Goal: Task Accomplishment & Management: Manage account settings

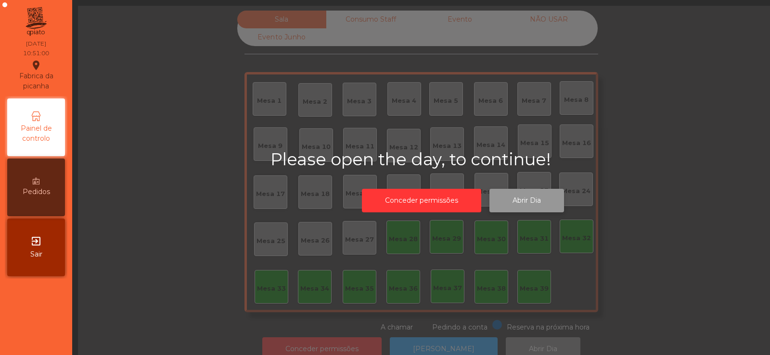
click at [528, 202] on button "Abrir Dia" at bounding box center [526, 201] width 75 height 24
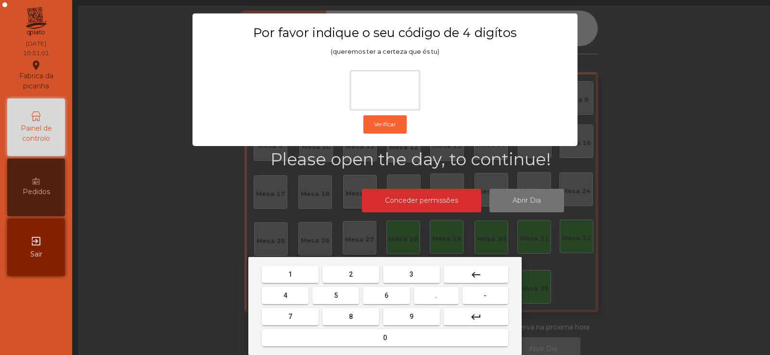
click at [366, 269] on button "2" at bounding box center [350, 274] width 57 height 17
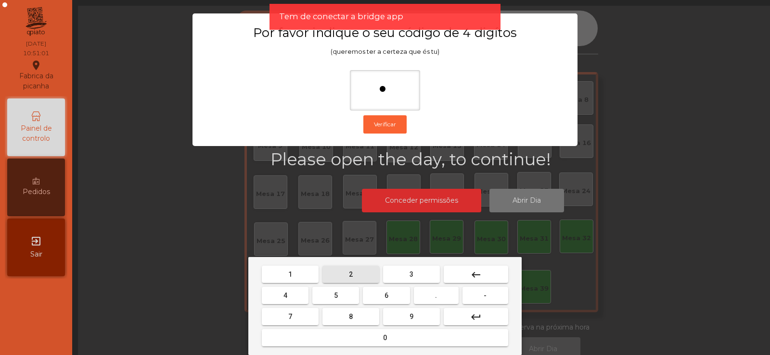
click at [386, 296] on span "6" at bounding box center [386, 296] width 4 height 8
click at [312, 312] on button "7" at bounding box center [290, 316] width 57 height 17
click at [337, 297] on span "5" at bounding box center [336, 296] width 4 height 8
type input "****"
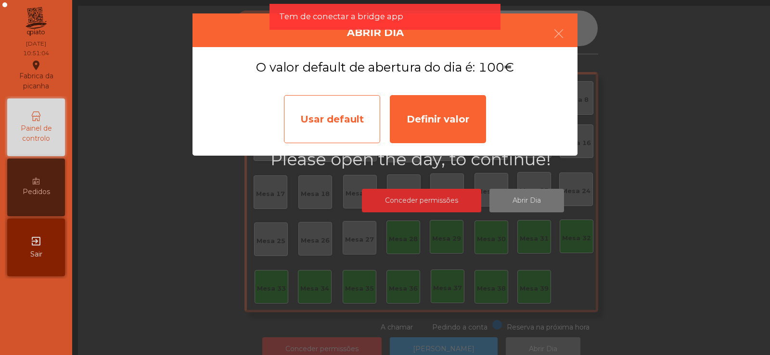
click at [366, 127] on div "Usar default" at bounding box center [332, 119] width 96 height 48
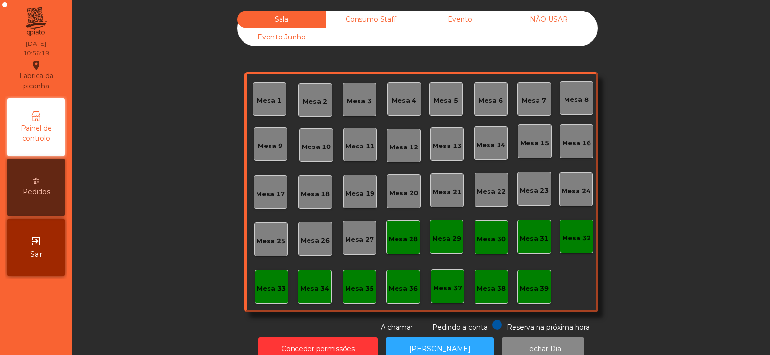
click at [445, 283] on div "Mesa 37" at bounding box center [447, 286] width 29 height 13
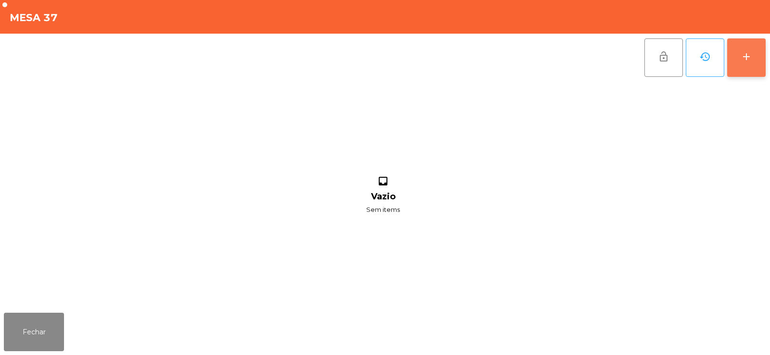
click at [749, 58] on div "add" at bounding box center [746, 57] width 12 height 12
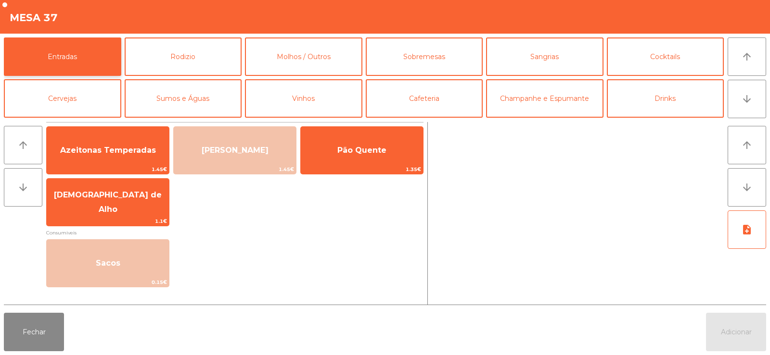
click at [100, 56] on button "Entradas" at bounding box center [62, 57] width 117 height 38
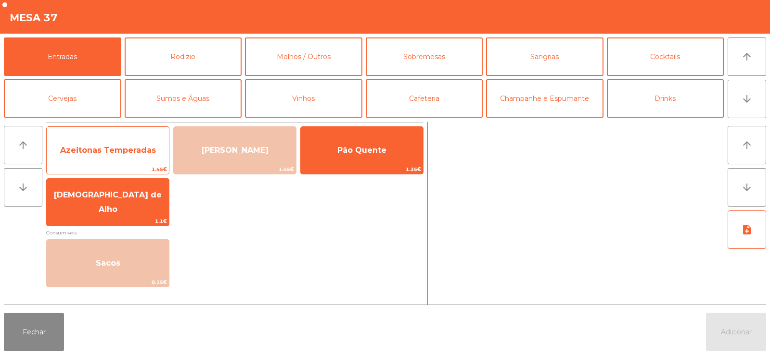
click at [121, 155] on span "Azeitonas Temperadas" at bounding box center [108, 151] width 122 height 26
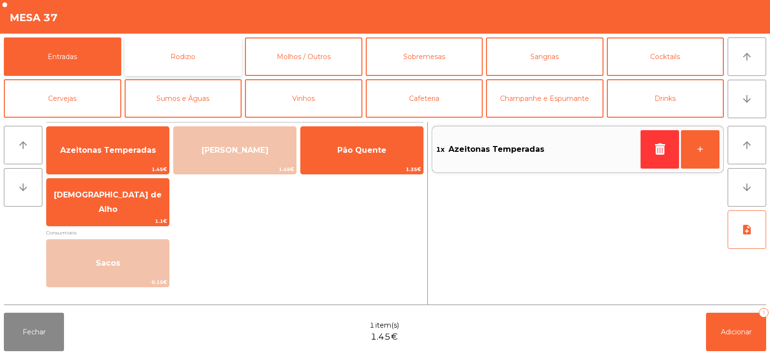
click at [169, 52] on button "Rodizio" at bounding box center [183, 57] width 117 height 38
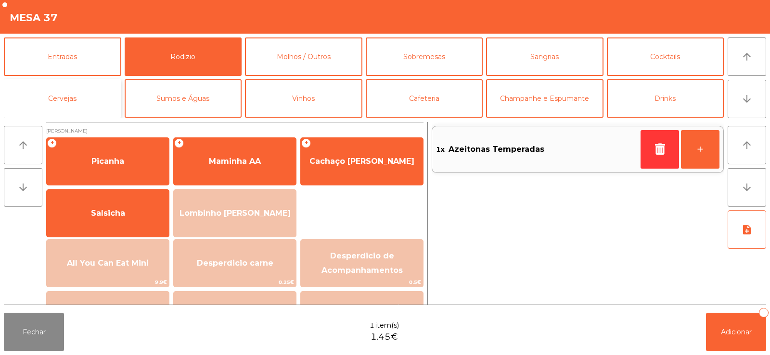
click at [104, 86] on button "Cervejas" at bounding box center [62, 98] width 117 height 38
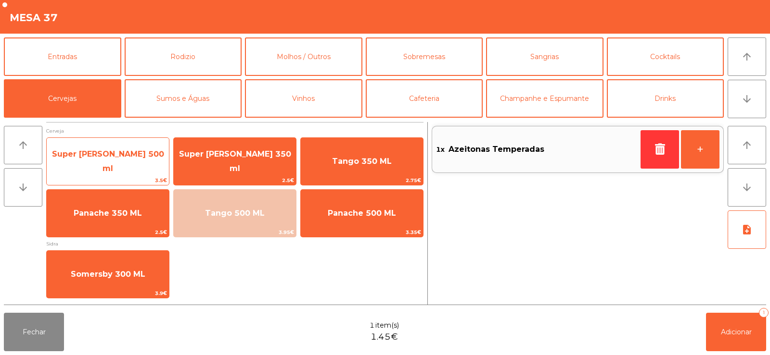
click at [125, 166] on span "Super Bock 500 ml" at bounding box center [108, 161] width 122 height 41
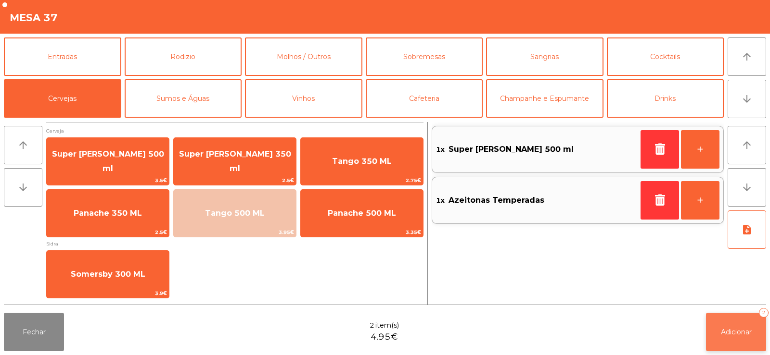
click at [739, 336] on span "Adicionar" at bounding box center [736, 332] width 31 height 9
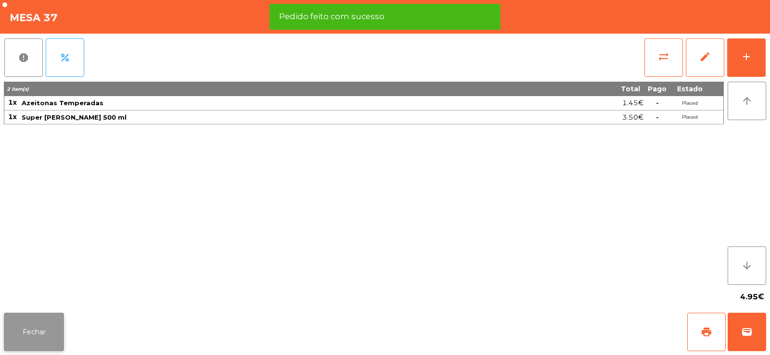
click at [51, 336] on button "Fechar" at bounding box center [34, 332] width 60 height 38
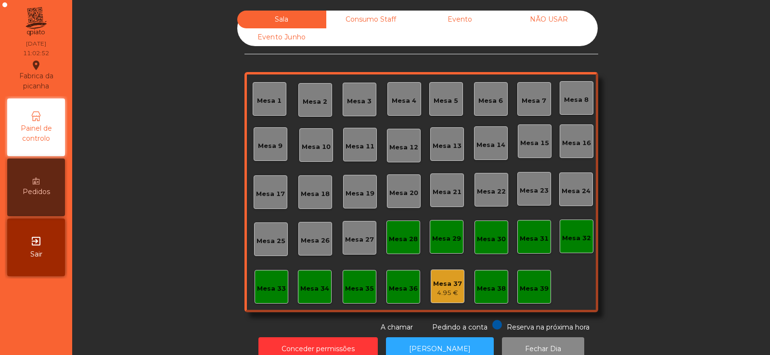
click at [570, 225] on div "Mesa 32" at bounding box center [576, 237] width 34 height 34
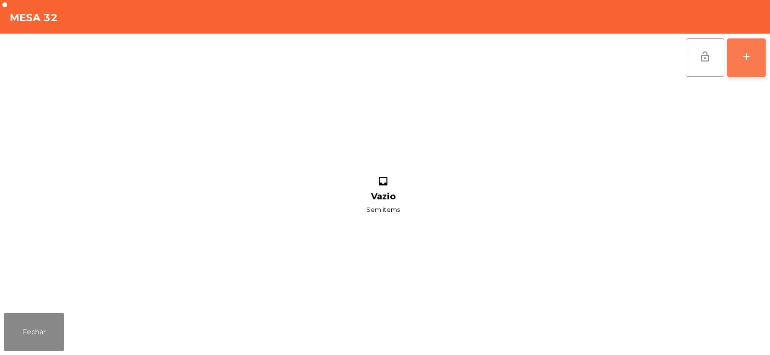
click at [749, 55] on div "add" at bounding box center [746, 57] width 12 height 12
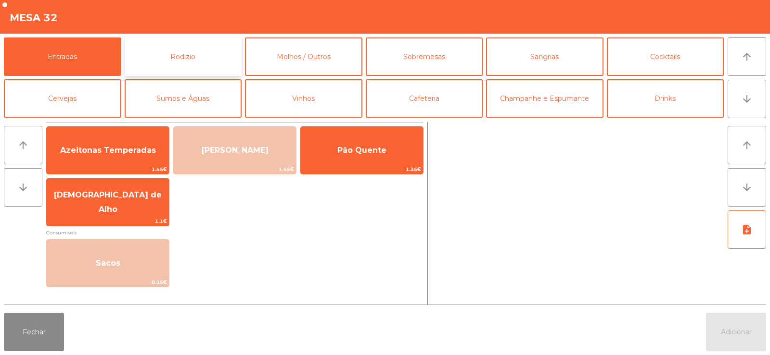
click at [219, 54] on button "Rodizio" at bounding box center [183, 57] width 117 height 38
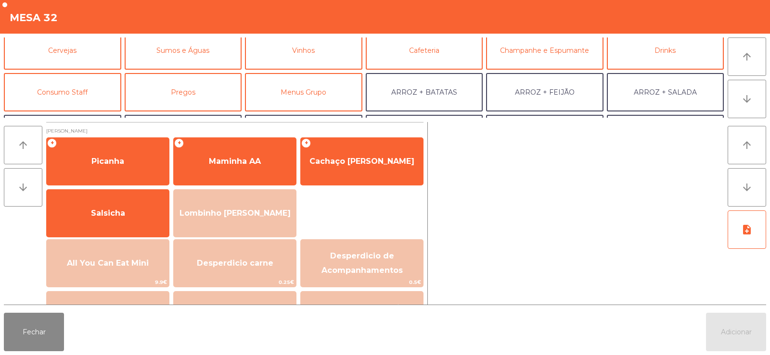
scroll to position [58, 0]
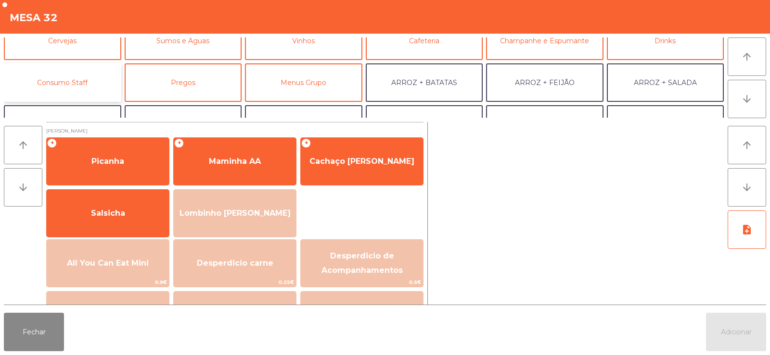
click at [89, 76] on button "Consumo Staff" at bounding box center [62, 82] width 117 height 38
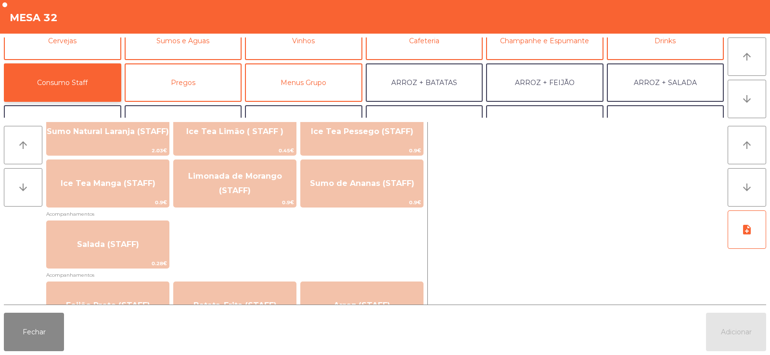
scroll to position [308, 0]
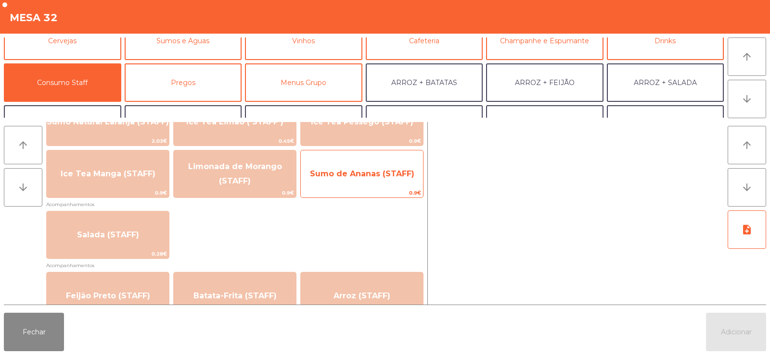
click at [389, 179] on span "Sumo de Ananas (STAFF)" at bounding box center [362, 174] width 122 height 26
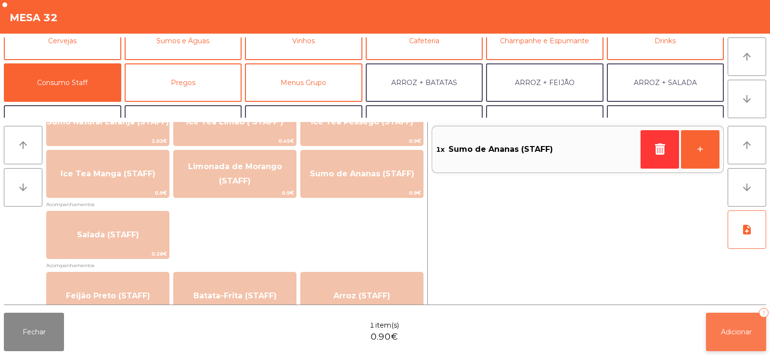
click at [747, 342] on button "Adicionar 1" at bounding box center [736, 332] width 60 height 38
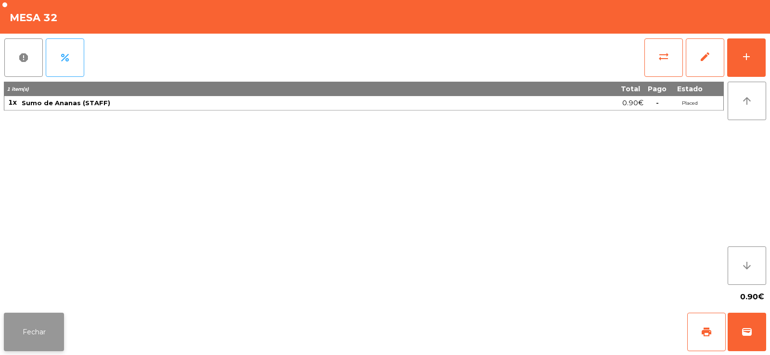
click at [47, 324] on button "Fechar" at bounding box center [34, 332] width 60 height 38
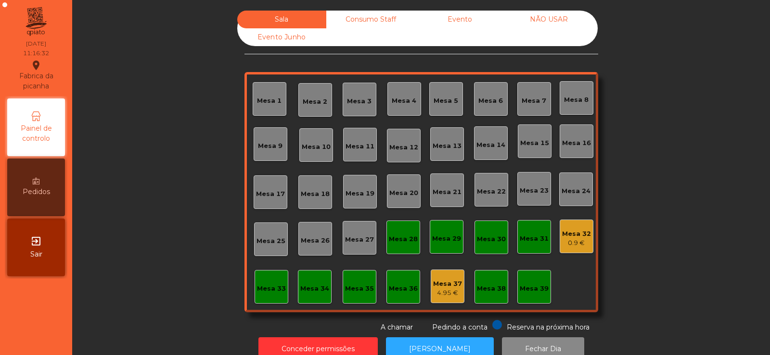
scroll to position [24, 0]
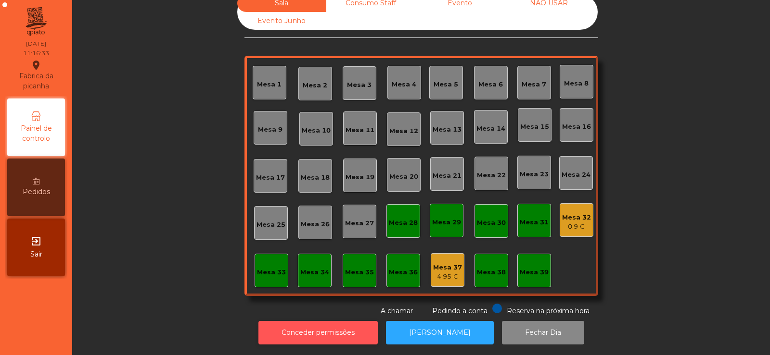
click at [314, 321] on button "Conceder permissões" at bounding box center [317, 333] width 119 height 24
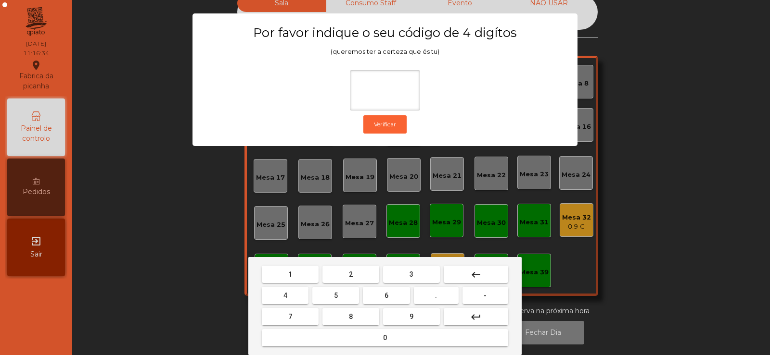
click at [355, 276] on button "2" at bounding box center [350, 274] width 57 height 17
click at [386, 295] on span "6" at bounding box center [386, 296] width 4 height 8
click at [308, 310] on button "7" at bounding box center [290, 316] width 57 height 17
click at [336, 295] on span "5" at bounding box center [336, 296] width 4 height 8
type input "****"
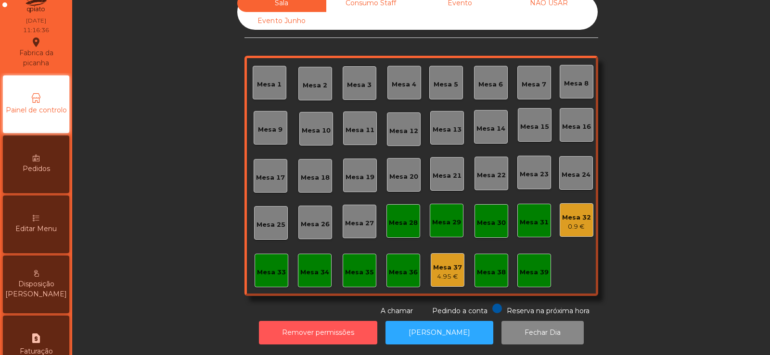
scroll to position [22, 0]
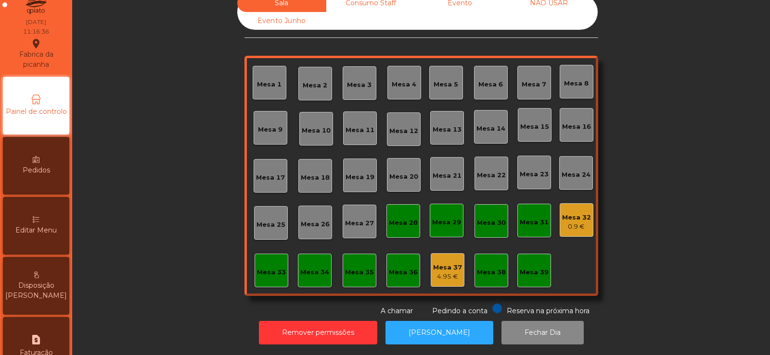
click at [46, 235] on span "Editar Menu" at bounding box center [35, 231] width 41 height 10
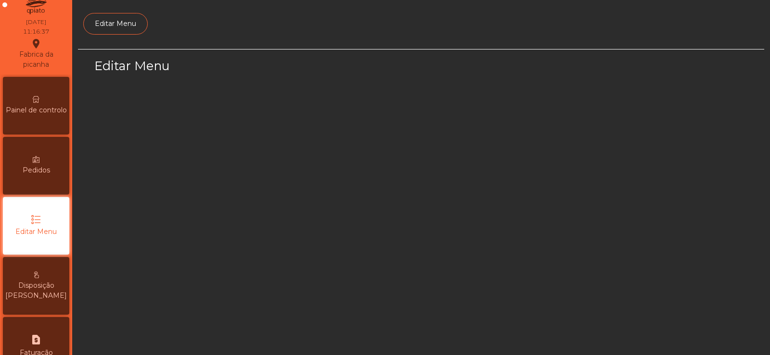
scroll to position [70, 0]
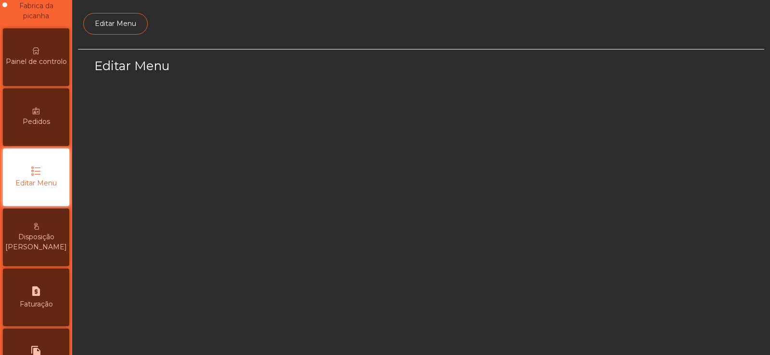
select select "*"
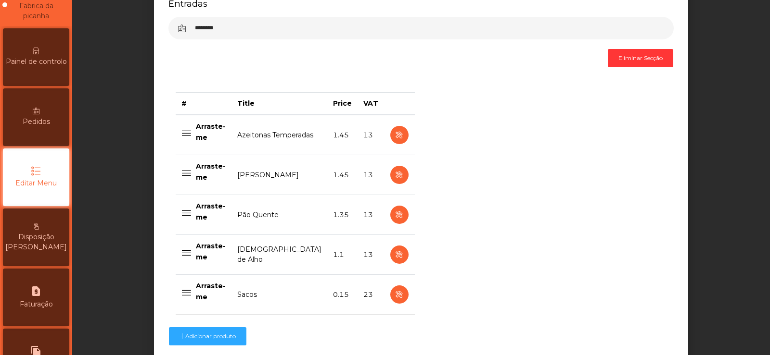
scroll to position [396, 0]
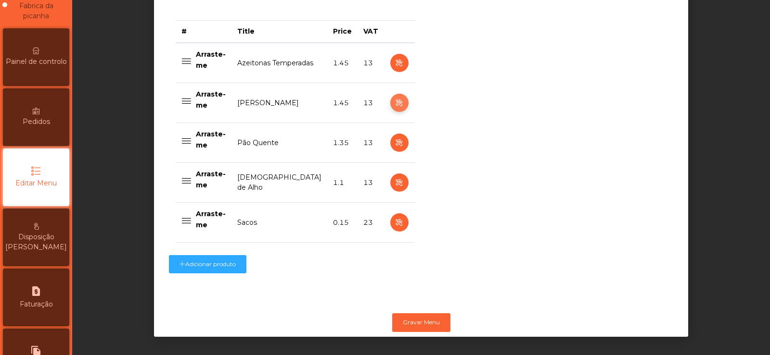
click at [393, 98] on icon "button" at bounding box center [398, 103] width 11 height 12
select select "**"
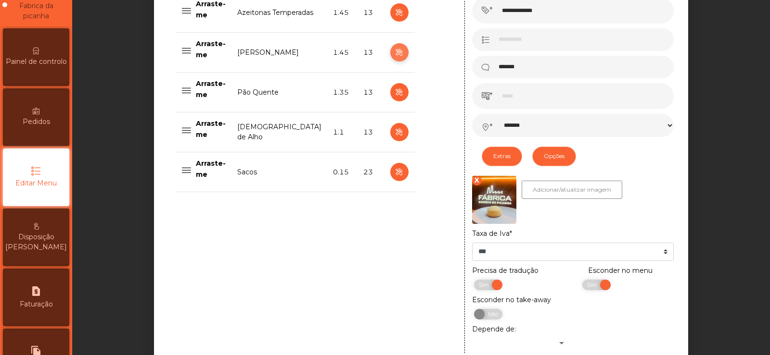
scroll to position [461, 0]
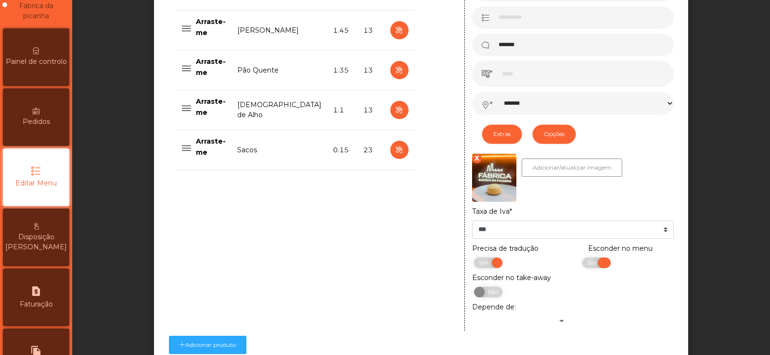
click at [592, 268] on span "Sim" at bounding box center [593, 263] width 24 height 11
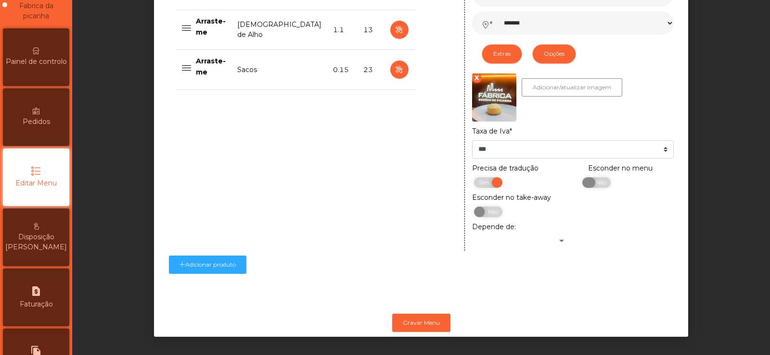
scroll to position [553, 0]
click at [418, 318] on button "Gravar Menu" at bounding box center [421, 323] width 58 height 18
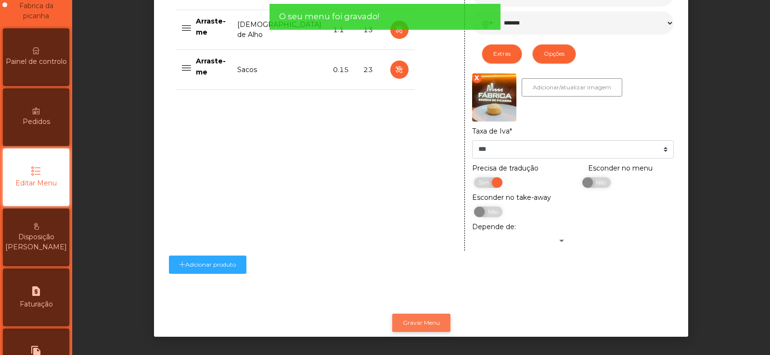
scroll to position [0, 0]
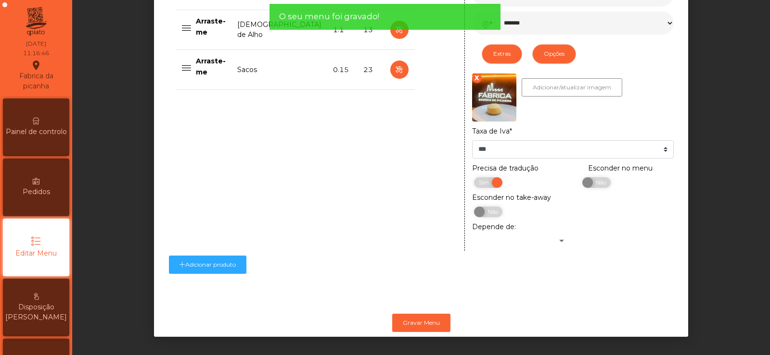
click at [47, 130] on span "Painel de controlo" at bounding box center [36, 132] width 61 height 10
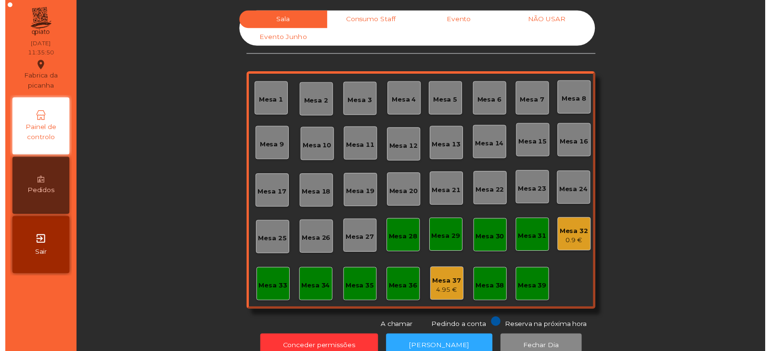
scroll to position [24, 0]
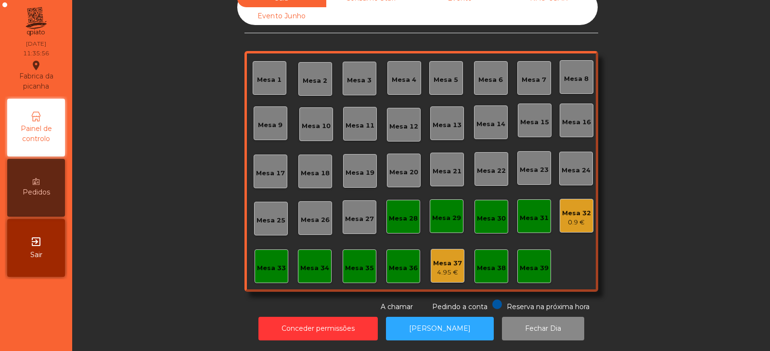
click at [150, 259] on div "Sala Consumo Staff Evento NÃO USAR Evento Junho Mesa 1 Mesa 2 Mesa 3 Mesa 4 Mes…" at bounding box center [420, 150] width 671 height 322
click at [157, 258] on div "Sala Consumo Staff Evento NÃO USAR Evento Junho Mesa 1 Mesa 2 Mesa 3 Mesa 4 Mes…" at bounding box center [420, 150] width 671 height 322
click at [327, 318] on button "Conceder permissões" at bounding box center [317, 328] width 119 height 24
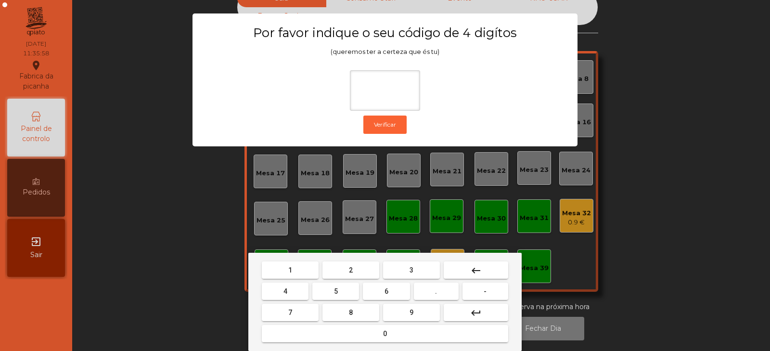
click at [350, 269] on span "2" at bounding box center [351, 270] width 4 height 8
click at [379, 290] on button "6" at bounding box center [386, 290] width 47 height 17
click at [310, 308] on button "7" at bounding box center [290, 312] width 57 height 17
click at [334, 289] on span "5" at bounding box center [336, 291] width 4 height 8
type input "****"
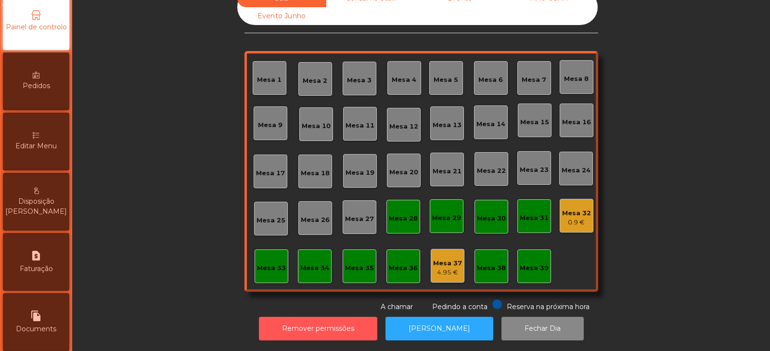
scroll to position [114, 0]
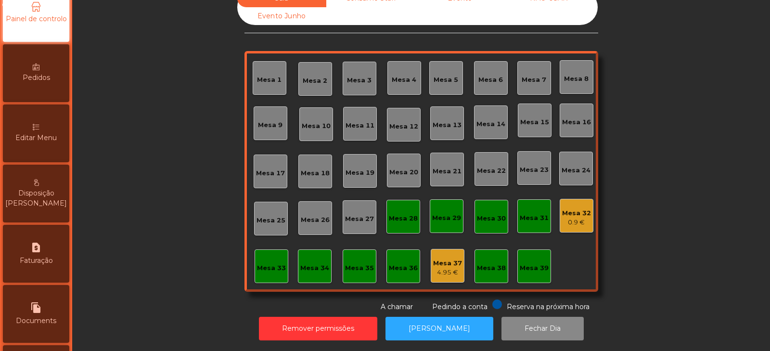
click at [45, 141] on span "Editar Menu" at bounding box center [35, 138] width 41 height 10
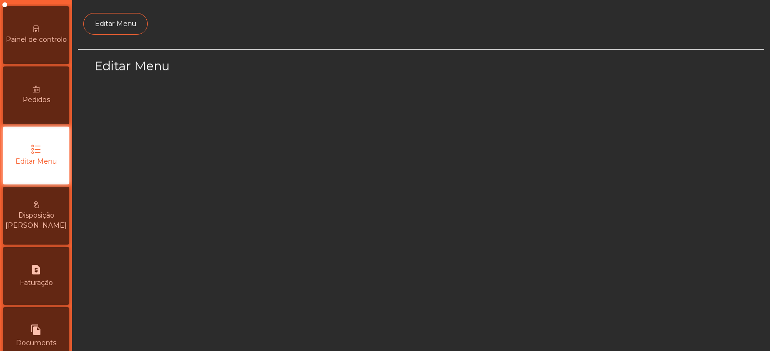
scroll to position [73, 0]
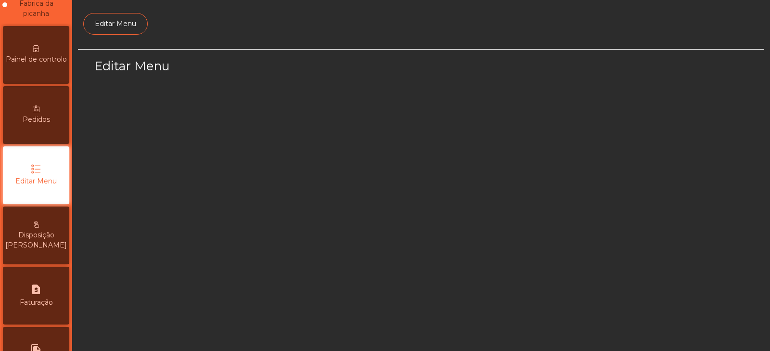
select select "*"
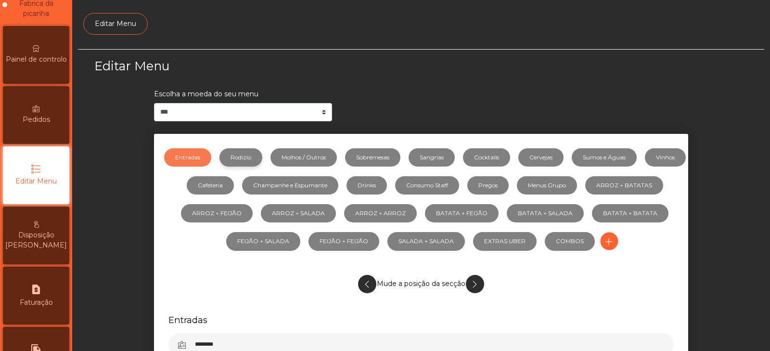
click at [262, 157] on link "Rodizio" at bounding box center [240, 157] width 43 height 18
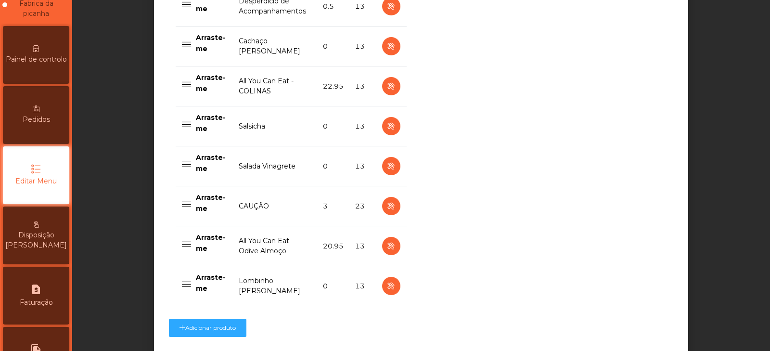
scroll to position [772, 0]
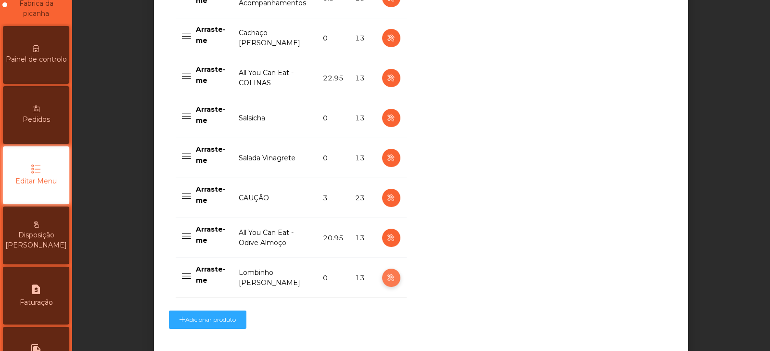
click at [385, 279] on icon "button" at bounding box center [390, 278] width 11 height 12
select select "**"
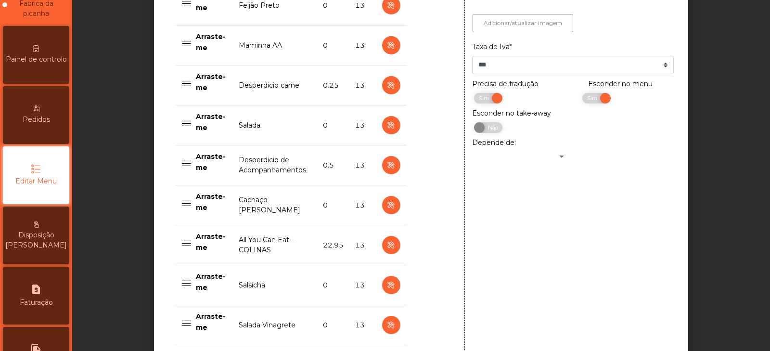
scroll to position [608, 0]
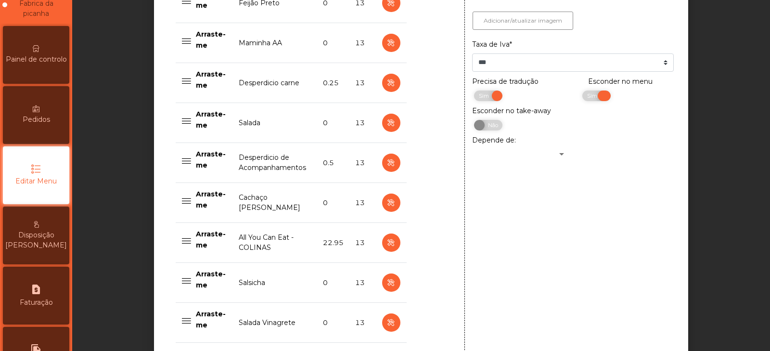
click at [592, 100] on span "Sim" at bounding box center [593, 95] width 24 height 11
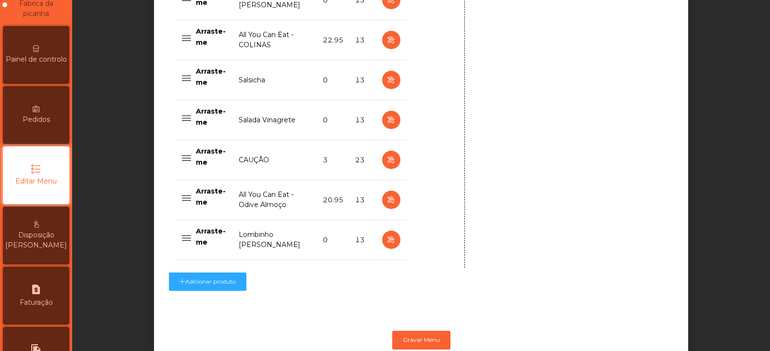
scroll to position [840, 0]
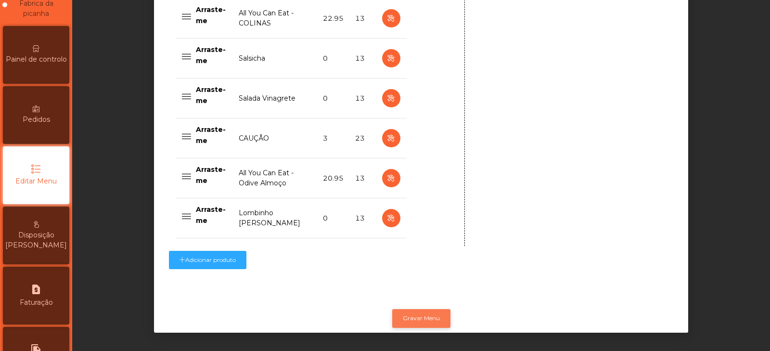
click at [427, 310] on button "Gravar Menu" at bounding box center [421, 318] width 58 height 18
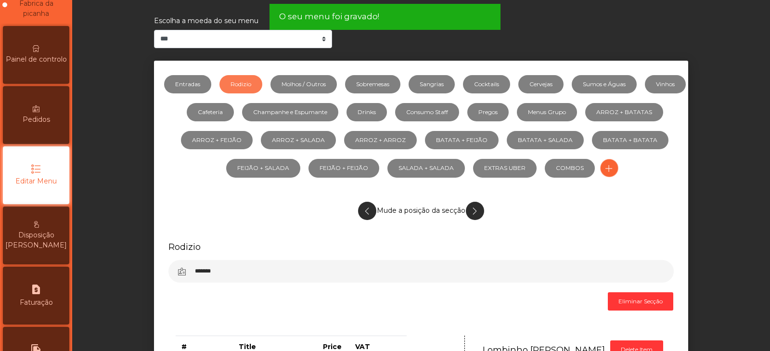
scroll to position [0, 0]
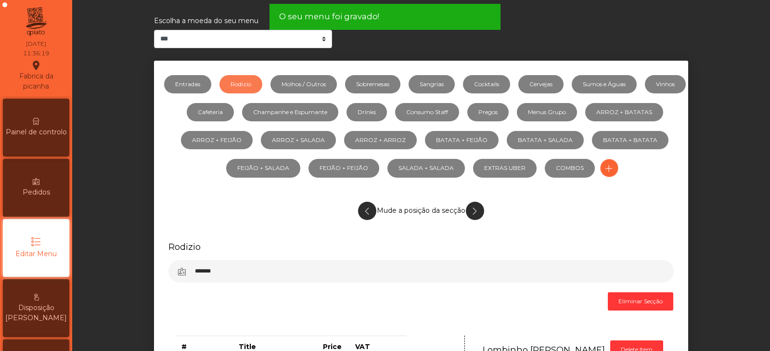
click at [46, 129] on span "Painel de controlo" at bounding box center [36, 132] width 61 height 10
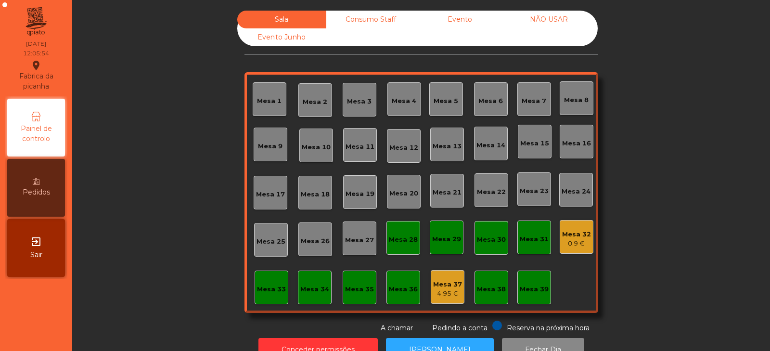
click at [532, 292] on div "Mesa 39" at bounding box center [533, 289] width 29 height 10
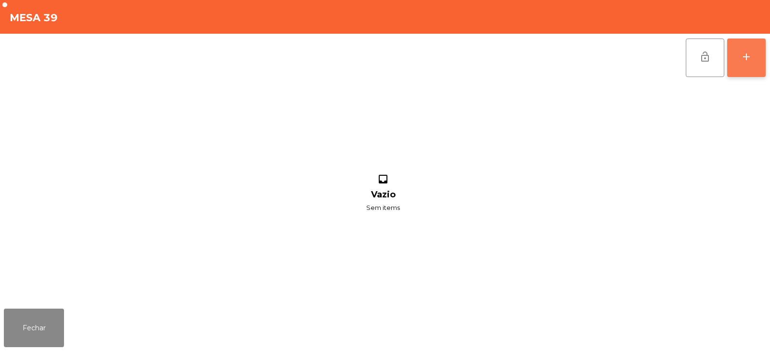
click at [751, 59] on div "add" at bounding box center [746, 57] width 12 height 12
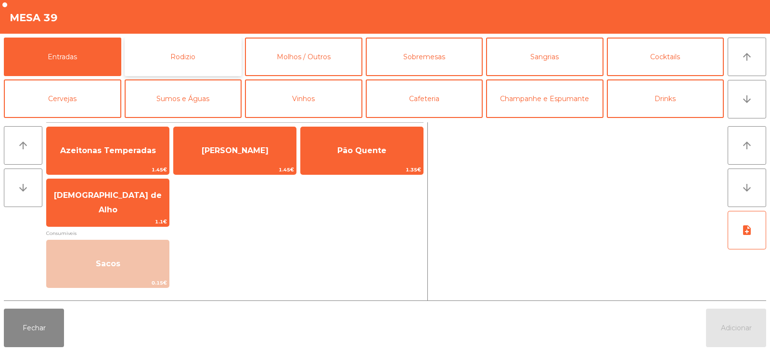
click at [227, 54] on button "Rodizio" at bounding box center [183, 57] width 117 height 38
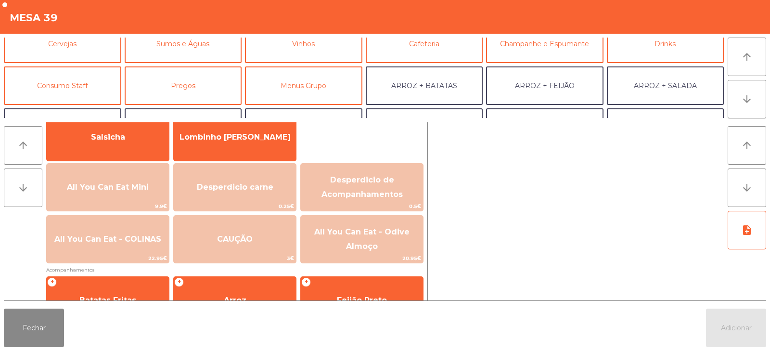
scroll to position [78, 0]
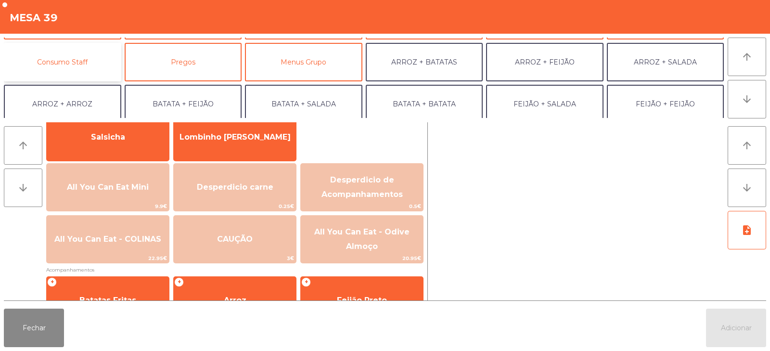
click at [22, 66] on button "Consumo Staff" at bounding box center [62, 62] width 117 height 38
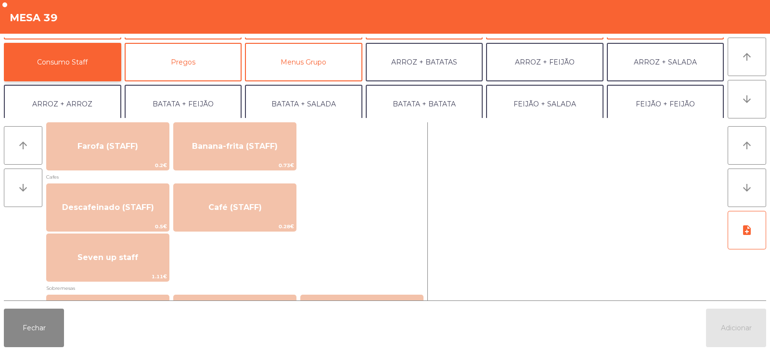
scroll to position [508, 0]
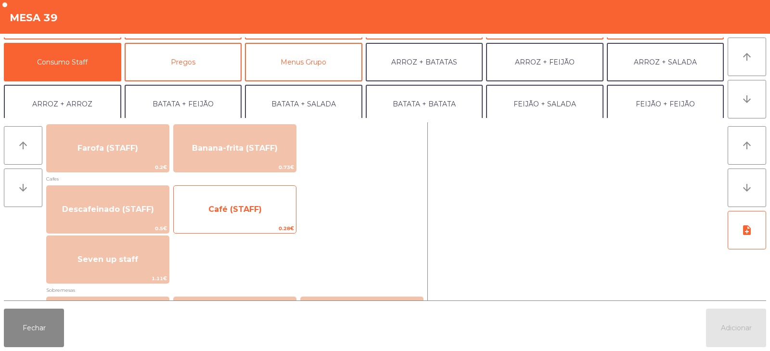
click at [261, 205] on span "Café (STAFF)" at bounding box center [235, 209] width 122 height 26
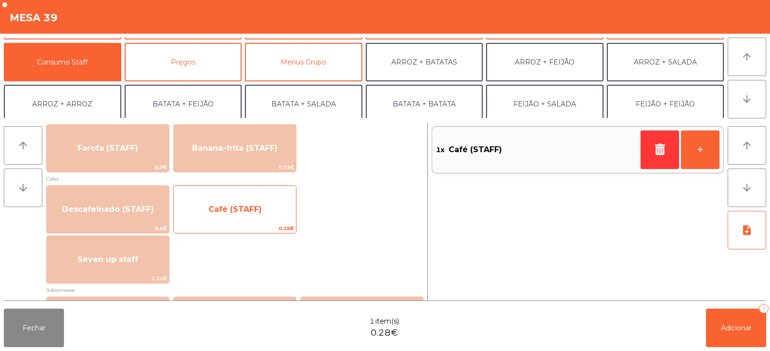
click at [277, 208] on span "Café (STAFF)" at bounding box center [235, 209] width 122 height 26
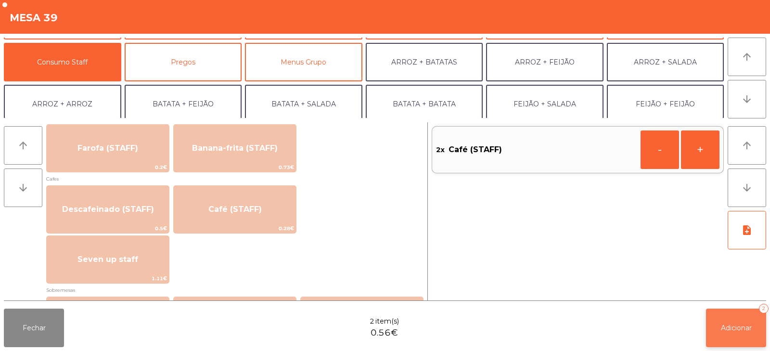
click at [730, 339] on button "Adicionar 2" at bounding box center [736, 327] width 60 height 38
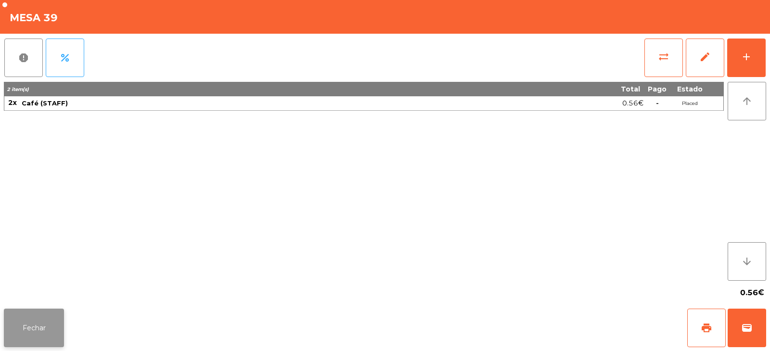
click at [58, 339] on button "Fechar" at bounding box center [34, 327] width 60 height 38
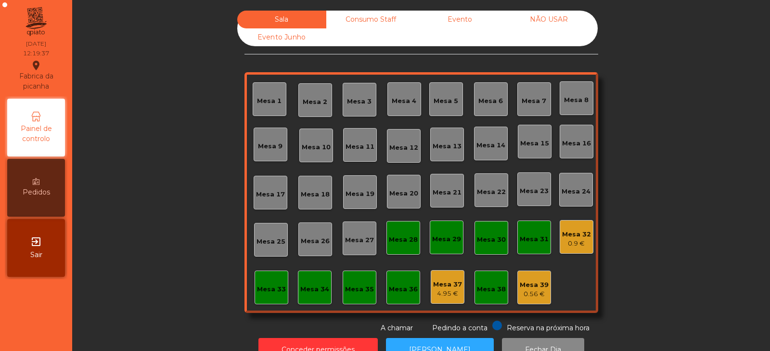
scroll to position [28, 0]
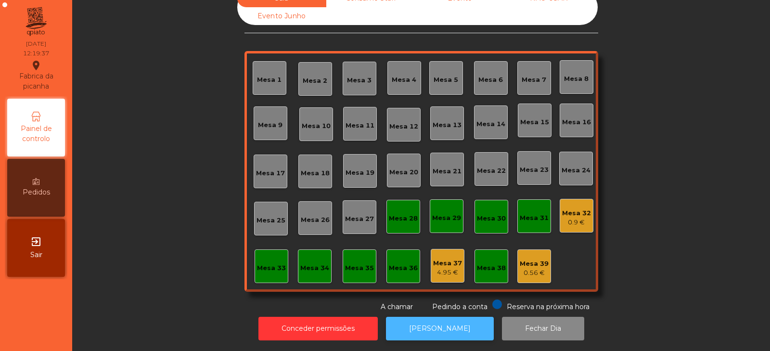
click at [452, 327] on button "[PERSON_NAME]" at bounding box center [440, 328] width 108 height 24
click at [435, 322] on button "[PERSON_NAME]" at bounding box center [440, 328] width 108 height 24
click at [452, 322] on button "[PERSON_NAME]" at bounding box center [440, 328] width 108 height 24
click at [434, 316] on button "[PERSON_NAME]" at bounding box center [440, 328] width 108 height 24
click at [445, 321] on button "[PERSON_NAME]" at bounding box center [440, 328] width 108 height 24
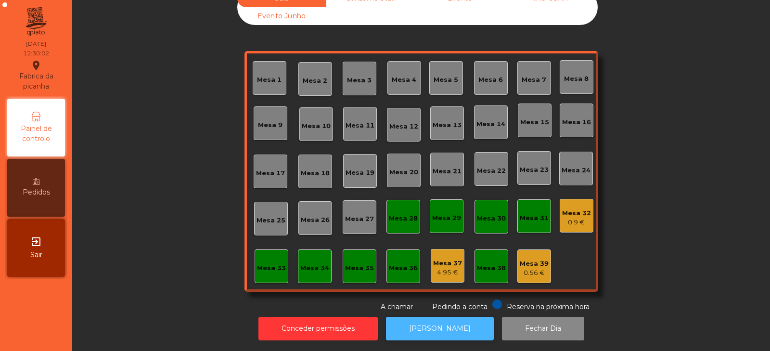
click at [423, 317] on button "[PERSON_NAME]" at bounding box center [440, 328] width 108 height 24
click at [526, 259] on div "Mesa 39" at bounding box center [533, 264] width 29 height 10
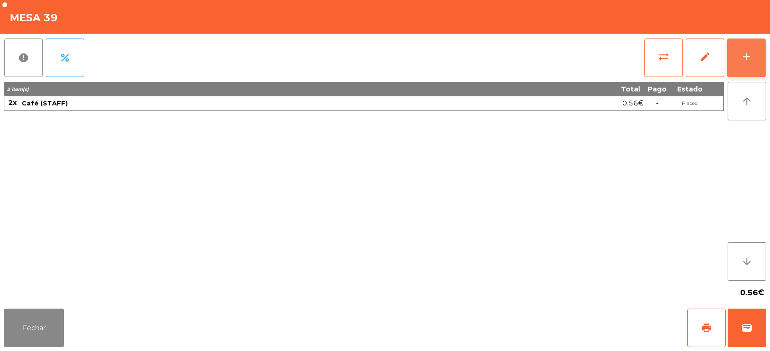
click at [742, 54] on div "add" at bounding box center [746, 57] width 12 height 12
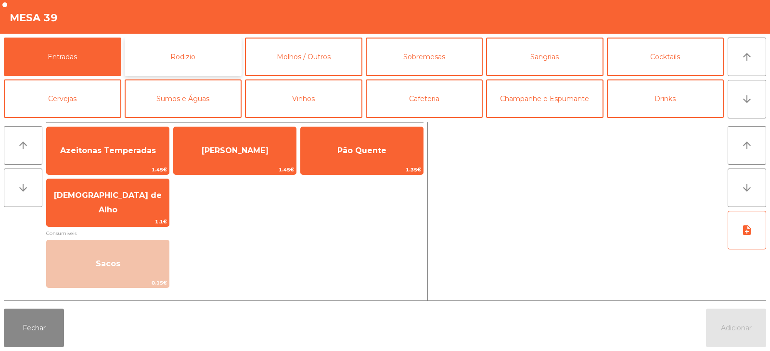
click at [205, 56] on button "Rodizio" at bounding box center [183, 57] width 117 height 38
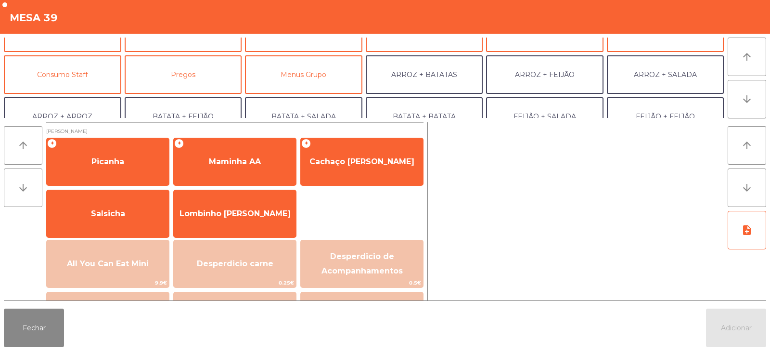
scroll to position [66, 0]
click at [73, 73] on button "Consumo Staff" at bounding box center [62, 74] width 117 height 38
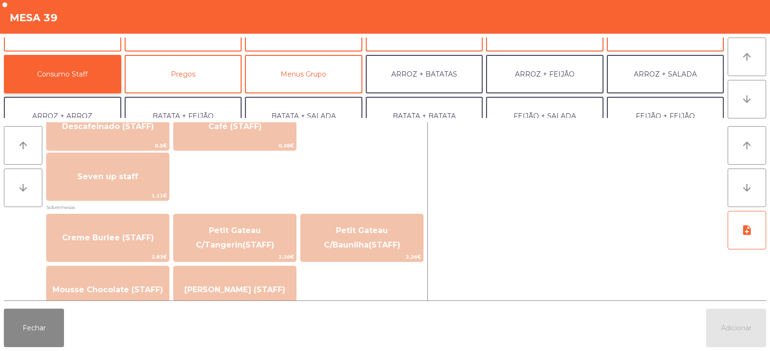
scroll to position [584, 0]
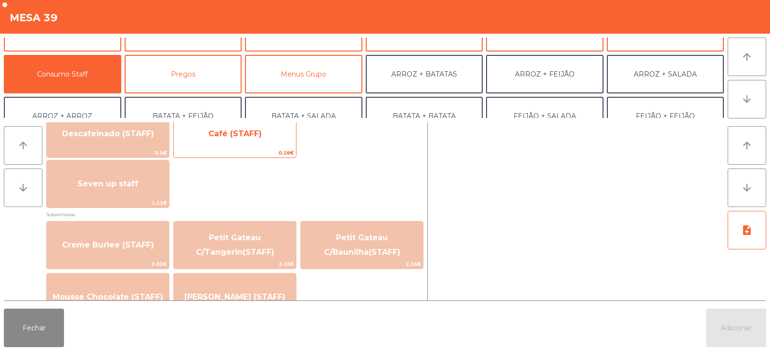
click at [244, 141] on span "Café (STAFF)" at bounding box center [235, 134] width 122 height 26
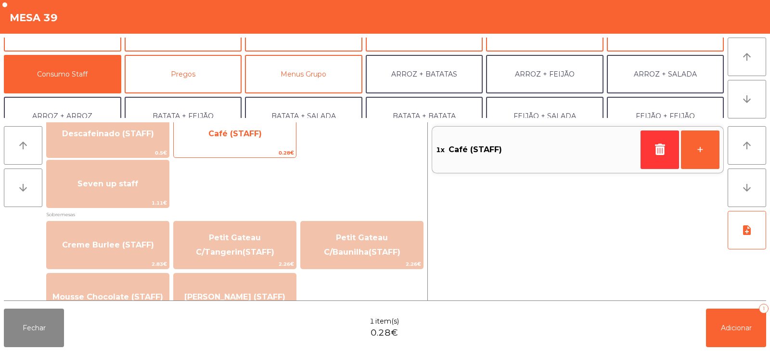
click at [240, 144] on span "Café (STAFF)" at bounding box center [235, 134] width 122 height 26
click at [233, 144] on span "Café (STAFF)" at bounding box center [235, 134] width 122 height 26
click at [236, 138] on span "Café (STAFF)" at bounding box center [234, 133] width 53 height 9
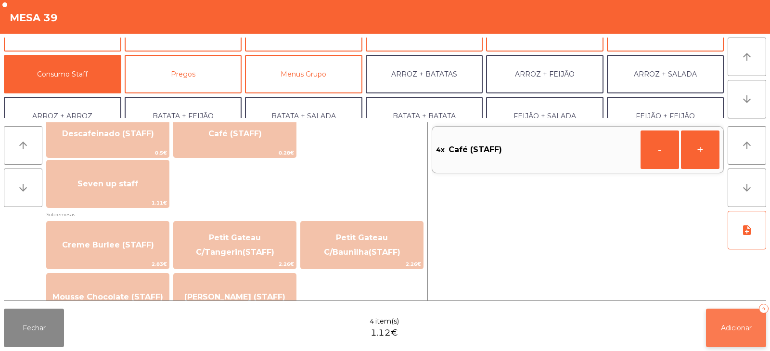
click at [723, 331] on span "Adicionar" at bounding box center [736, 327] width 31 height 9
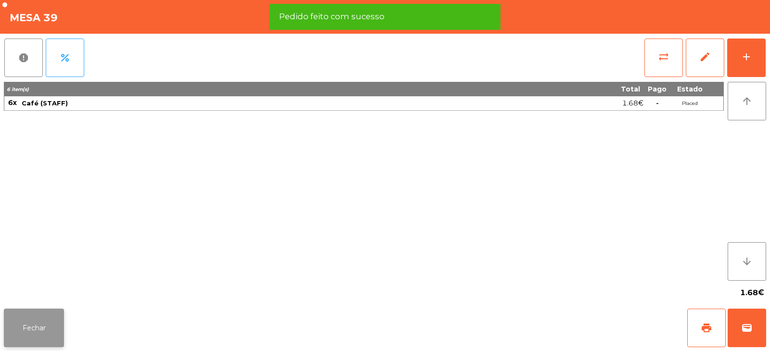
click at [48, 328] on button "Fechar" at bounding box center [34, 327] width 60 height 38
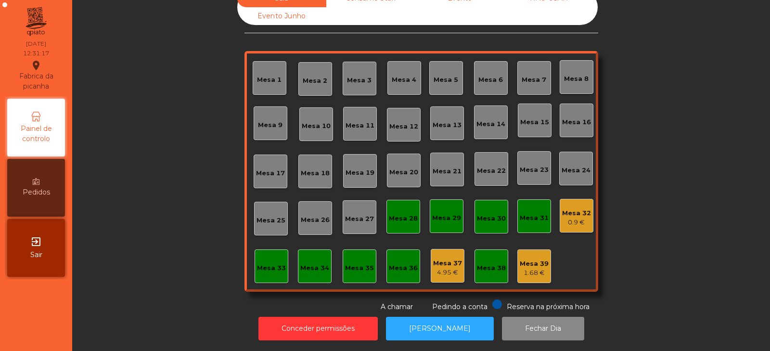
click at [481, 126] on div "Mesa 14" at bounding box center [491, 122] width 34 height 34
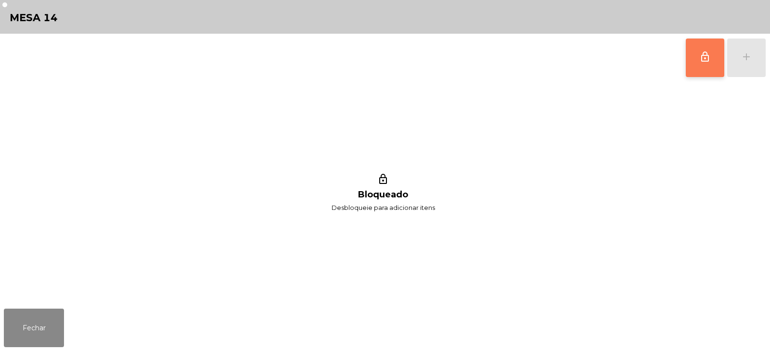
click at [699, 59] on span "lock_outline" at bounding box center [705, 57] width 12 height 12
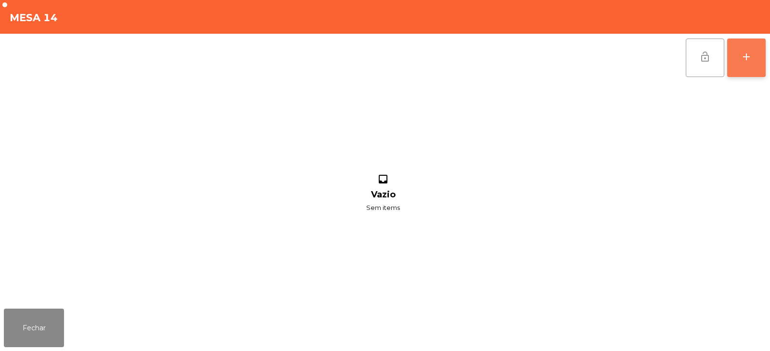
click at [750, 63] on button "add" at bounding box center [746, 57] width 38 height 38
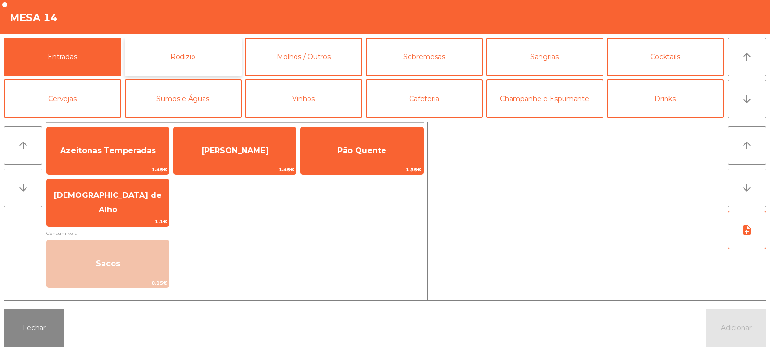
click at [154, 64] on button "Rodizio" at bounding box center [183, 57] width 117 height 38
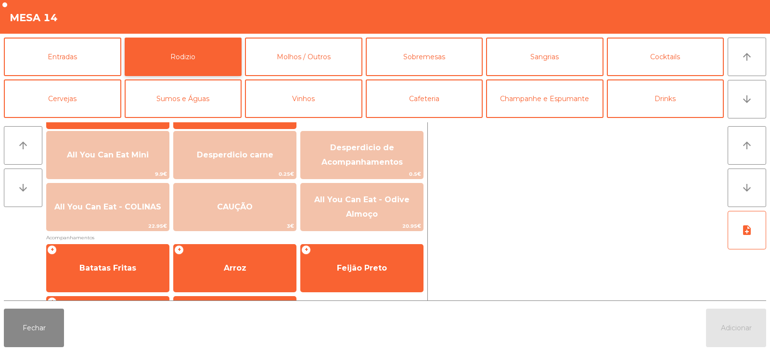
scroll to position [113, 0]
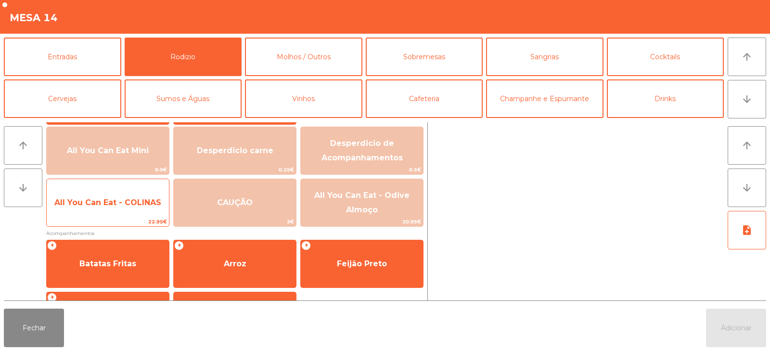
click at [110, 203] on span "All You Can Eat - COLINAS" at bounding box center [107, 202] width 107 height 9
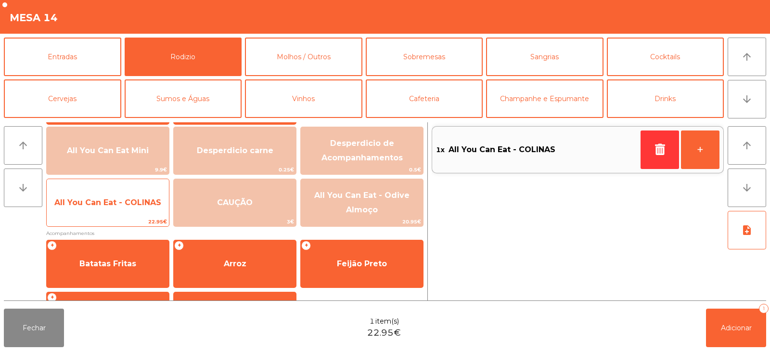
click at [113, 208] on span "All You Can Eat - COLINAS" at bounding box center [108, 203] width 122 height 26
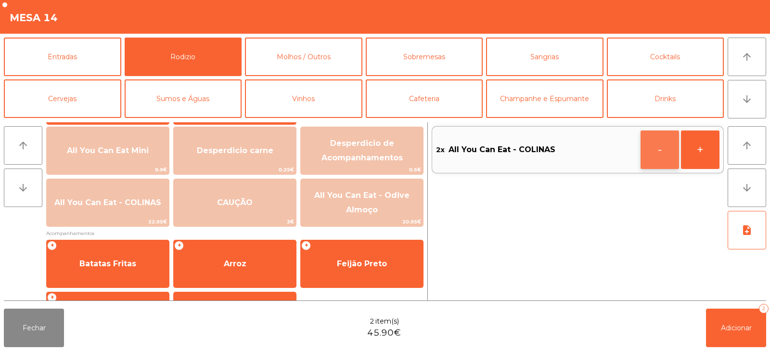
click at [646, 156] on button "-" at bounding box center [659, 149] width 38 height 38
click at [658, 146] on icon "button" at bounding box center [659, 149] width 14 height 12
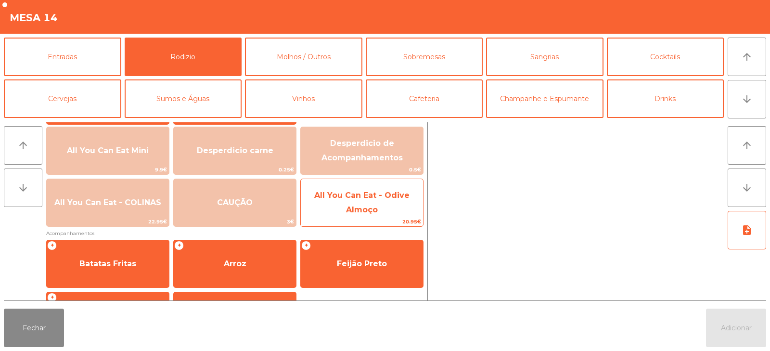
click at [373, 213] on span "All You Can Eat - Odive Almoço" at bounding box center [361, 202] width 95 height 24
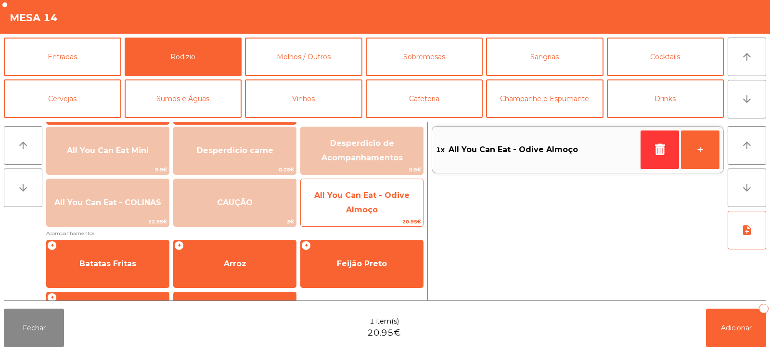
click at [380, 219] on span "20.95€" at bounding box center [362, 221] width 122 height 9
click at [381, 220] on span "20.95€" at bounding box center [362, 221] width 122 height 9
click at [376, 208] on span "All You Can Eat - Odive Almoço" at bounding box center [361, 202] width 95 height 24
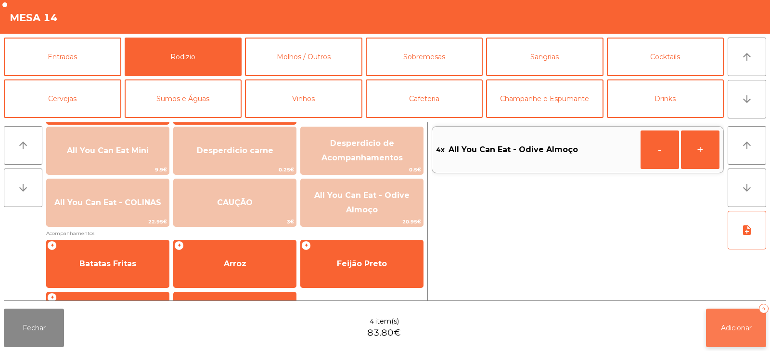
click at [728, 333] on button "Adicionar 4" at bounding box center [736, 327] width 60 height 38
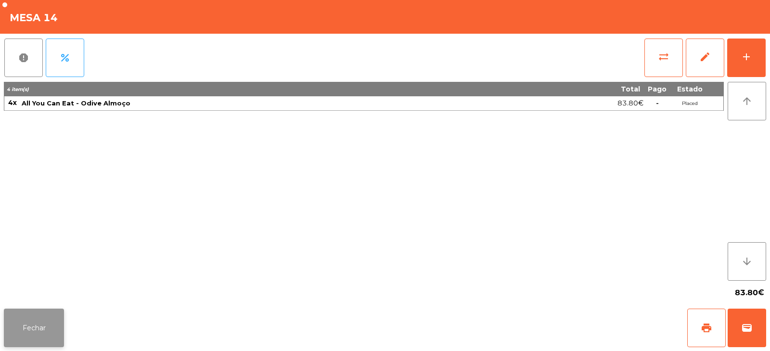
click at [20, 327] on button "Fechar" at bounding box center [34, 327] width 60 height 38
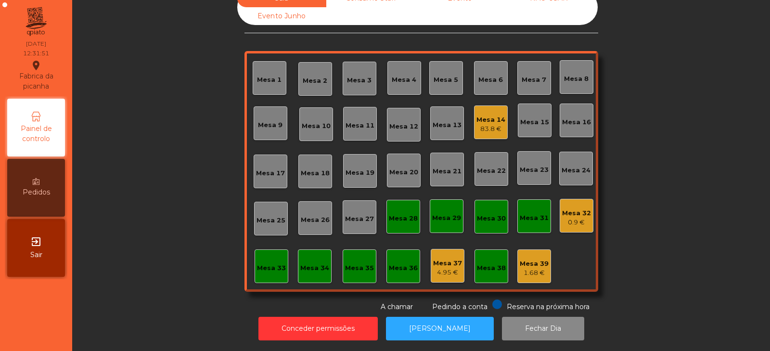
scroll to position [0, 0]
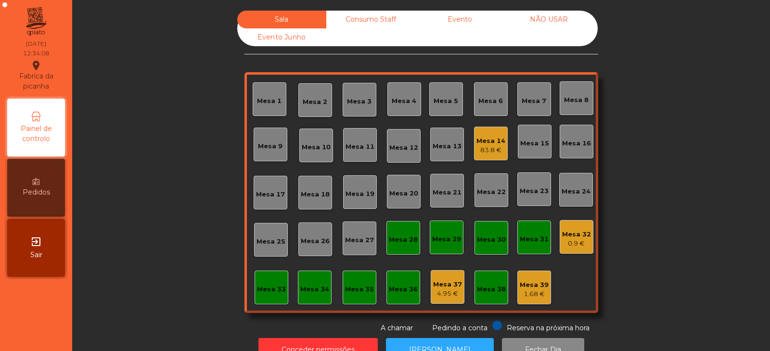
click at [486, 138] on div "Mesa 14" at bounding box center [490, 141] width 29 height 10
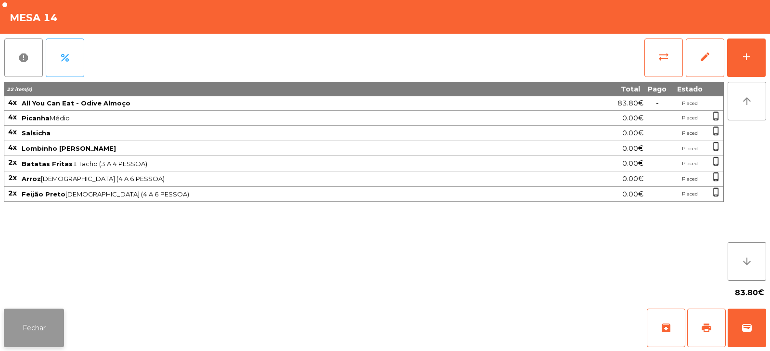
click at [44, 320] on button "Fechar" at bounding box center [34, 327] width 60 height 38
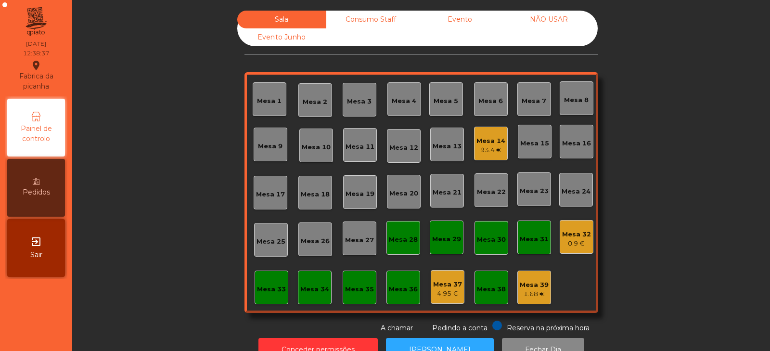
click at [562, 106] on div "Mesa 8" at bounding box center [576, 98] width 34 height 34
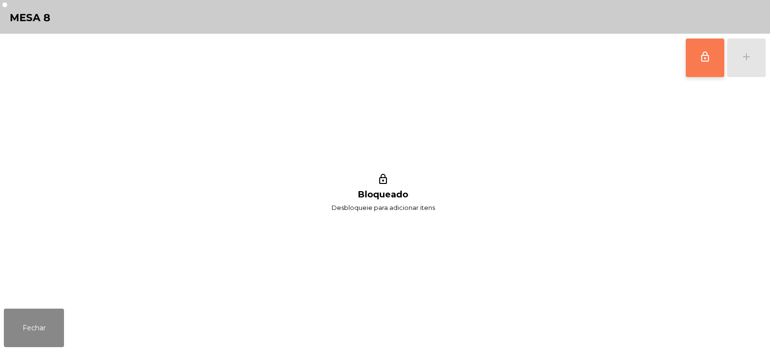
click at [719, 61] on button "lock_outline" at bounding box center [704, 57] width 38 height 38
click at [751, 58] on div "add" at bounding box center [746, 57] width 12 height 12
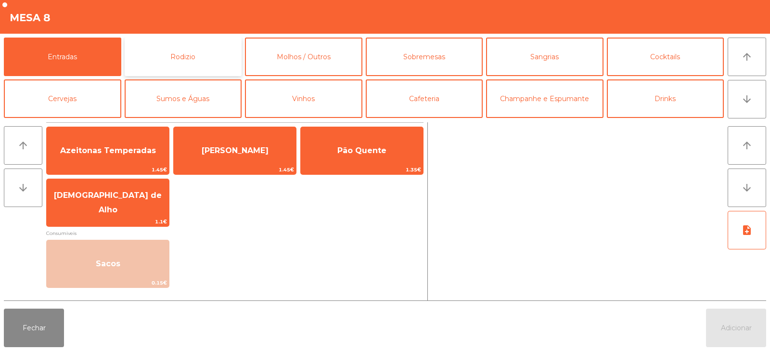
click at [174, 55] on button "Rodizio" at bounding box center [183, 57] width 117 height 38
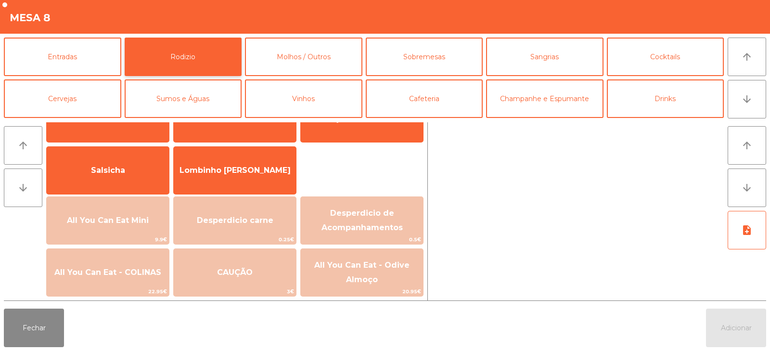
scroll to position [61, 0]
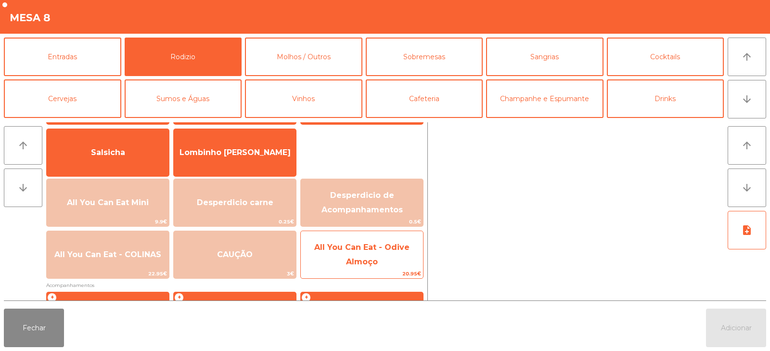
click at [339, 264] on span "All You Can Eat - Odive Almoço" at bounding box center [362, 254] width 122 height 41
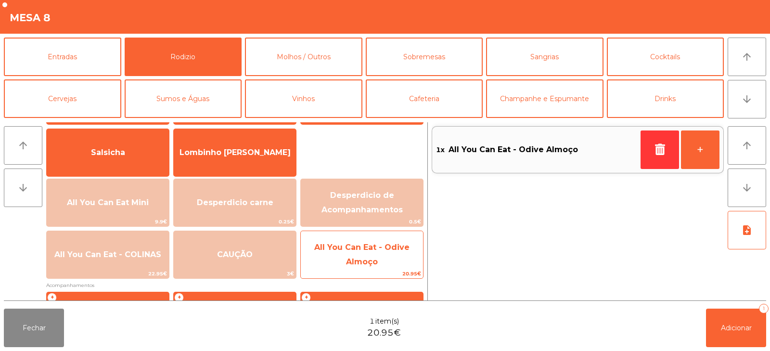
click at [344, 254] on span "All You Can Eat - Odive Almoço" at bounding box center [362, 254] width 122 height 41
click at [354, 264] on span "All You Can Eat - Odive Almoço" at bounding box center [361, 254] width 95 height 24
click at [363, 264] on span "All You Can Eat - Odive Almoço" at bounding box center [361, 254] width 95 height 24
click at [369, 264] on span "All You Can Eat - Odive Almoço" at bounding box center [361, 254] width 95 height 24
click at [373, 261] on span "All You Can Eat - Odive Almoço" at bounding box center [361, 254] width 95 height 24
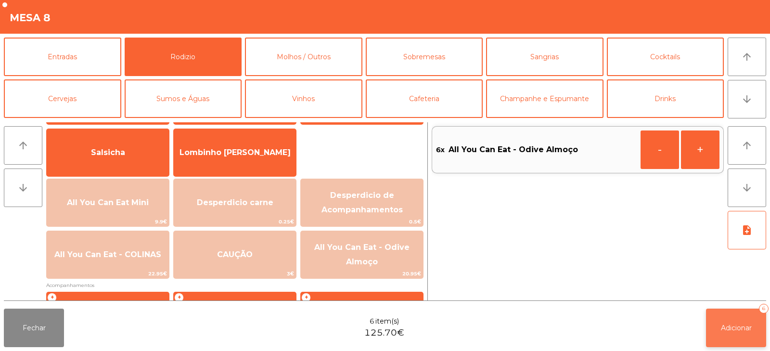
click at [712, 329] on button "Adicionar 6" at bounding box center [736, 327] width 60 height 38
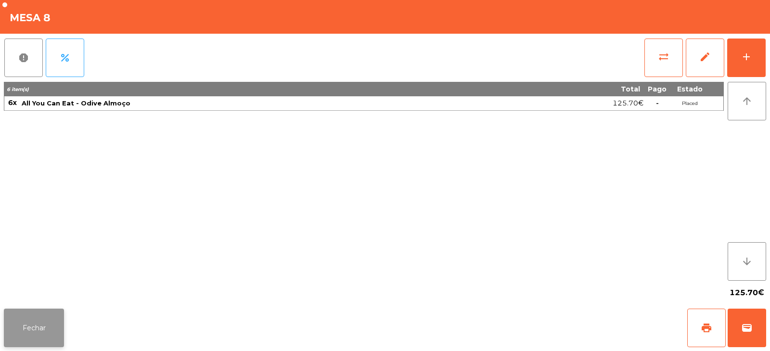
click at [17, 334] on button "Fechar" at bounding box center [34, 327] width 60 height 38
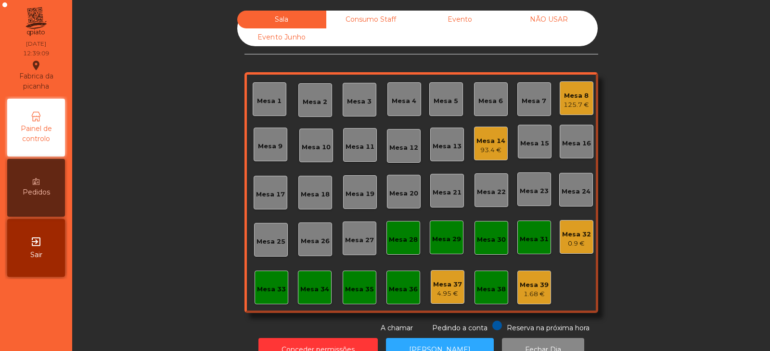
click at [565, 104] on div "125.7 €" at bounding box center [575, 105] width 25 height 10
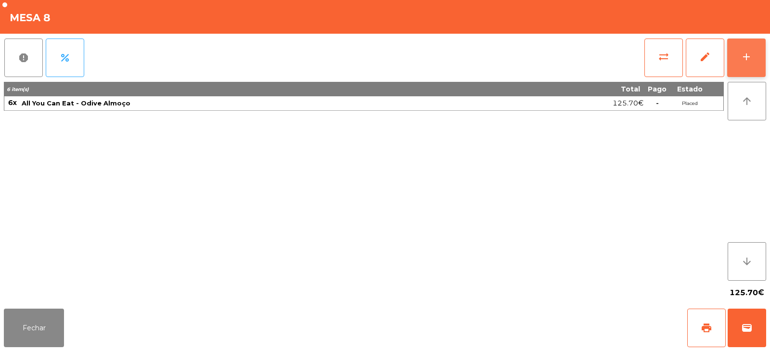
click at [757, 57] on button "add" at bounding box center [746, 57] width 38 height 38
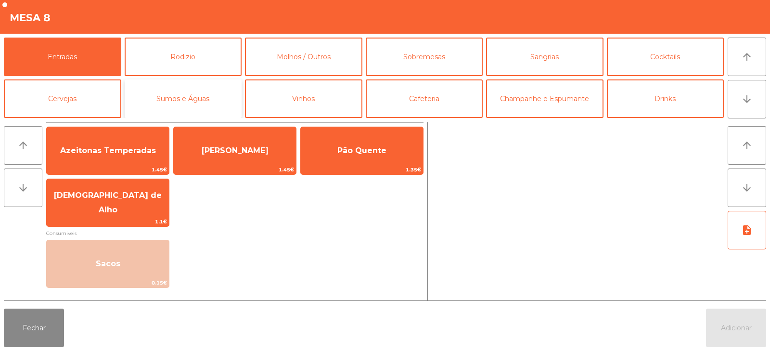
click at [186, 95] on button "Sumos e Águas" at bounding box center [183, 98] width 117 height 38
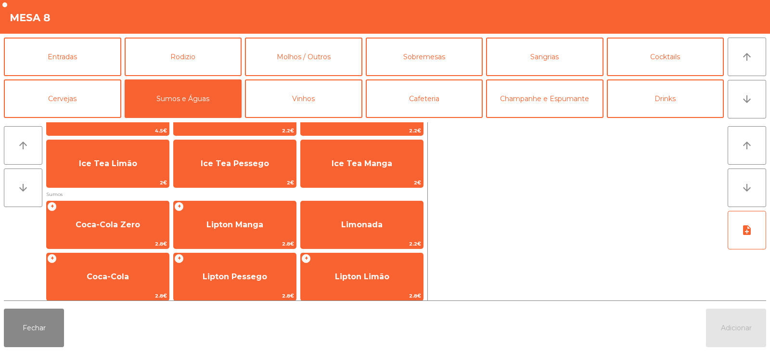
scroll to position [50, 0]
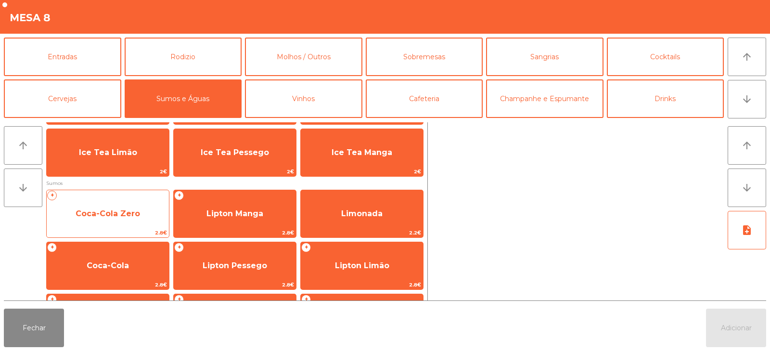
click at [144, 220] on span "Coca-Cola Zero" at bounding box center [108, 214] width 122 height 26
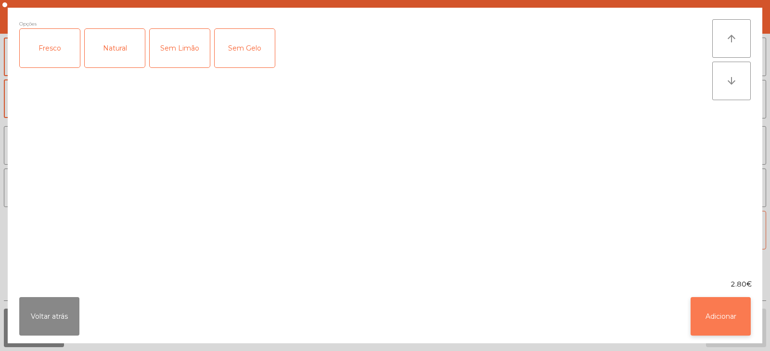
click at [702, 298] on button "Adicionar" at bounding box center [720, 316] width 60 height 38
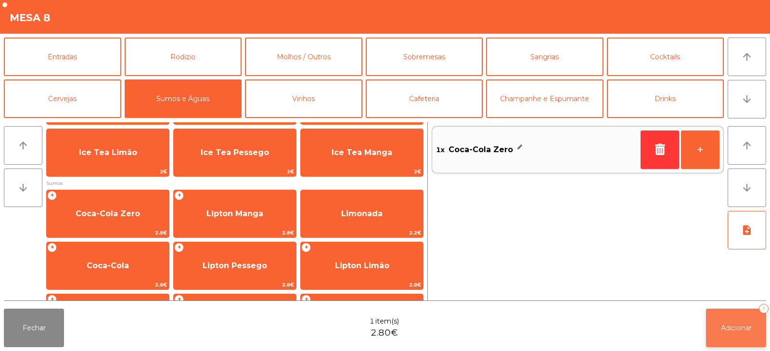
click at [729, 327] on span "Adicionar" at bounding box center [736, 327] width 31 height 9
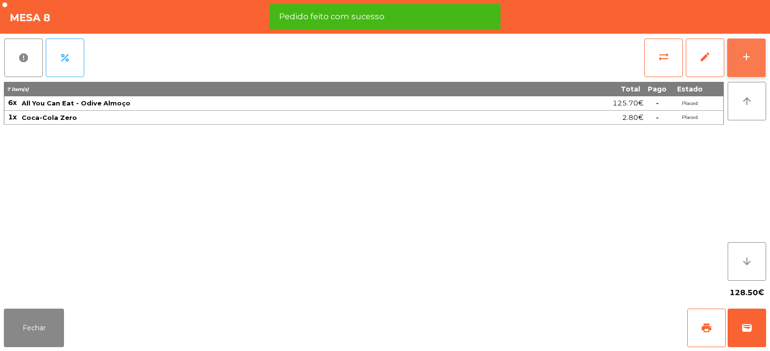
click at [747, 64] on button "add" at bounding box center [746, 57] width 38 height 38
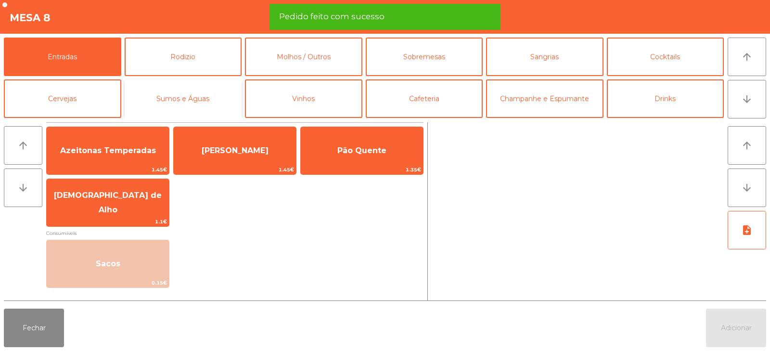
click at [195, 92] on button "Sumos e Águas" at bounding box center [183, 98] width 117 height 38
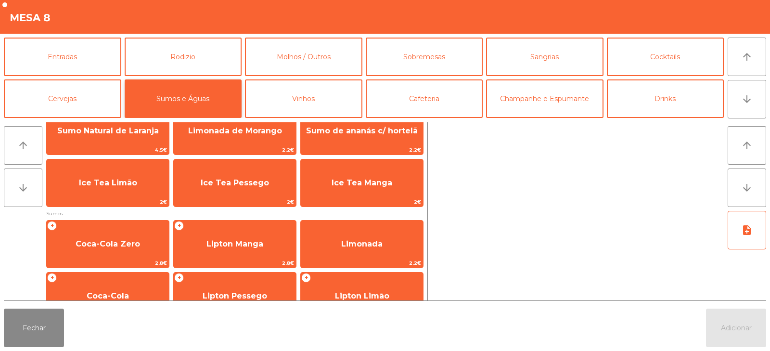
scroll to position [26, 0]
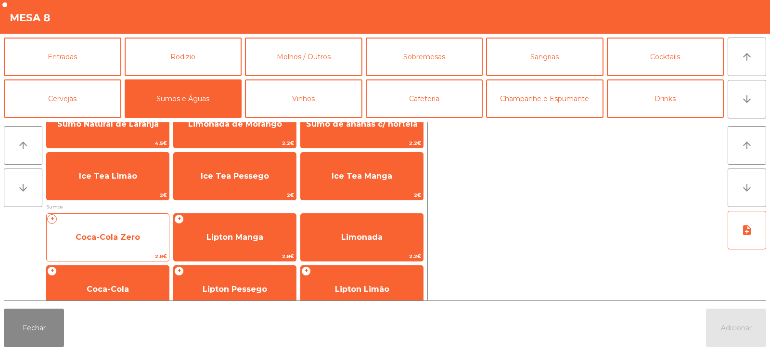
click at [138, 235] on span "Coca-Cola Zero" at bounding box center [108, 236] width 64 height 9
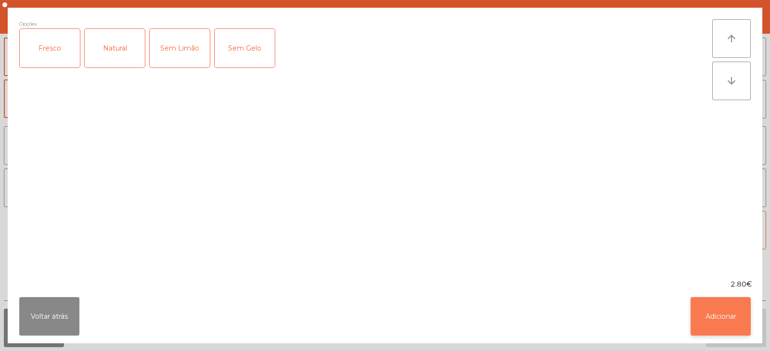
click at [721, 316] on button "Adicionar" at bounding box center [720, 316] width 60 height 38
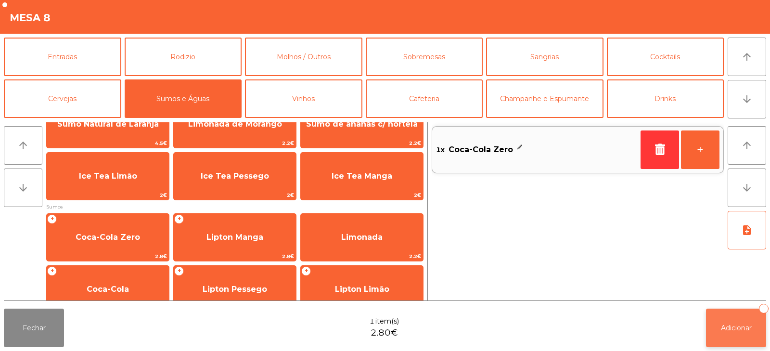
click at [733, 327] on span "Adicionar" at bounding box center [736, 327] width 31 height 9
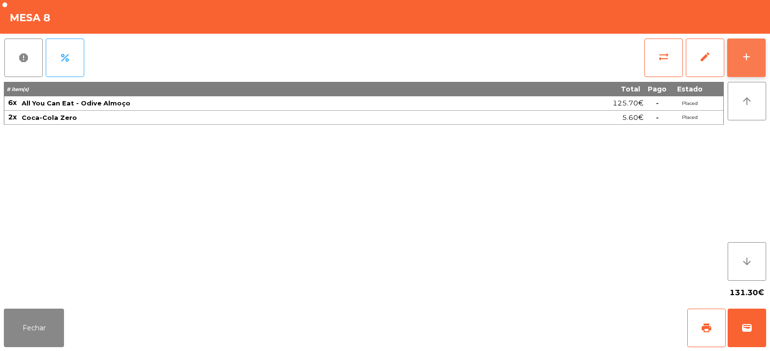
click at [743, 55] on div "add" at bounding box center [746, 57] width 12 height 12
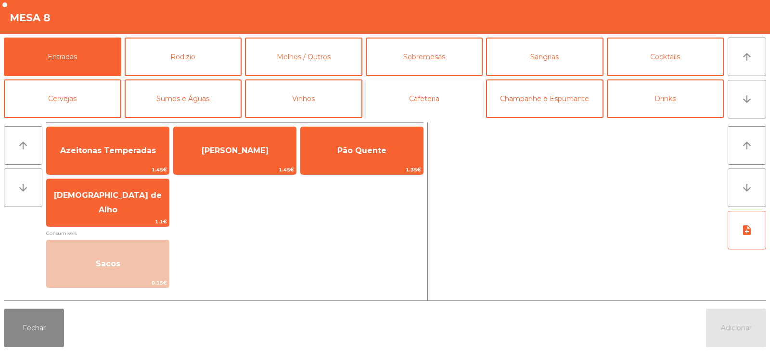
click at [432, 95] on button "Cafeteria" at bounding box center [424, 98] width 117 height 38
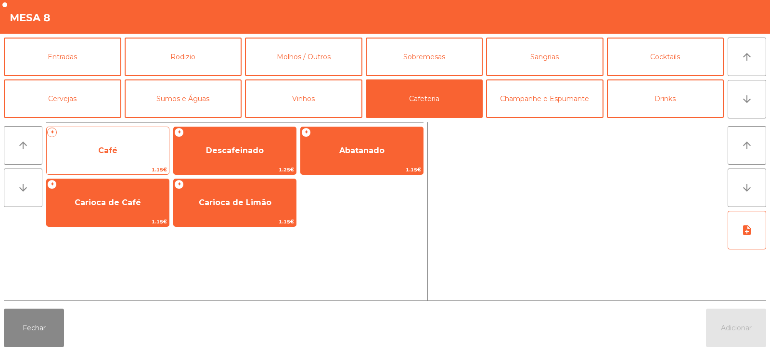
click at [114, 149] on span "Café" at bounding box center [107, 150] width 19 height 9
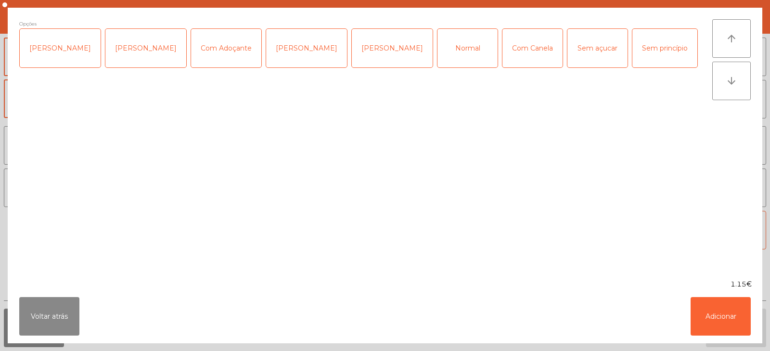
click at [437, 47] on div "Normal" at bounding box center [467, 48] width 60 height 38
click at [718, 323] on button "Adicionar" at bounding box center [720, 316] width 60 height 38
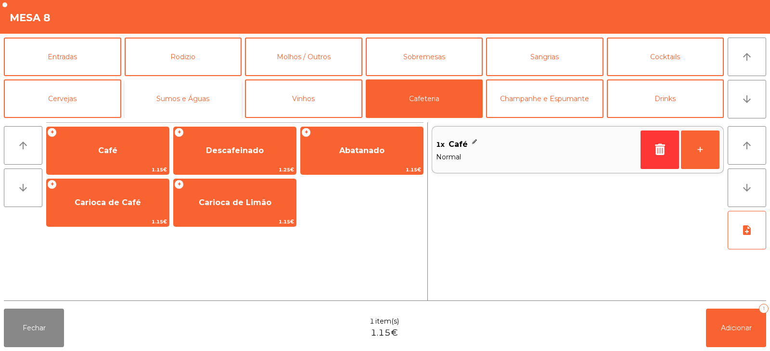
click at [196, 94] on button "Sumos e Águas" at bounding box center [183, 98] width 117 height 38
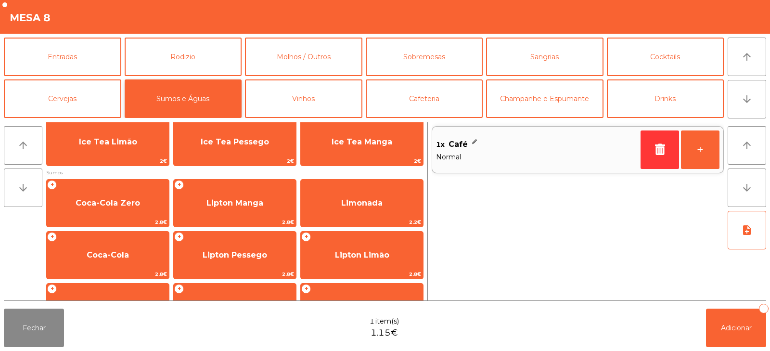
scroll to position [60, 0]
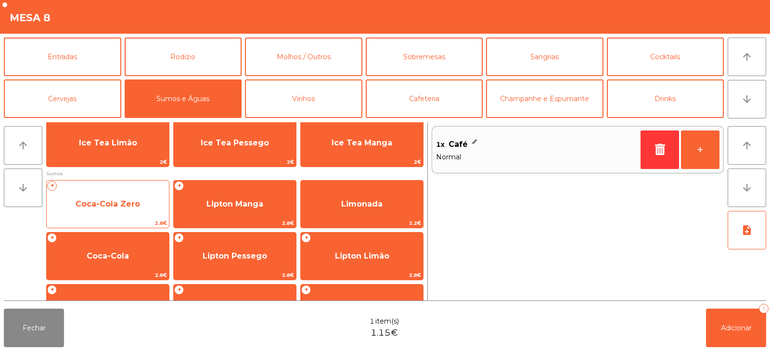
click at [122, 200] on span "Coca-Cola Zero" at bounding box center [108, 203] width 64 height 9
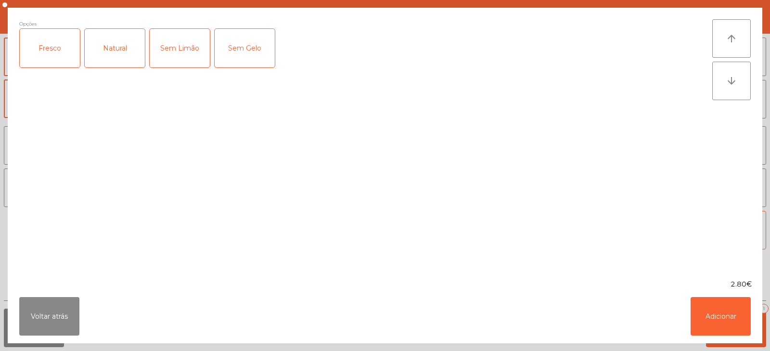
click at [57, 62] on div "Fresco" at bounding box center [50, 48] width 60 height 38
click at [706, 322] on button "Adicionar" at bounding box center [720, 316] width 60 height 38
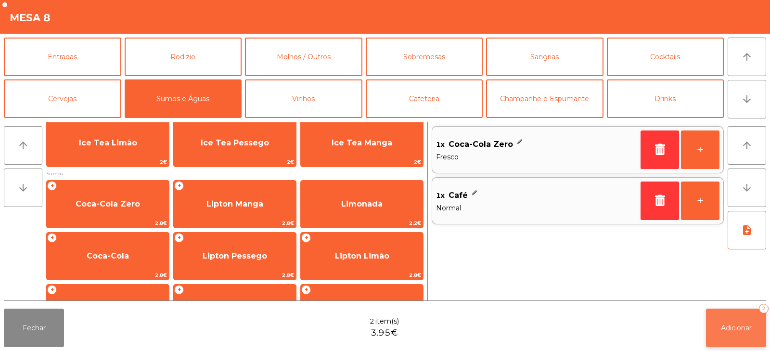
click at [740, 324] on span "Adicionar" at bounding box center [736, 327] width 31 height 9
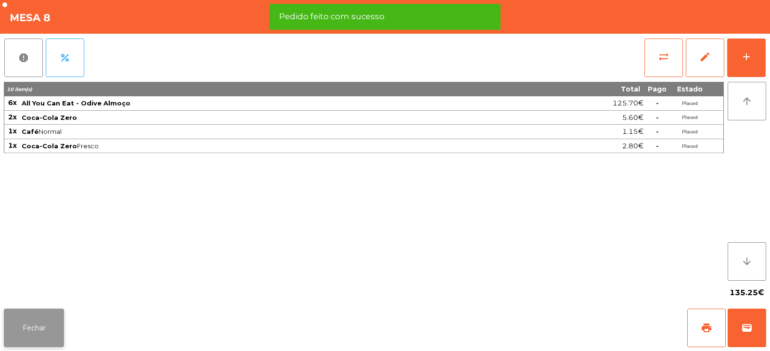
click at [47, 334] on button "Fechar" at bounding box center [34, 327] width 60 height 38
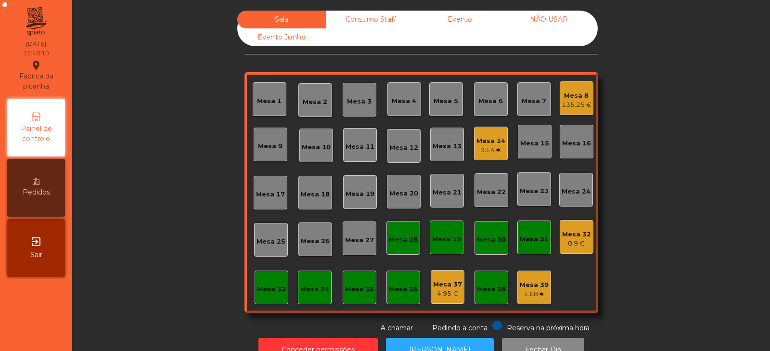
scroll to position [28, 0]
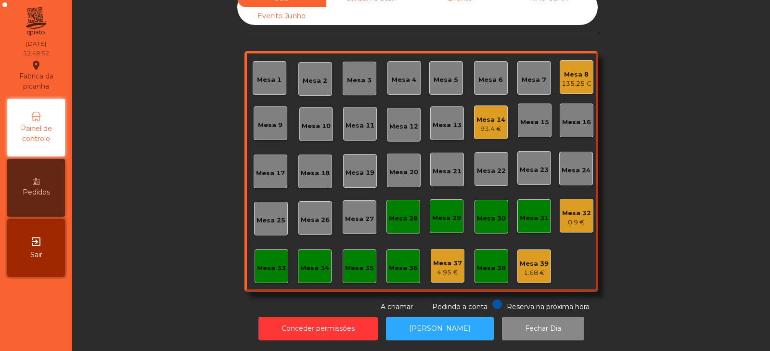
click at [530, 166] on div "Mesa 23" at bounding box center [533, 170] width 29 height 10
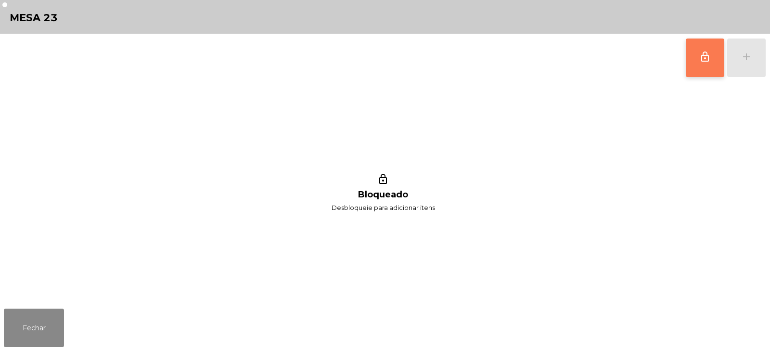
click at [710, 63] on button "lock_outline" at bounding box center [704, 57] width 38 height 38
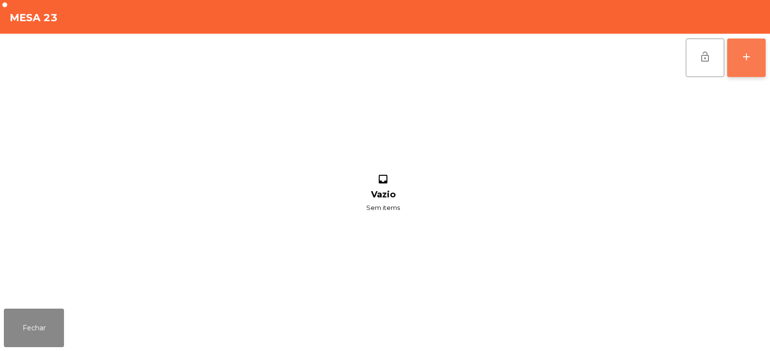
click at [749, 60] on div "add" at bounding box center [746, 57] width 12 height 12
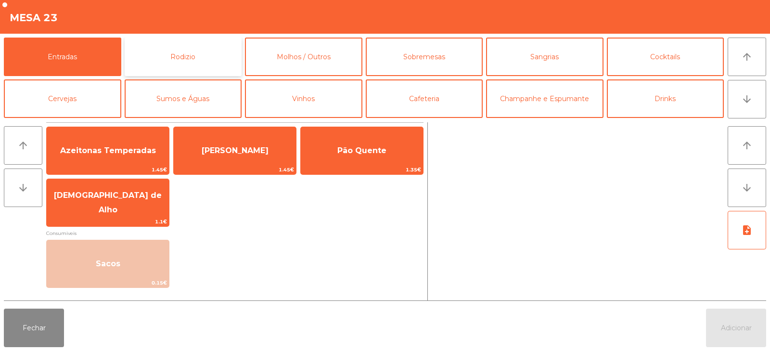
click at [202, 60] on button "Rodizio" at bounding box center [183, 57] width 117 height 38
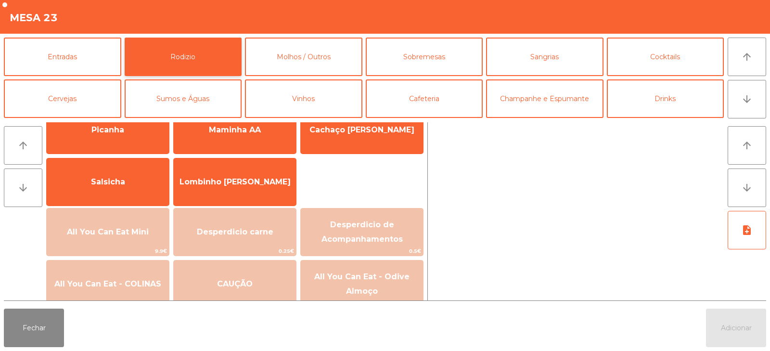
scroll to position [47, 0]
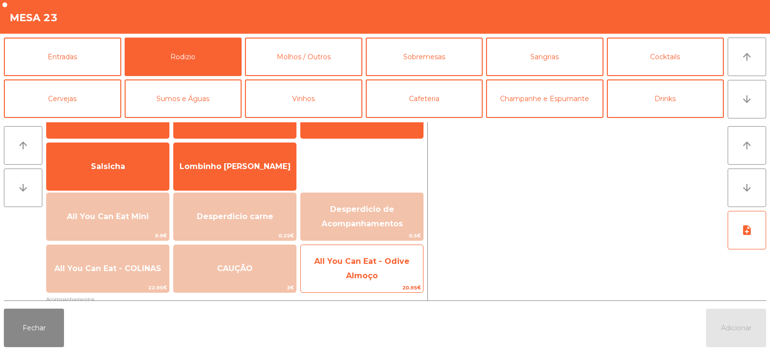
click at [335, 275] on span "All You Can Eat - Odive Almoço" at bounding box center [362, 268] width 122 height 41
click at [338, 277] on span "All You Can Eat - Odive Almoço" at bounding box center [362, 268] width 122 height 41
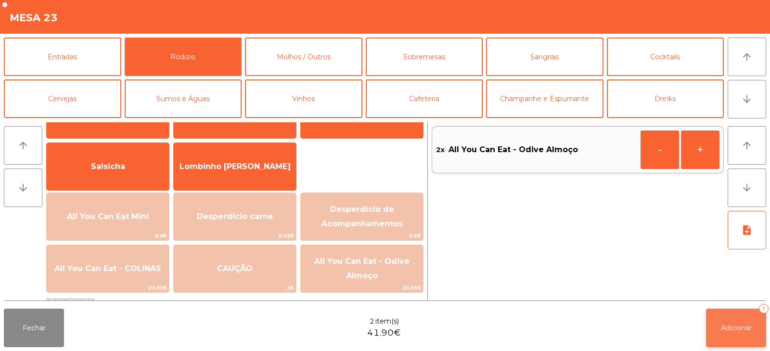
click at [726, 334] on button "Adicionar 2" at bounding box center [736, 327] width 60 height 38
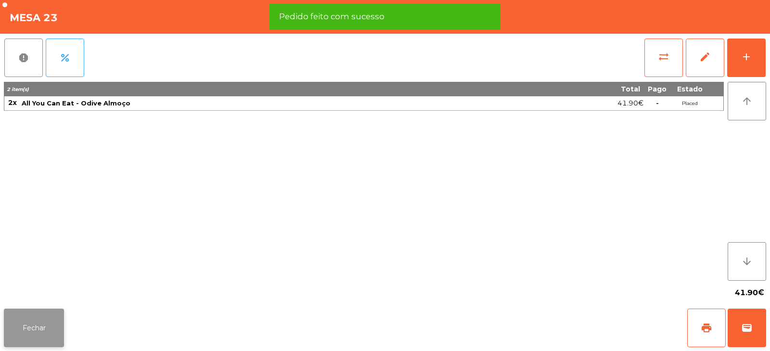
click at [49, 330] on button "Fechar" at bounding box center [34, 327] width 60 height 38
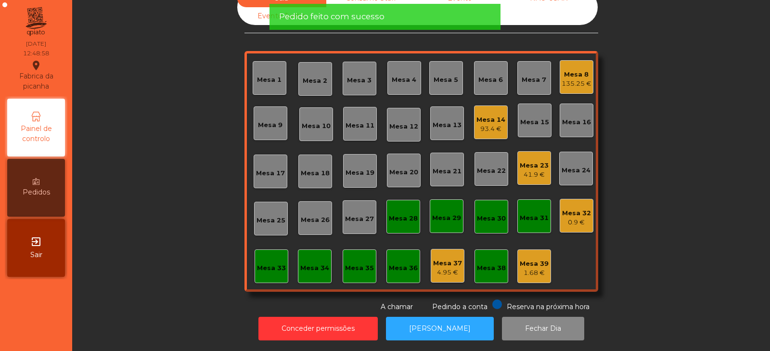
click at [103, 262] on div "Sala Consumo Staff Evento NÃO USAR Evento Junho Mesa 1 Mesa 2 Mesa 3 Mesa 4 Mes…" at bounding box center [420, 150] width 671 height 322
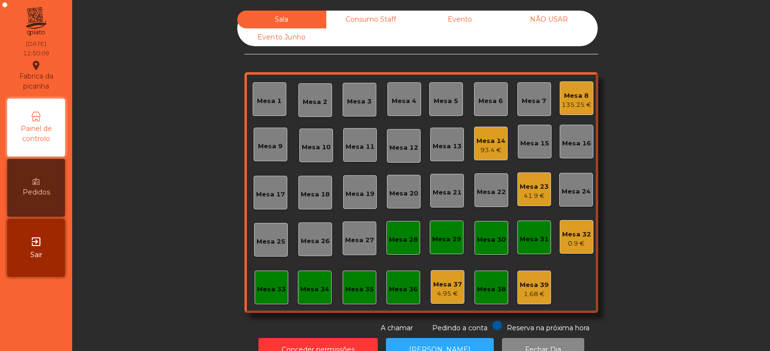
scroll to position [28, 0]
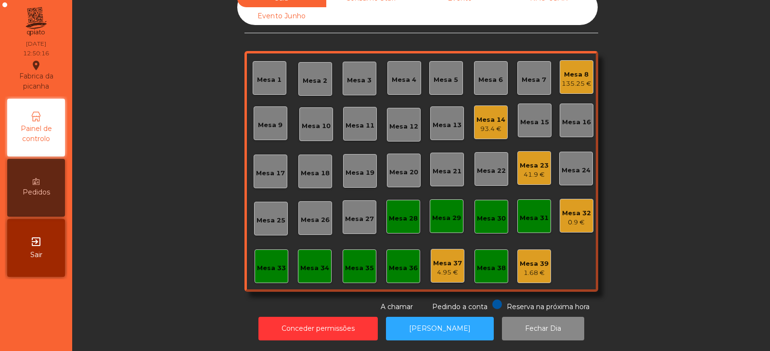
click at [434, 124] on div "Mesa 13" at bounding box center [447, 123] width 34 height 34
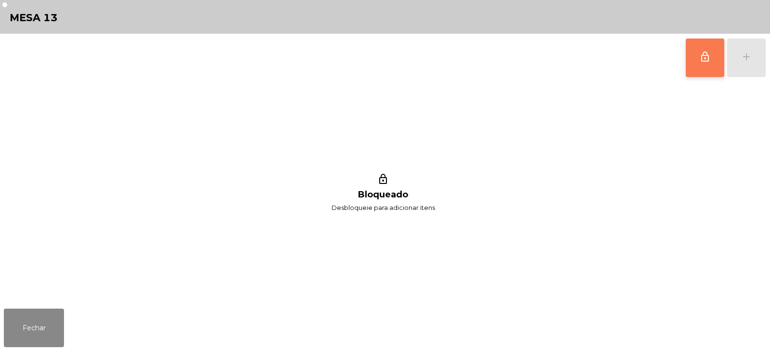
click at [689, 68] on button "lock_outline" at bounding box center [704, 57] width 38 height 38
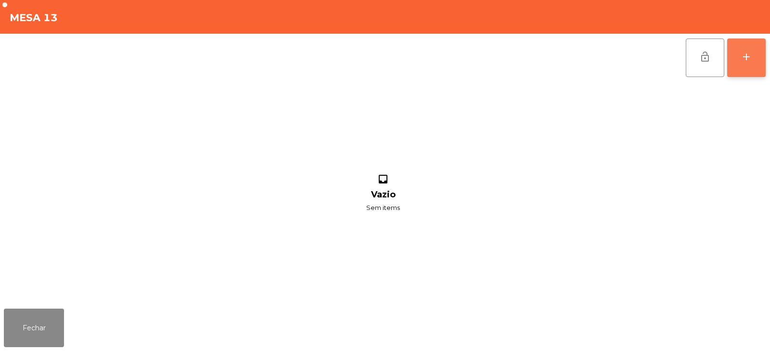
click at [752, 63] on button "add" at bounding box center [746, 57] width 38 height 38
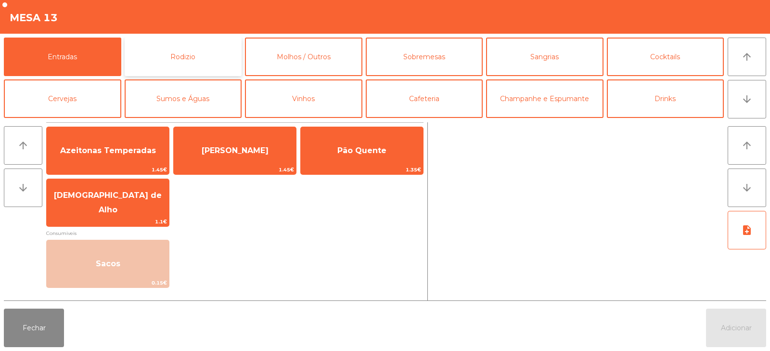
click at [198, 58] on button "Rodizio" at bounding box center [183, 57] width 117 height 38
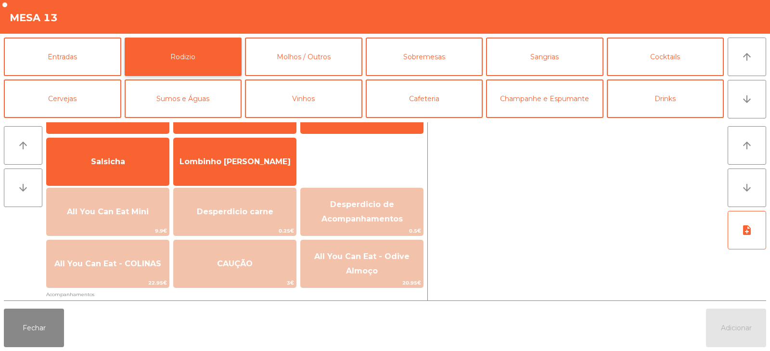
scroll to position [76, 0]
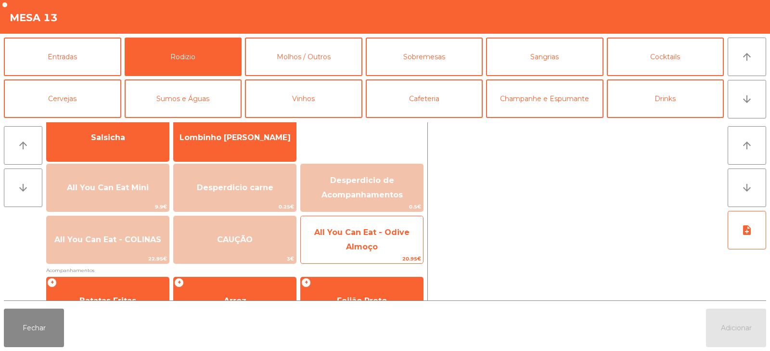
click at [330, 235] on span "All You Can Eat - Odive Almoço" at bounding box center [361, 240] width 95 height 24
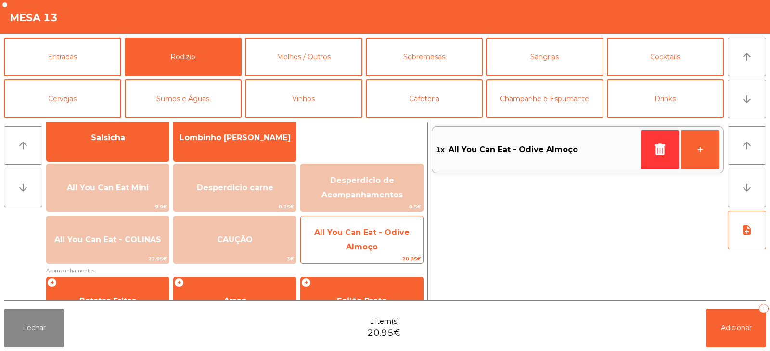
click at [344, 239] on span "All You Can Eat - Odive Almoço" at bounding box center [362, 239] width 122 height 41
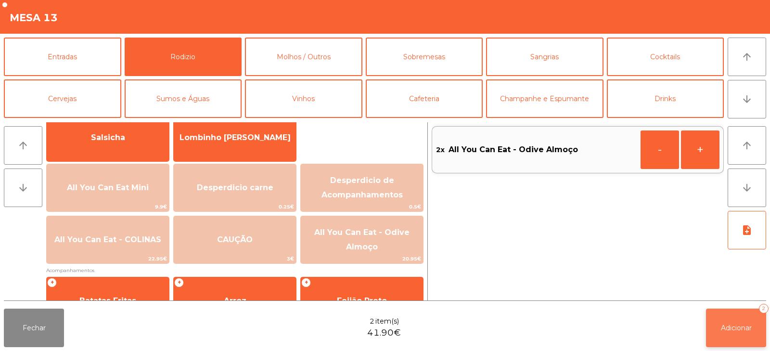
click at [717, 329] on button "Adicionar 2" at bounding box center [736, 327] width 60 height 38
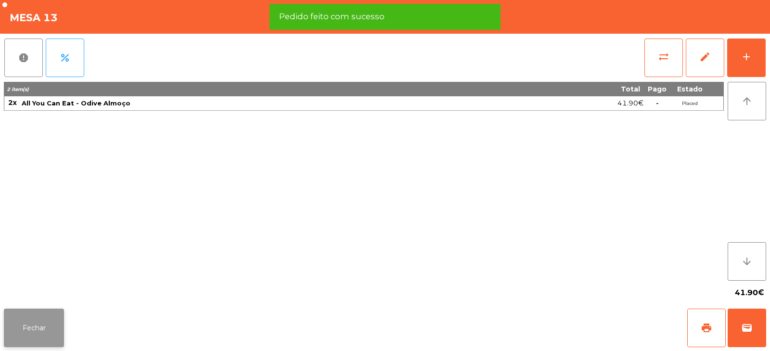
click at [41, 340] on button "Fechar" at bounding box center [34, 327] width 60 height 38
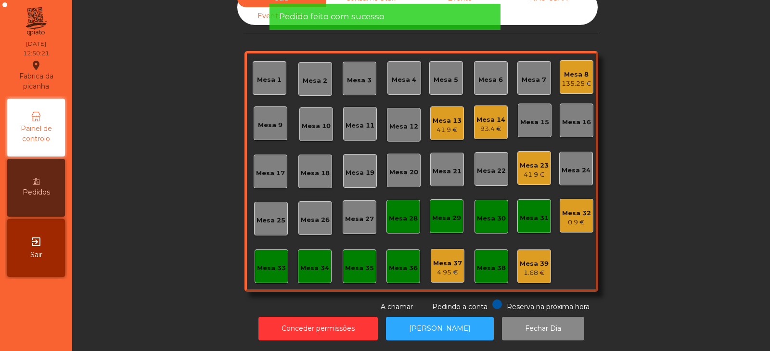
scroll to position [0, 0]
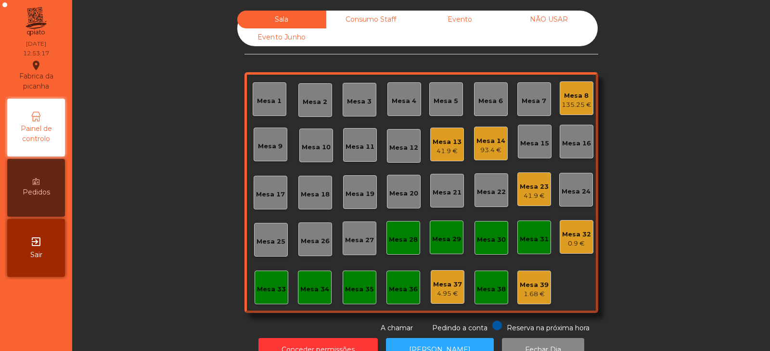
click at [573, 93] on div "Mesa 8" at bounding box center [576, 96] width 30 height 10
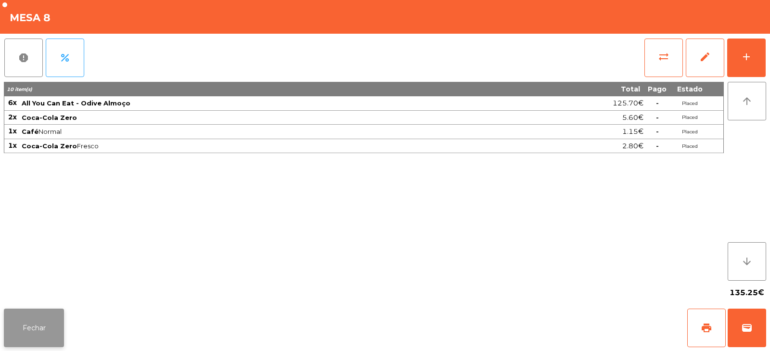
click at [39, 328] on button "Fechar" at bounding box center [34, 327] width 60 height 38
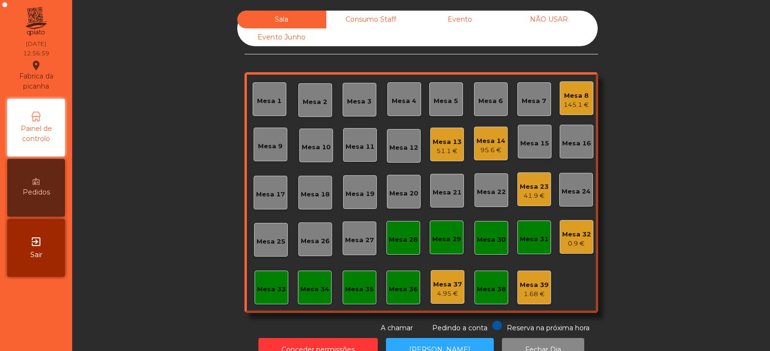
click at [404, 108] on div "Mesa 4" at bounding box center [404, 99] width 34 height 34
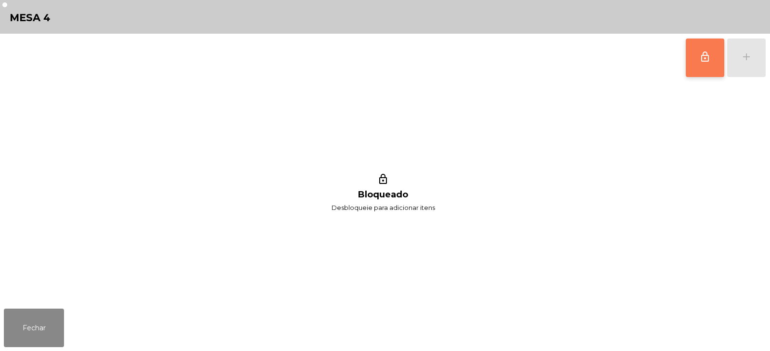
click at [694, 66] on button "lock_outline" at bounding box center [704, 57] width 38 height 38
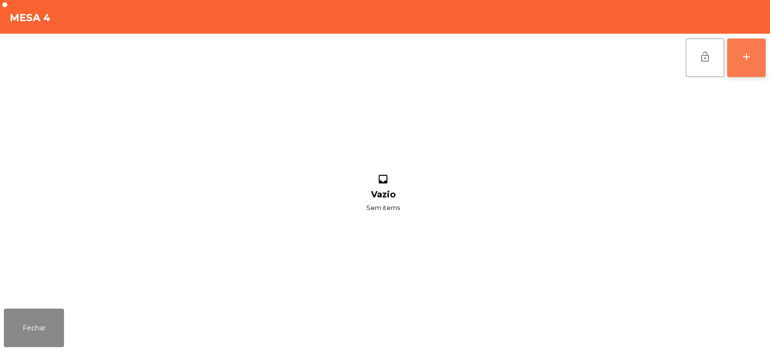
click at [735, 58] on button "add" at bounding box center [746, 57] width 38 height 38
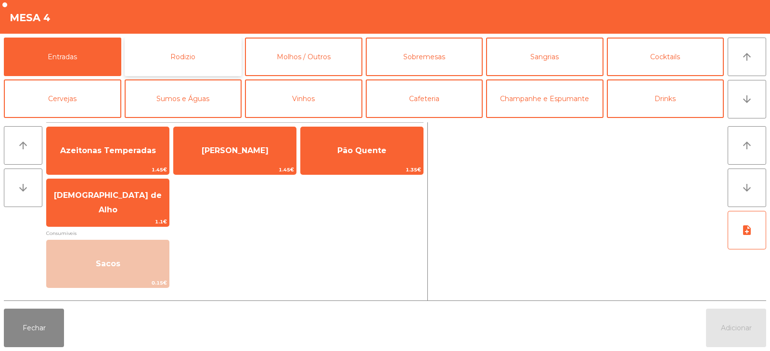
click at [204, 54] on button "Rodizio" at bounding box center [183, 57] width 117 height 38
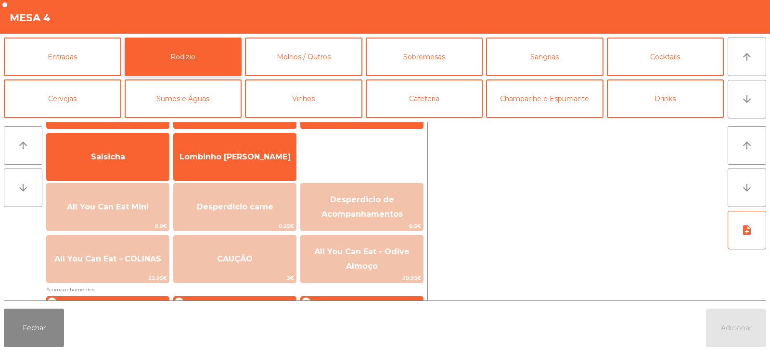
scroll to position [66, 0]
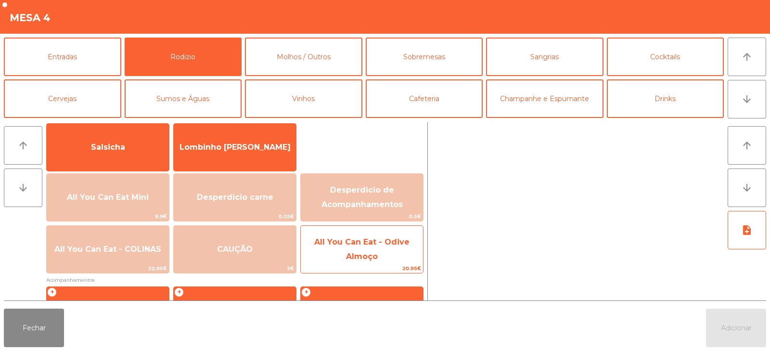
click at [342, 252] on span "All You Can Eat - Odive Almoço" at bounding box center [362, 249] width 122 height 41
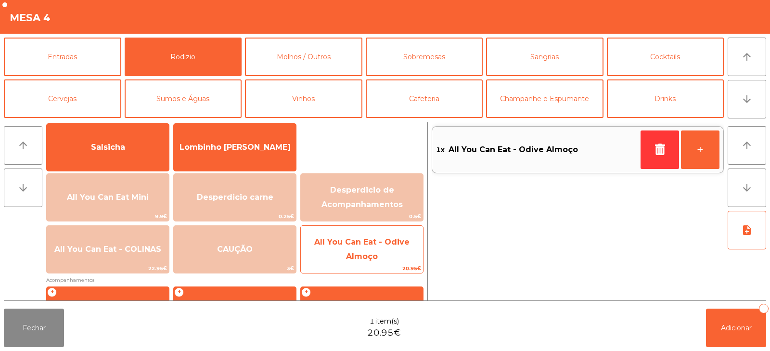
click at [342, 251] on span "All You Can Eat - Odive Almoço" at bounding box center [362, 249] width 122 height 41
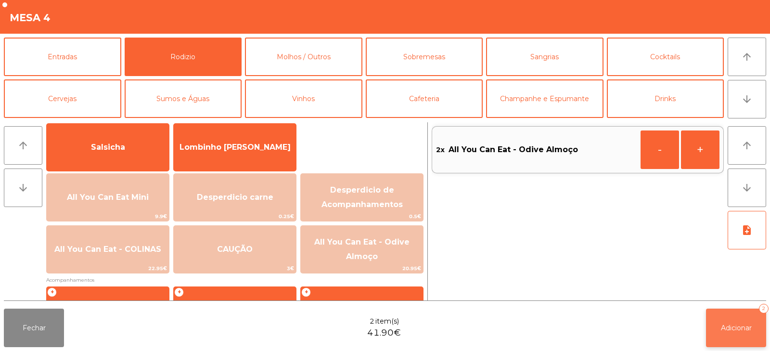
click at [722, 324] on span "Adicionar" at bounding box center [736, 327] width 31 height 9
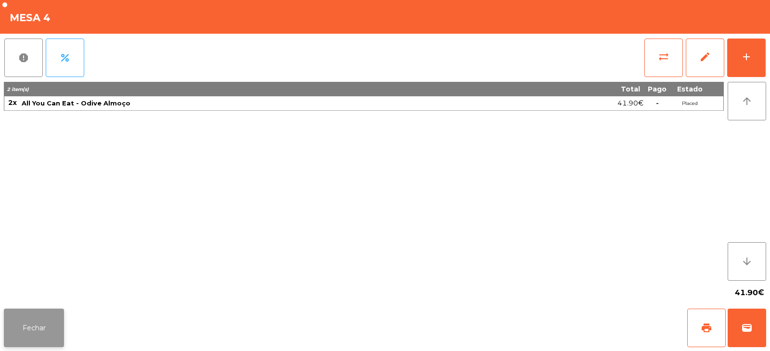
click at [48, 315] on button "Fechar" at bounding box center [34, 327] width 60 height 38
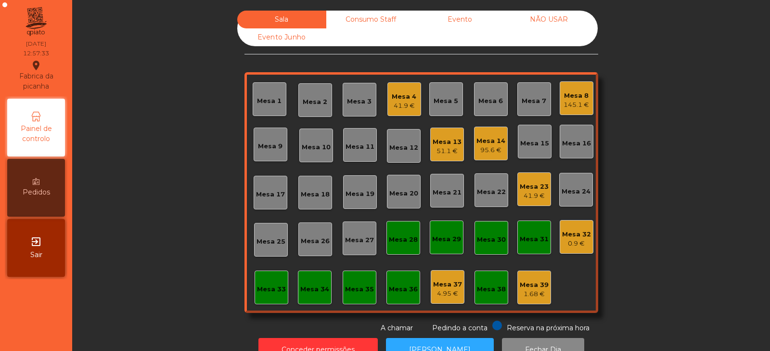
click at [314, 190] on div "Mesa 18" at bounding box center [315, 195] width 29 height 10
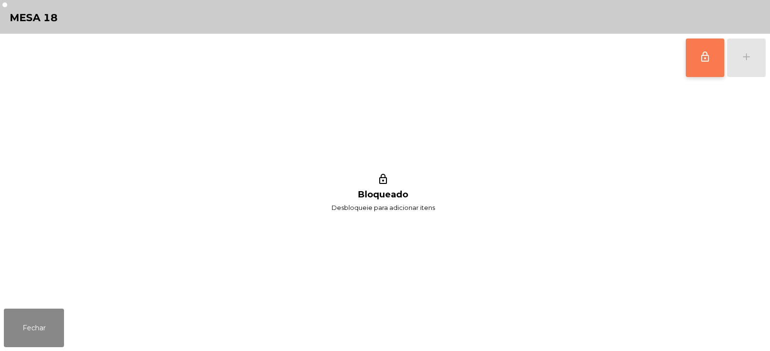
click at [705, 57] on span "lock_outline" at bounding box center [705, 57] width 12 height 12
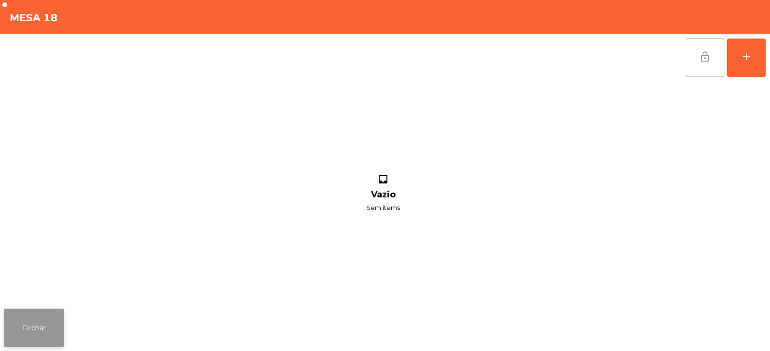
click at [54, 324] on button "Fechar" at bounding box center [34, 327] width 60 height 38
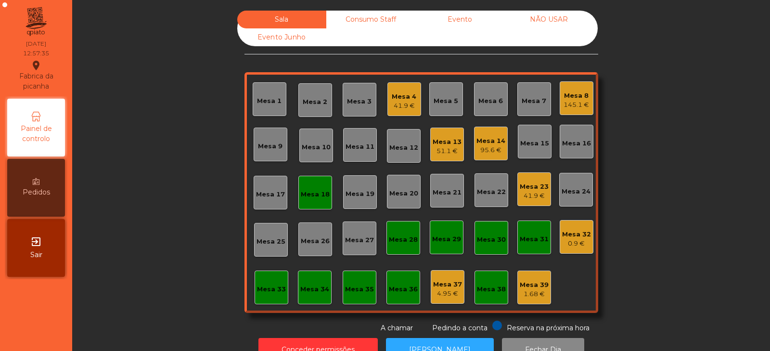
click at [411, 102] on div "41.9 €" at bounding box center [404, 106] width 25 height 10
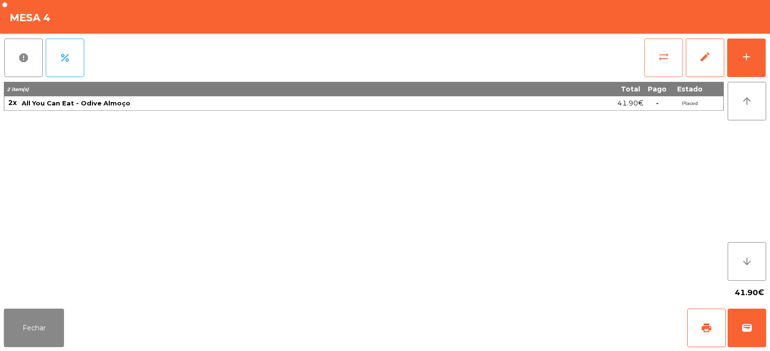
click at [671, 58] on button "sync_alt" at bounding box center [663, 57] width 38 height 38
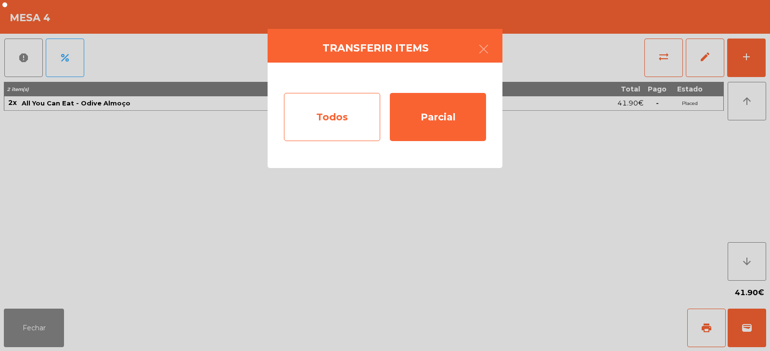
click at [339, 110] on div "Todos" at bounding box center [332, 117] width 96 height 48
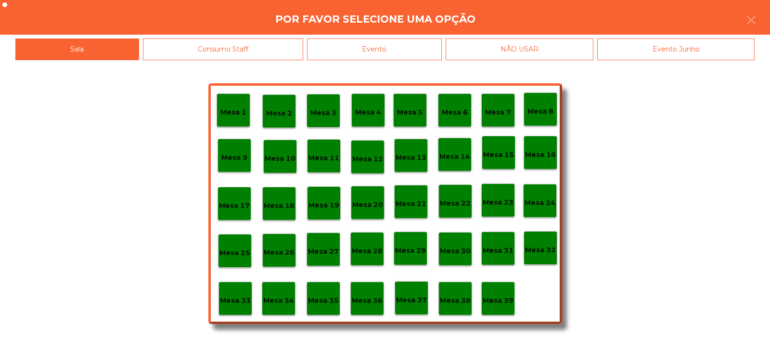
click at [284, 202] on p "Mesa 18" at bounding box center [279, 205] width 31 height 11
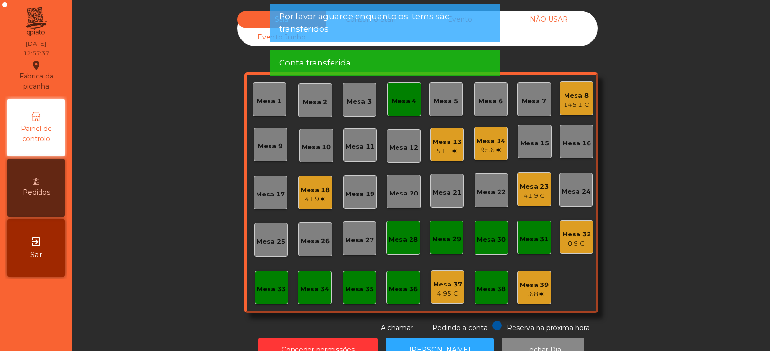
click at [411, 109] on div "Mesa 4" at bounding box center [404, 99] width 34 height 34
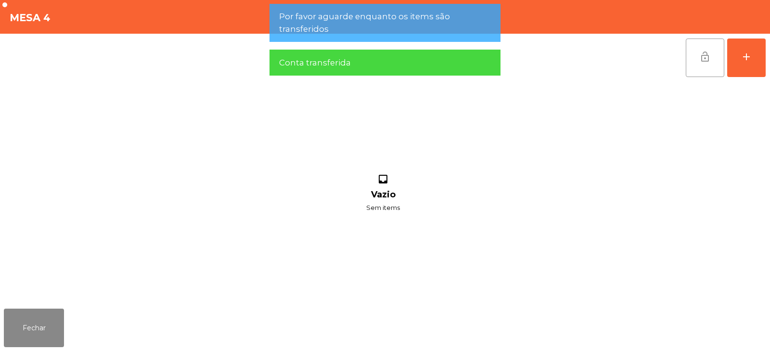
click at [709, 61] on span "lock_open" at bounding box center [705, 57] width 12 height 12
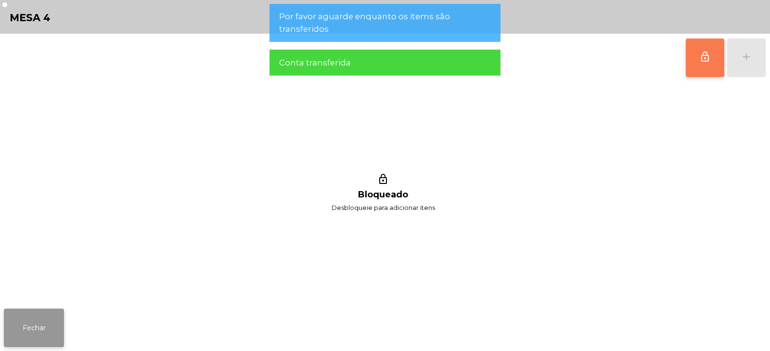
click at [48, 321] on button "Fechar" at bounding box center [34, 327] width 60 height 38
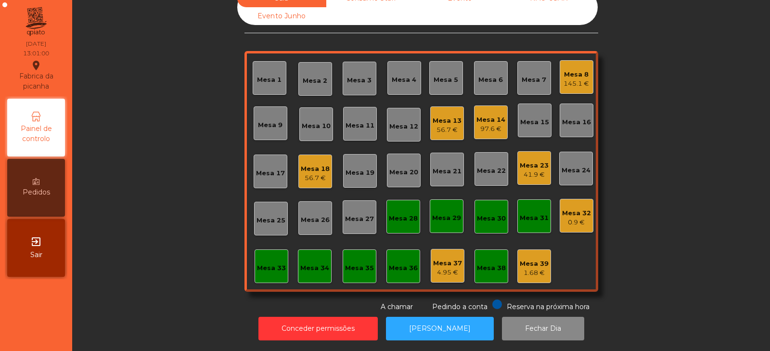
scroll to position [0, 0]
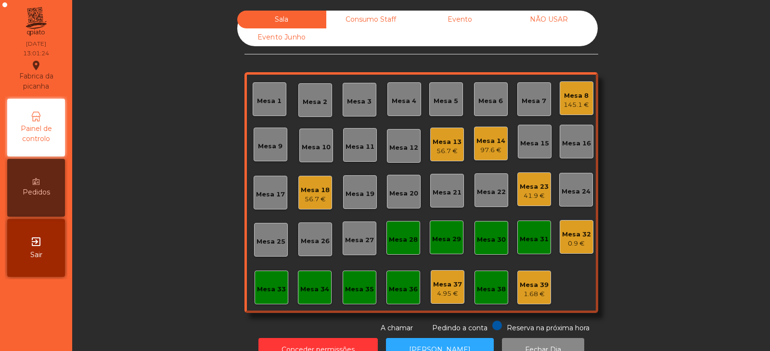
click at [430, 155] on div "Mesa 13 56.7 €" at bounding box center [447, 144] width 34 height 34
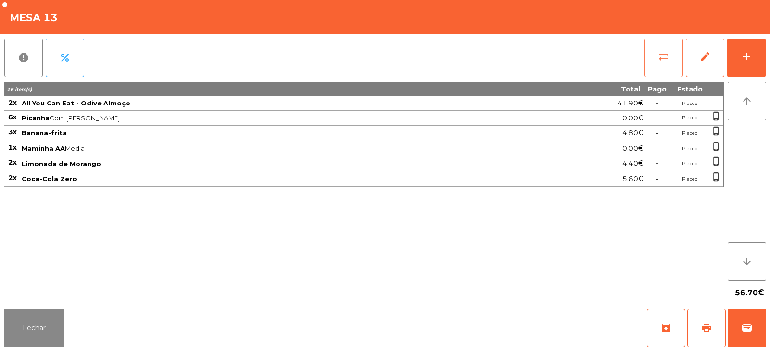
click at [644, 54] on button "sync_alt" at bounding box center [663, 57] width 38 height 38
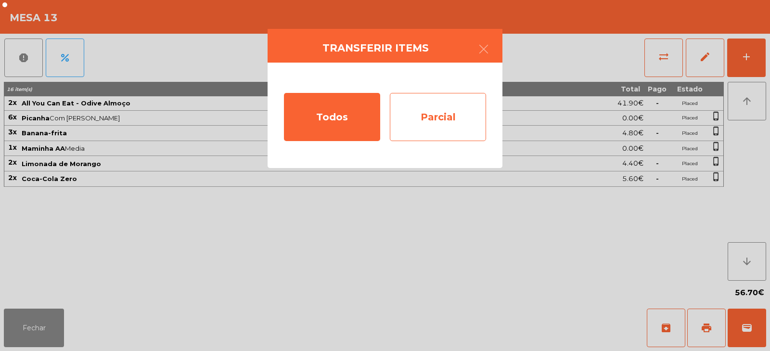
click at [438, 113] on div "Parcial" at bounding box center [438, 117] width 96 height 48
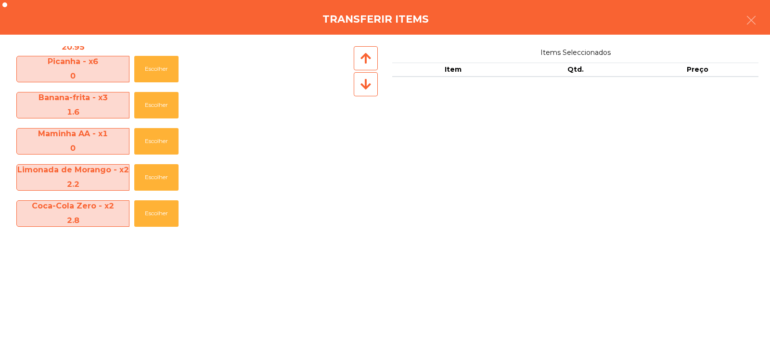
scroll to position [34, 0]
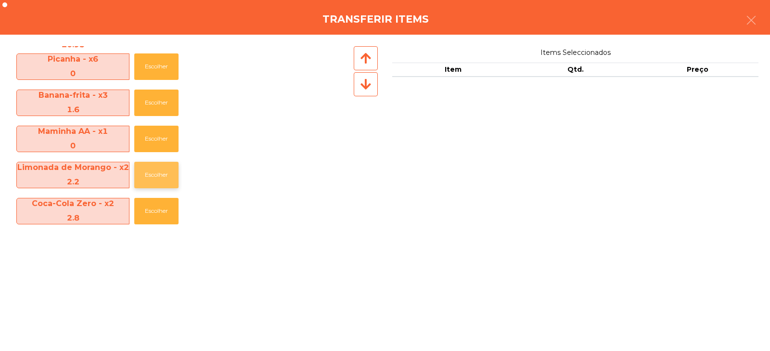
click at [144, 181] on button "Escolher" at bounding box center [156, 175] width 44 height 26
click at [146, 180] on button "Escolher" at bounding box center [156, 175] width 44 height 26
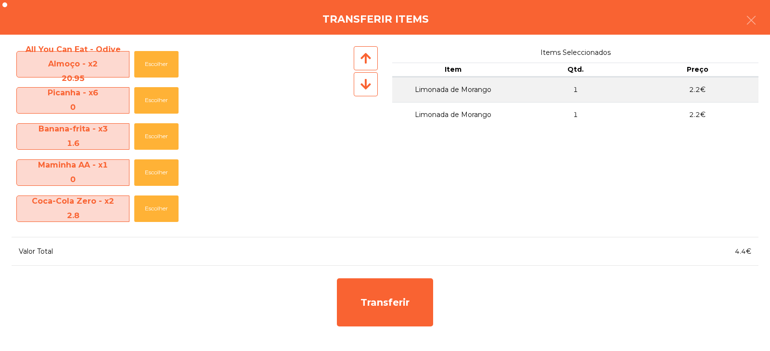
scroll to position [0, 0]
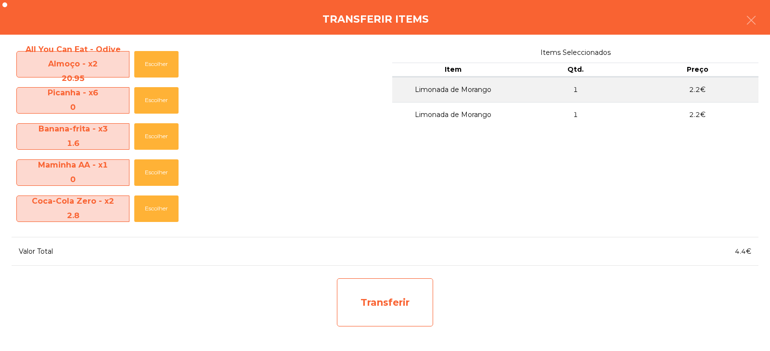
click at [367, 307] on div "Transferir" at bounding box center [385, 302] width 96 height 48
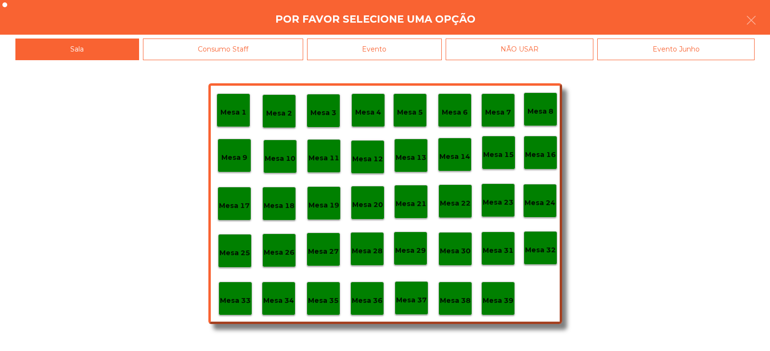
click at [403, 48] on div "Evento" at bounding box center [374, 49] width 135 height 22
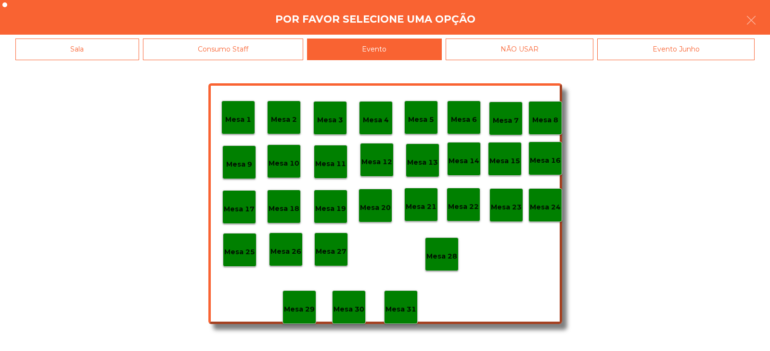
click at [230, 50] on div "Consumo Staff" at bounding box center [223, 49] width 161 height 22
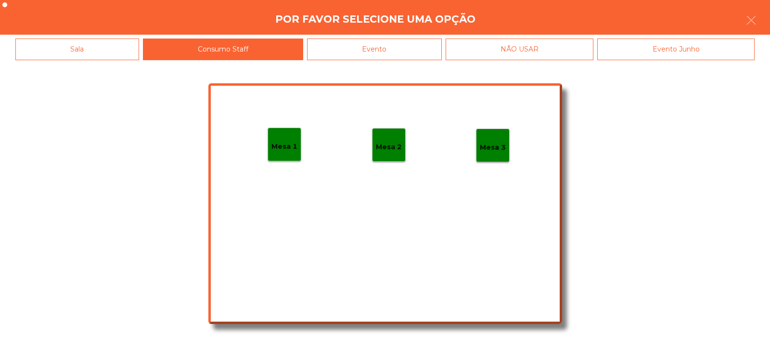
click at [79, 46] on div "Sala" at bounding box center [77, 49] width 124 height 22
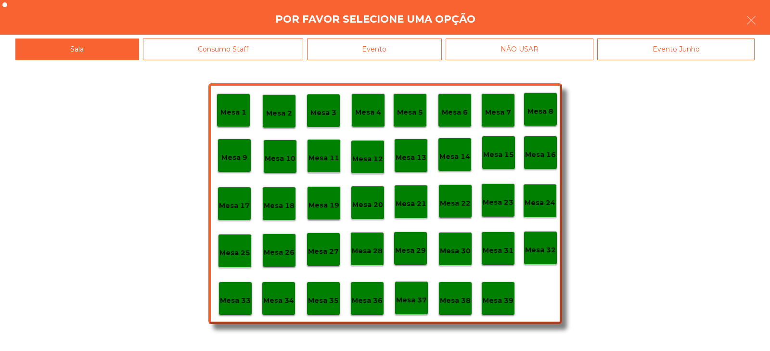
click at [407, 301] on p "Mesa 37" at bounding box center [411, 299] width 31 height 11
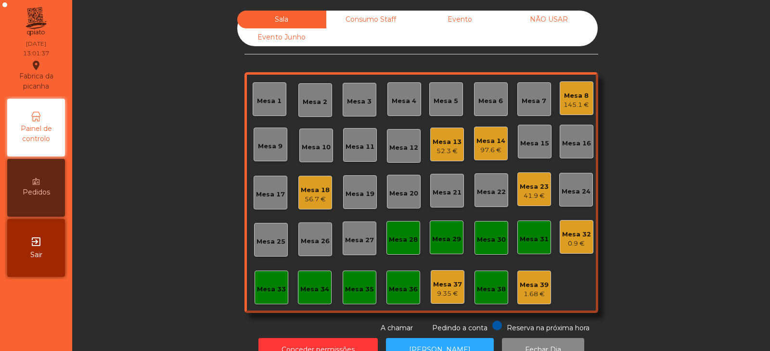
click at [445, 145] on div "Mesa 13" at bounding box center [446, 142] width 29 height 10
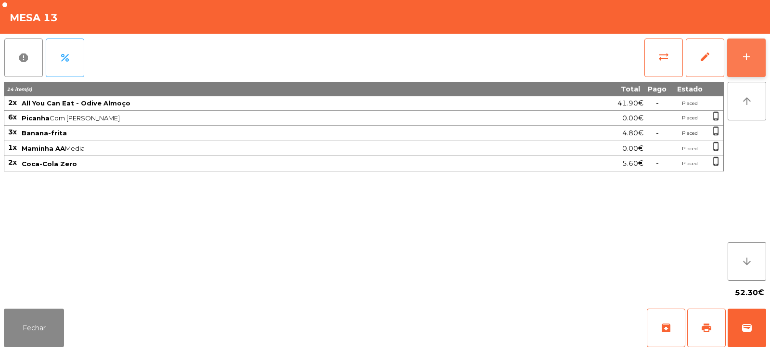
click at [751, 58] on div "add" at bounding box center [746, 57] width 12 height 12
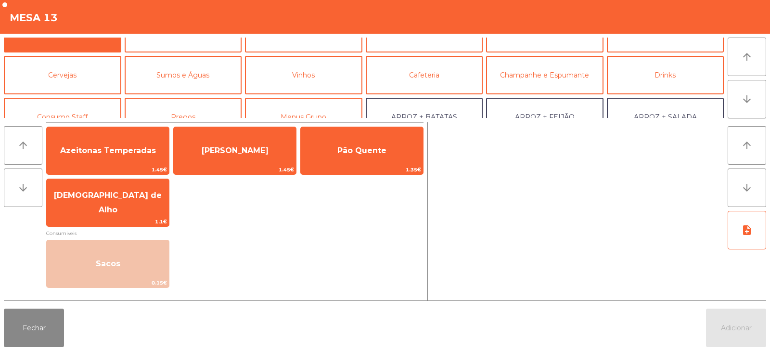
scroll to position [24, 0]
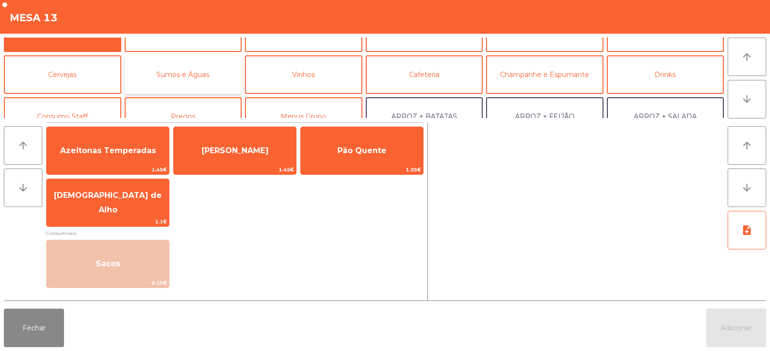
click at [204, 78] on button "Sumos e Águas" at bounding box center [183, 74] width 117 height 38
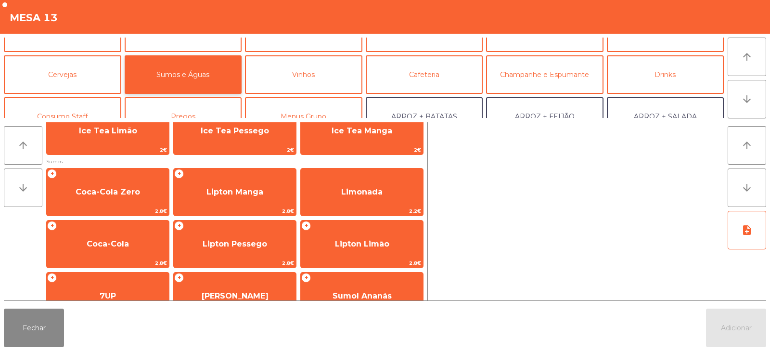
scroll to position [75, 0]
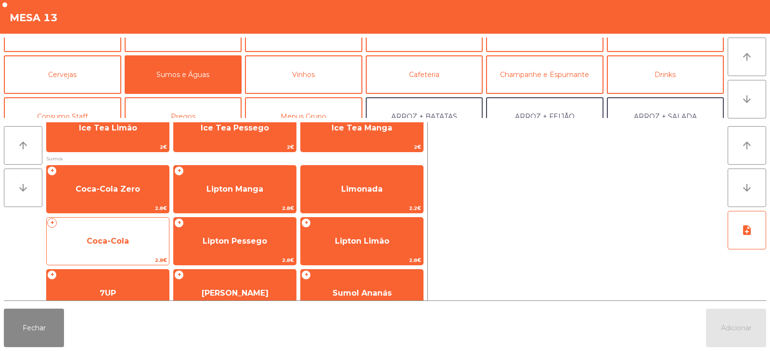
click at [130, 239] on span "Coca-Cola" at bounding box center [108, 241] width 122 height 26
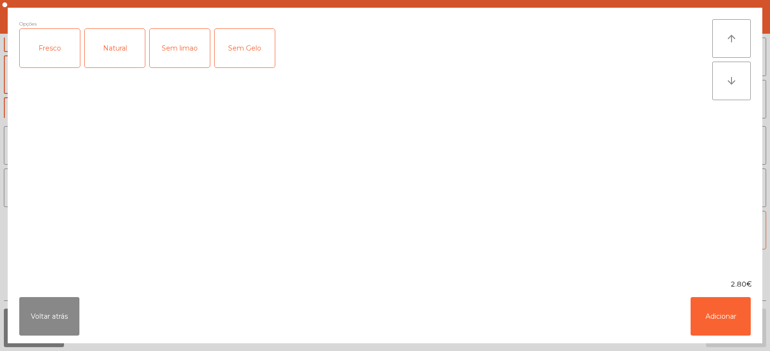
click at [56, 51] on div "Fresco" at bounding box center [50, 48] width 60 height 38
click at [738, 311] on button "Adicionar" at bounding box center [720, 316] width 60 height 38
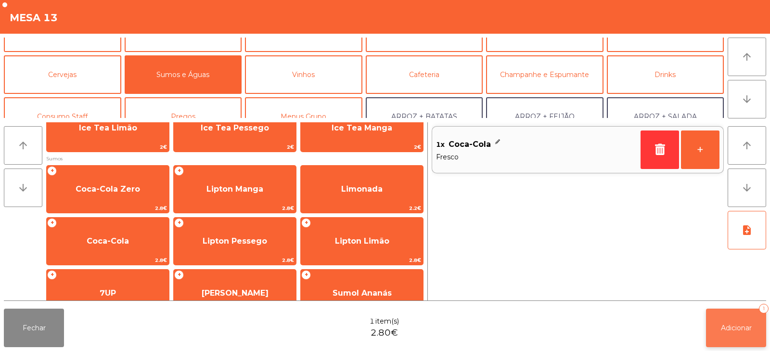
click at [741, 330] on span "Adicionar" at bounding box center [736, 327] width 31 height 9
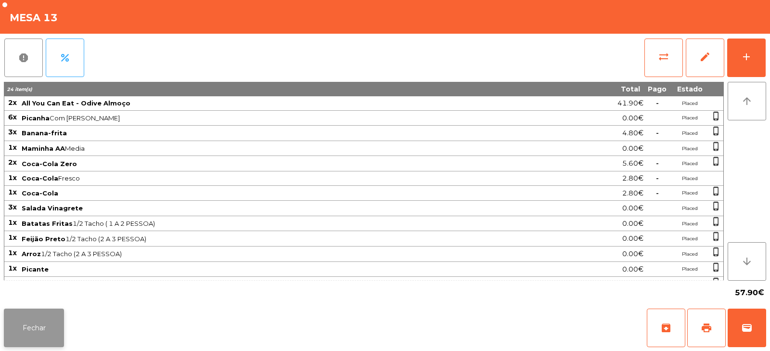
click at [35, 333] on button "Fechar" at bounding box center [34, 327] width 60 height 38
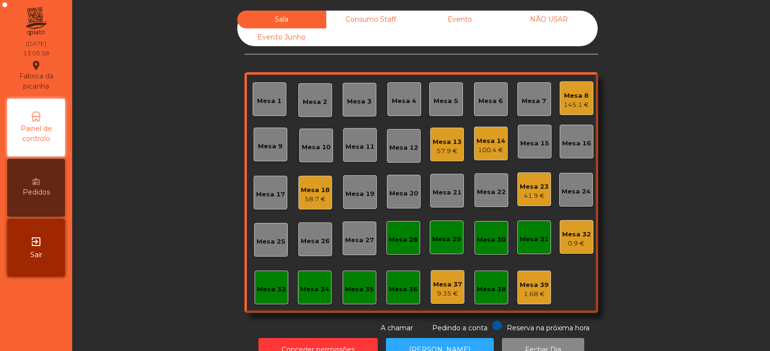
click at [267, 153] on div "Mesa 9" at bounding box center [270, 144] width 34 height 34
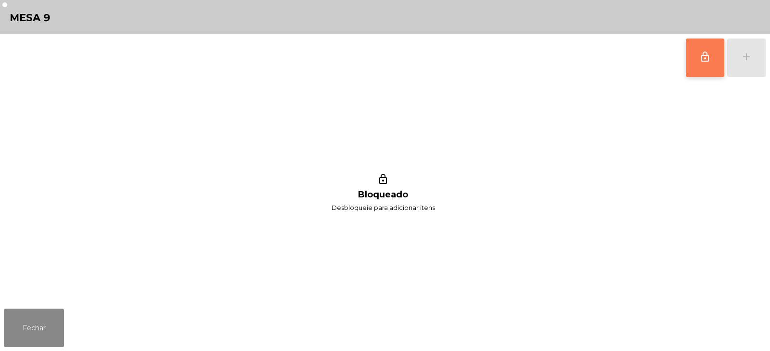
click at [698, 65] on button "lock_outline" at bounding box center [704, 57] width 38 height 38
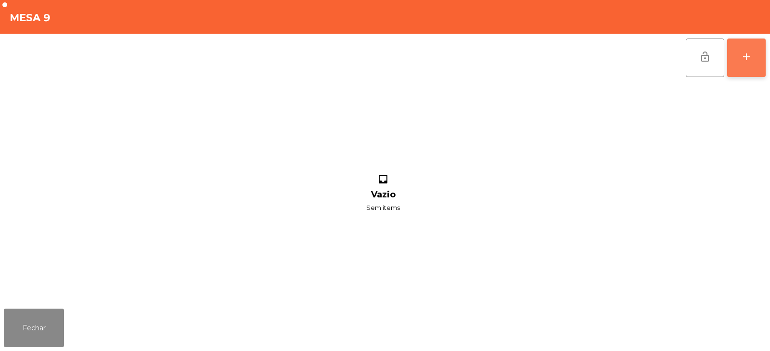
click at [747, 64] on button "add" at bounding box center [746, 57] width 38 height 38
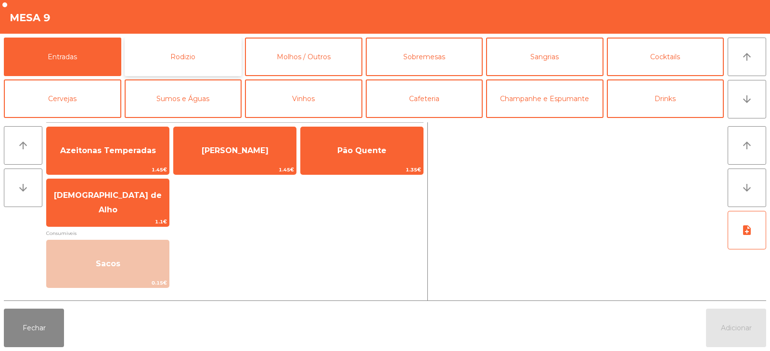
click at [178, 60] on button "Rodizio" at bounding box center [183, 57] width 117 height 38
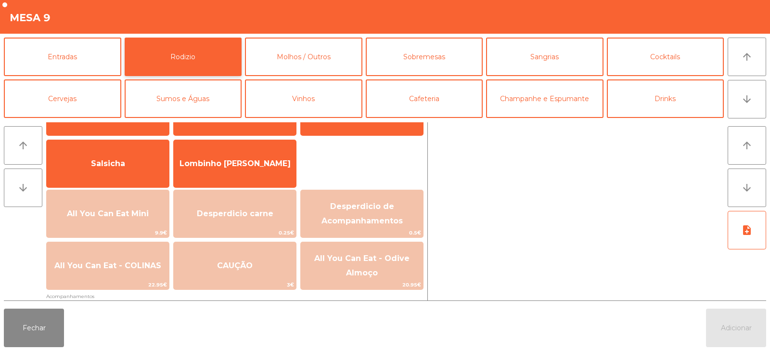
scroll to position [74, 0]
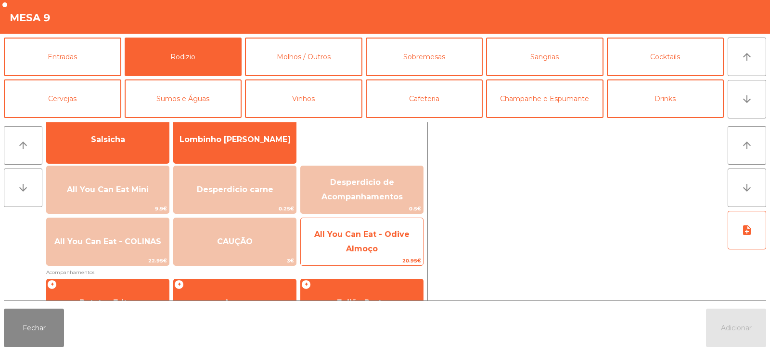
click at [359, 249] on span "All You Can Eat - Odive Almoço" at bounding box center [361, 241] width 95 height 24
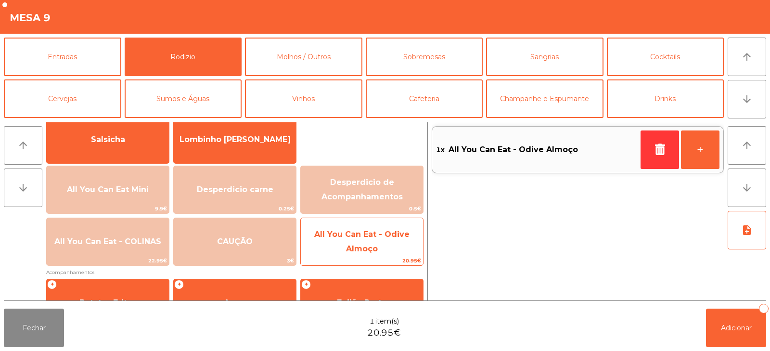
click at [364, 250] on span "All You Can Eat - Odive Almoço" at bounding box center [361, 241] width 95 height 24
click at [369, 254] on span "All You Can Eat - Odive Almoço" at bounding box center [362, 241] width 122 height 41
click at [371, 256] on span "20.95€" at bounding box center [362, 260] width 122 height 9
click at [369, 248] on span "All You Can Eat - Odive Almoço" at bounding box center [361, 241] width 95 height 24
click at [367, 251] on span "All You Can Eat - Odive Almoço" at bounding box center [361, 241] width 95 height 24
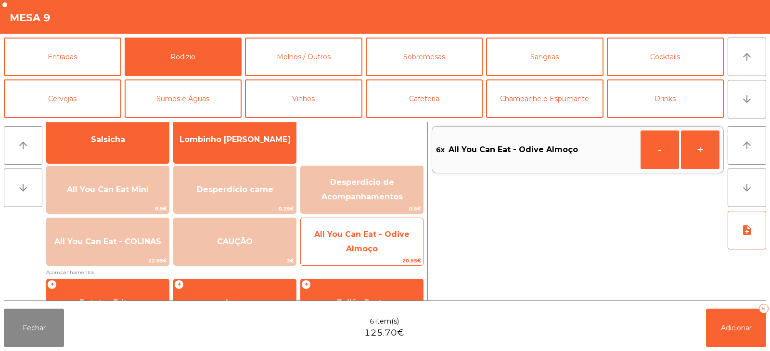
click at [367, 249] on span "All You Can Eat - Odive Almoço" at bounding box center [361, 241] width 95 height 24
click at [368, 249] on span "All You Can Eat - Odive Almoço" at bounding box center [361, 241] width 95 height 24
click at [372, 255] on span "All You Can Eat - Odive Almoço" at bounding box center [362, 241] width 122 height 41
click at [371, 253] on span "All You Can Eat - Odive Almoço" at bounding box center [362, 241] width 122 height 41
click at [374, 255] on span "All You Can Eat - Odive Almoço" at bounding box center [362, 241] width 122 height 41
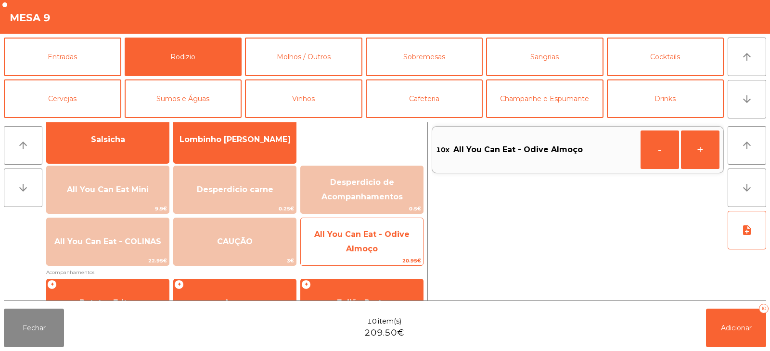
click at [369, 250] on span "All You Can Eat - Odive Almoço" at bounding box center [361, 241] width 95 height 24
click at [366, 254] on span "All You Can Eat - Odive Almoço" at bounding box center [362, 241] width 122 height 41
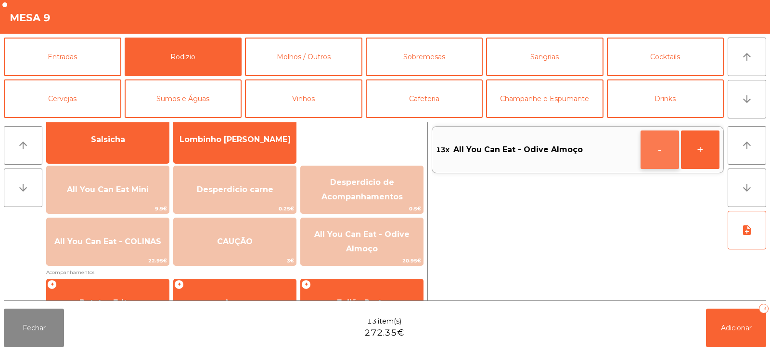
click at [650, 148] on button "-" at bounding box center [659, 149] width 38 height 38
click at [729, 329] on span "Adicionar" at bounding box center [736, 327] width 31 height 9
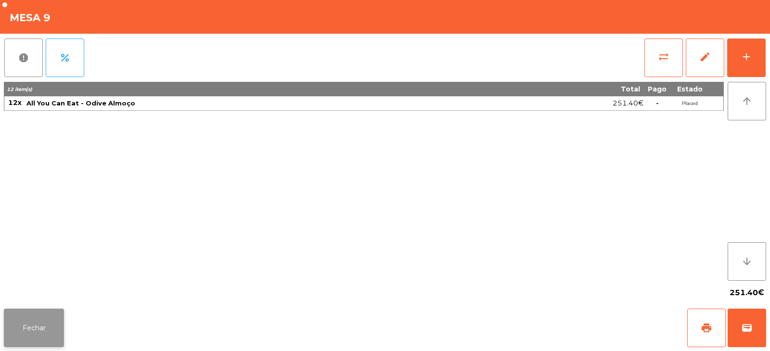
click at [47, 330] on button "Fechar" at bounding box center [34, 327] width 60 height 38
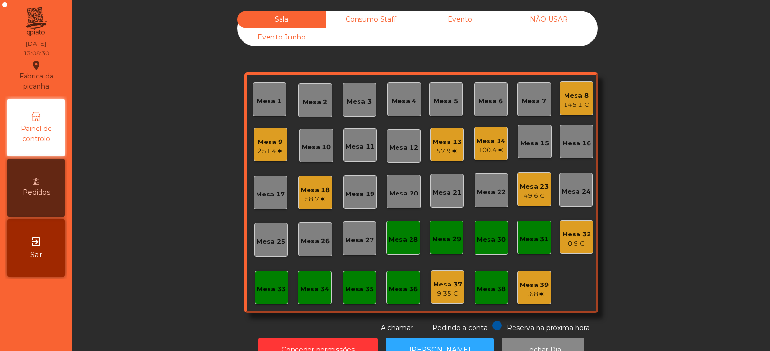
scroll to position [28, 0]
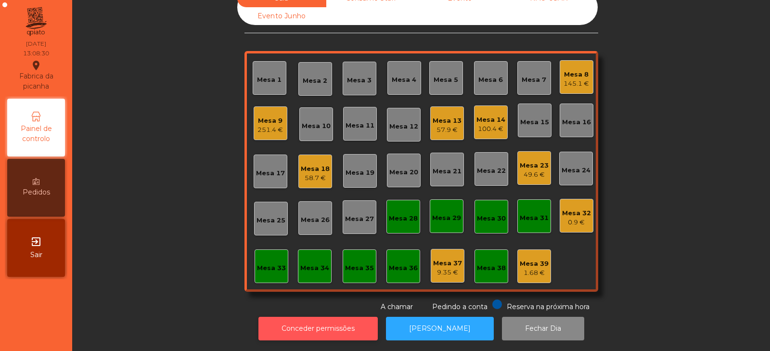
click at [312, 317] on button "Conceder permissões" at bounding box center [317, 328] width 119 height 24
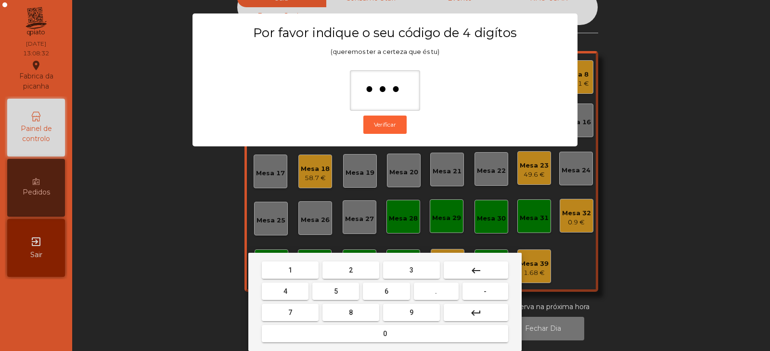
type input "****"
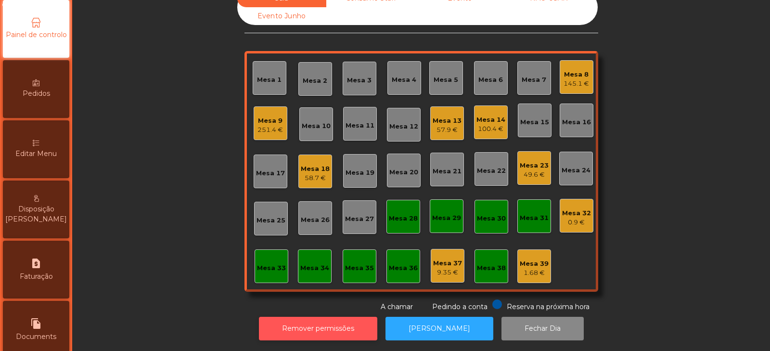
scroll to position [101, 0]
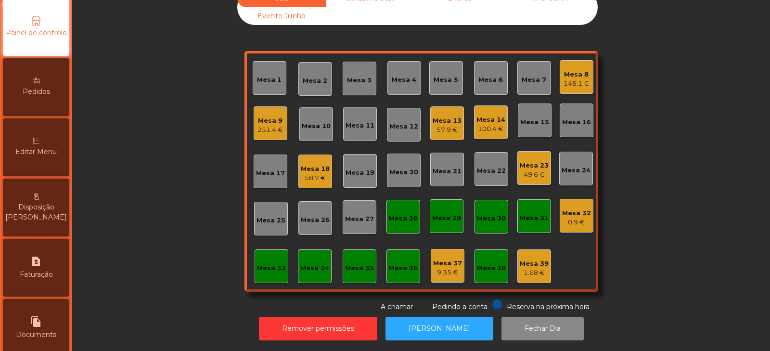
click at [29, 153] on span "Editar Menu" at bounding box center [35, 152] width 41 height 10
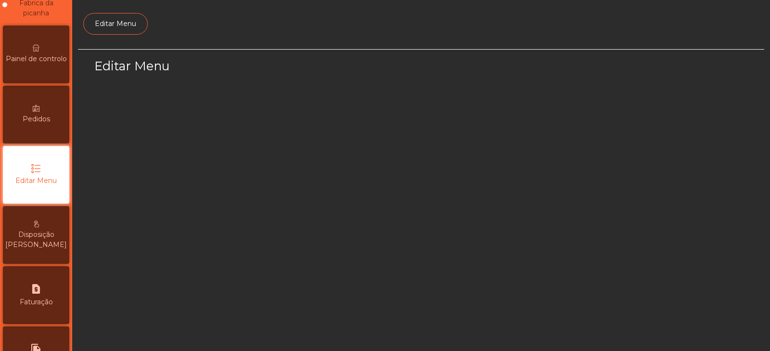
scroll to position [73, 0]
select select "*"
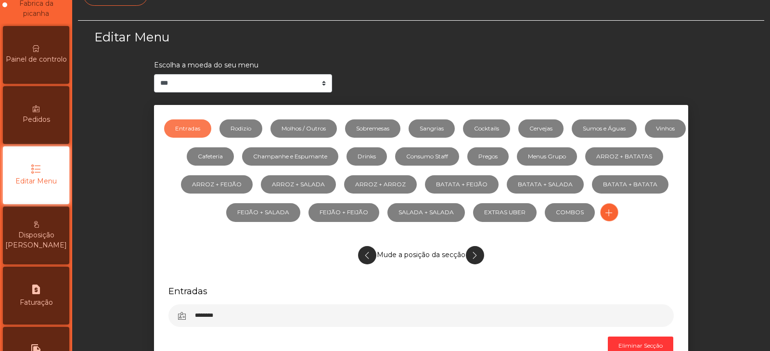
scroll to position [32, 0]
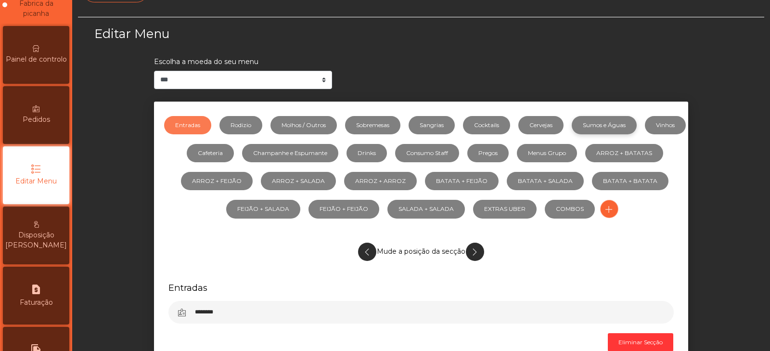
click at [624, 125] on link "Sumos e Águas" at bounding box center [603, 125] width 65 height 18
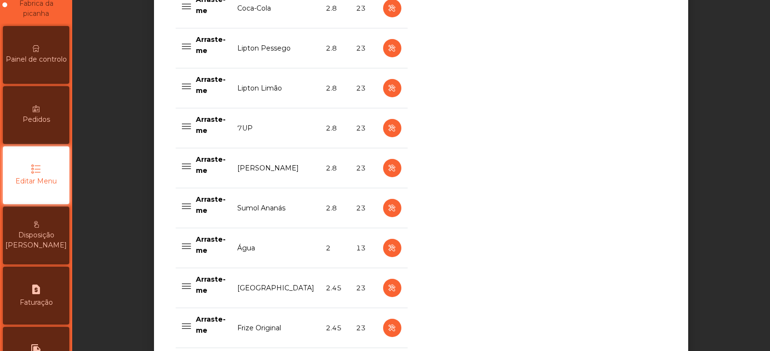
scroll to position [595, 0]
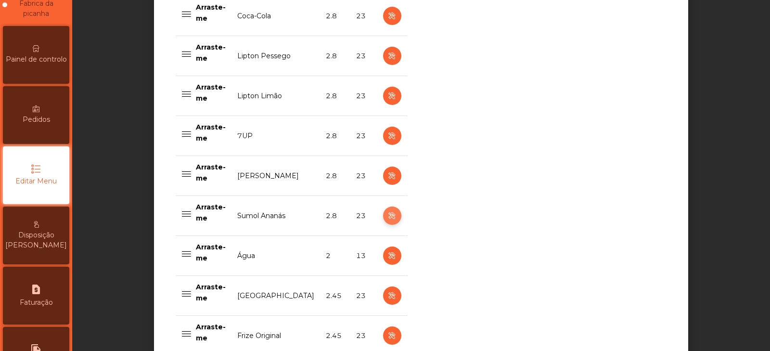
click at [390, 214] on icon "button" at bounding box center [391, 216] width 11 height 12
select select "***"
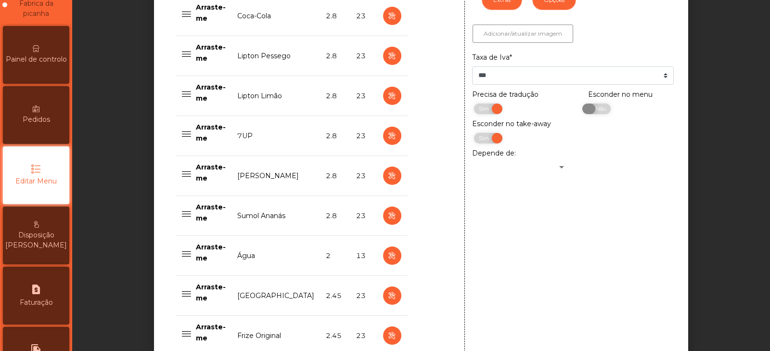
click at [597, 113] on span "Não" at bounding box center [599, 108] width 24 height 11
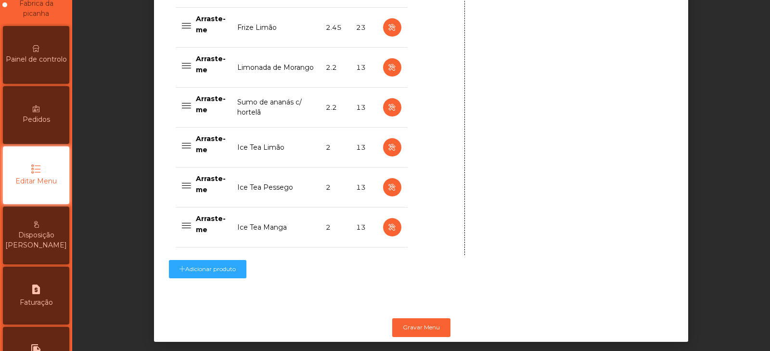
scroll to position [1000, 0]
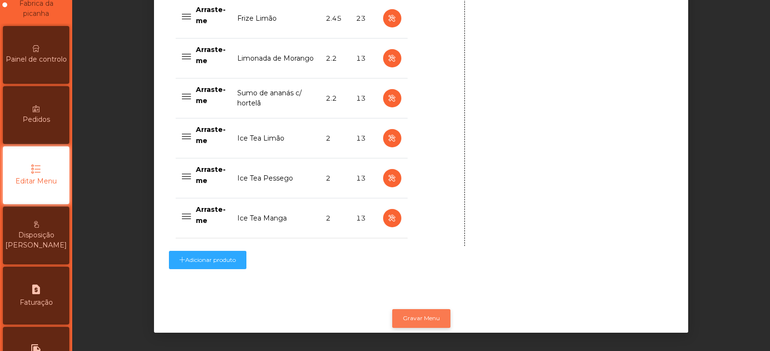
click at [418, 309] on button "Gravar Menu" at bounding box center [421, 318] width 58 height 18
click at [420, 312] on button "Gravar Menu" at bounding box center [421, 318] width 58 height 18
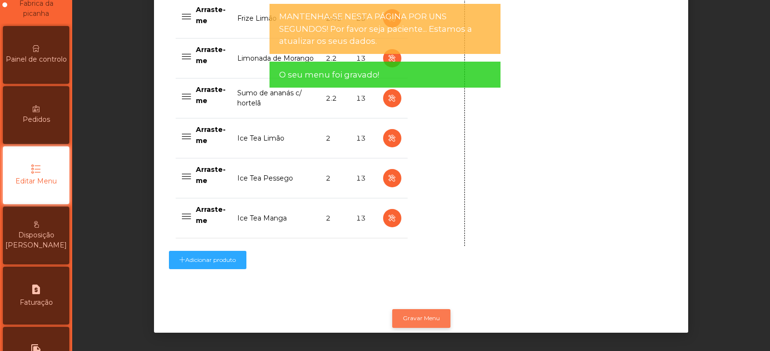
scroll to position [0, 0]
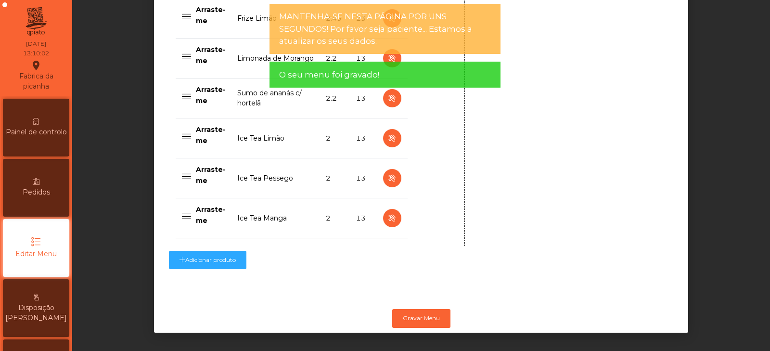
click at [49, 129] on span "Painel de controlo" at bounding box center [36, 132] width 61 height 10
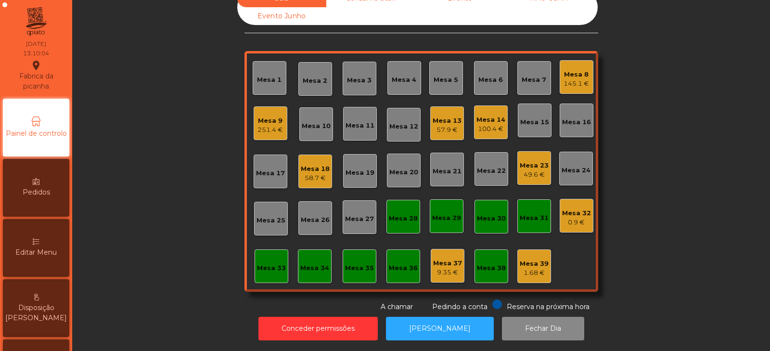
click at [566, 223] on div "Mesa 32 0.9 €" at bounding box center [576, 216] width 34 height 34
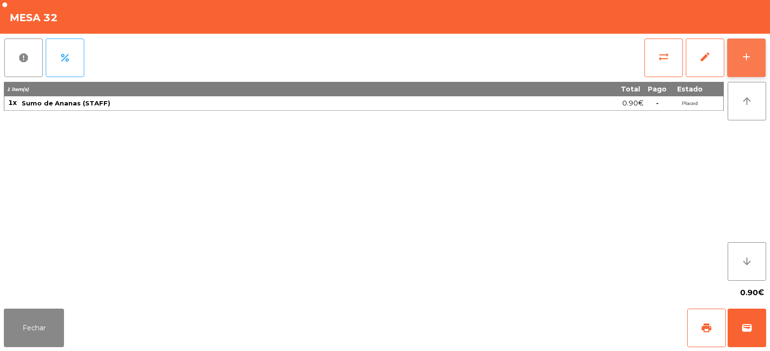
click at [743, 65] on button "add" at bounding box center [746, 57] width 38 height 38
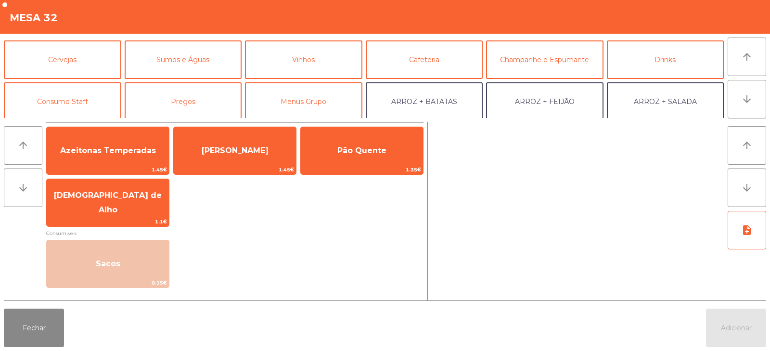
scroll to position [45, 0]
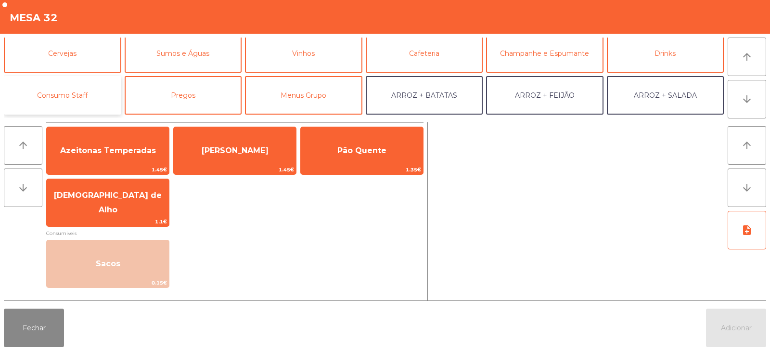
click at [93, 96] on button "Consumo Staff" at bounding box center [62, 95] width 117 height 38
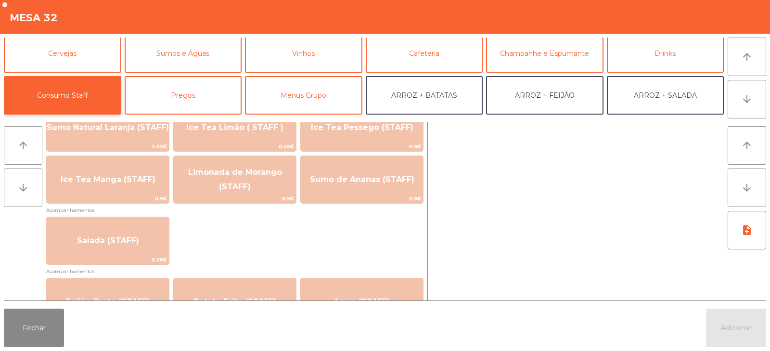
scroll to position [304, 0]
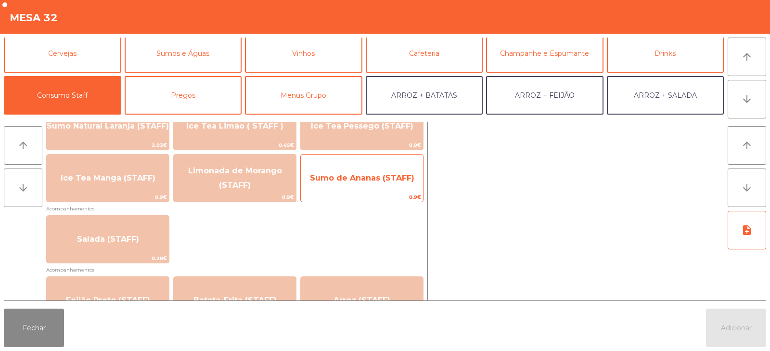
click at [393, 186] on span "Sumo de Ananas (STAFF)" at bounding box center [362, 178] width 122 height 26
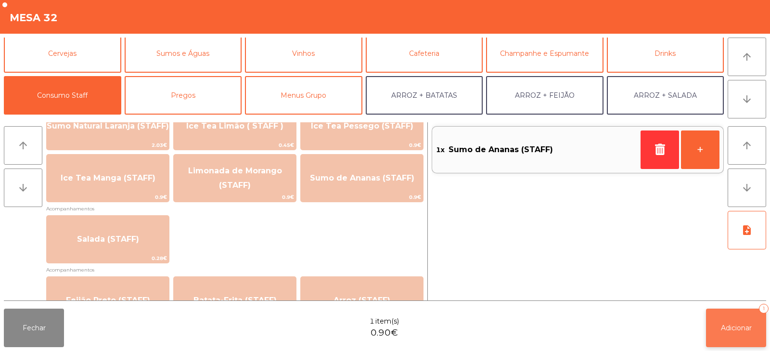
click at [728, 332] on button "Adicionar 1" at bounding box center [736, 327] width 60 height 38
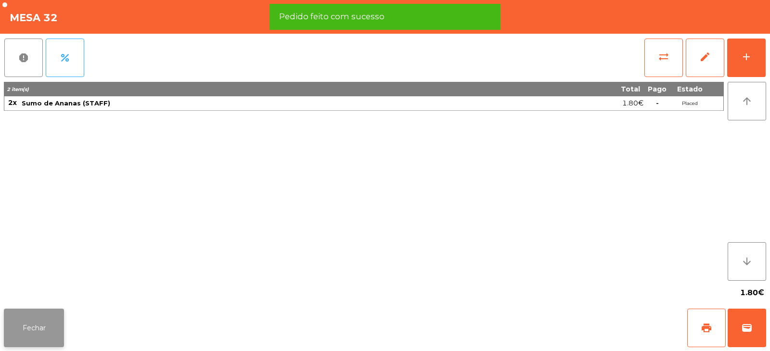
click at [49, 331] on button "Fechar" at bounding box center [34, 327] width 60 height 38
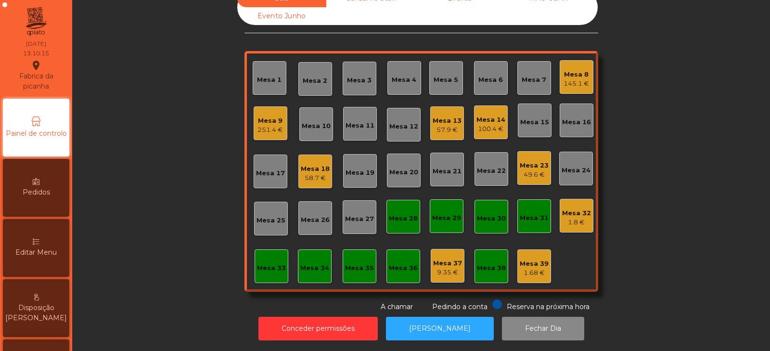
scroll to position [0, 0]
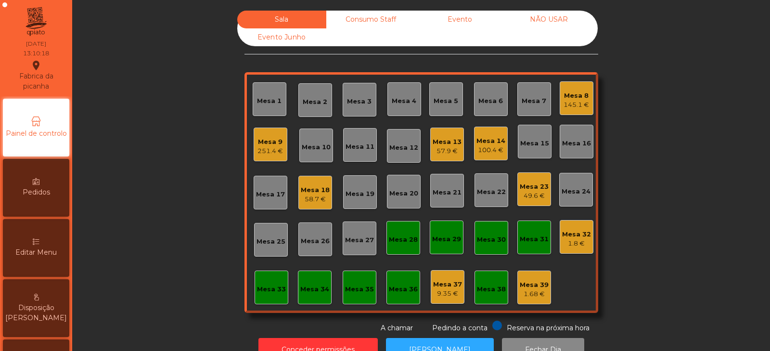
click at [266, 148] on div "251.4 €" at bounding box center [269, 151] width 25 height 10
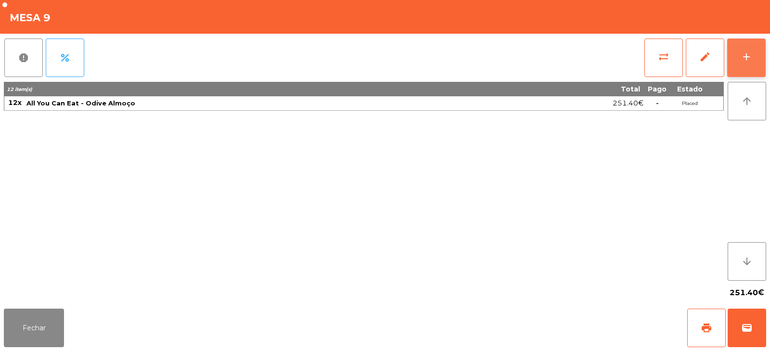
click at [746, 61] on div "add" at bounding box center [746, 57] width 12 height 12
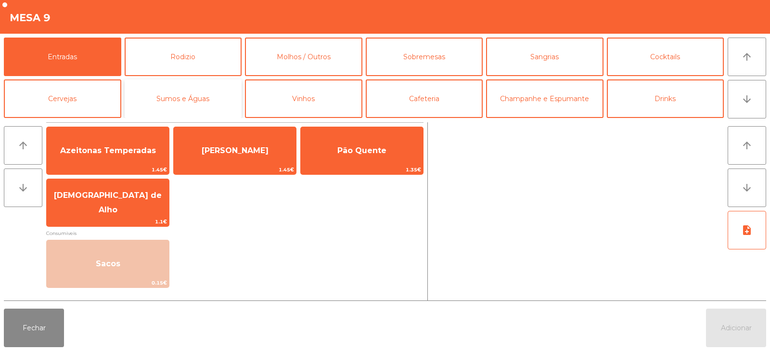
click at [152, 96] on button "Sumos e Águas" at bounding box center [183, 98] width 117 height 38
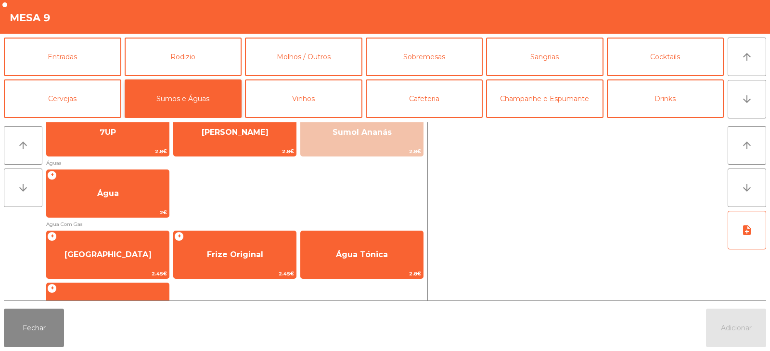
scroll to position [236, 0]
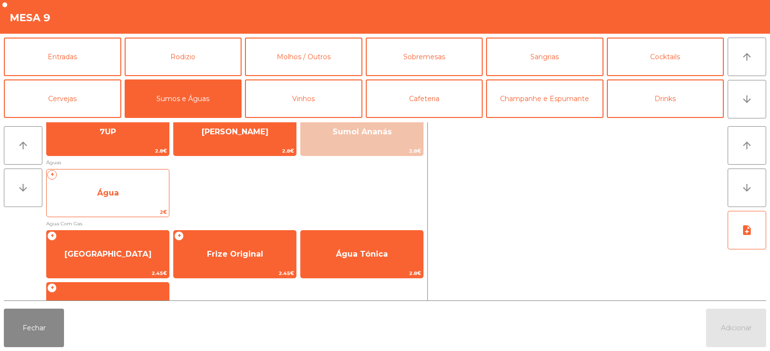
click at [141, 197] on span "Água" at bounding box center [108, 193] width 122 height 26
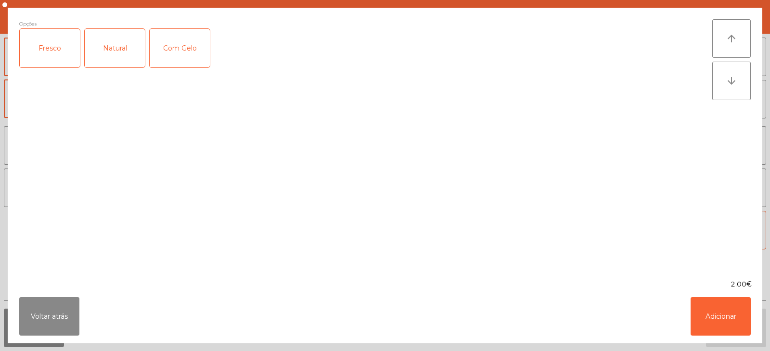
click at [58, 46] on div "Fresco" at bounding box center [50, 48] width 60 height 38
click at [704, 323] on button "Adicionar" at bounding box center [720, 316] width 60 height 38
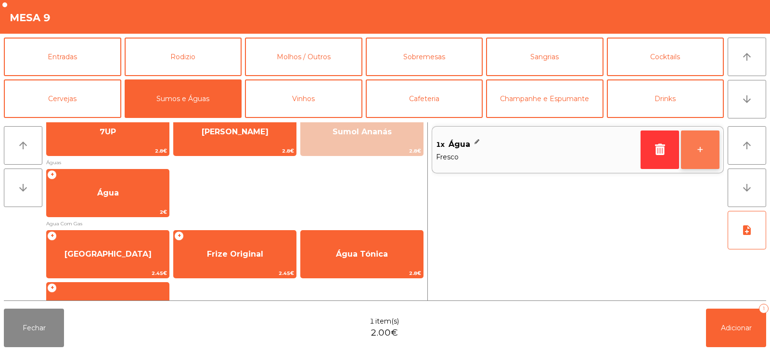
click at [701, 162] on button "+" at bounding box center [700, 149] width 38 height 38
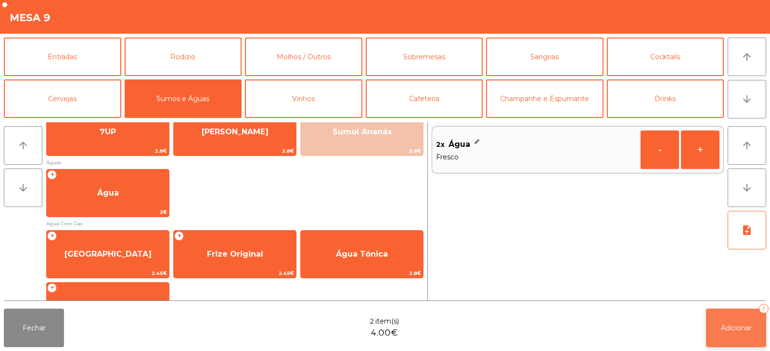
click at [734, 343] on button "Adicionar 2" at bounding box center [736, 327] width 60 height 38
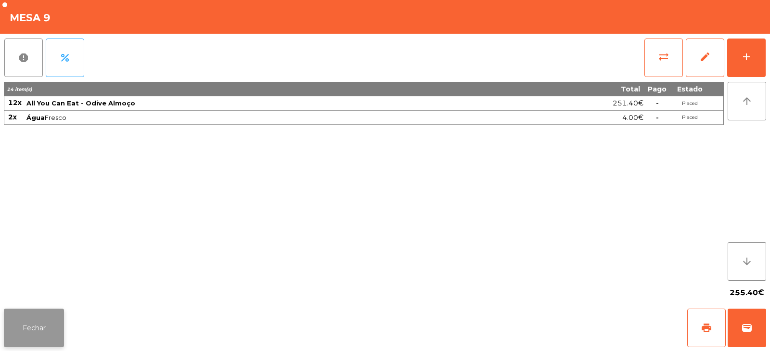
click at [34, 326] on button "Fechar" at bounding box center [34, 327] width 60 height 38
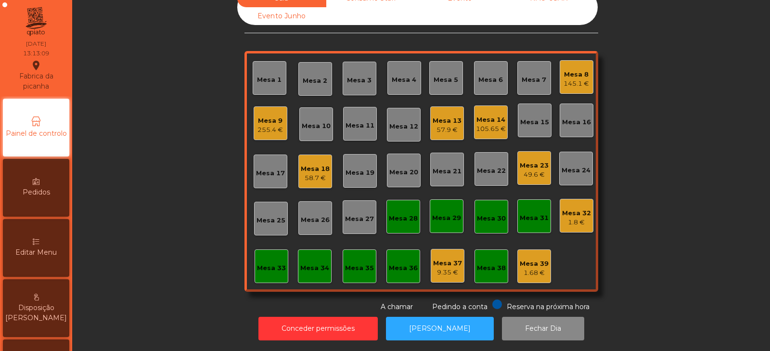
scroll to position [0, 0]
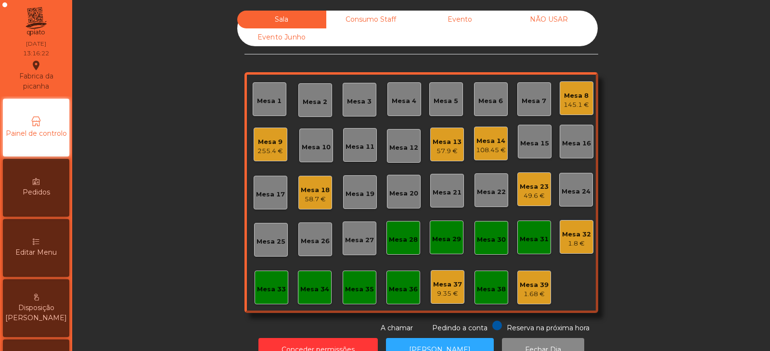
click at [486, 151] on div "108.45 €" at bounding box center [491, 150] width 30 height 10
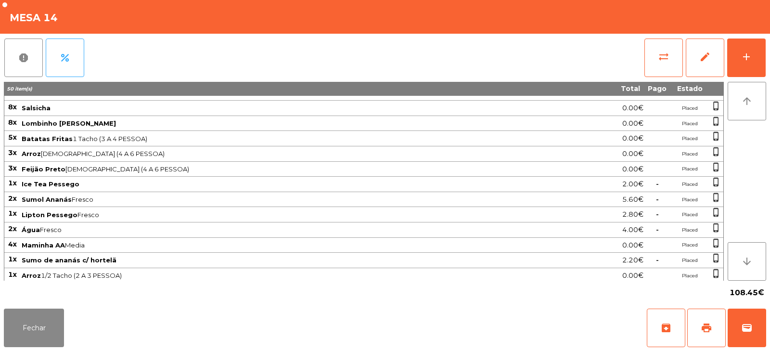
scroll to position [58, 0]
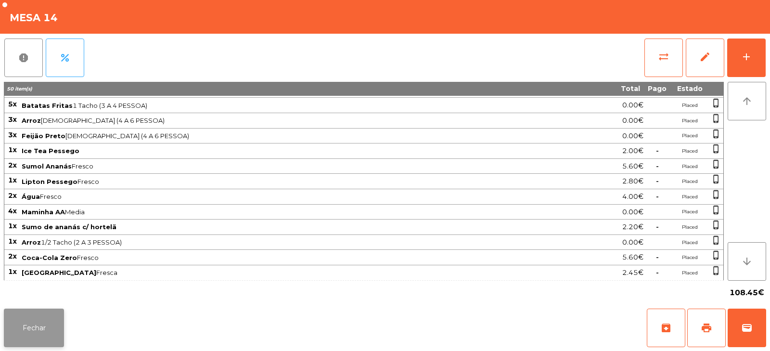
click at [54, 317] on button "Fechar" at bounding box center [34, 327] width 60 height 38
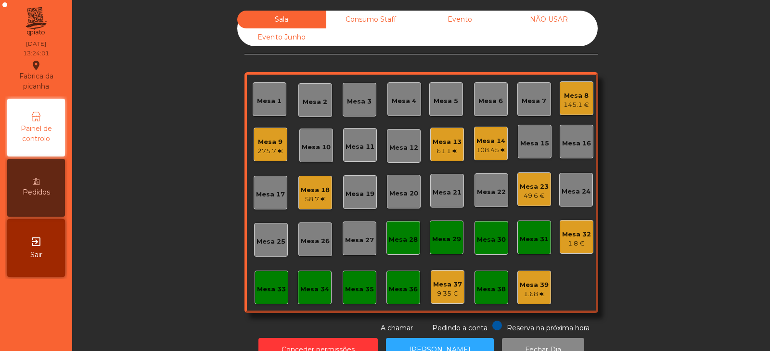
click at [263, 203] on div "Mesa 17" at bounding box center [270, 193] width 34 height 34
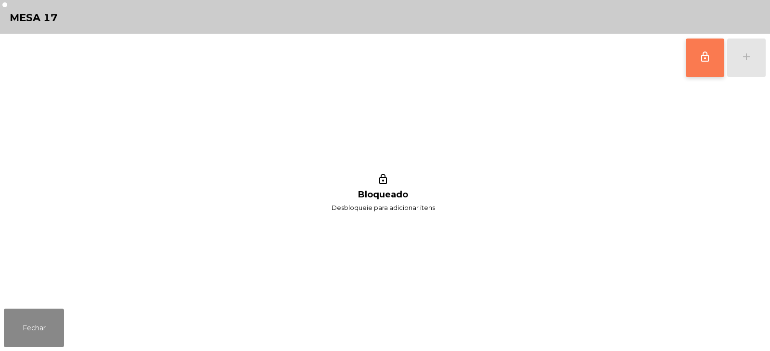
click at [704, 63] on button "lock_outline" at bounding box center [704, 57] width 38 height 38
click at [742, 55] on div "lock_outline add" at bounding box center [725, 58] width 81 height 48
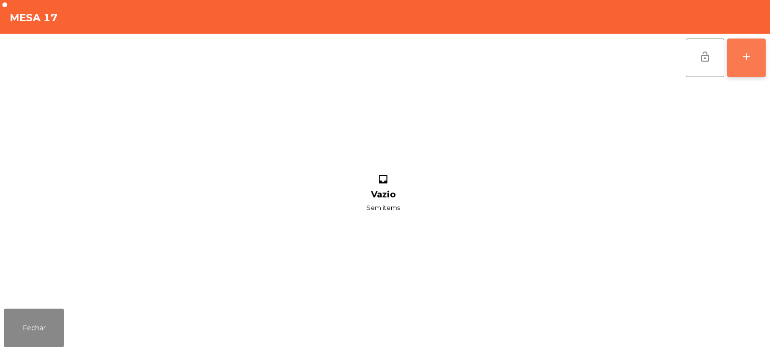
click at [751, 58] on div "add" at bounding box center [746, 57] width 12 height 12
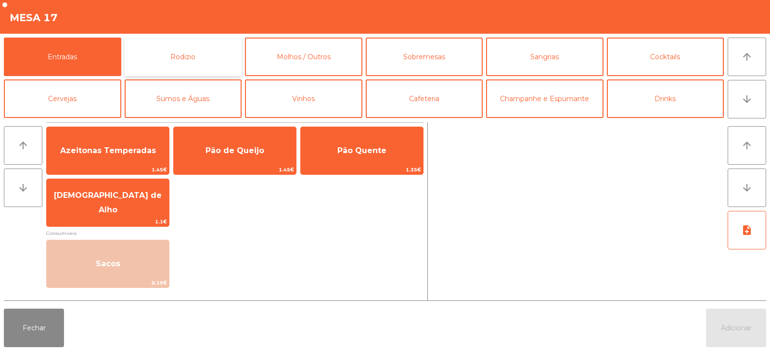
click at [164, 63] on button "Rodizio" at bounding box center [183, 57] width 117 height 38
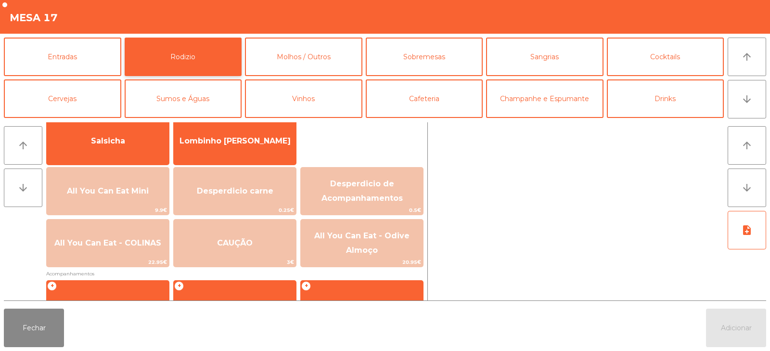
scroll to position [75, 0]
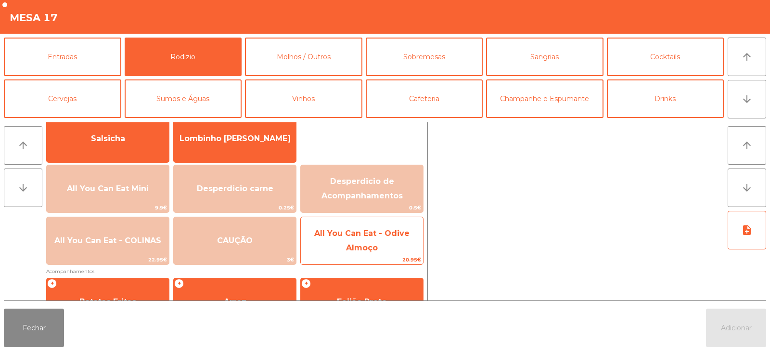
click at [339, 242] on span "All You Can Eat - Odive Almoço" at bounding box center [362, 240] width 122 height 41
click at [345, 245] on span "All You Can Eat - Odive Almoço" at bounding box center [362, 240] width 122 height 41
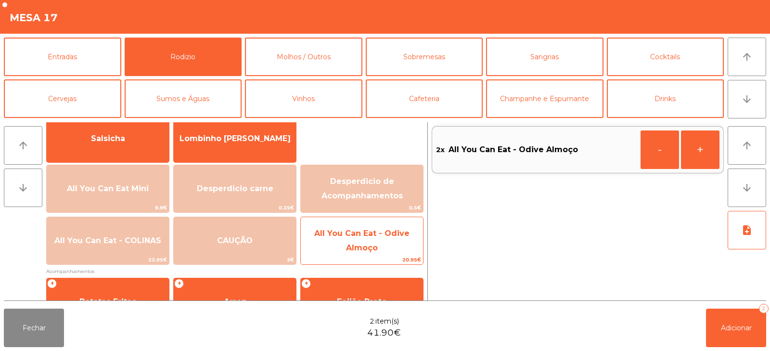
click at [339, 246] on span "All You Can Eat - Odive Almoço" at bounding box center [362, 240] width 122 height 41
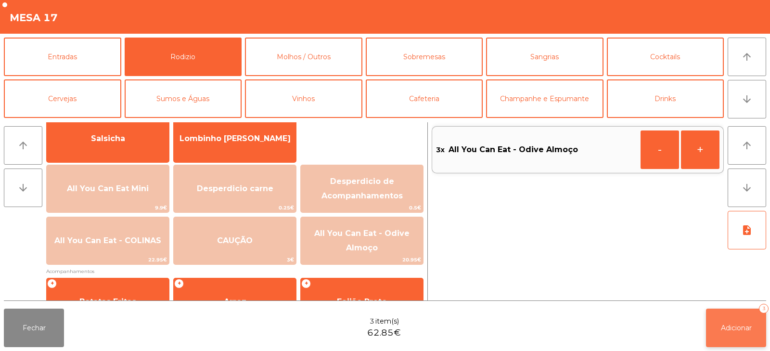
click at [721, 332] on button "Adicionar 3" at bounding box center [736, 327] width 60 height 38
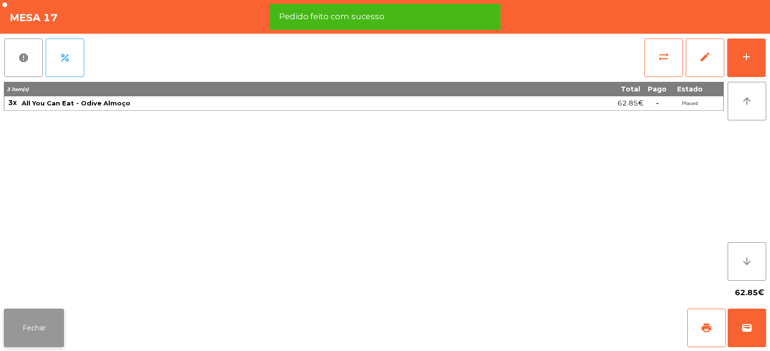
click at [36, 341] on button "Fechar" at bounding box center [34, 327] width 60 height 38
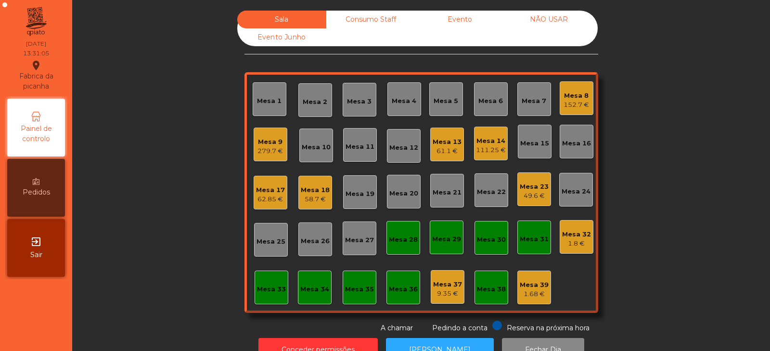
click at [441, 157] on div "Mesa 13 61.1 €" at bounding box center [447, 144] width 34 height 34
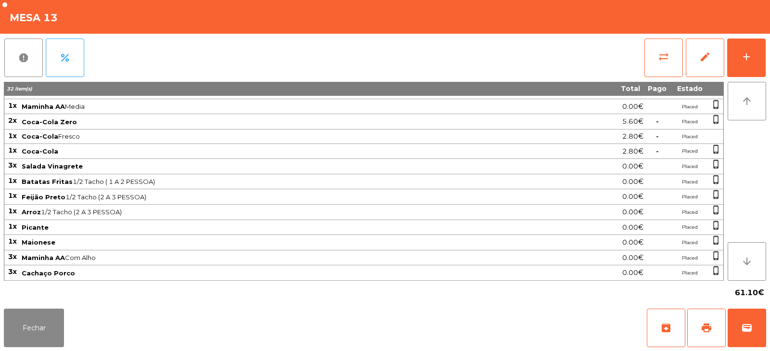
scroll to position [41, 0]
click at [36, 311] on button "Fechar" at bounding box center [34, 327] width 60 height 38
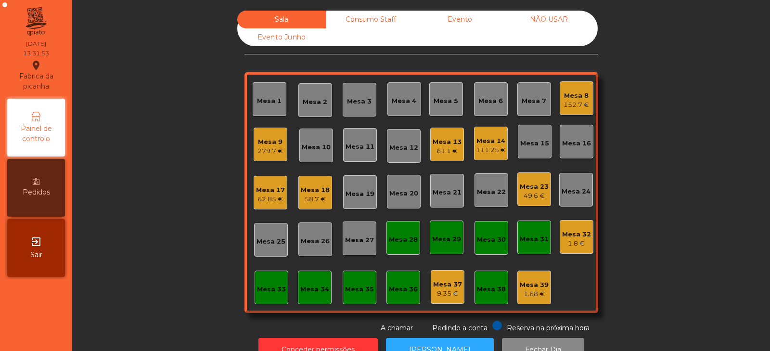
click at [454, 140] on div "Mesa 13" at bounding box center [446, 142] width 29 height 10
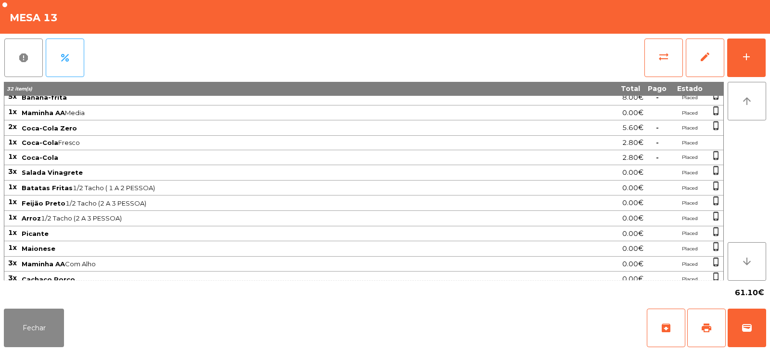
scroll to position [42, 0]
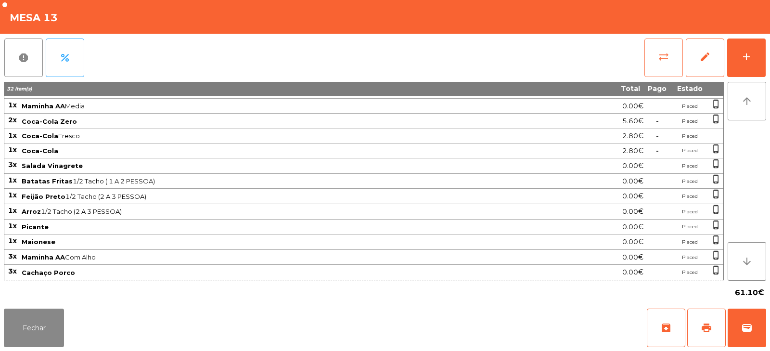
click at [663, 56] on span "sync_alt" at bounding box center [664, 57] width 12 height 12
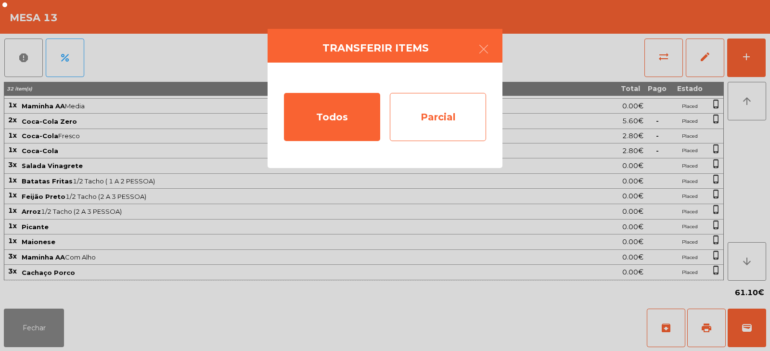
click at [455, 121] on div "Parcial" at bounding box center [438, 117] width 96 height 48
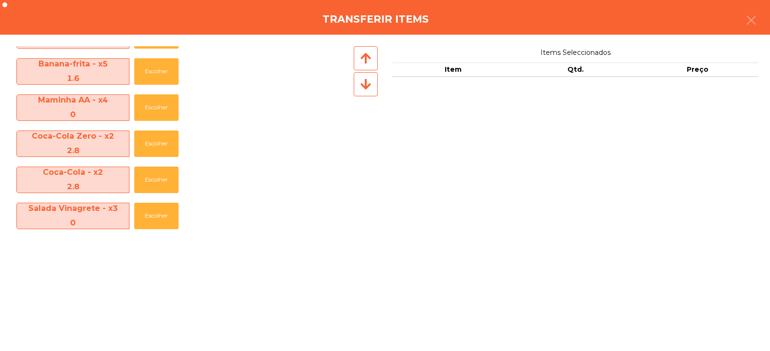
scroll to position [67, 0]
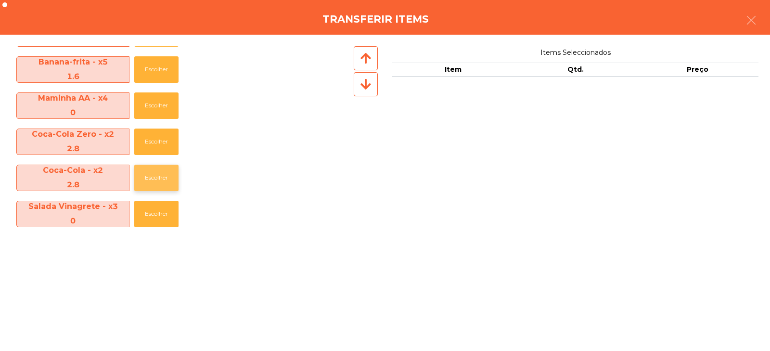
click at [166, 182] on button "Escolher" at bounding box center [156, 178] width 44 height 26
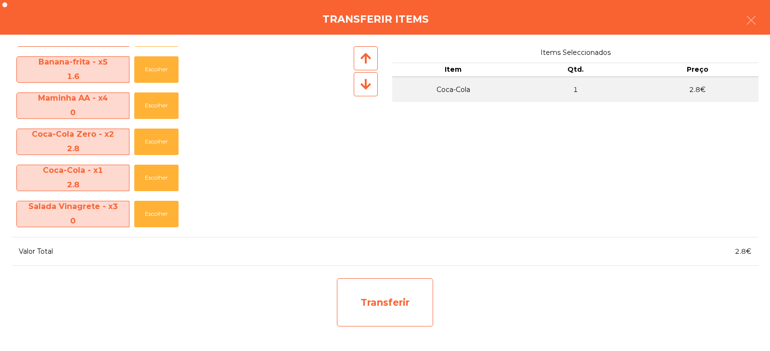
click at [382, 306] on div "Transferir" at bounding box center [385, 302] width 96 height 48
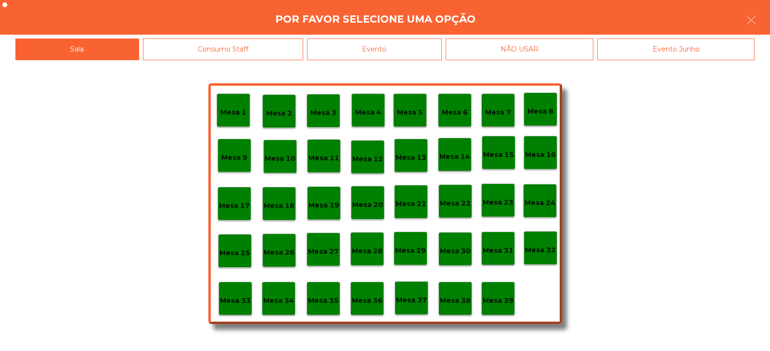
click at [414, 301] on p "Mesa 37" at bounding box center [411, 299] width 31 height 11
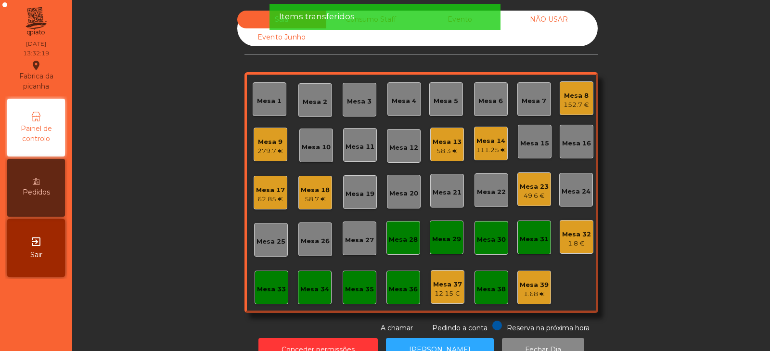
click at [447, 146] on div "Mesa 13" at bounding box center [446, 142] width 29 height 10
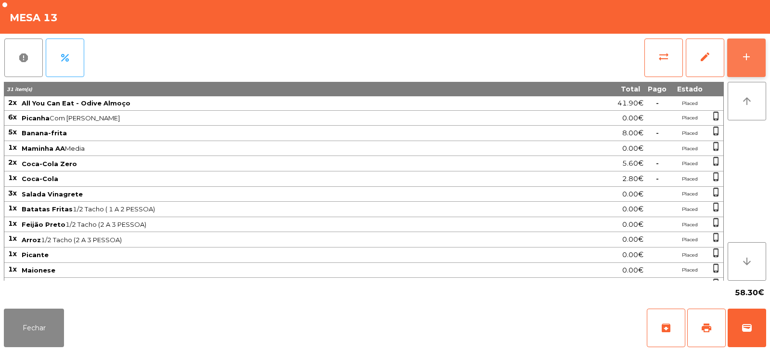
click at [747, 54] on div "add" at bounding box center [746, 57] width 12 height 12
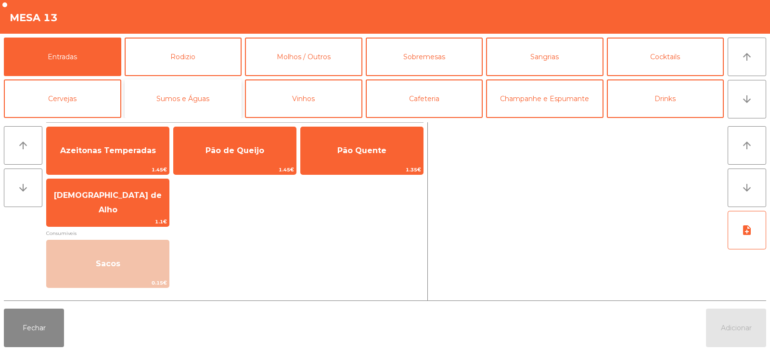
click at [211, 108] on button "Sumos e Águas" at bounding box center [183, 98] width 117 height 38
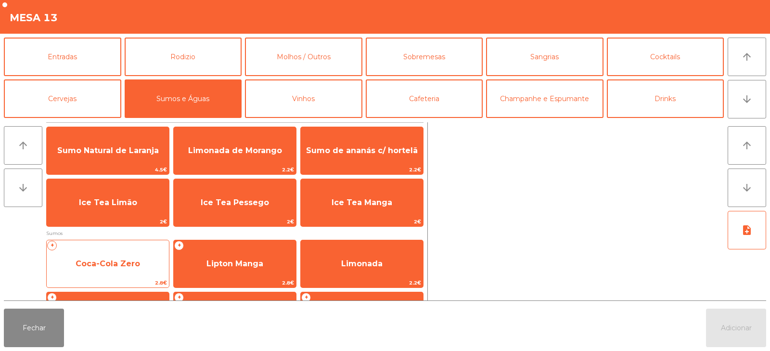
click at [125, 255] on span "Coca-Cola Zero" at bounding box center [108, 264] width 122 height 26
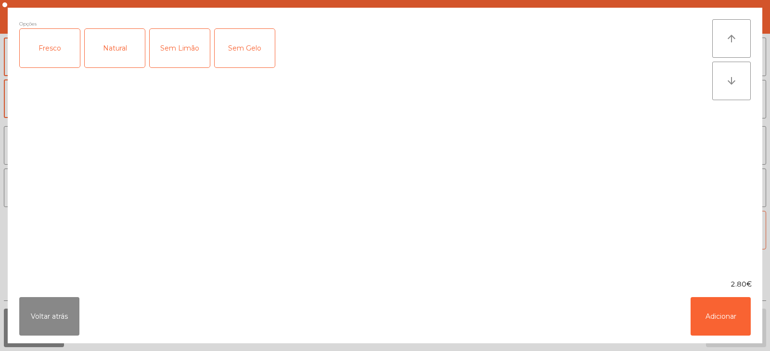
click at [41, 48] on div "Fresco" at bounding box center [50, 48] width 60 height 38
click at [719, 300] on button "Adicionar" at bounding box center [720, 316] width 60 height 38
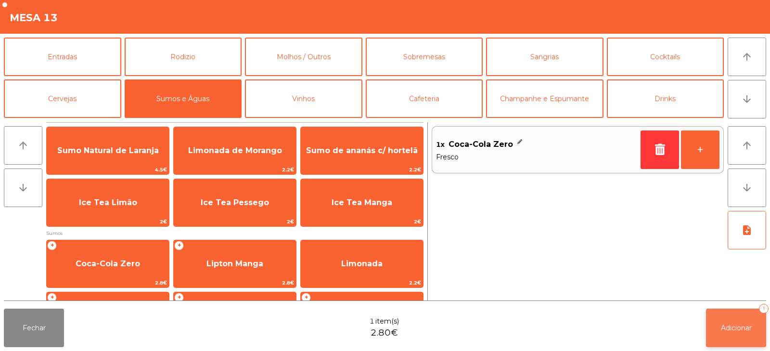
click at [736, 326] on span "Adicionar" at bounding box center [736, 327] width 31 height 9
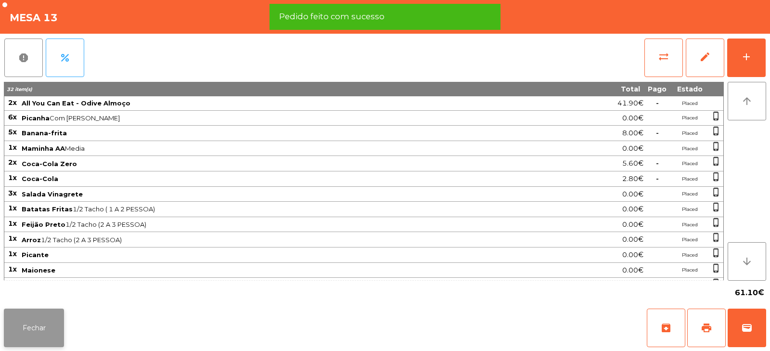
click at [44, 329] on button "Fechar" at bounding box center [34, 327] width 60 height 38
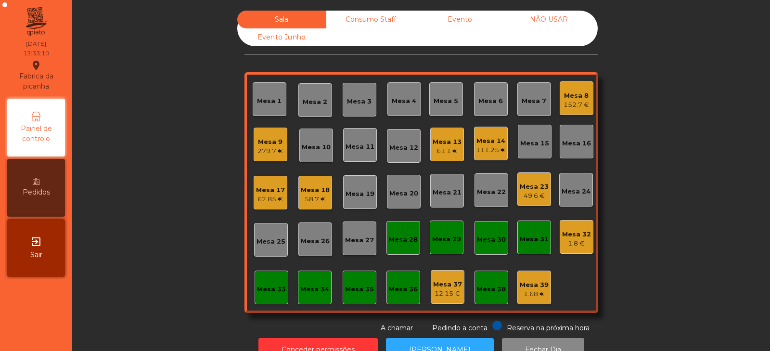
click at [265, 151] on div "279.7 €" at bounding box center [269, 151] width 25 height 10
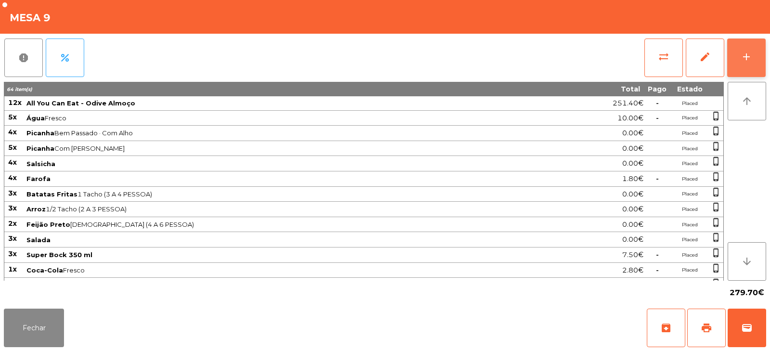
click at [744, 63] on button "add" at bounding box center [746, 57] width 38 height 38
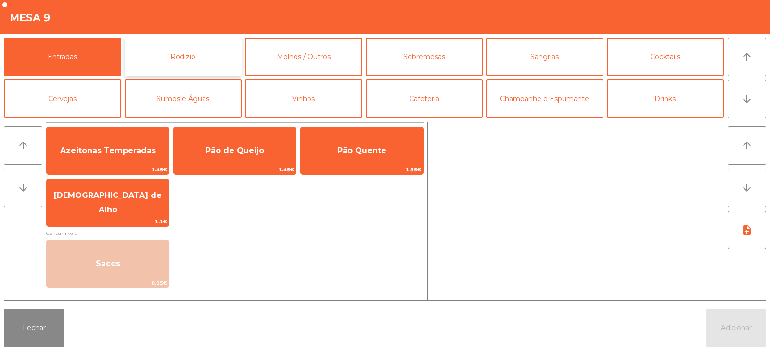
click at [191, 54] on button "Rodizio" at bounding box center [183, 57] width 117 height 38
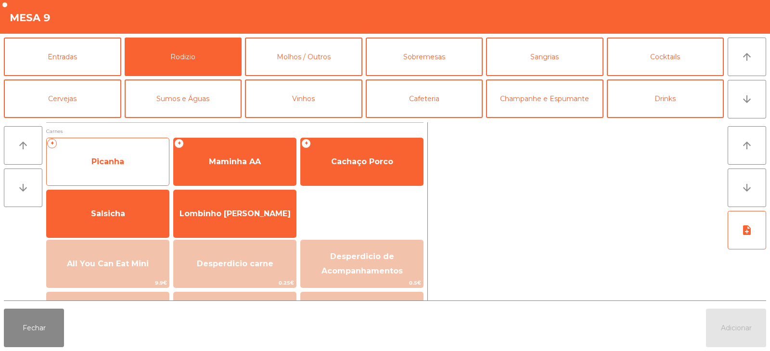
click at [124, 165] on span "Picanha" at bounding box center [107, 161] width 33 height 9
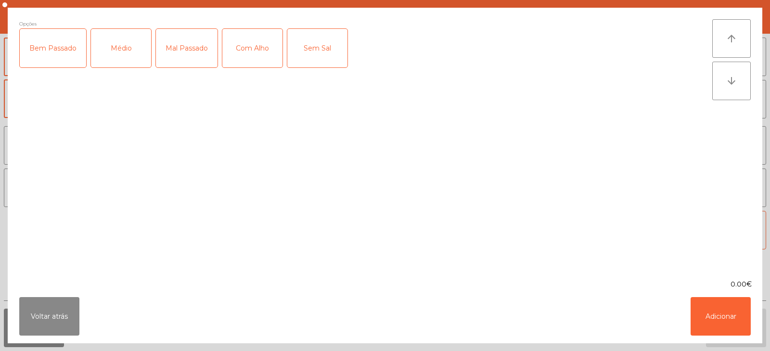
click at [194, 54] on div "Mal Passado" at bounding box center [187, 48] width 62 height 38
click at [730, 320] on button "Adicionar" at bounding box center [720, 316] width 60 height 38
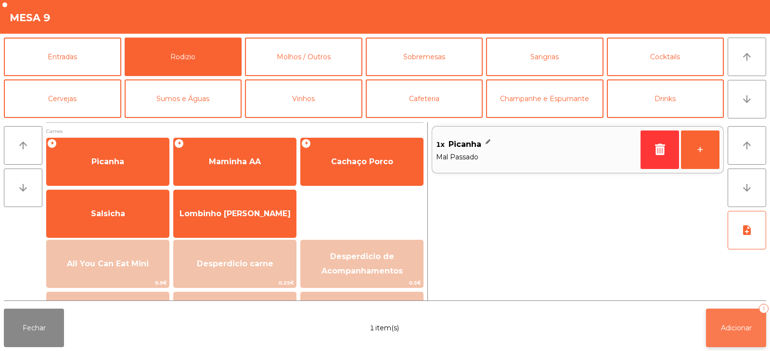
click at [741, 324] on span "Adicionar" at bounding box center [736, 327] width 31 height 9
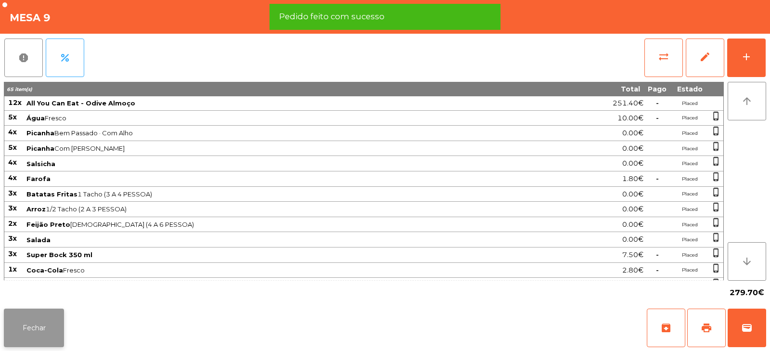
click at [41, 325] on button "Fechar" at bounding box center [34, 327] width 60 height 38
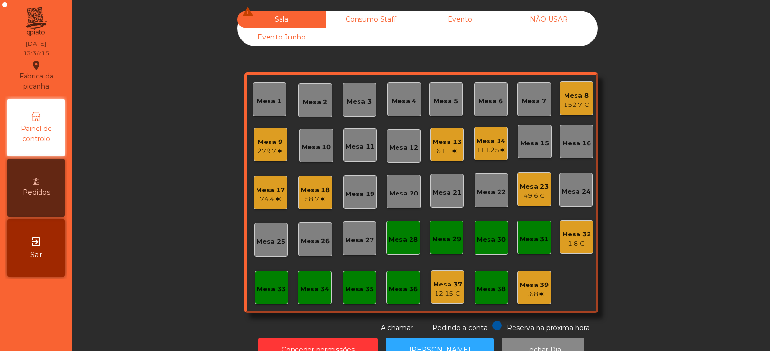
scroll to position [28, 0]
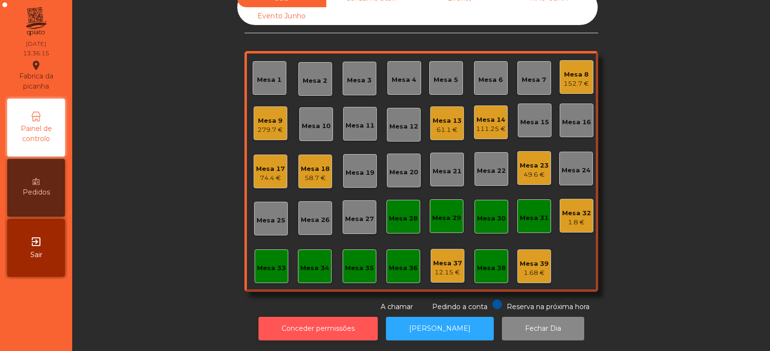
click at [327, 322] on button "Conceder permissões" at bounding box center [317, 328] width 119 height 24
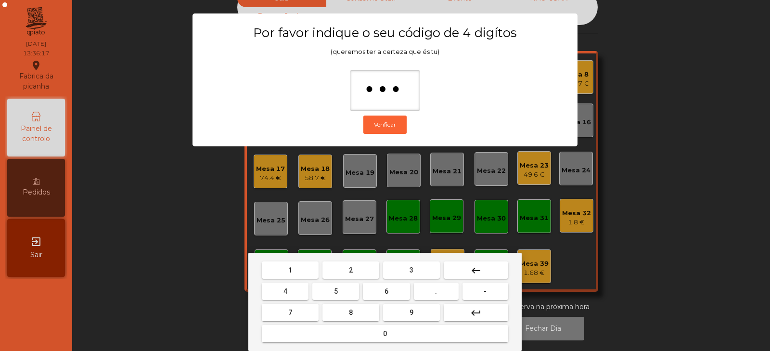
type input "****"
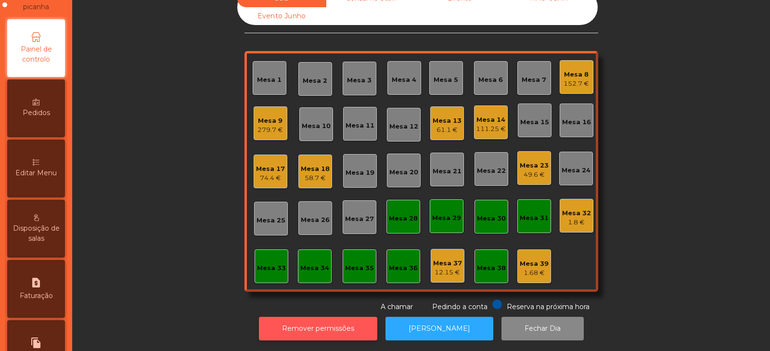
scroll to position [89, 0]
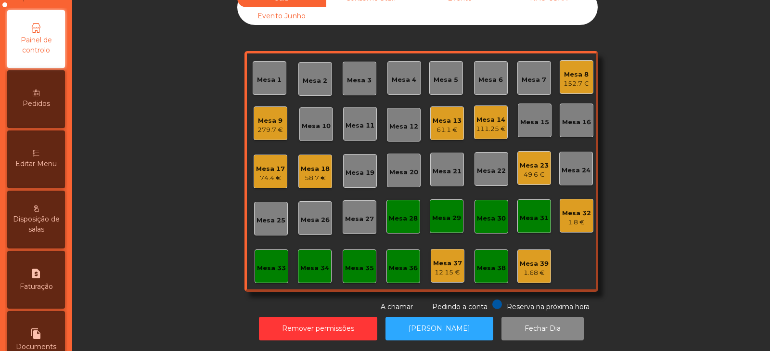
click at [46, 170] on div "Editar Menu" at bounding box center [36, 159] width 58 height 58
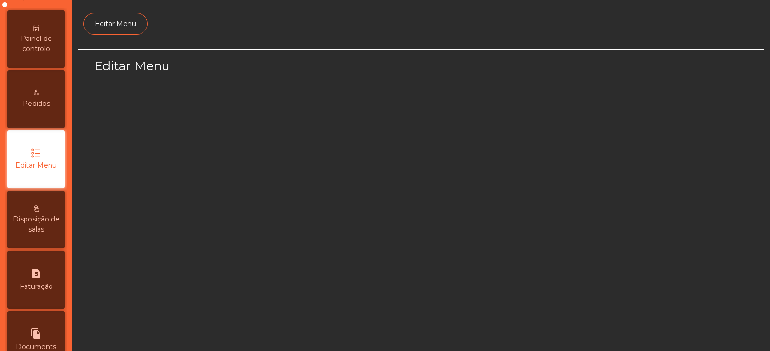
scroll to position [73, 0]
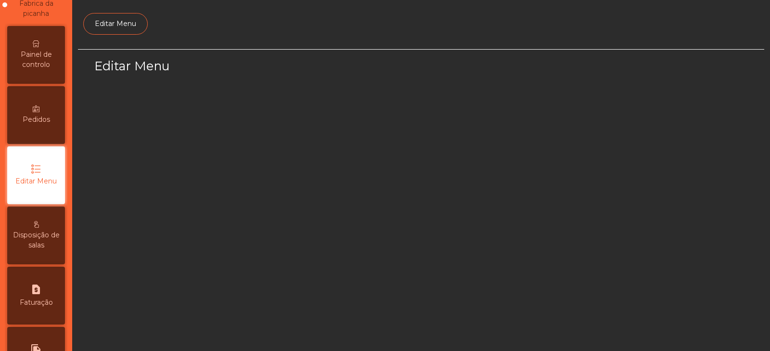
select select "*"
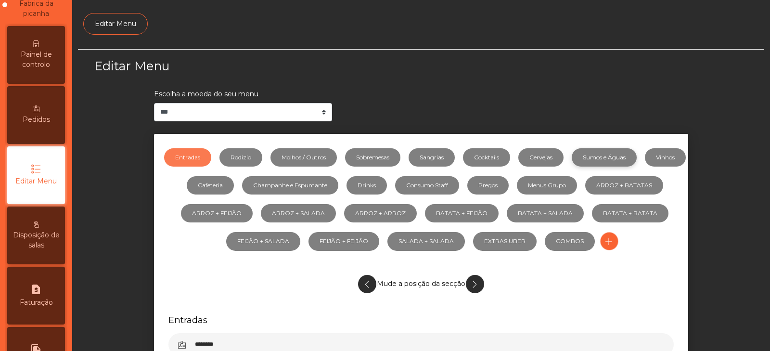
click at [622, 158] on link "Sumos e Águas" at bounding box center [603, 157] width 65 height 18
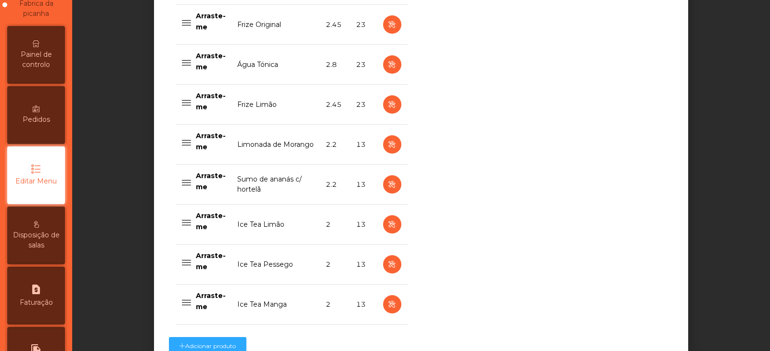
scroll to position [906, 0]
click at [390, 185] on icon "button" at bounding box center [391, 184] width 11 height 12
select select "***"
select select "**"
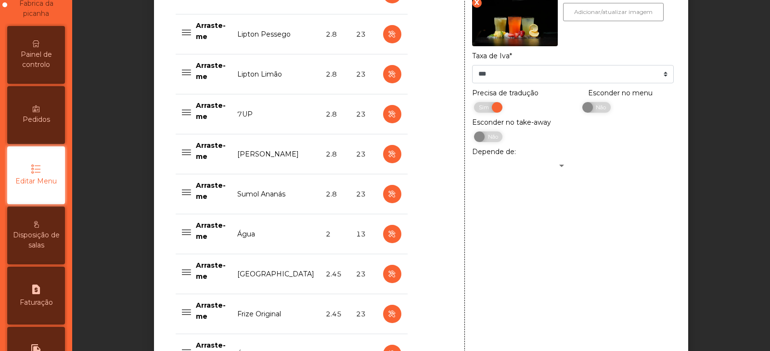
scroll to position [601, 0]
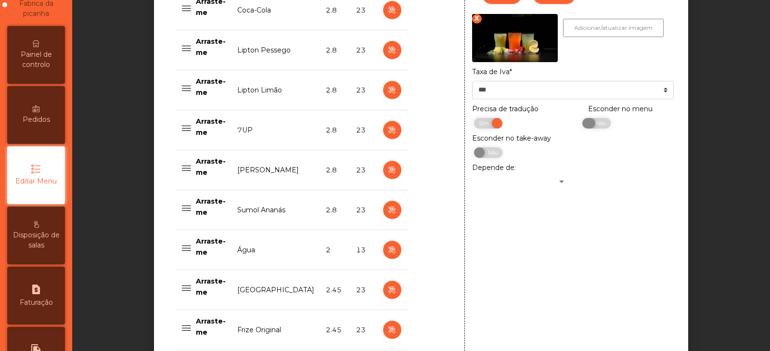
click at [598, 128] on span "Não" at bounding box center [599, 123] width 24 height 11
click at [387, 211] on icon "button" at bounding box center [391, 210] width 11 height 12
type input "**********"
type input "*****"
type input "***"
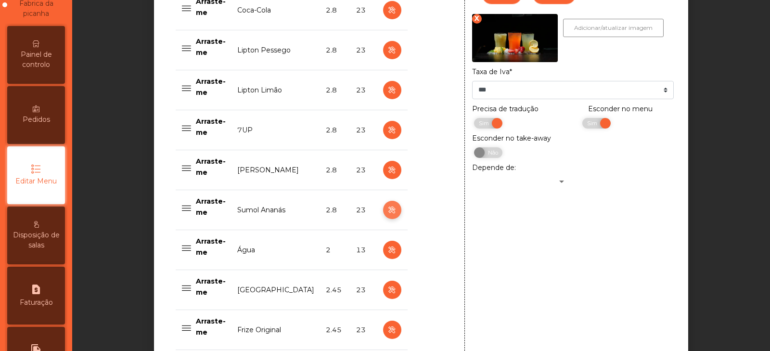
select select "***"
select select "**"
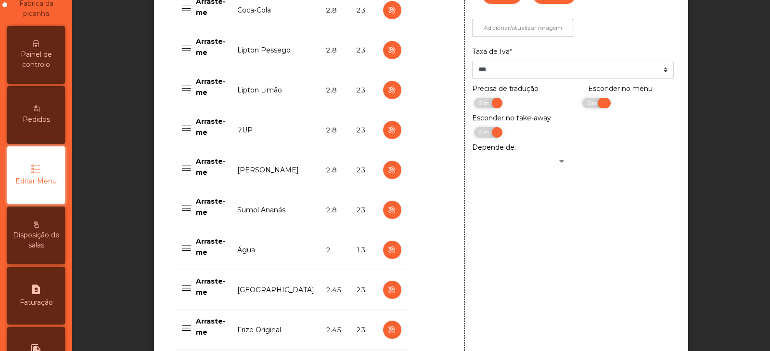
click at [582, 105] on span "Sim" at bounding box center [593, 103] width 24 height 11
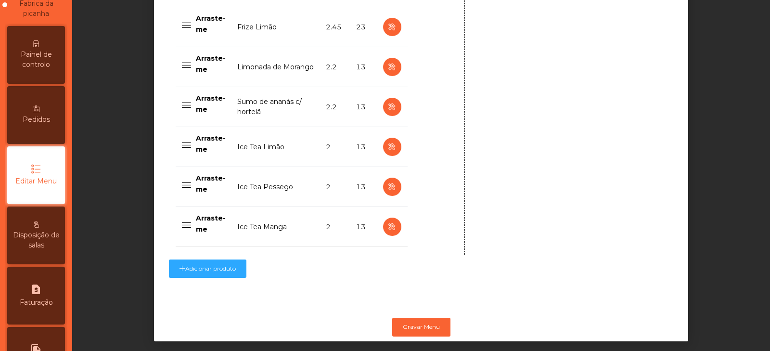
scroll to position [1000, 0]
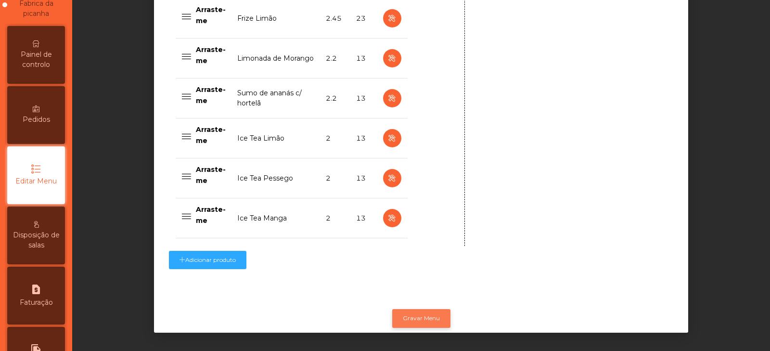
click at [424, 310] on button "Gravar Menu" at bounding box center [421, 318] width 58 height 18
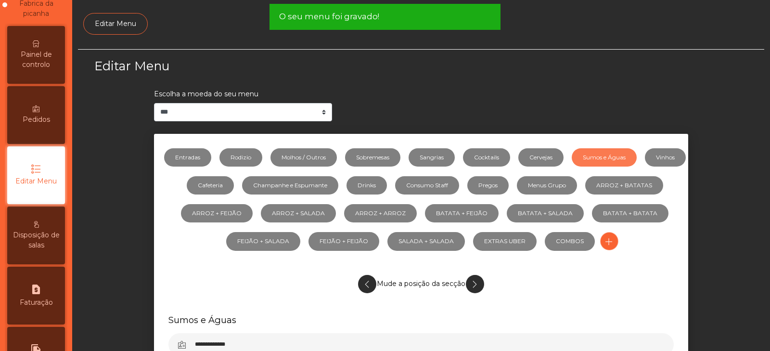
scroll to position [0, 0]
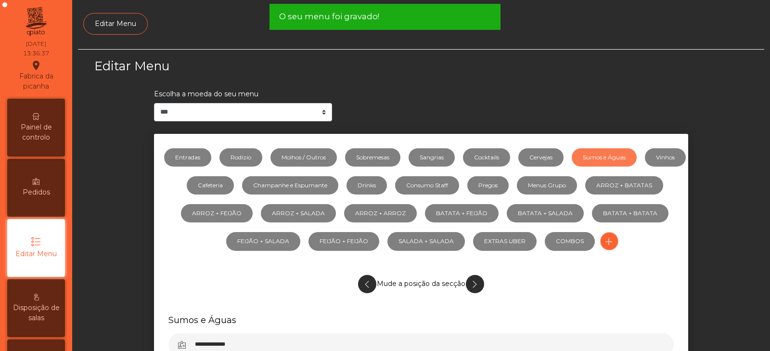
click at [34, 139] on span "Painel de controlo" at bounding box center [36, 132] width 53 height 20
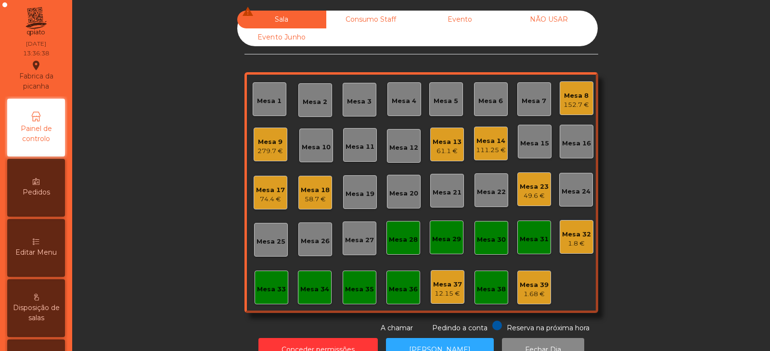
click at [490, 151] on div "111.25 €" at bounding box center [491, 150] width 30 height 10
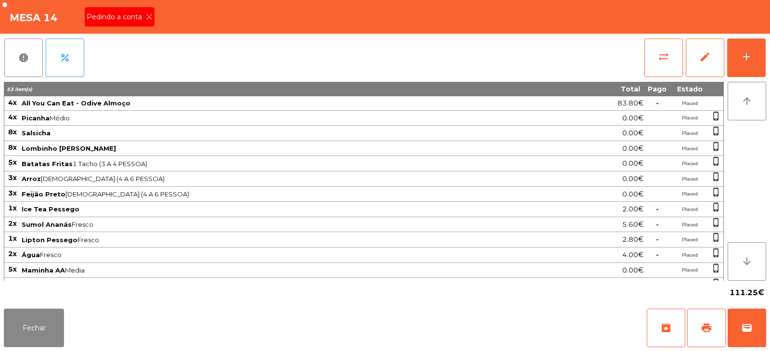
click at [148, 17] on icon at bounding box center [149, 16] width 7 height 7
click at [709, 331] on span "print" at bounding box center [706, 328] width 12 height 12
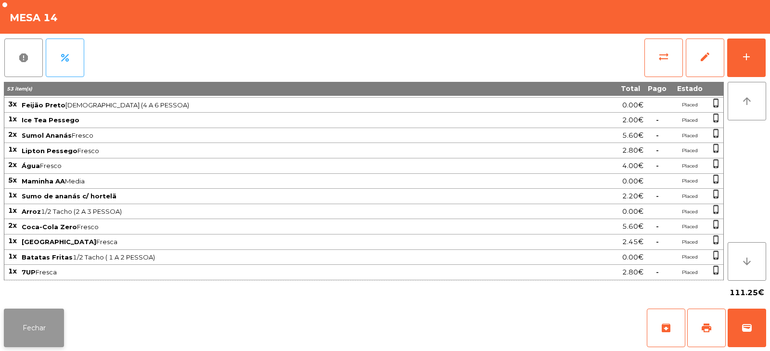
click at [41, 328] on button "Fechar" at bounding box center [34, 327] width 60 height 38
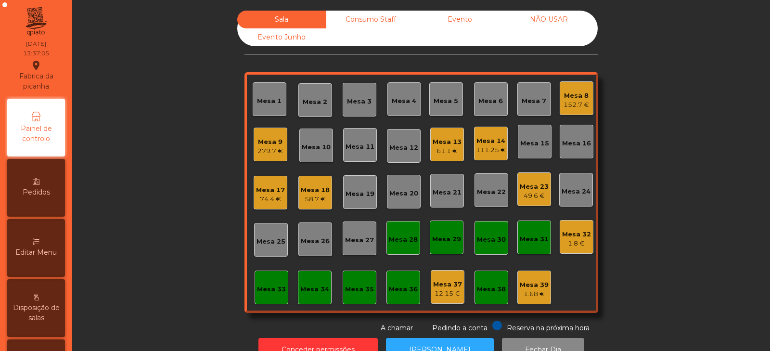
click at [264, 195] on div "74.4 €" at bounding box center [270, 199] width 29 height 10
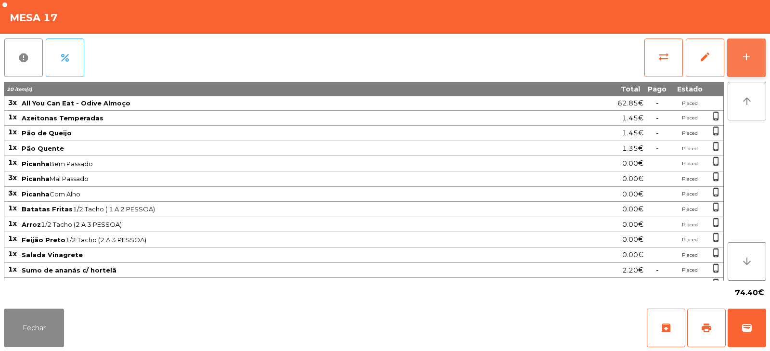
click at [742, 62] on div "add" at bounding box center [746, 57] width 12 height 12
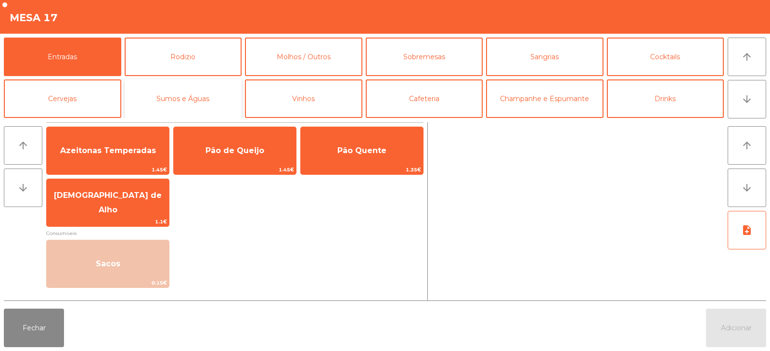
click at [224, 96] on button "Sumos e Águas" at bounding box center [183, 98] width 117 height 38
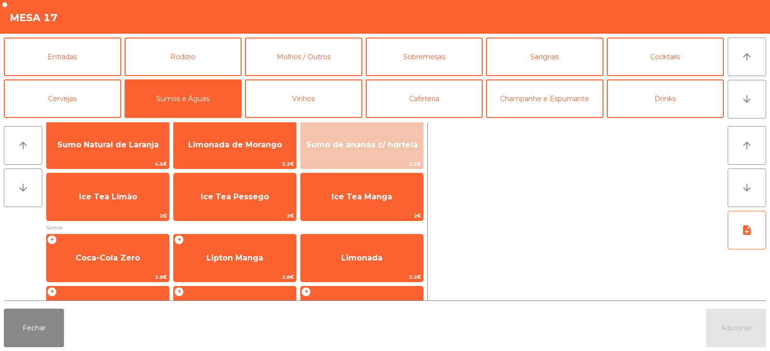
scroll to position [0, 0]
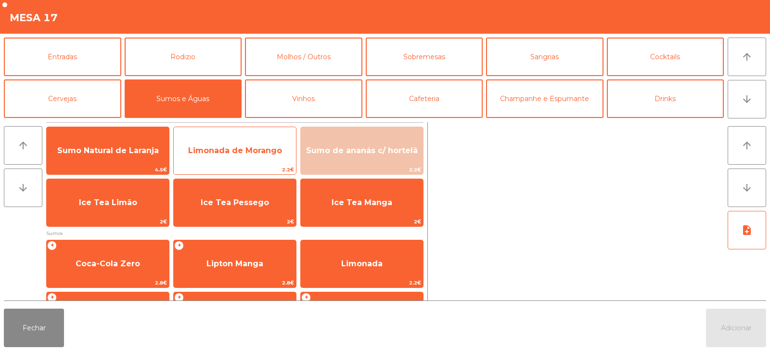
click at [256, 158] on span "Limonada de Morango" at bounding box center [235, 151] width 122 height 26
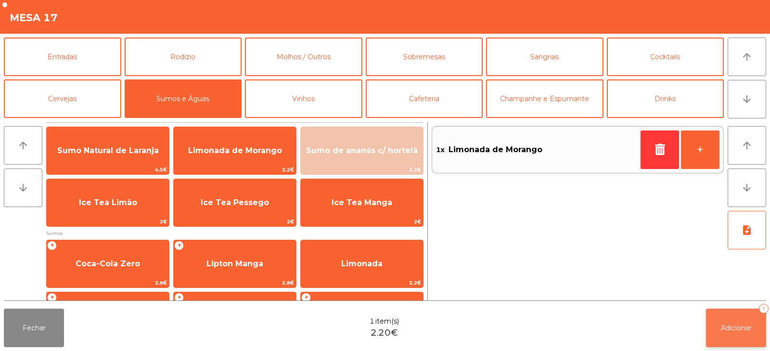
click at [731, 335] on button "Adicionar 1" at bounding box center [736, 327] width 60 height 38
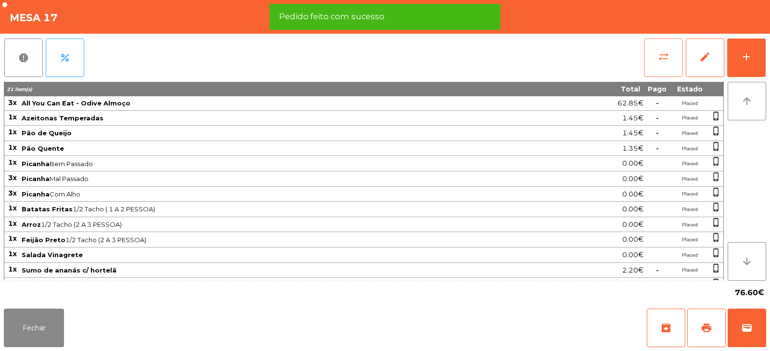
click at [649, 71] on button "sync_alt" at bounding box center [663, 57] width 38 height 38
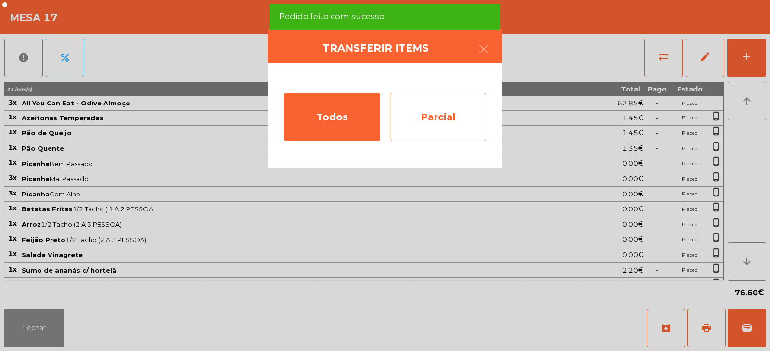
click at [440, 105] on div "Parcial" at bounding box center [438, 117] width 96 height 48
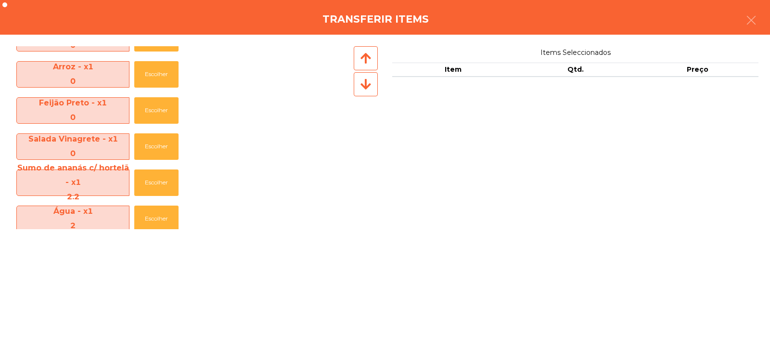
scroll to position [203, 0]
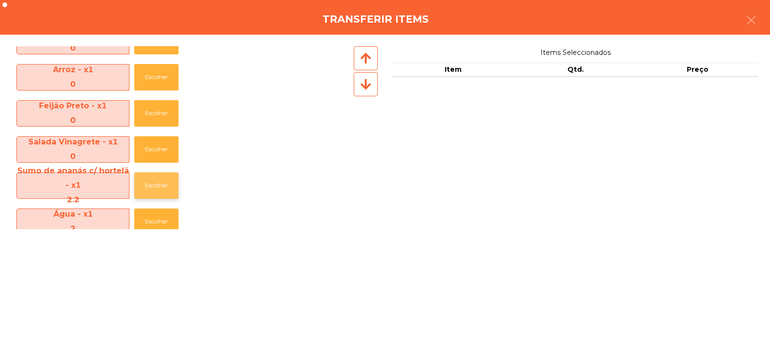
click at [152, 182] on button "Escolher" at bounding box center [156, 185] width 44 height 26
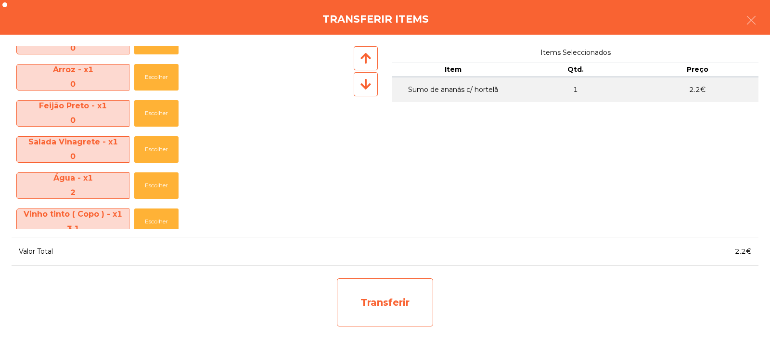
click at [368, 286] on div "Transferir" at bounding box center [385, 302] width 96 height 48
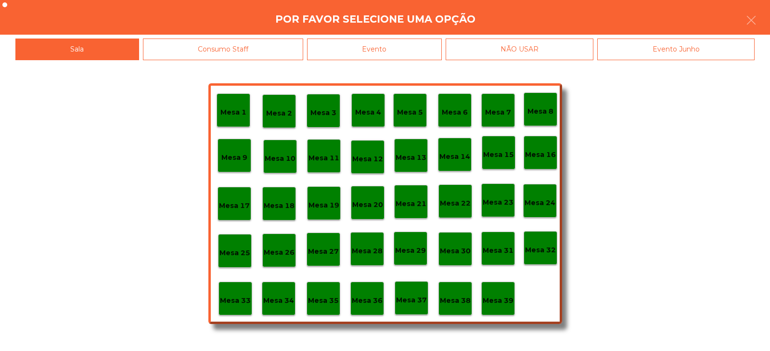
click at [412, 302] on p "Mesa 37" at bounding box center [411, 299] width 31 height 11
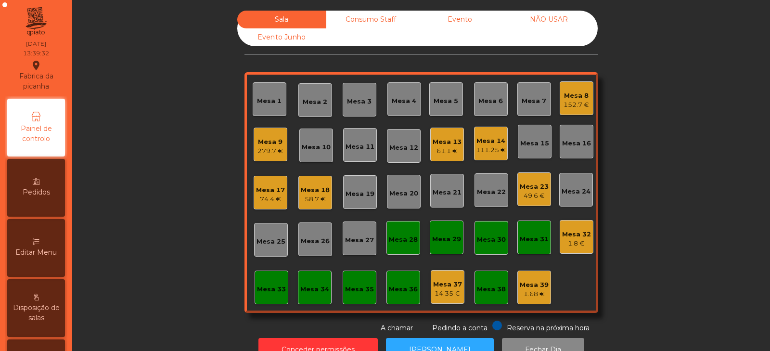
click at [308, 199] on div "58.7 €" at bounding box center [315, 199] width 29 height 10
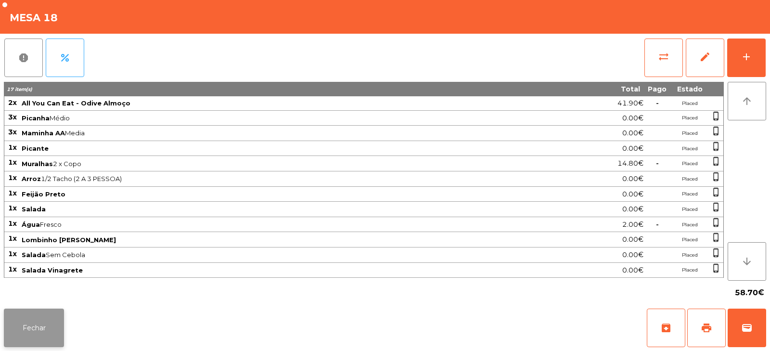
click at [48, 330] on button "Fechar" at bounding box center [34, 327] width 60 height 38
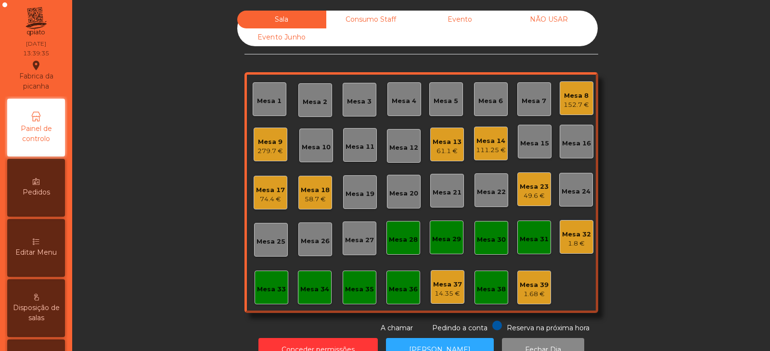
click at [321, 196] on div "58.7 €" at bounding box center [315, 199] width 29 height 10
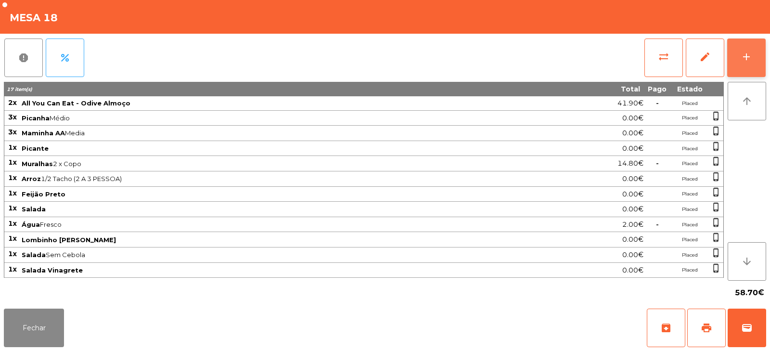
click at [745, 62] on div "add" at bounding box center [746, 57] width 12 height 12
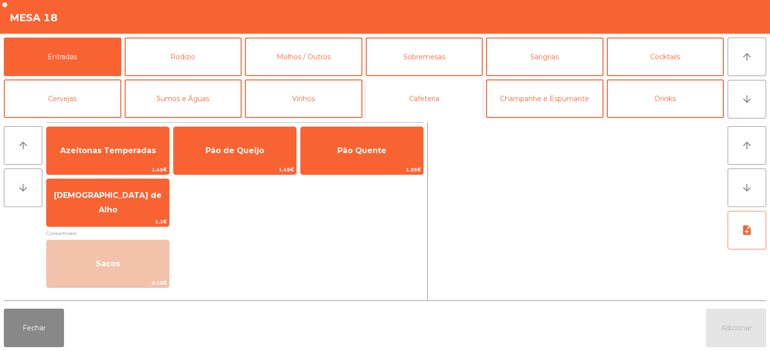
click at [443, 100] on button "Cafeteria" at bounding box center [424, 98] width 117 height 38
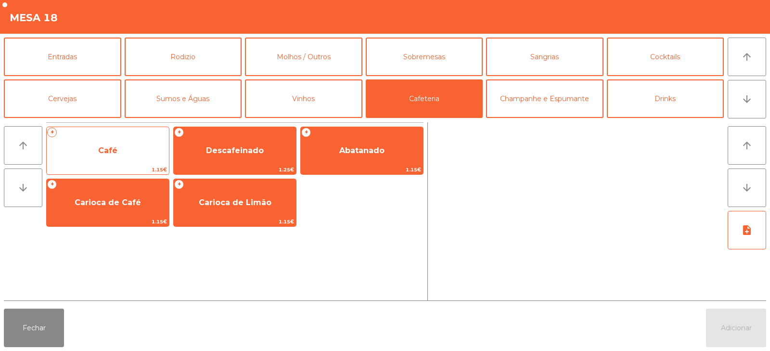
click at [129, 162] on span "Café" at bounding box center [108, 151] width 122 height 26
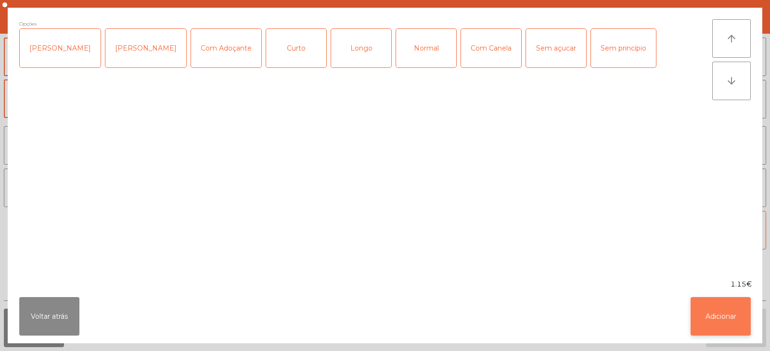
click at [717, 315] on button "Adicionar" at bounding box center [720, 316] width 60 height 38
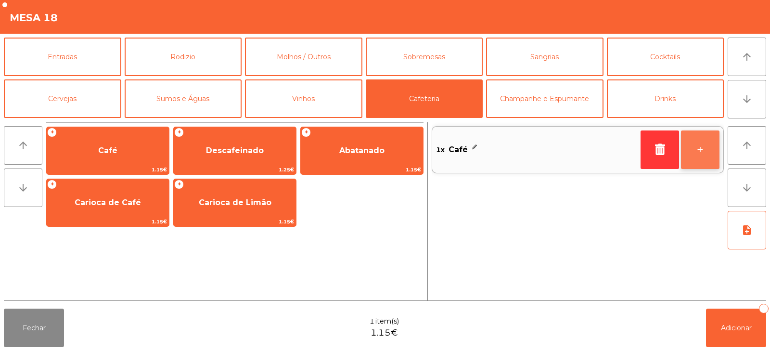
click at [703, 152] on button "+" at bounding box center [700, 149] width 38 height 38
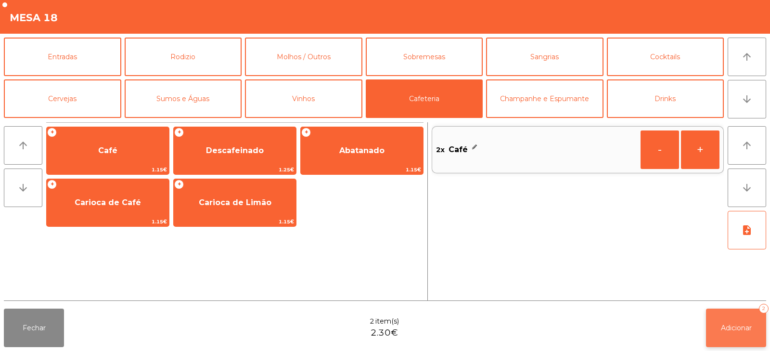
click at [739, 325] on span "Adicionar" at bounding box center [736, 327] width 31 height 9
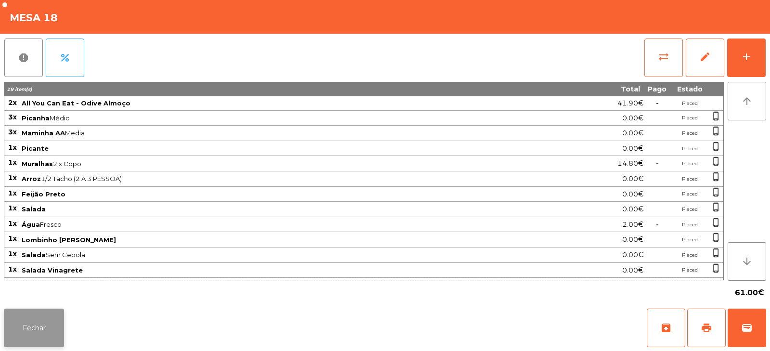
click at [36, 329] on button "Fechar" at bounding box center [34, 327] width 60 height 38
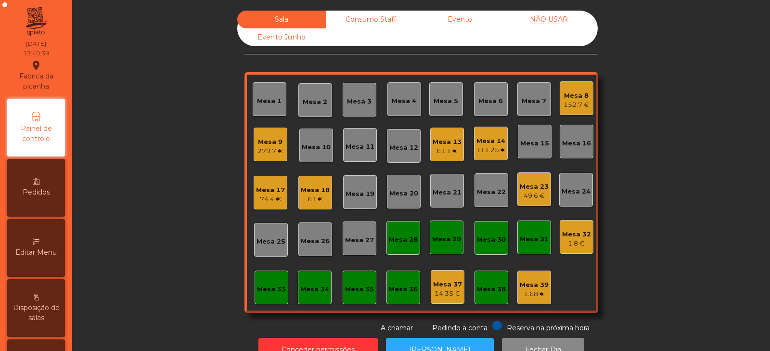
click at [448, 99] on div "Mesa 5" at bounding box center [445, 101] width 25 height 10
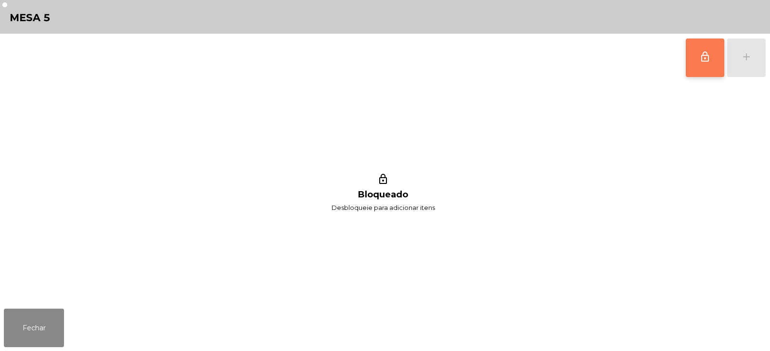
click at [697, 40] on button "lock_outline" at bounding box center [704, 57] width 38 height 38
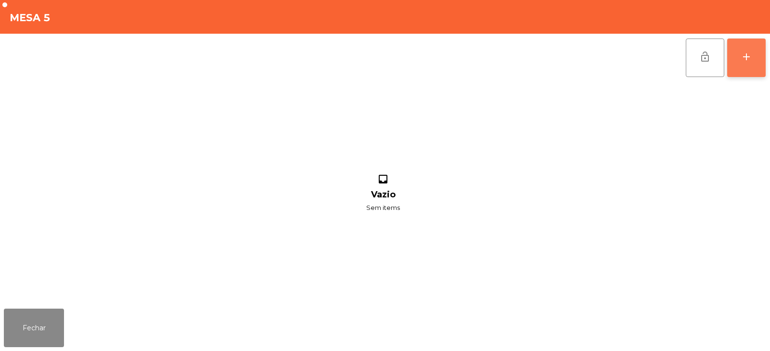
click at [745, 63] on button "add" at bounding box center [746, 57] width 38 height 38
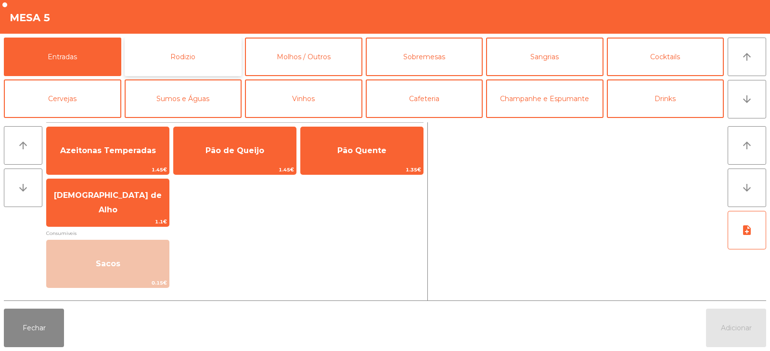
click at [176, 51] on button "Rodizio" at bounding box center [183, 57] width 117 height 38
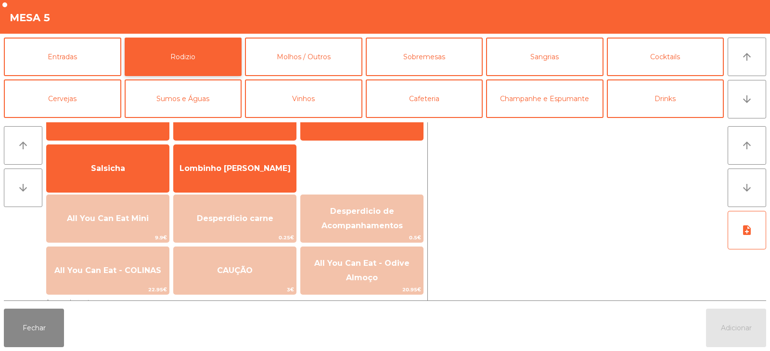
scroll to position [81, 0]
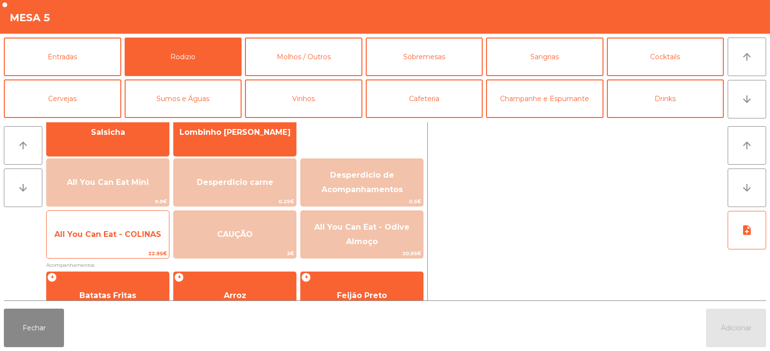
click at [101, 240] on span "All You Can Eat - COLINAS" at bounding box center [108, 234] width 122 height 26
click at [107, 244] on span "All You Can Eat - COLINAS" at bounding box center [108, 234] width 122 height 26
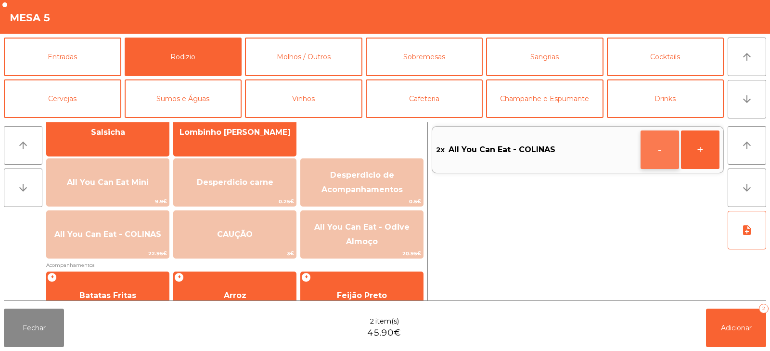
click at [650, 146] on button "-" at bounding box center [659, 149] width 38 height 38
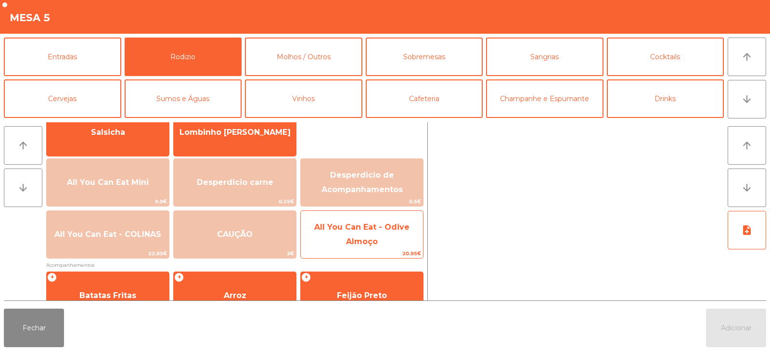
click at [382, 233] on span "All You Can Eat - Odive Almoço" at bounding box center [362, 234] width 122 height 41
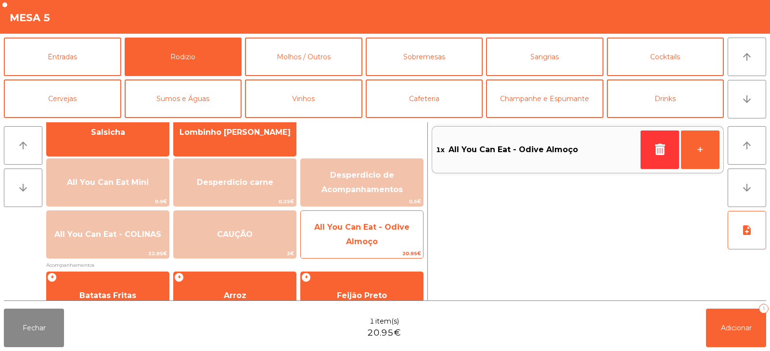
click at [396, 240] on span "All You Can Eat - Odive Almoço" at bounding box center [362, 234] width 122 height 41
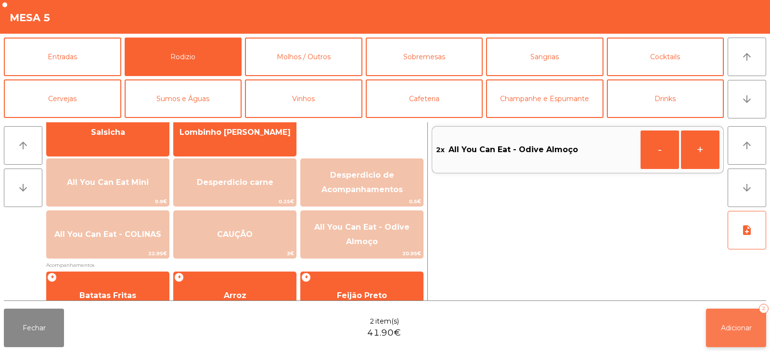
click at [746, 346] on button "Adicionar 2" at bounding box center [736, 327] width 60 height 38
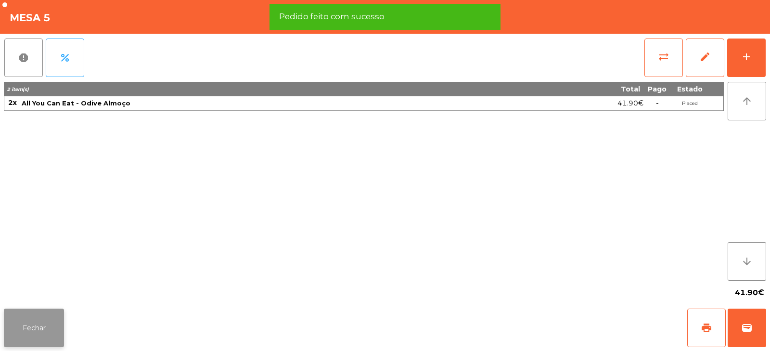
click at [35, 321] on button "Fechar" at bounding box center [34, 327] width 60 height 38
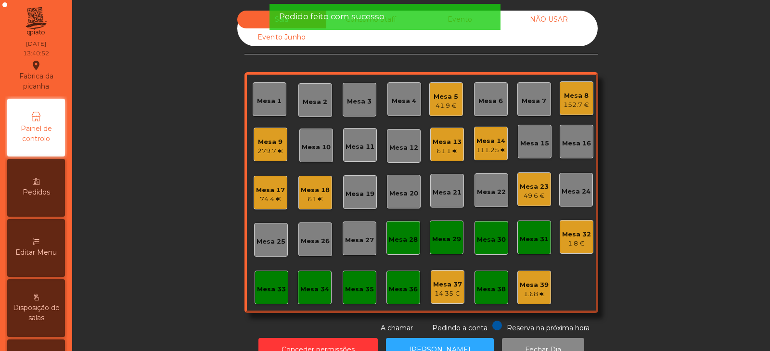
click at [142, 207] on div "Sala Consumo Staff Evento NÃO USAR Evento Junho Mesa 1 Mesa 2 Mesa 3 Mesa 4 Mes…" at bounding box center [420, 172] width 671 height 322
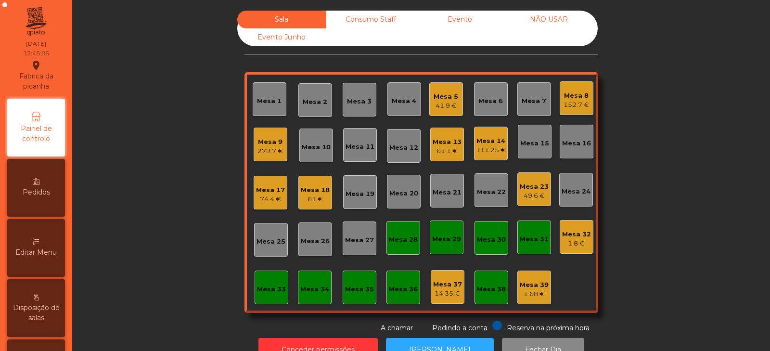
click at [265, 201] on div "74.4 €" at bounding box center [270, 199] width 29 height 10
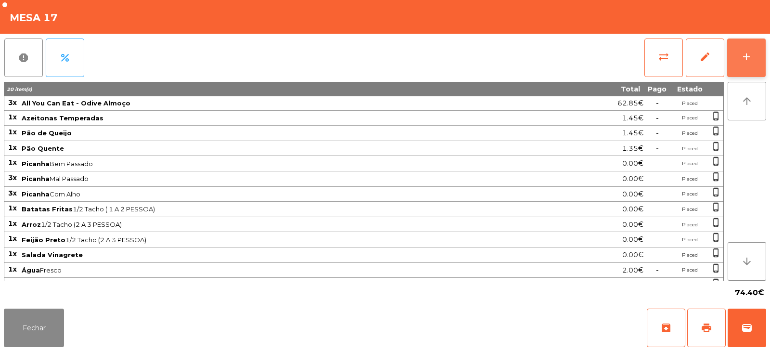
click at [736, 61] on button "add" at bounding box center [746, 57] width 38 height 38
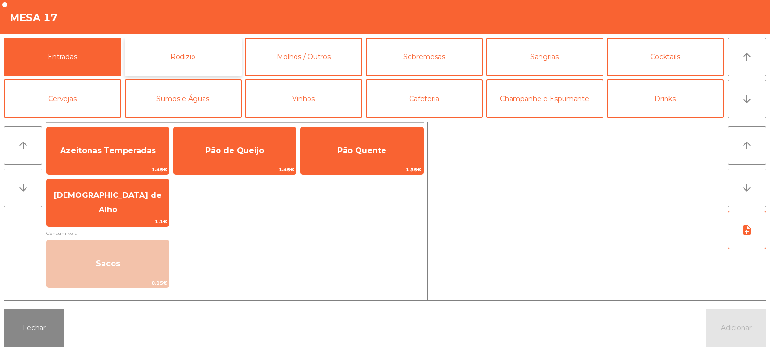
click at [211, 62] on button "Rodizio" at bounding box center [183, 57] width 117 height 38
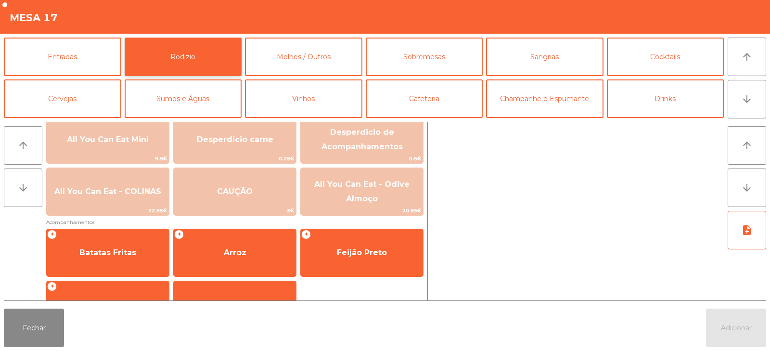
scroll to position [156, 0]
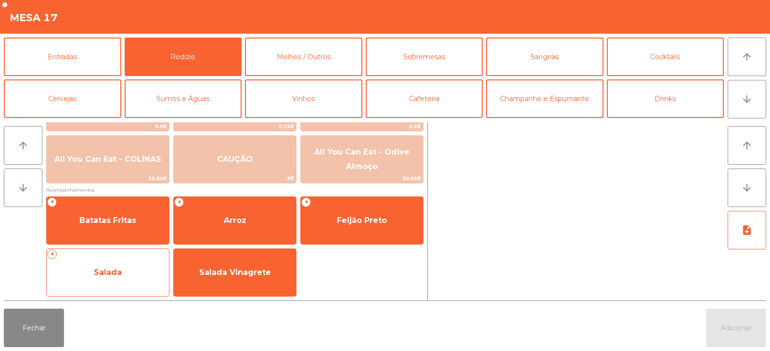
click at [134, 278] on span "Salada" at bounding box center [108, 272] width 122 height 26
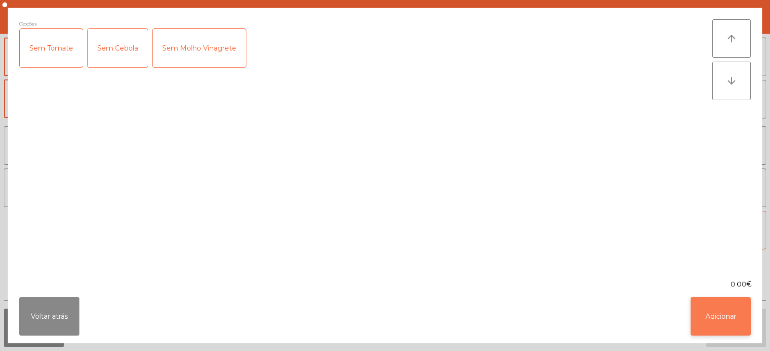
click at [723, 325] on button "Adicionar" at bounding box center [720, 316] width 60 height 38
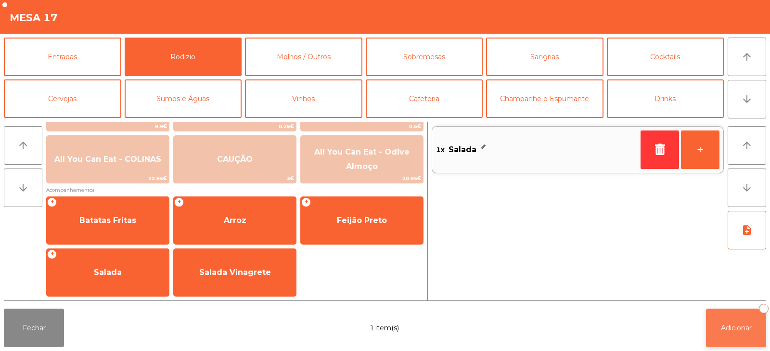
click at [735, 327] on span "Adicionar" at bounding box center [736, 327] width 31 height 9
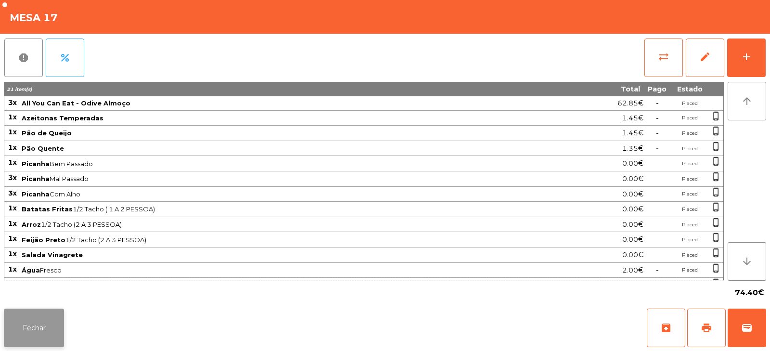
click at [35, 333] on button "Fechar" at bounding box center [34, 327] width 60 height 38
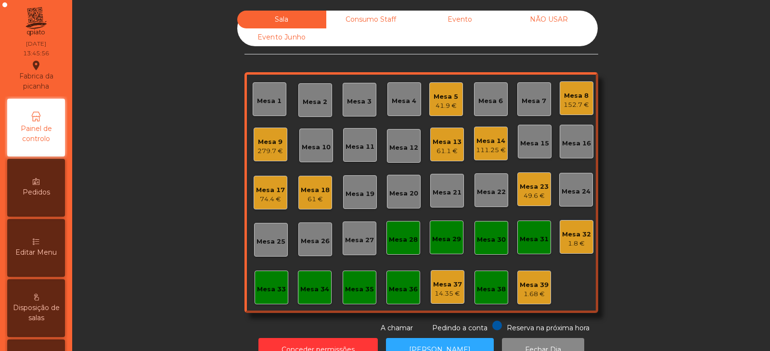
click at [355, 107] on div "Mesa 3" at bounding box center [359, 100] width 34 height 34
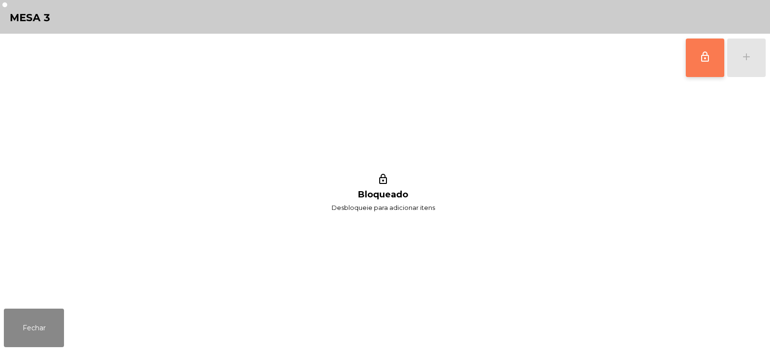
click at [694, 63] on button "lock_outline" at bounding box center [704, 57] width 38 height 38
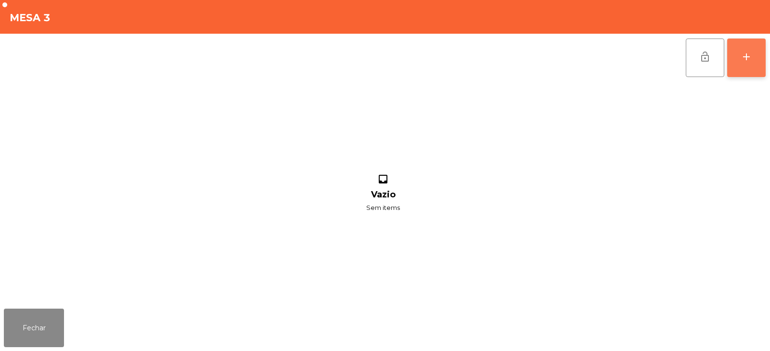
click at [739, 61] on button "add" at bounding box center [746, 57] width 38 height 38
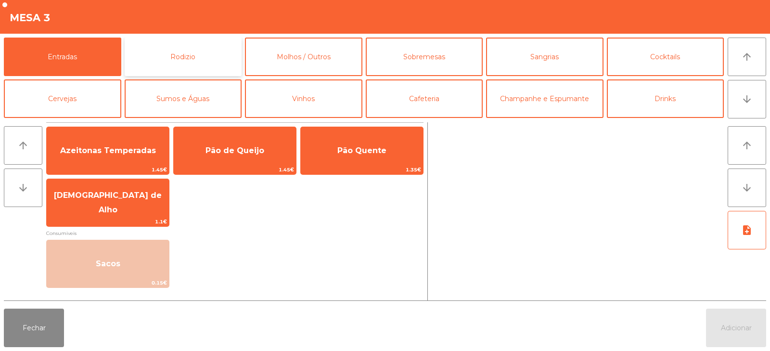
click at [200, 61] on button "Rodizio" at bounding box center [183, 57] width 117 height 38
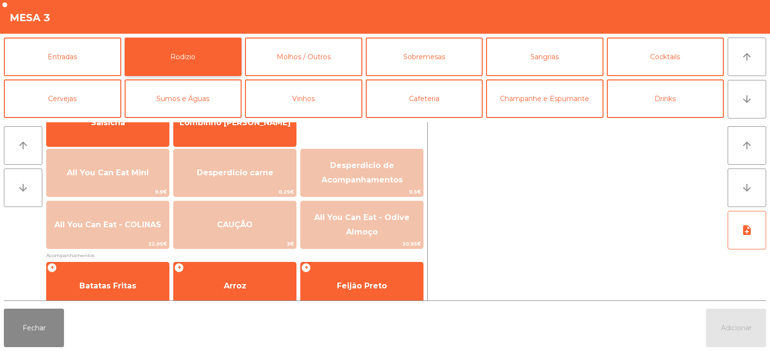
scroll to position [95, 0]
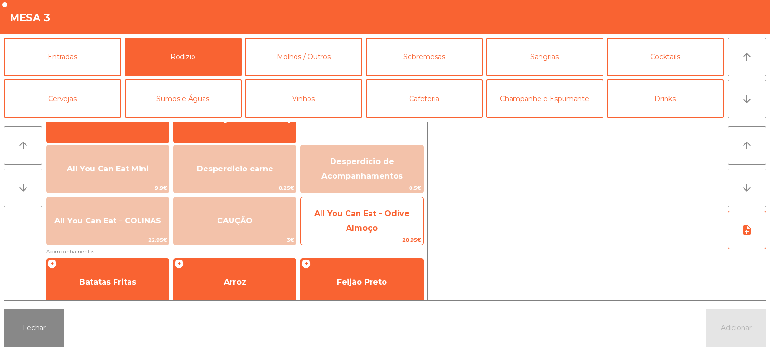
click at [369, 229] on span "All You Can Eat - Odive Almoço" at bounding box center [361, 221] width 95 height 24
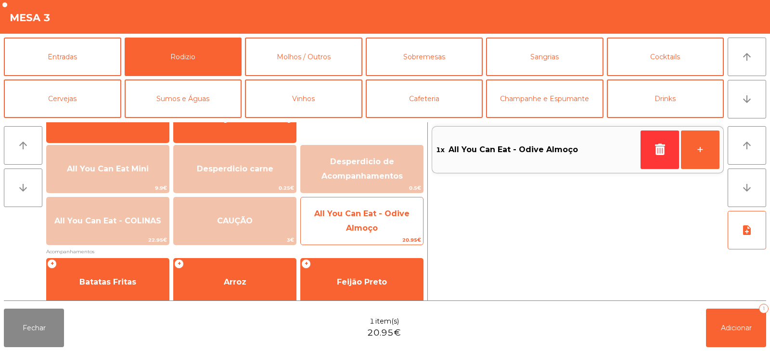
click at [361, 228] on span "All You Can Eat - Odive Almoço" at bounding box center [361, 221] width 95 height 24
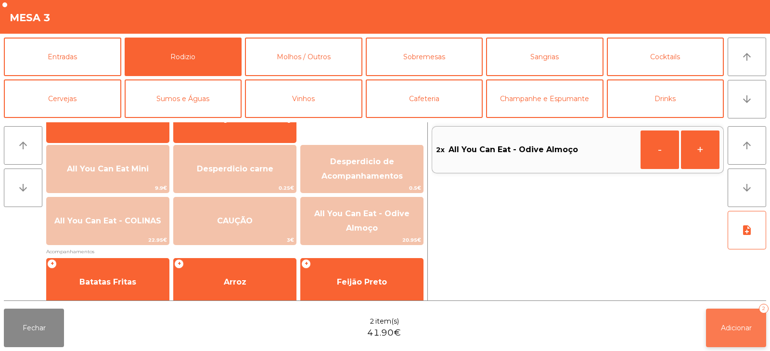
click at [742, 332] on button "Adicionar 2" at bounding box center [736, 327] width 60 height 38
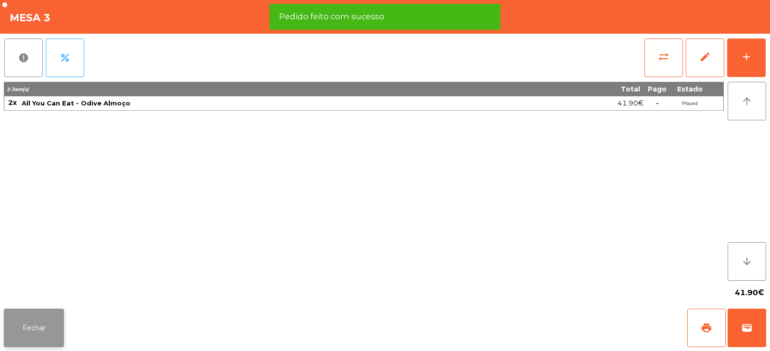
click at [32, 327] on button "Fechar" at bounding box center [34, 327] width 60 height 38
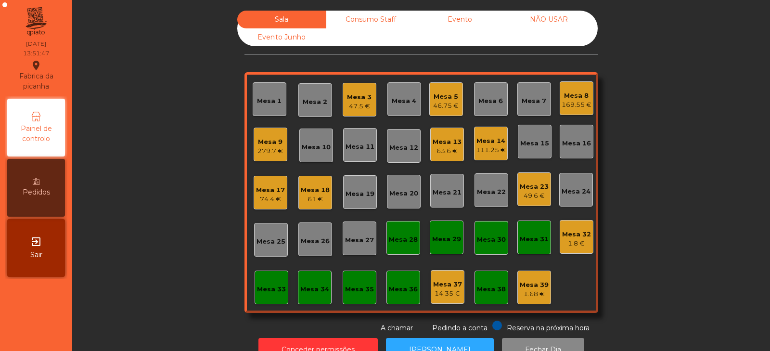
click at [261, 151] on div "279.7 €" at bounding box center [269, 151] width 25 height 10
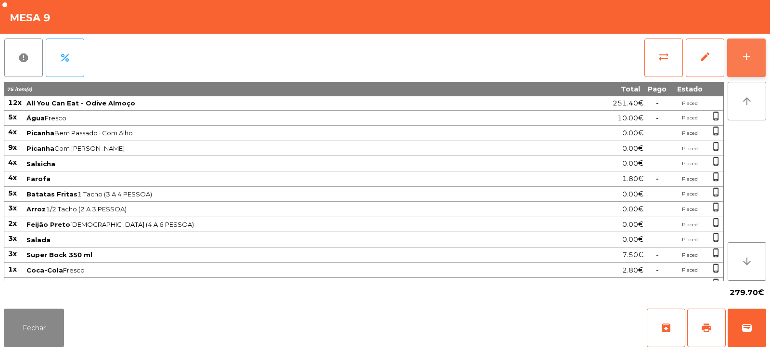
click at [750, 63] on button "add" at bounding box center [746, 57] width 38 height 38
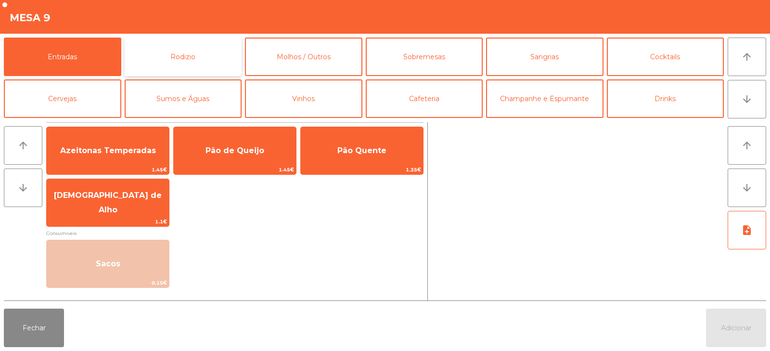
click at [194, 59] on button "Rodizio" at bounding box center [183, 57] width 117 height 38
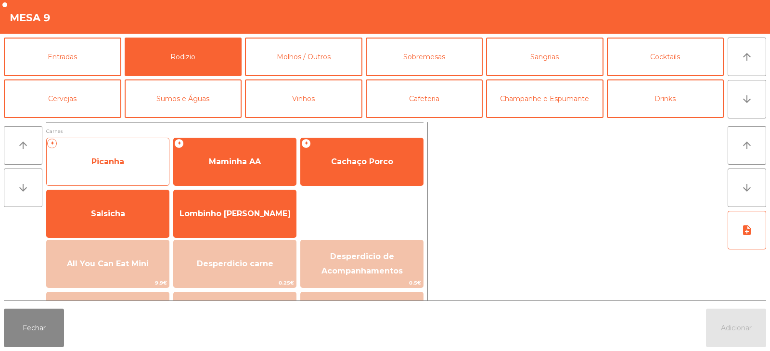
click at [130, 171] on span "Picanha" at bounding box center [108, 162] width 122 height 26
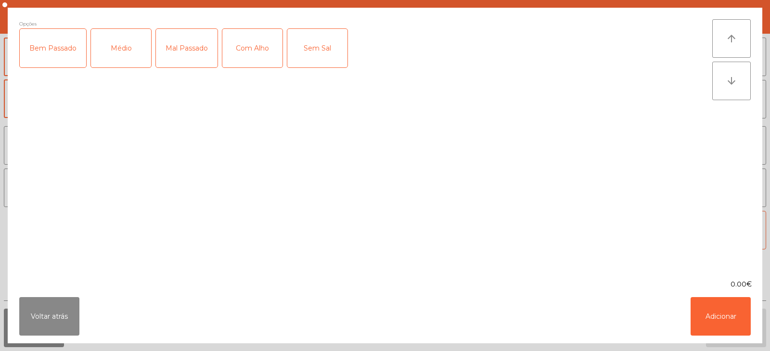
click at [184, 48] on div "Mal Passado" at bounding box center [187, 48] width 62 height 38
click at [722, 312] on button "Adicionar" at bounding box center [720, 316] width 60 height 38
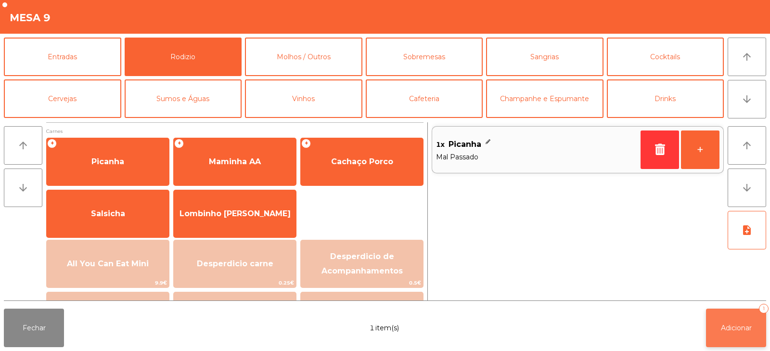
click at [726, 328] on span "Adicionar" at bounding box center [736, 327] width 31 height 9
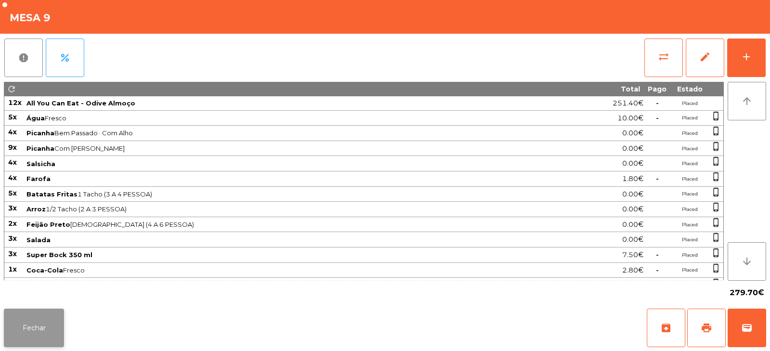
click at [33, 325] on button "Fechar" at bounding box center [34, 327] width 60 height 38
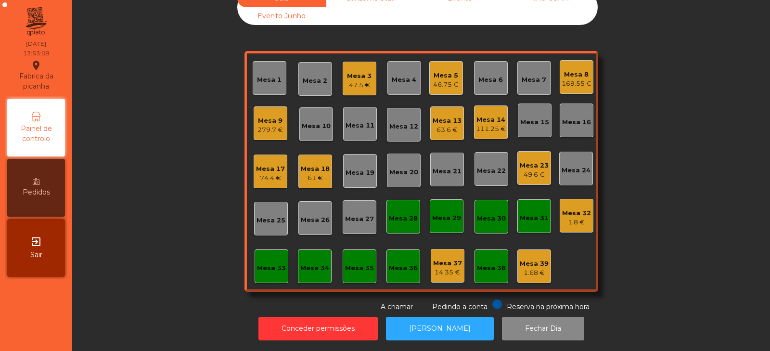
scroll to position [0, 0]
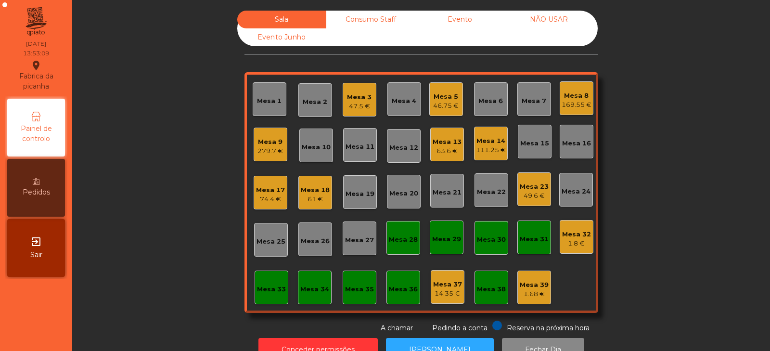
click at [310, 188] on div "Mesa 18" at bounding box center [315, 190] width 29 height 10
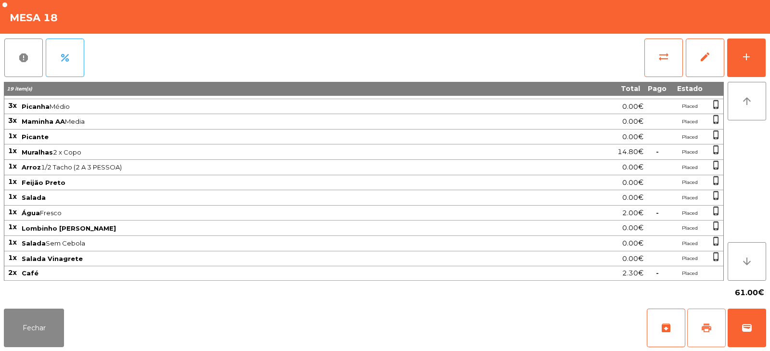
click at [706, 318] on button "print" at bounding box center [706, 327] width 38 height 38
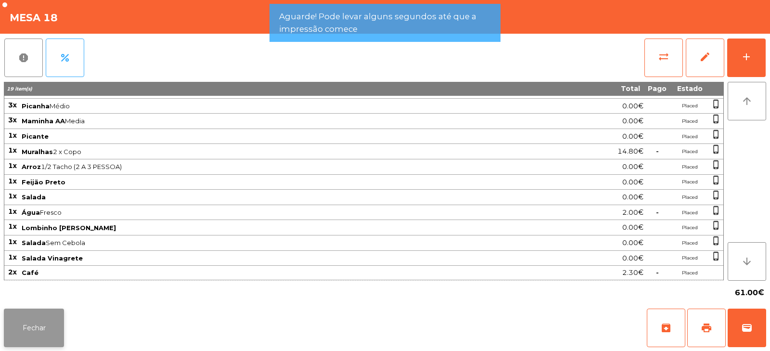
click at [42, 316] on button "Fechar" at bounding box center [34, 327] width 60 height 38
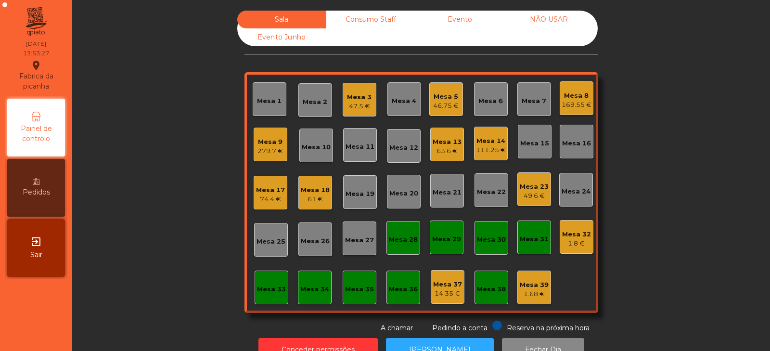
scroll to position [0, 0]
click at [498, 287] on div "Mesa 38" at bounding box center [491, 289] width 29 height 10
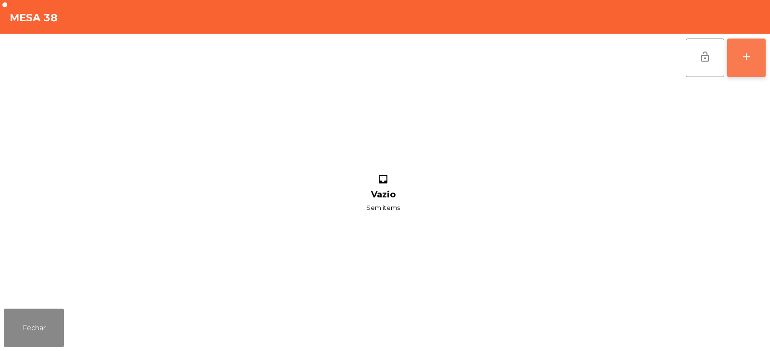
click at [749, 47] on button "add" at bounding box center [746, 57] width 38 height 38
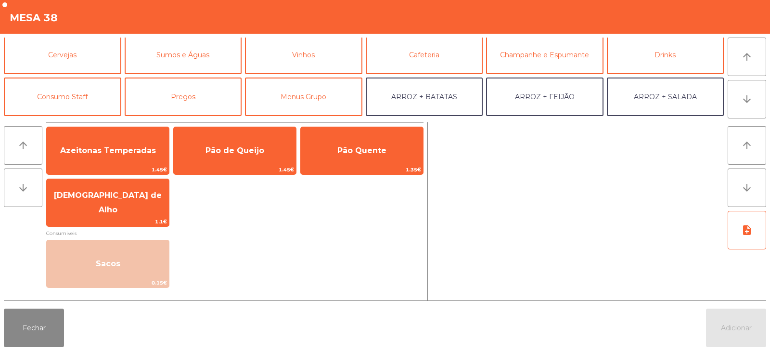
scroll to position [45, 0]
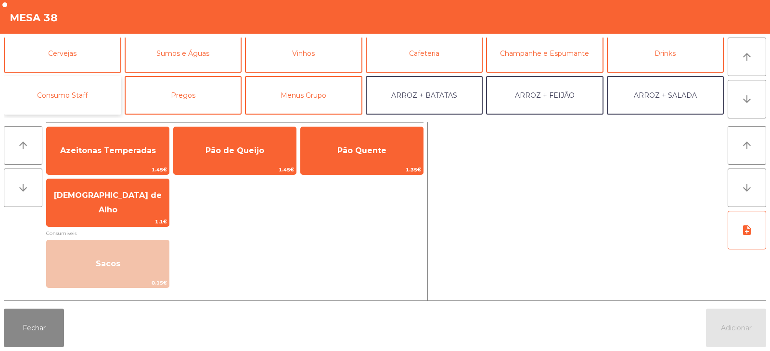
click at [82, 95] on button "Consumo Staff" at bounding box center [62, 95] width 117 height 38
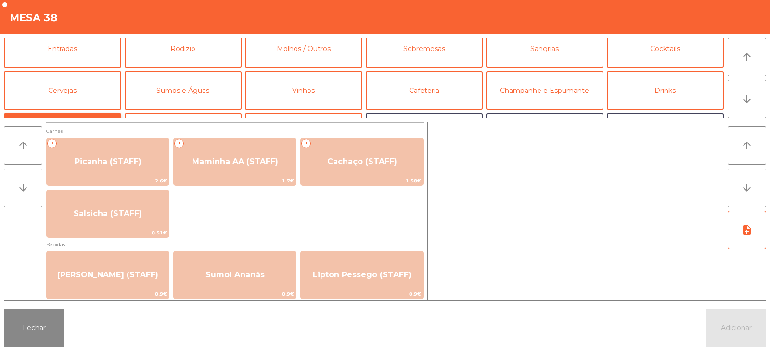
scroll to position [0, 0]
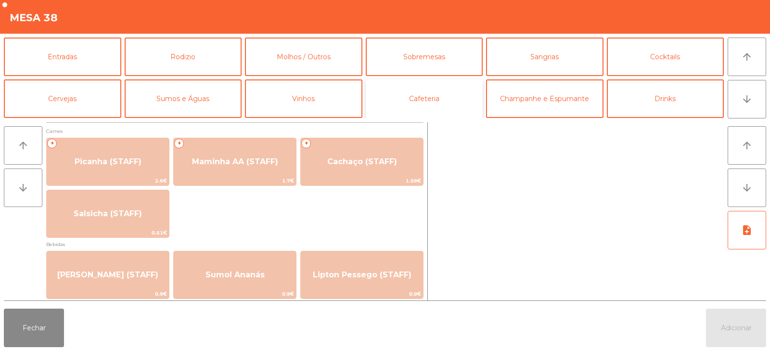
click at [405, 96] on button "Cafeteria" at bounding box center [424, 98] width 117 height 38
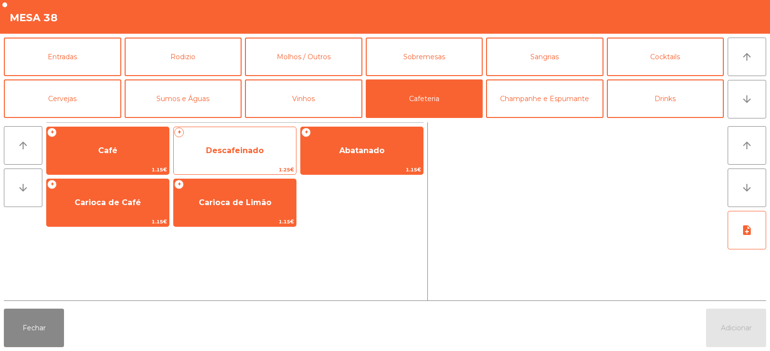
click at [251, 148] on span "Descafeinado" at bounding box center [235, 150] width 58 height 9
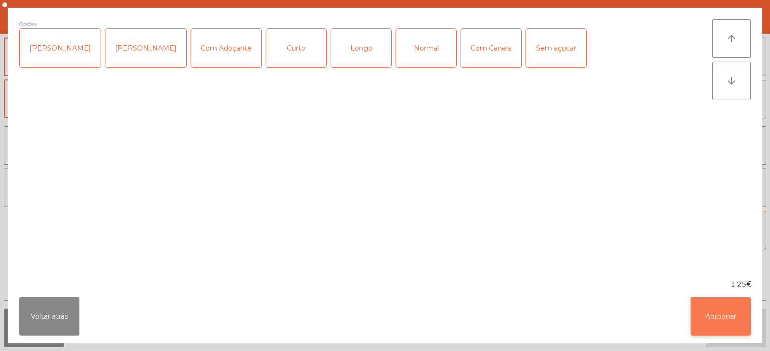
click at [728, 323] on button "Adicionar" at bounding box center [720, 316] width 60 height 38
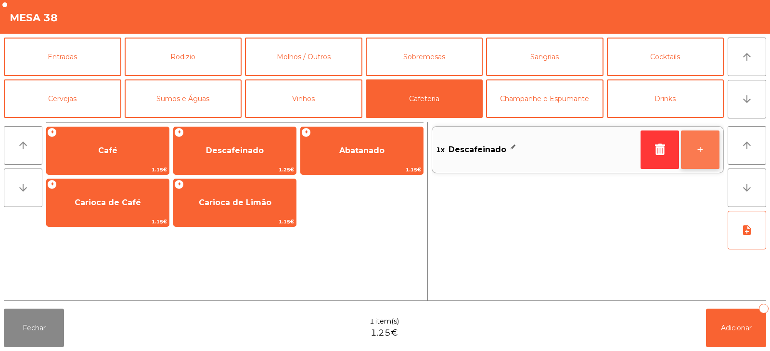
click at [706, 141] on button "+" at bounding box center [700, 149] width 38 height 38
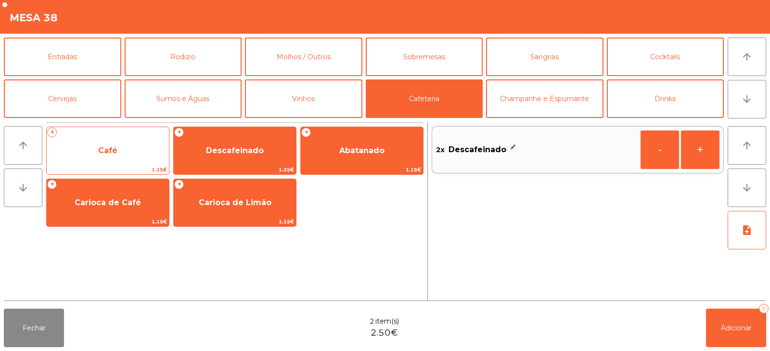
click at [139, 153] on span "Café" at bounding box center [108, 151] width 122 height 26
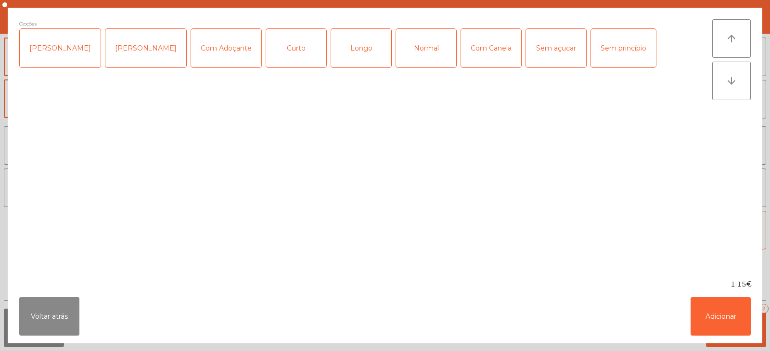
click at [401, 55] on div "Normal" at bounding box center [426, 48] width 60 height 38
click at [717, 314] on button "Adicionar" at bounding box center [720, 316] width 60 height 38
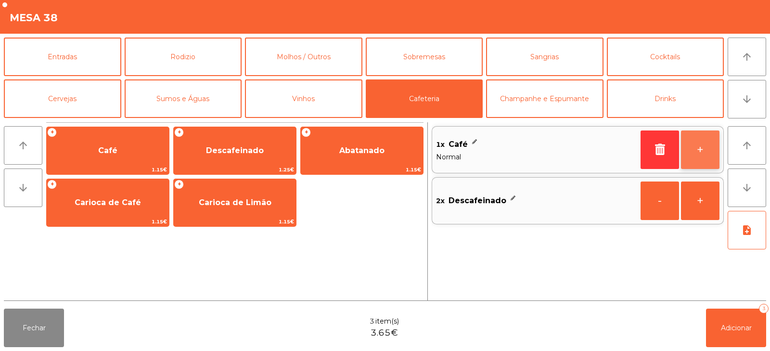
click at [697, 147] on button "+" at bounding box center [700, 149] width 38 height 38
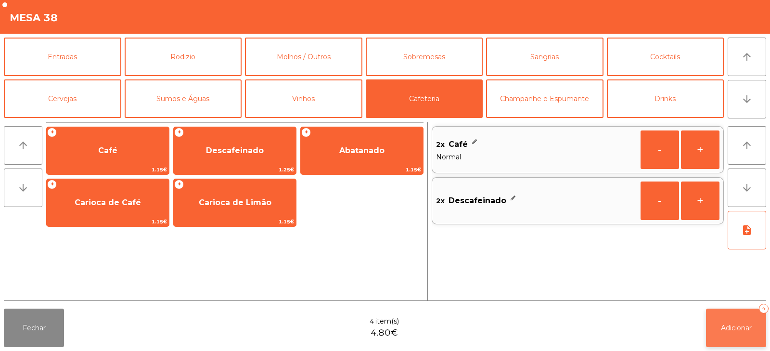
click at [739, 333] on button "Adicionar 4" at bounding box center [736, 327] width 60 height 38
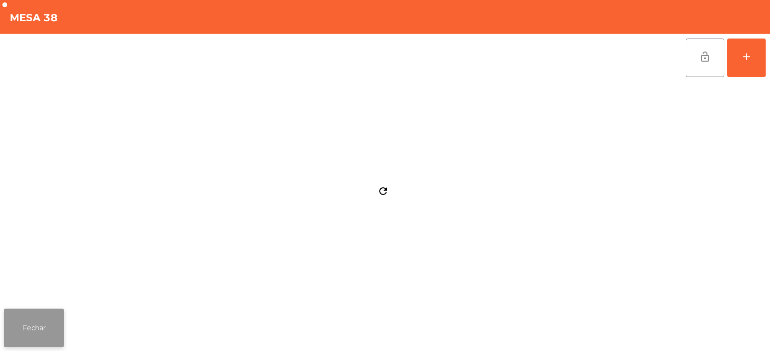
click at [45, 325] on button "Fechar" at bounding box center [34, 327] width 60 height 38
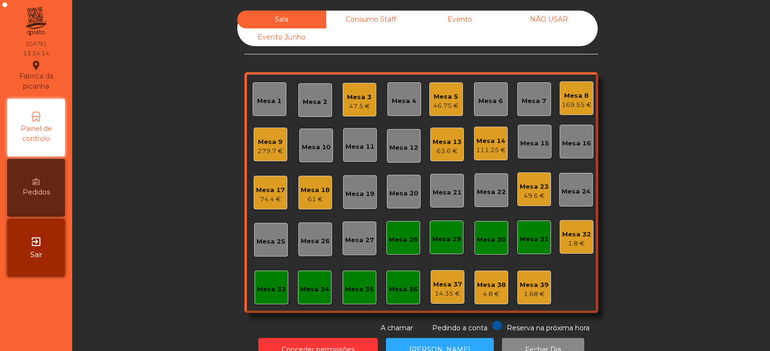
scroll to position [28, 0]
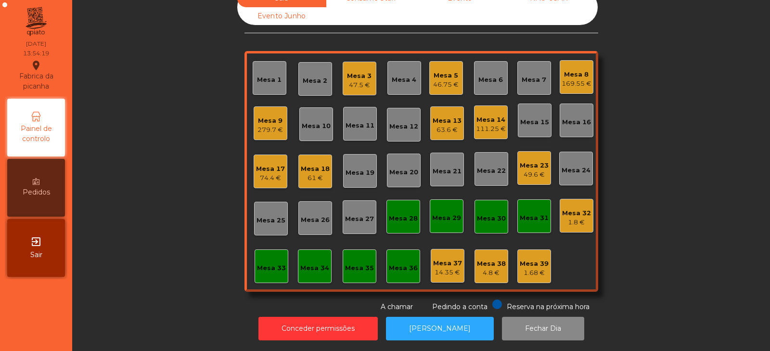
click at [499, 124] on div "111.25 €" at bounding box center [491, 129] width 30 height 10
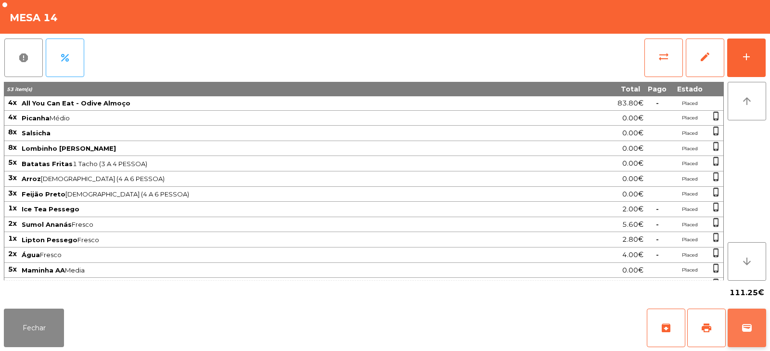
click at [749, 330] on span "wallet" at bounding box center [747, 328] width 12 height 12
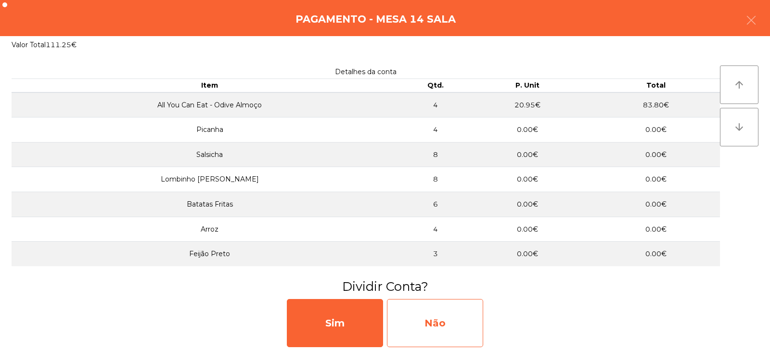
click at [436, 310] on div "Não" at bounding box center [435, 323] width 96 height 48
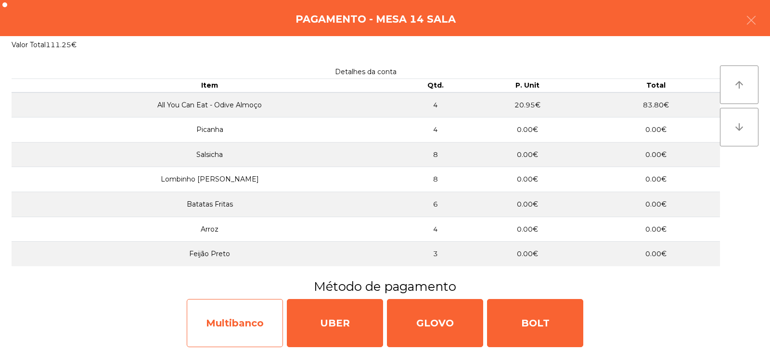
click at [263, 316] on div "Multibanco" at bounding box center [235, 323] width 96 height 48
select select "**"
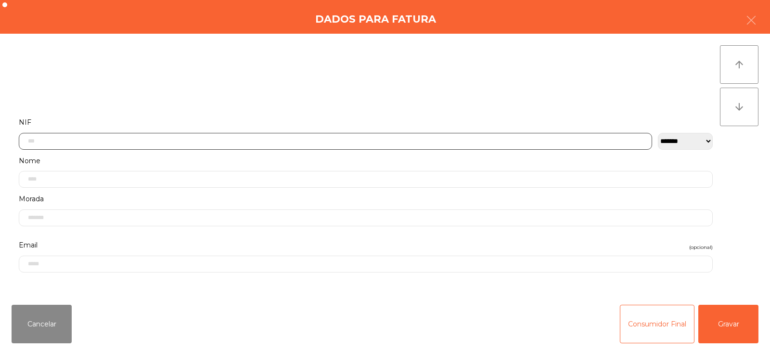
click at [362, 140] on input "text" at bounding box center [335, 141] width 633 height 17
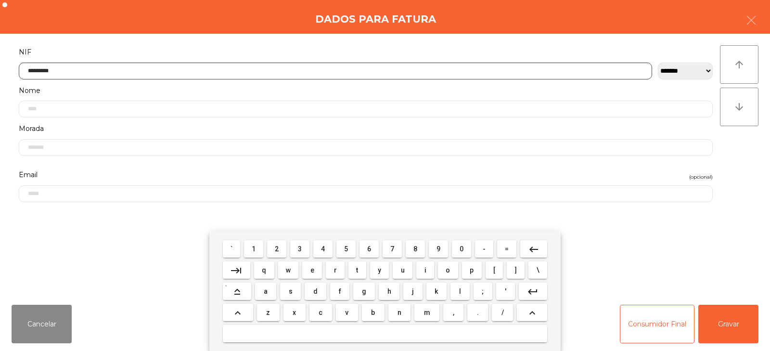
type input "*********"
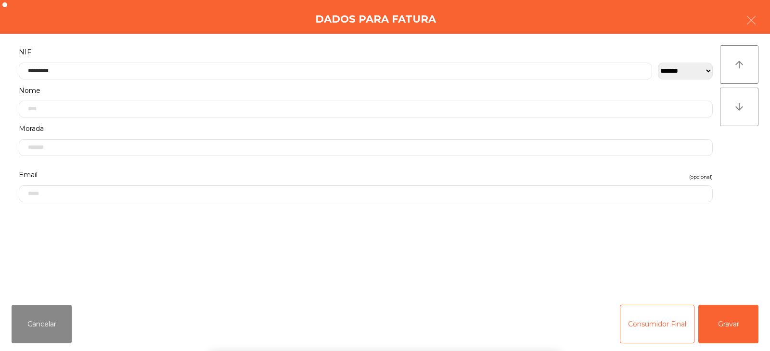
click at [705, 317] on div "` 1 2 3 4 5 6 7 8 9 0 - = keyboard_backspace keyboard_tab q w e r t y u i o p […" at bounding box center [385, 290] width 770 height 119
click at [732, 328] on button "Gravar" at bounding box center [728, 323] width 60 height 38
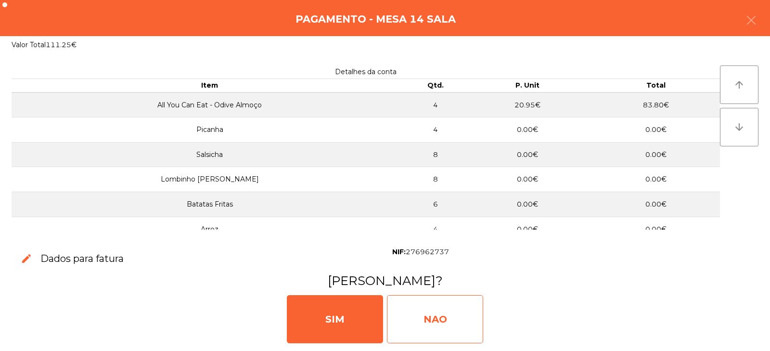
click at [447, 309] on div "NAO" at bounding box center [435, 319] width 96 height 48
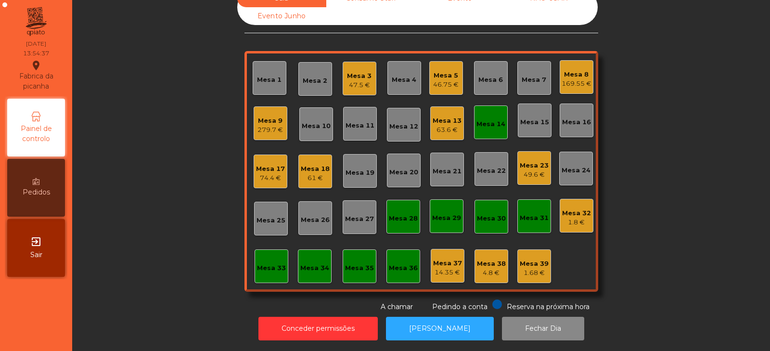
click at [483, 119] on div "Mesa 14" at bounding box center [490, 124] width 29 height 10
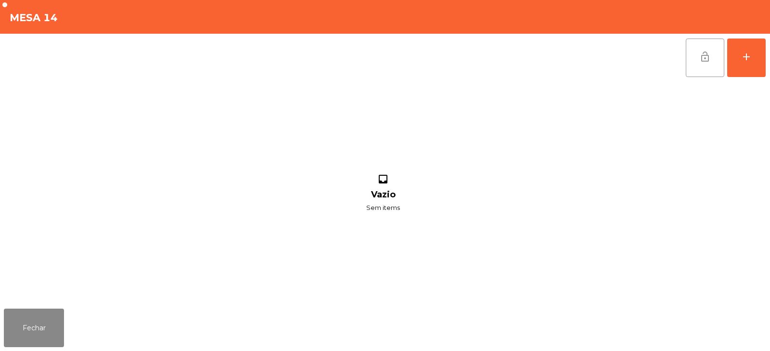
click at [705, 58] on span "lock_open" at bounding box center [705, 57] width 12 height 12
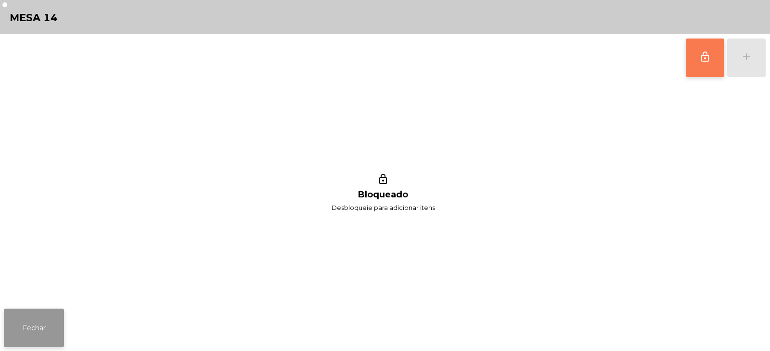
click at [51, 325] on button "Fechar" at bounding box center [34, 327] width 60 height 38
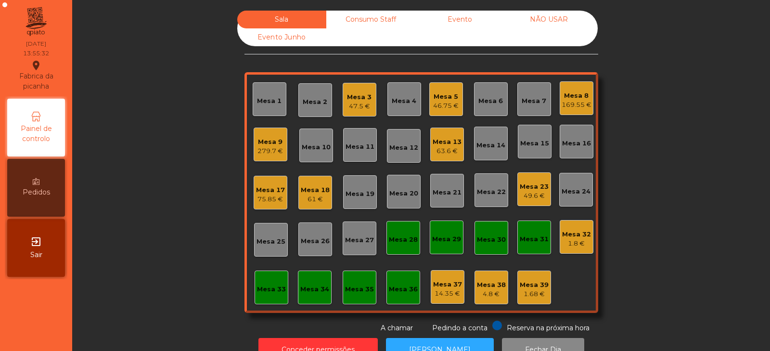
scroll to position [28, 0]
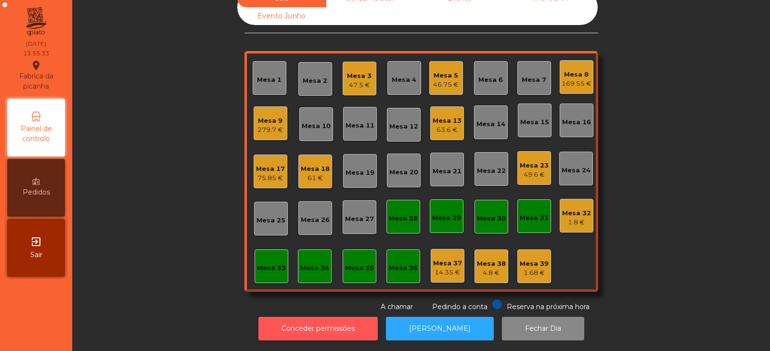
click at [347, 323] on button "Conceder permissões" at bounding box center [317, 328] width 119 height 24
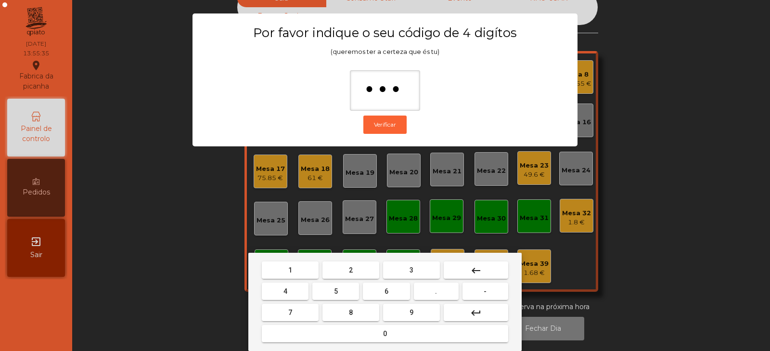
type input "****"
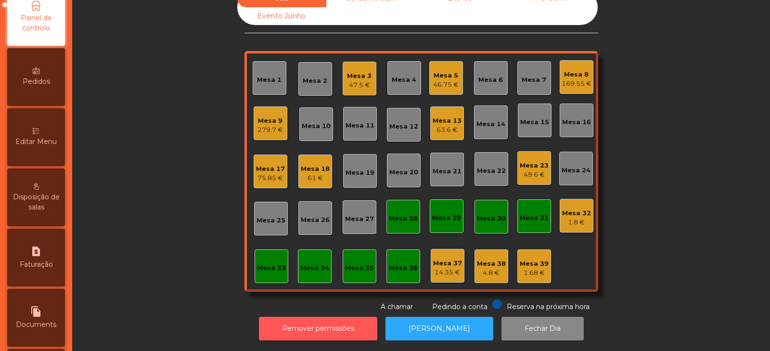
scroll to position [109, 0]
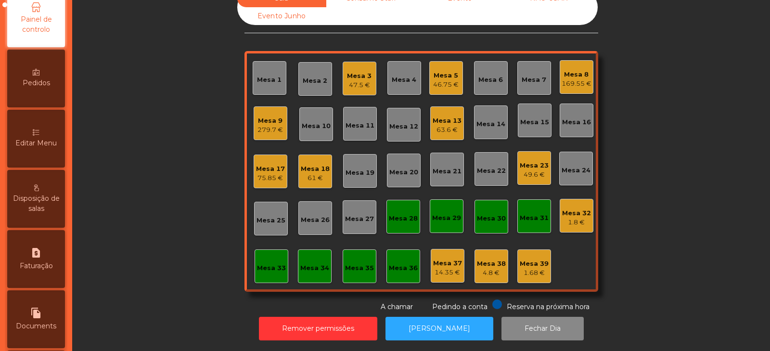
click at [46, 257] on div "request_page Faturação" at bounding box center [36, 259] width 58 height 58
select select "*"
select select "****"
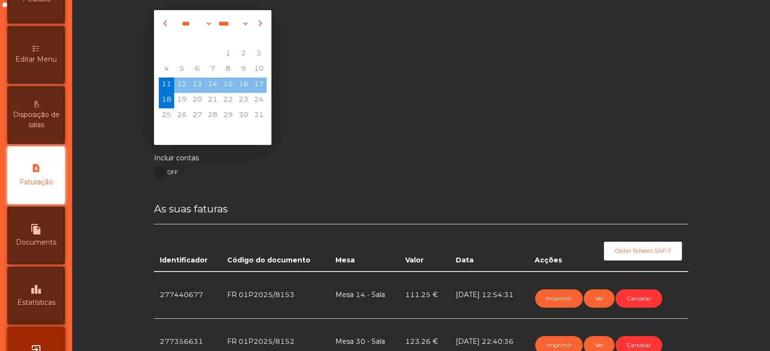
scroll to position [28, 0]
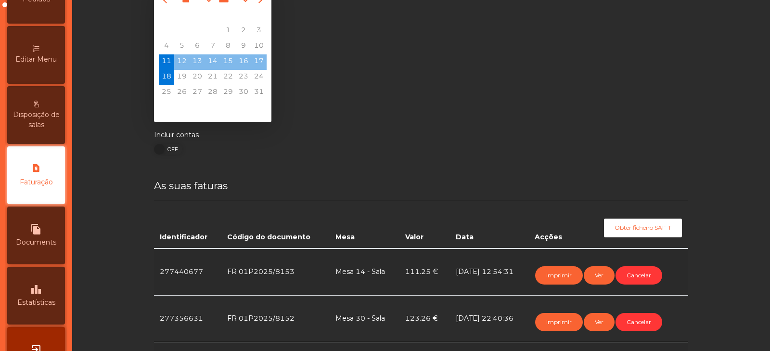
click at [48, 57] on span "Editar Menu" at bounding box center [35, 59] width 41 height 10
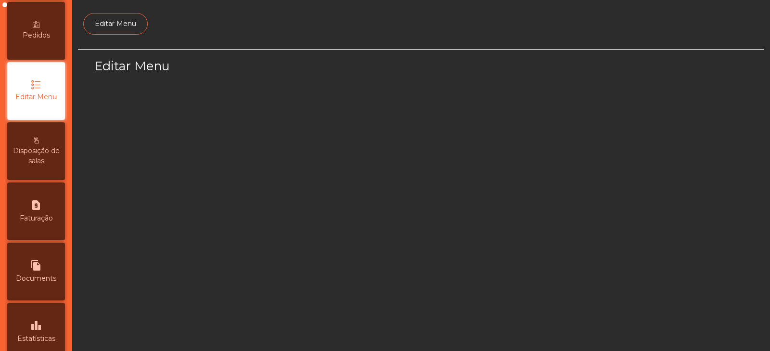
scroll to position [73, 0]
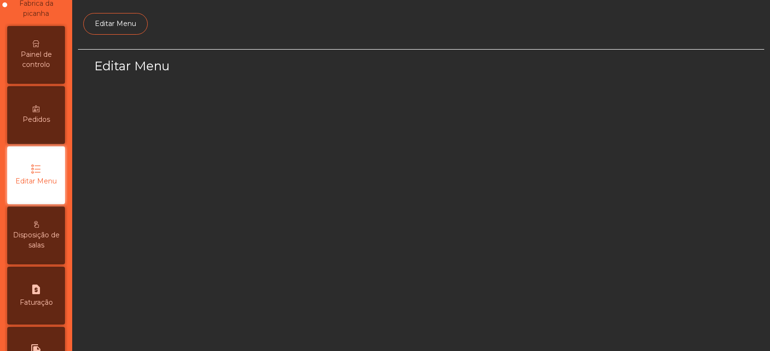
select select "*"
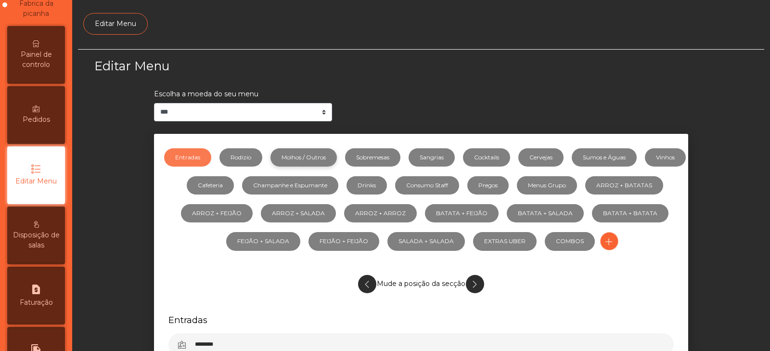
click at [320, 156] on link "Molhos / Outros" at bounding box center [303, 157] width 66 height 18
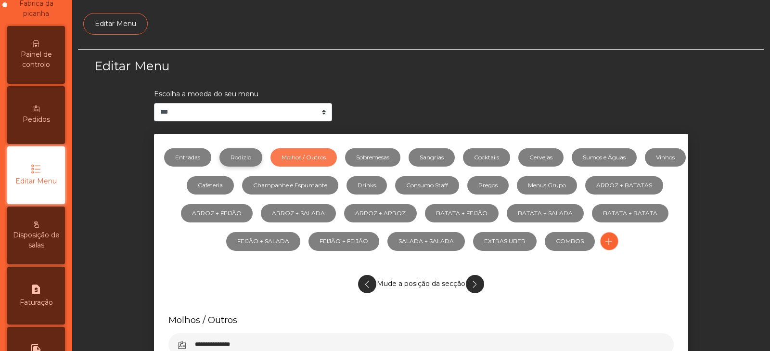
click at [262, 157] on link "Rodizio" at bounding box center [240, 157] width 43 height 18
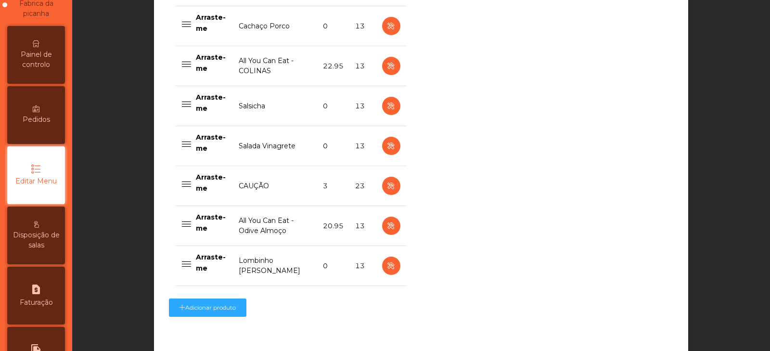
scroll to position [779, 0]
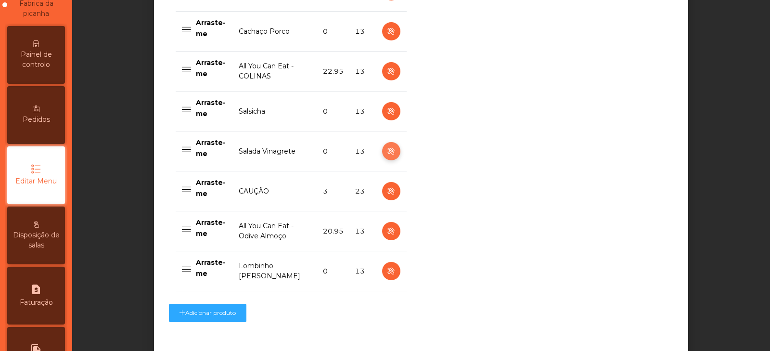
click at [387, 152] on icon "button" at bounding box center [390, 151] width 11 height 12
select select "**"
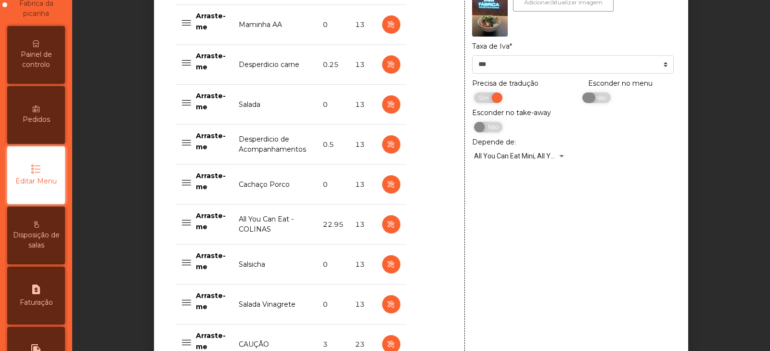
click at [594, 99] on span "Não" at bounding box center [599, 97] width 24 height 11
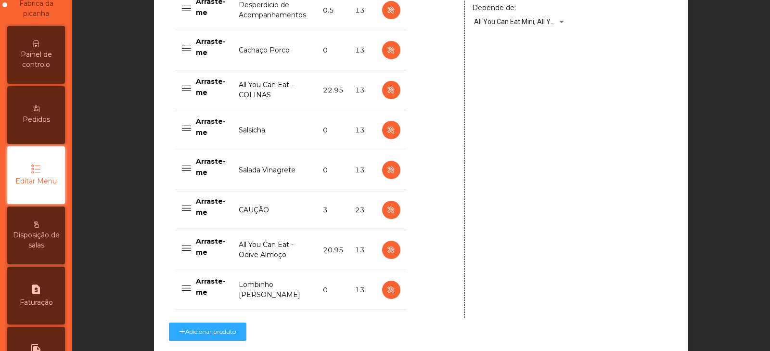
scroll to position [840, 0]
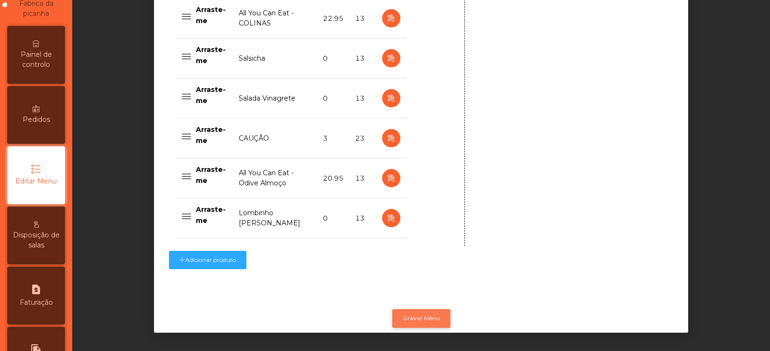
click at [430, 309] on button "Gravar Menu" at bounding box center [421, 318] width 58 height 18
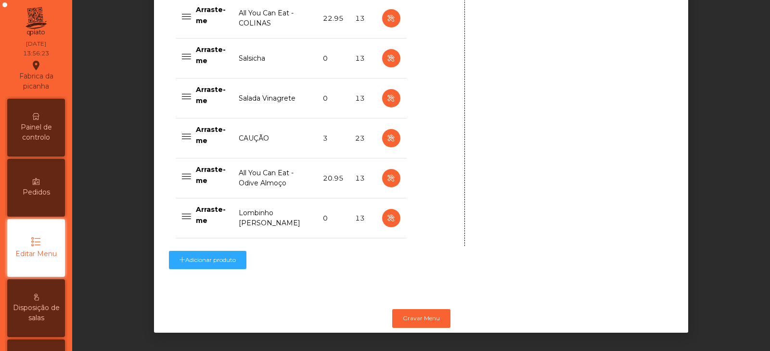
click at [30, 171] on div "Pedidos" at bounding box center [36, 188] width 58 height 58
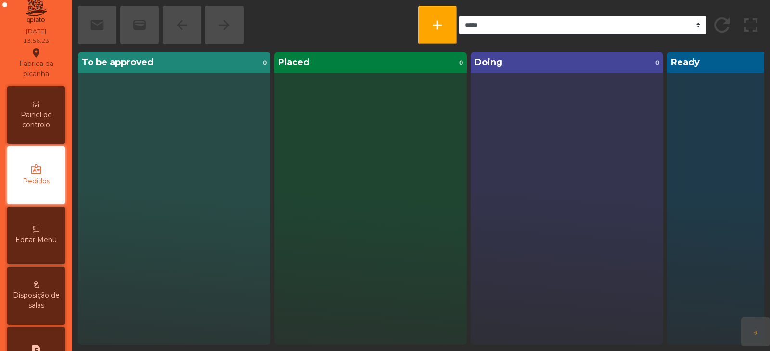
click at [53, 125] on span "Painel de controlo" at bounding box center [36, 120] width 53 height 20
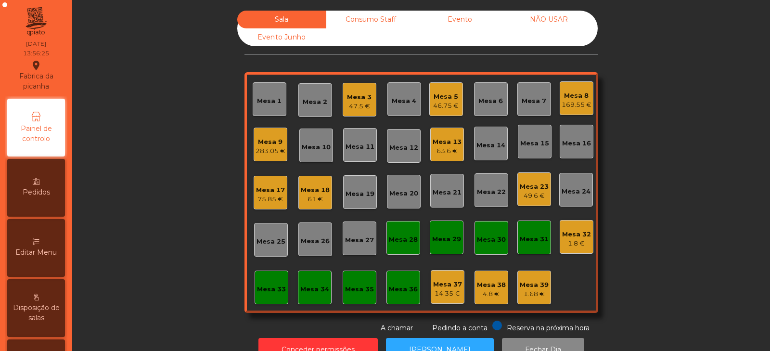
scroll to position [28, 0]
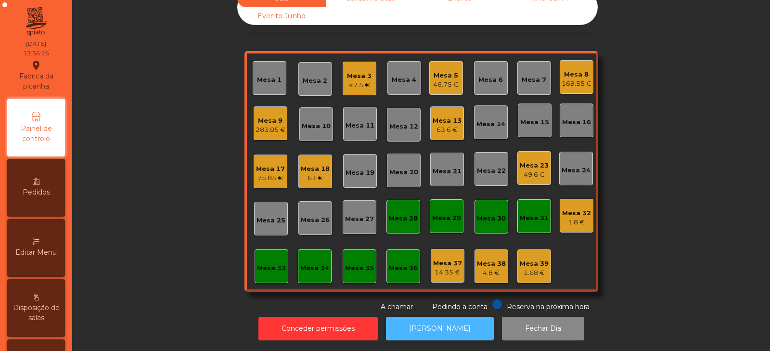
click at [443, 320] on button "[PERSON_NAME]" at bounding box center [440, 328] width 108 height 24
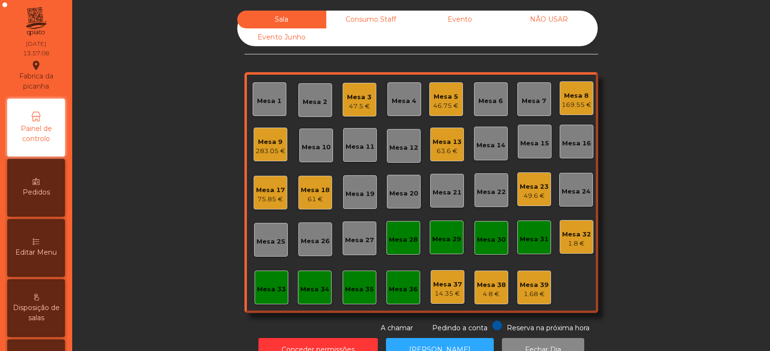
click at [310, 203] on div "61 €" at bounding box center [315, 199] width 29 height 10
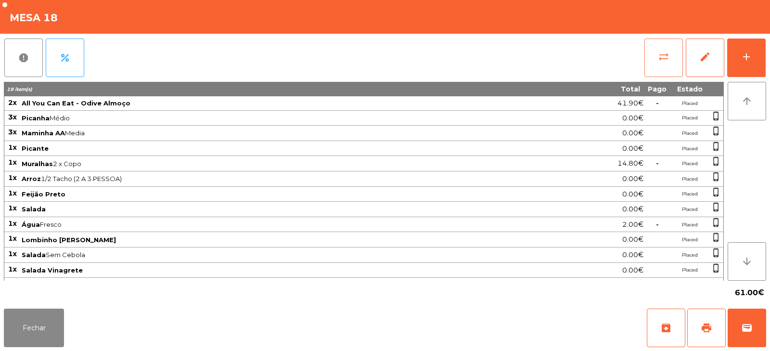
click at [661, 58] on span "sync_alt" at bounding box center [664, 57] width 12 height 12
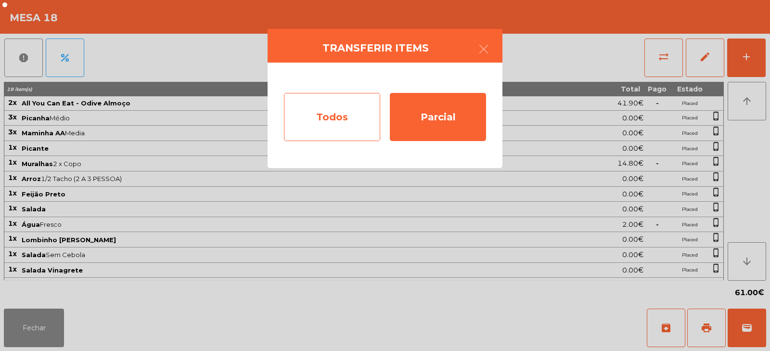
click at [307, 121] on div "Todos" at bounding box center [332, 117] width 96 height 48
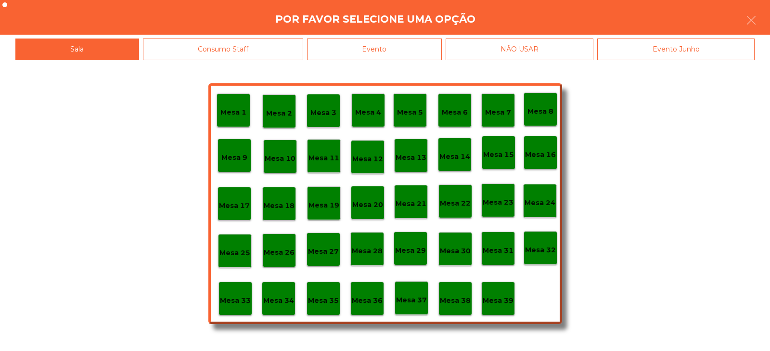
click at [343, 45] on div "Evento" at bounding box center [374, 49] width 135 height 22
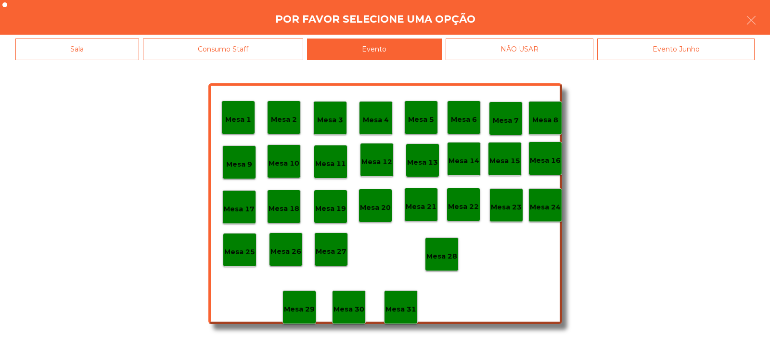
click at [430, 244] on div "Mesa 28" at bounding box center [442, 254] width 34 height 34
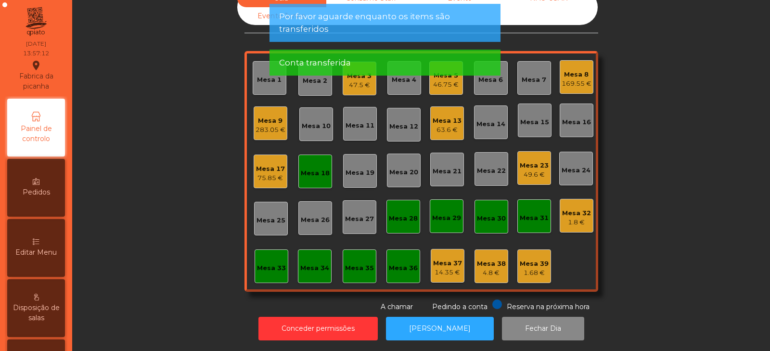
scroll to position [28, 0]
click at [310, 176] on div "Mesa 18" at bounding box center [315, 171] width 34 height 34
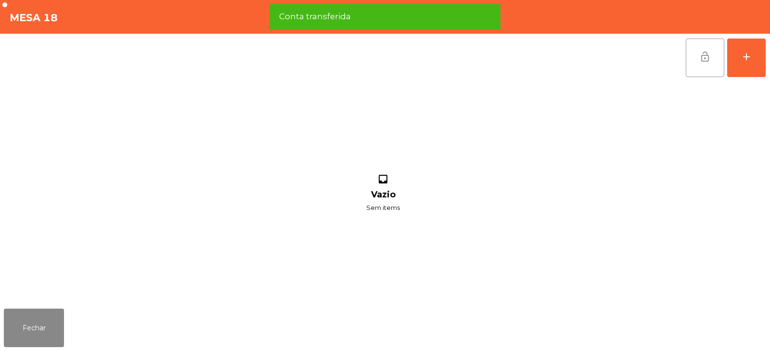
click at [701, 54] on span "lock_open" at bounding box center [705, 57] width 12 height 12
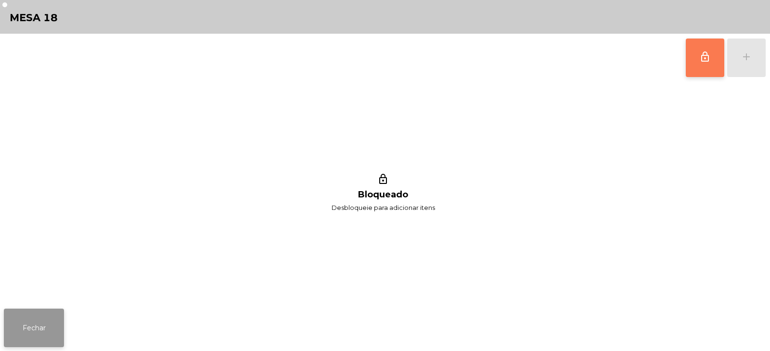
click at [26, 332] on button "Fechar" at bounding box center [34, 327] width 60 height 38
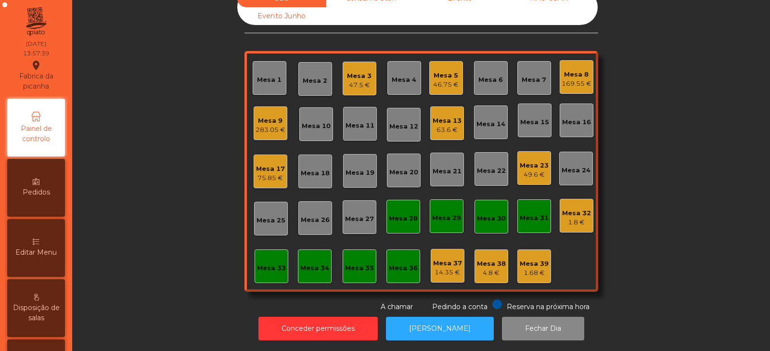
scroll to position [0, 0]
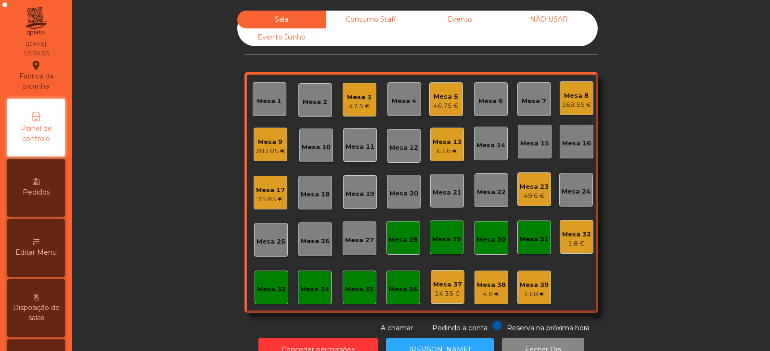
click at [529, 191] on div "49.6 €" at bounding box center [533, 196] width 29 height 10
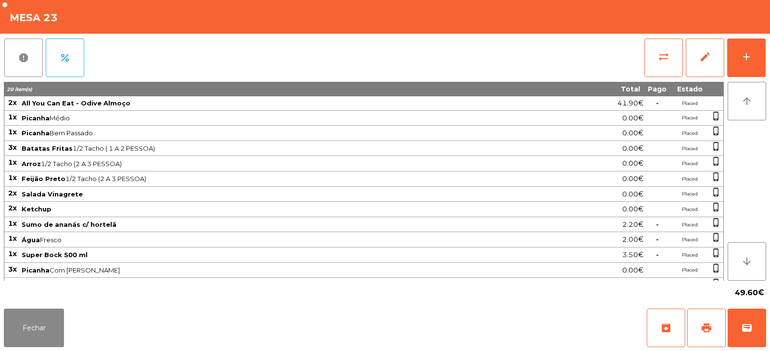
scroll to position [13, 0]
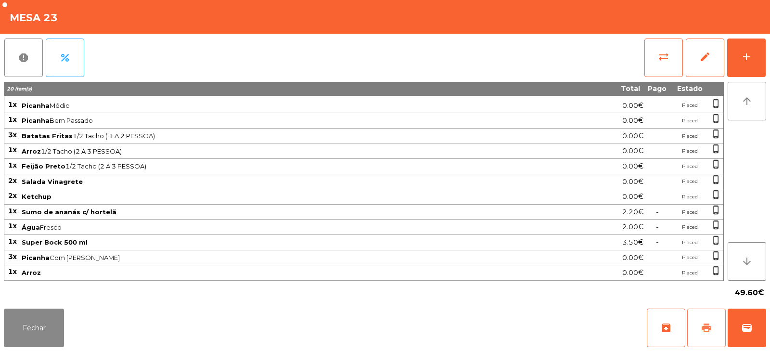
click at [702, 322] on span "print" at bounding box center [706, 328] width 12 height 12
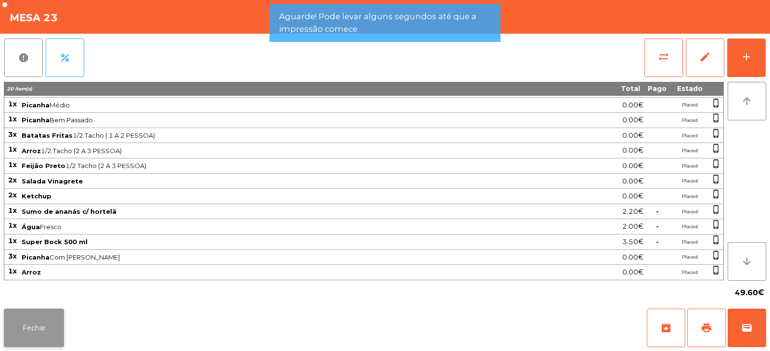
click at [63, 326] on button "Fechar" at bounding box center [34, 327] width 60 height 38
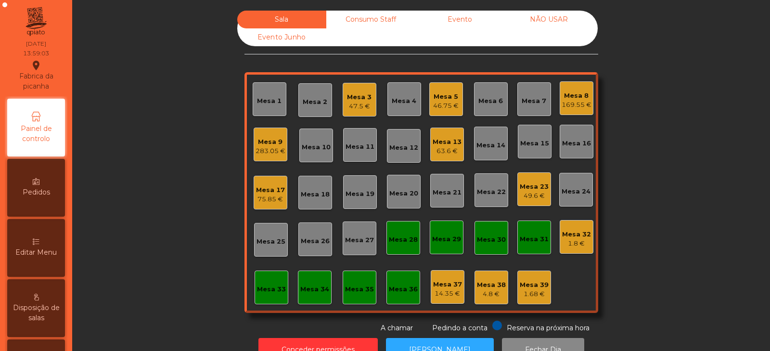
scroll to position [28, 0]
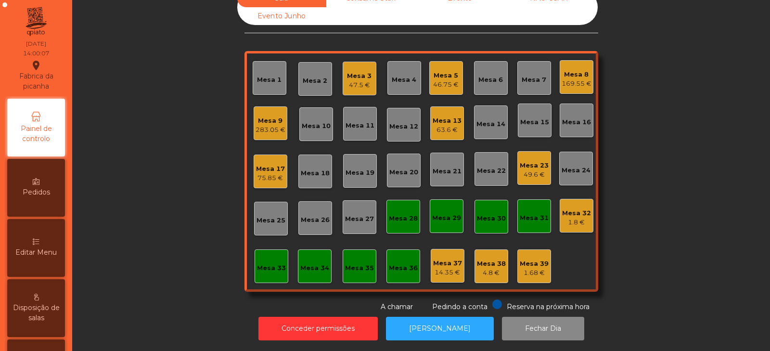
click at [537, 170] on div "49.6 €" at bounding box center [533, 175] width 29 height 10
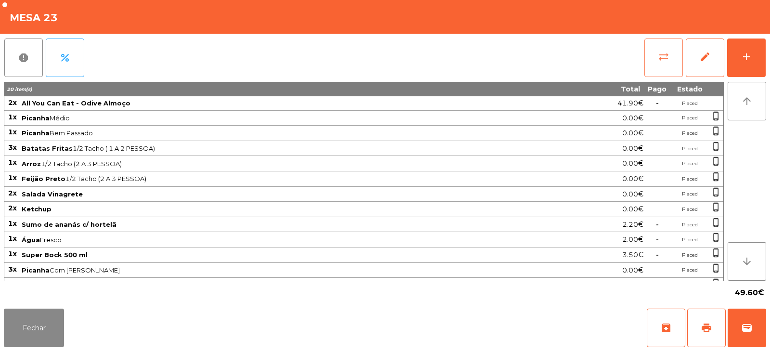
click at [663, 59] on span "sync_alt" at bounding box center [664, 57] width 12 height 12
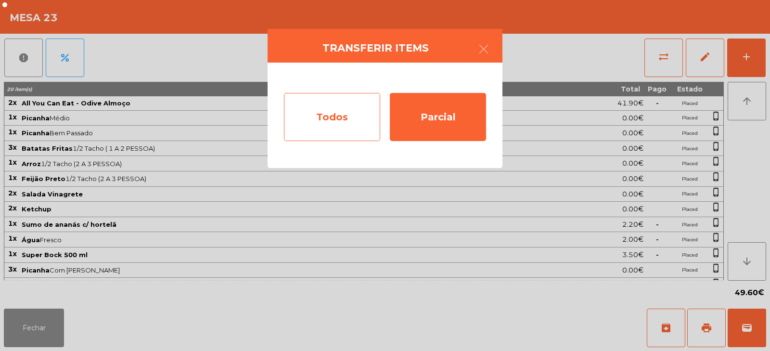
click at [348, 121] on div "Todos" at bounding box center [332, 117] width 96 height 48
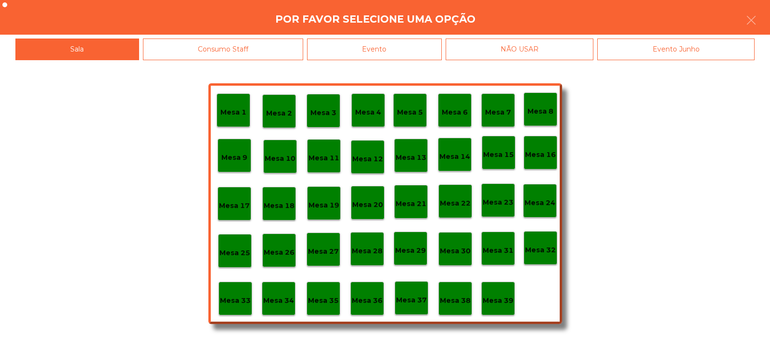
click at [432, 51] on div "Evento" at bounding box center [374, 49] width 135 height 22
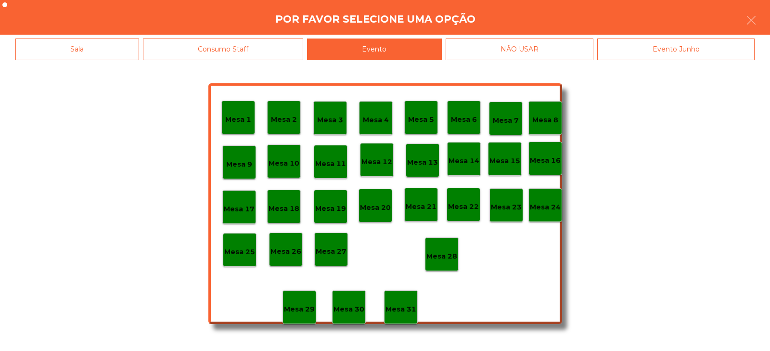
click at [448, 257] on p "Mesa 28" at bounding box center [441, 256] width 31 height 11
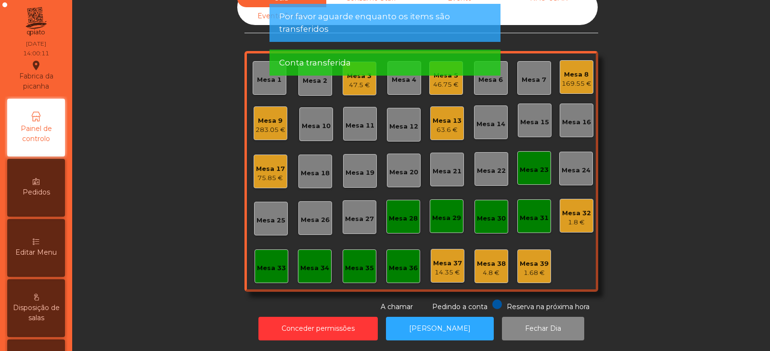
click at [534, 165] on div "Mesa 23" at bounding box center [533, 170] width 29 height 10
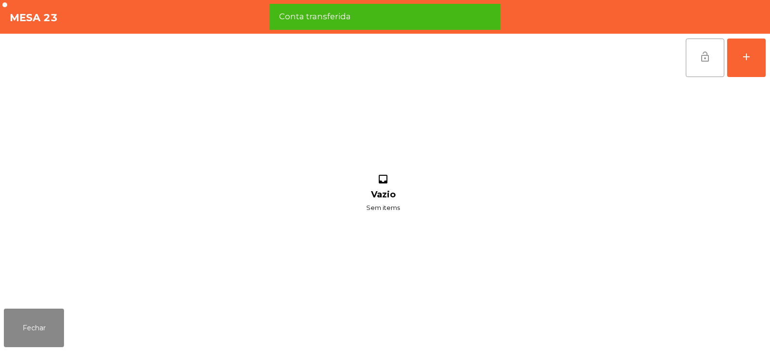
click at [707, 56] on span "lock_open" at bounding box center [705, 57] width 12 height 12
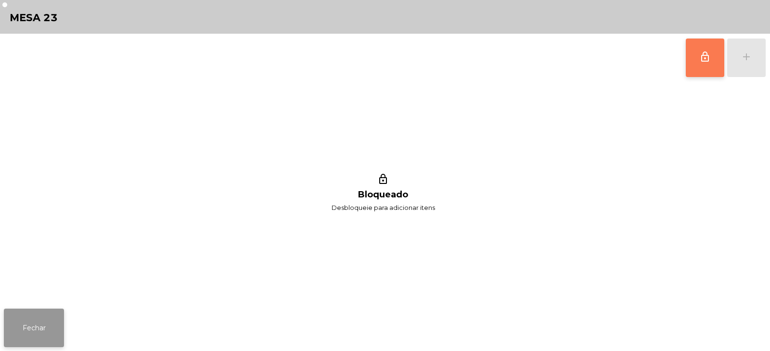
click at [38, 319] on button "Fechar" at bounding box center [34, 327] width 60 height 38
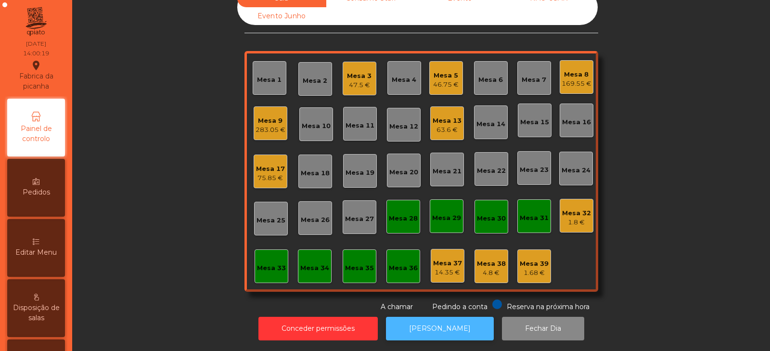
click at [455, 320] on button "[PERSON_NAME]" at bounding box center [440, 328] width 108 height 24
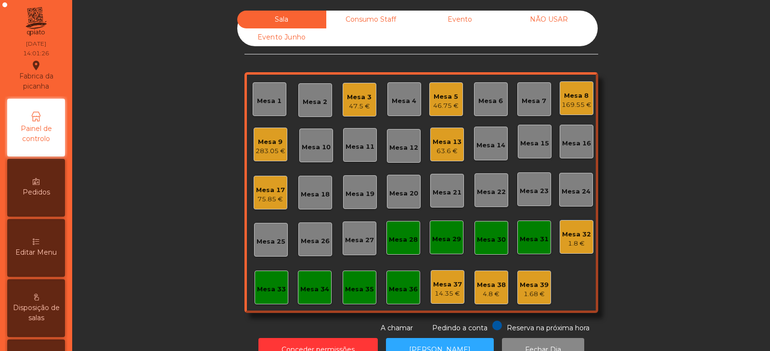
click at [438, 145] on div "Mesa 13" at bounding box center [446, 142] width 29 height 10
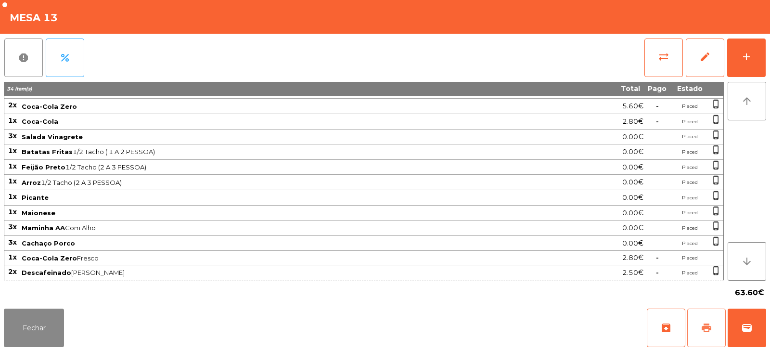
click at [709, 322] on span "print" at bounding box center [706, 328] width 12 height 12
click at [31, 338] on button "Fechar" at bounding box center [34, 327] width 60 height 38
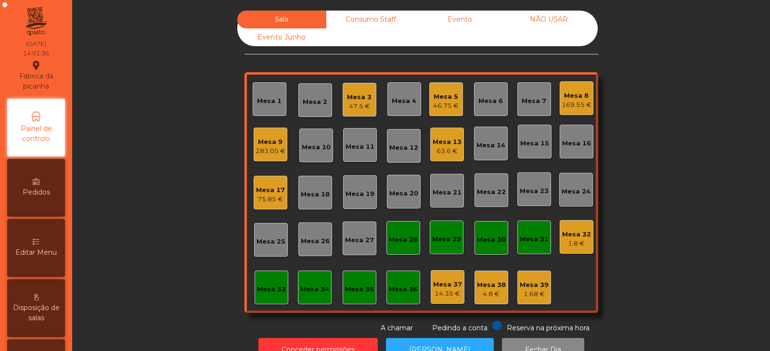
click at [272, 243] on div "Mesa 25" at bounding box center [270, 242] width 29 height 10
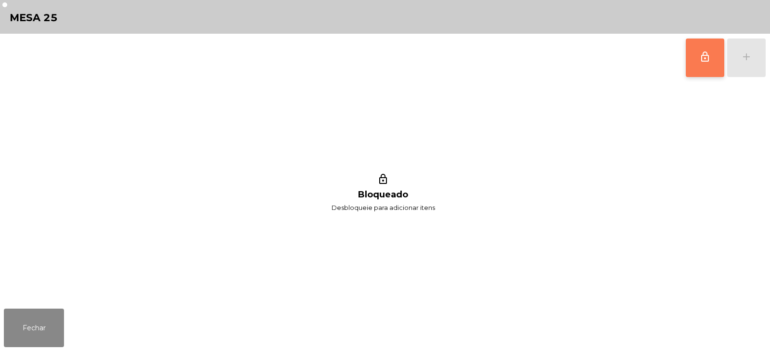
click at [722, 55] on button "lock_outline" at bounding box center [704, 57] width 38 height 38
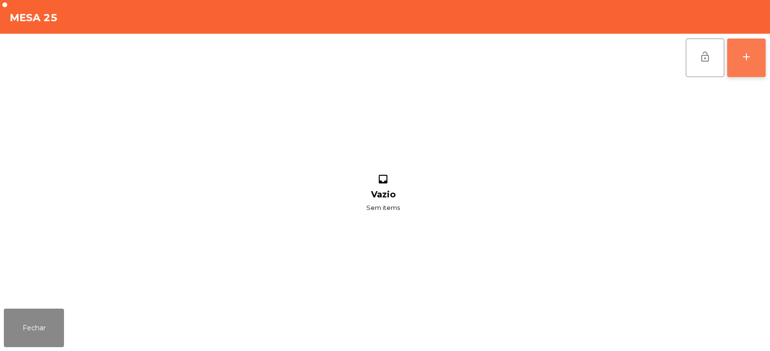
click at [746, 61] on div "add" at bounding box center [746, 57] width 12 height 12
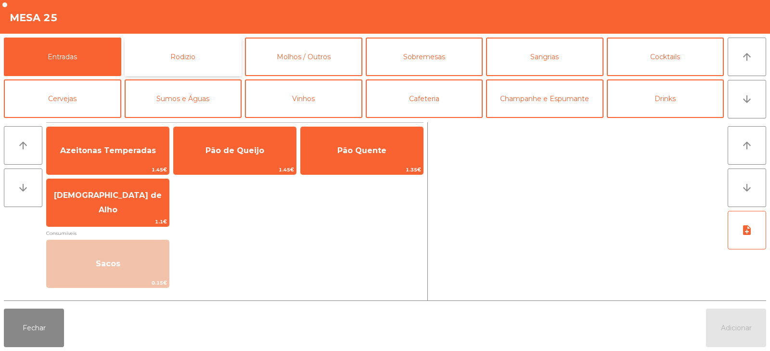
click at [203, 53] on button "Rodizio" at bounding box center [183, 57] width 117 height 38
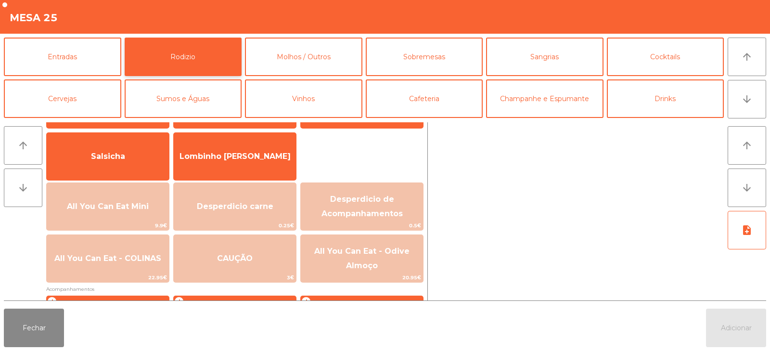
scroll to position [57, 0]
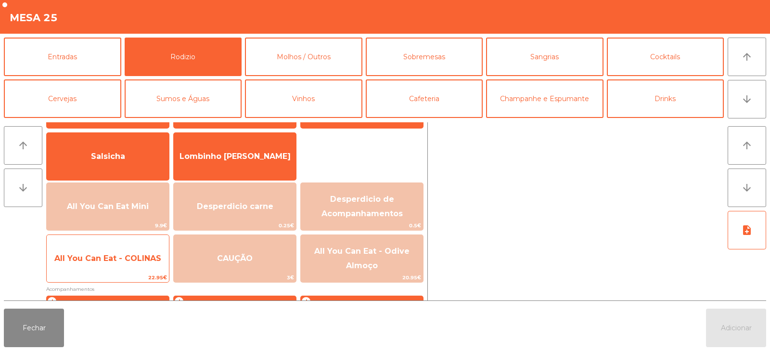
click at [145, 257] on span "All You Can Eat - COLINAS" at bounding box center [107, 257] width 107 height 9
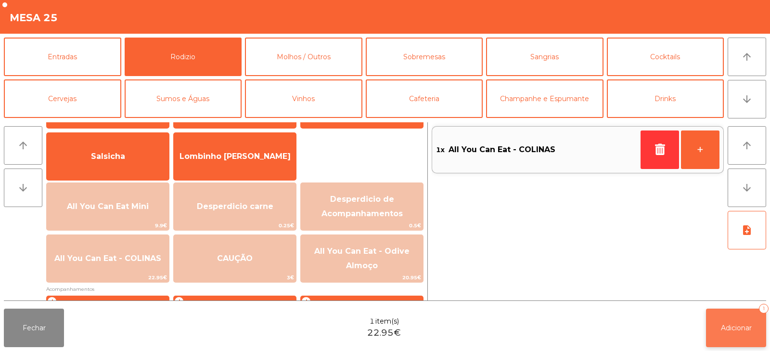
click at [724, 334] on button "Adicionar 1" at bounding box center [736, 327] width 60 height 38
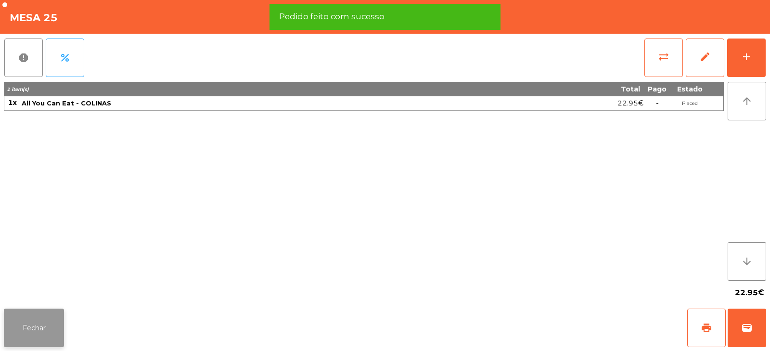
click at [32, 329] on button "Fechar" at bounding box center [34, 327] width 60 height 38
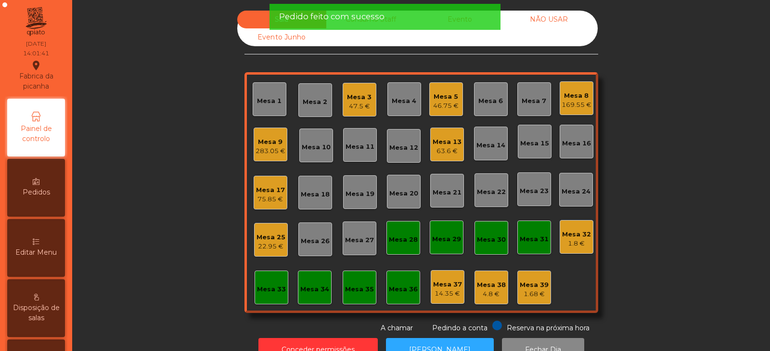
click at [447, 146] on div "63.6 €" at bounding box center [446, 151] width 29 height 10
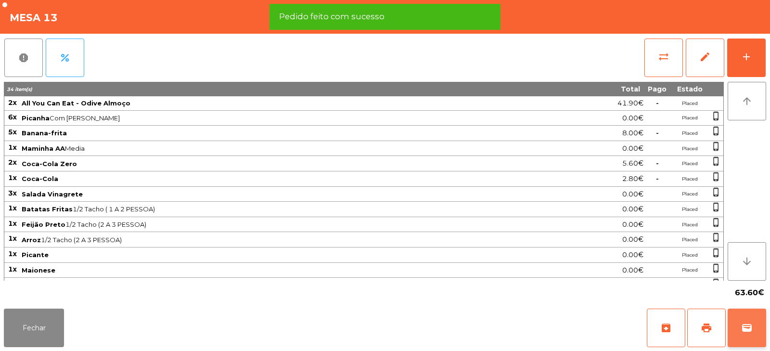
click at [747, 325] on span "wallet" at bounding box center [747, 328] width 12 height 12
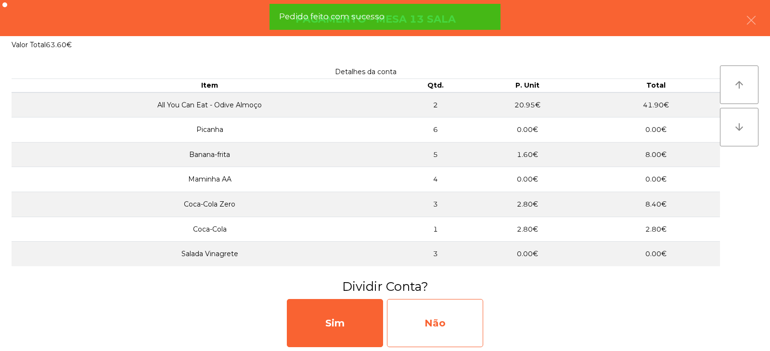
click at [446, 318] on div "Não" at bounding box center [435, 323] width 96 height 48
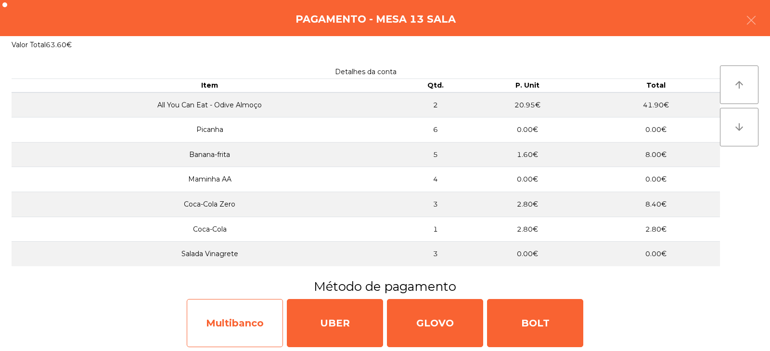
click at [249, 321] on div "Multibanco" at bounding box center [235, 323] width 96 height 48
select select "**"
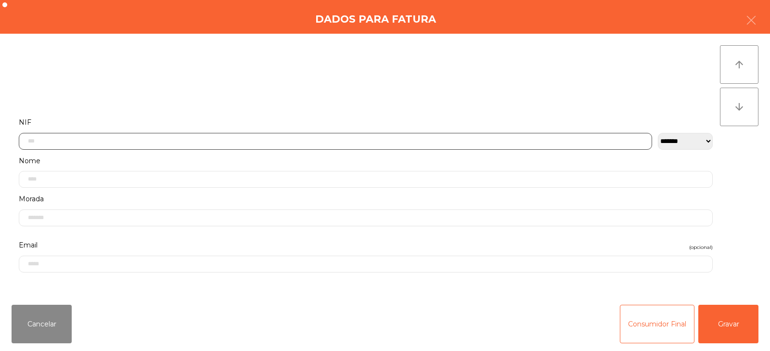
click at [451, 141] on input "text" at bounding box center [335, 141] width 633 height 17
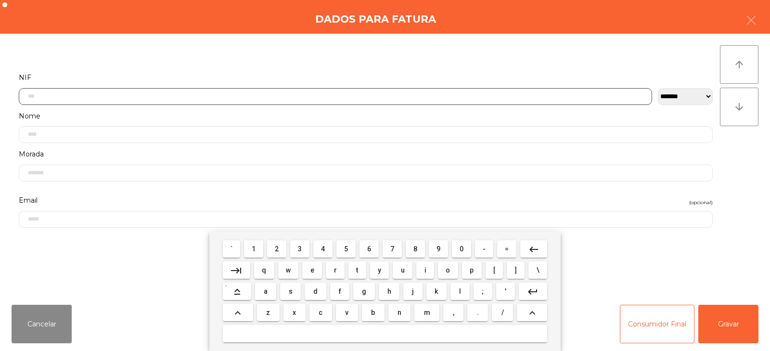
scroll to position [70, 0]
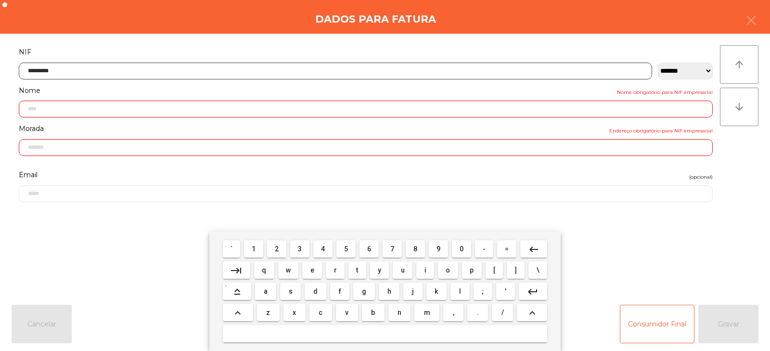
type input "*********"
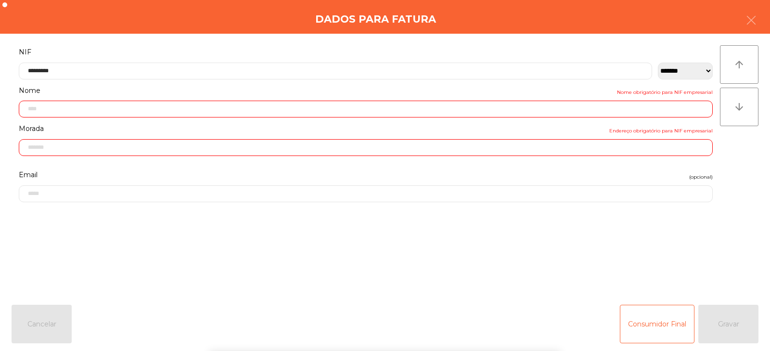
click at [721, 327] on div "` 1 2 3 4 5 6 7 8 9 0 - = keyboard_backspace keyboard_tab q w e r t y u i o p […" at bounding box center [385, 290] width 770 height 119
type input "**********"
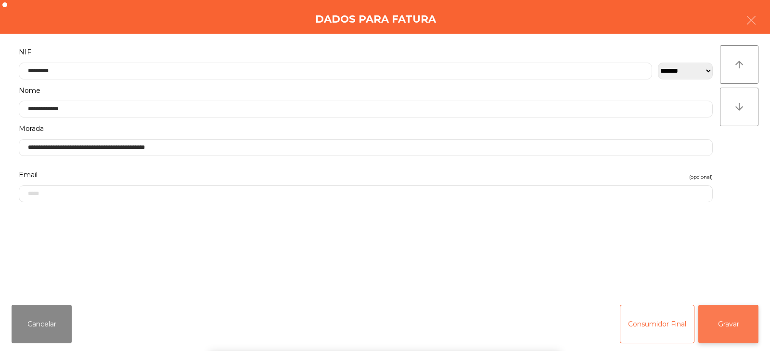
click at [725, 326] on button "Gravar" at bounding box center [728, 323] width 60 height 38
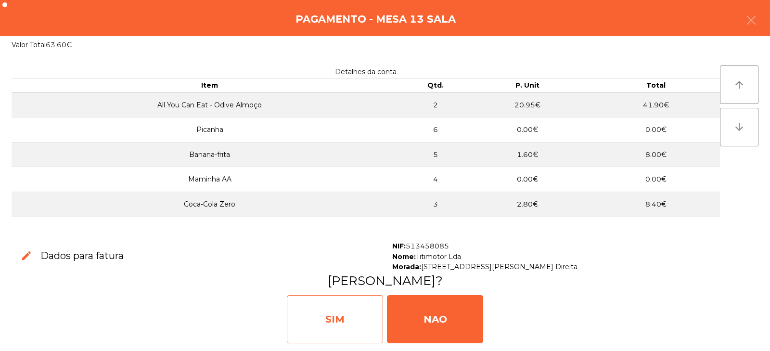
click at [363, 317] on div "SIM" at bounding box center [335, 319] width 96 height 48
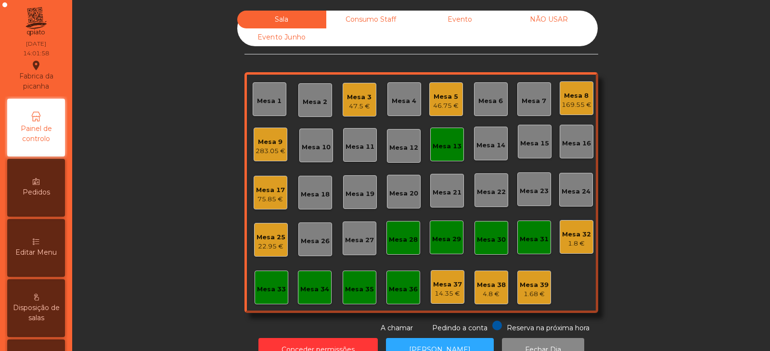
click at [453, 150] on div "Mesa 13" at bounding box center [446, 146] width 29 height 10
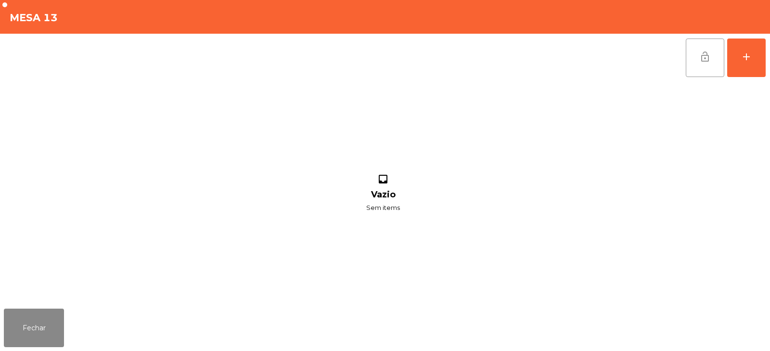
click at [691, 59] on button "lock_open" at bounding box center [704, 57] width 38 height 38
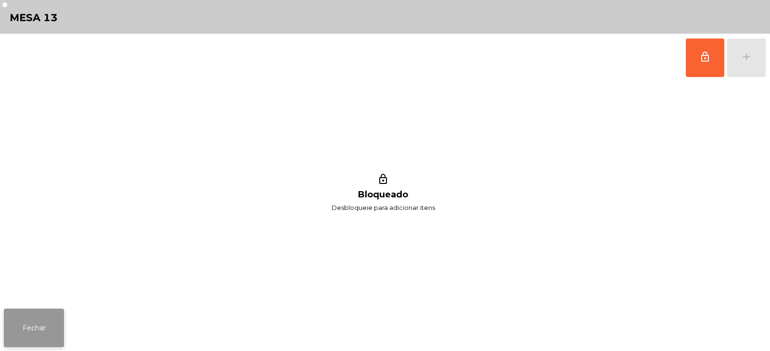
click at [43, 326] on button "Fechar" at bounding box center [34, 327] width 60 height 38
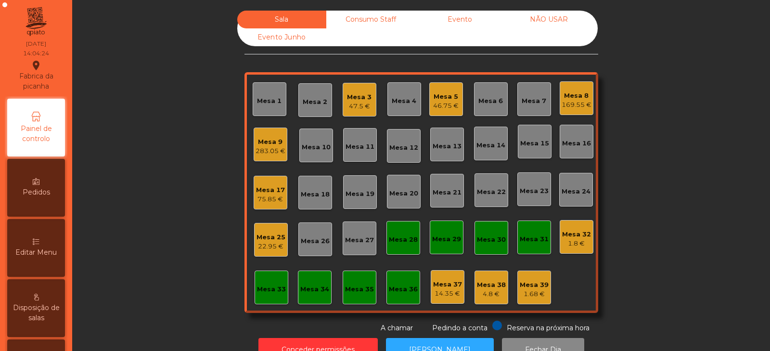
scroll to position [28, 0]
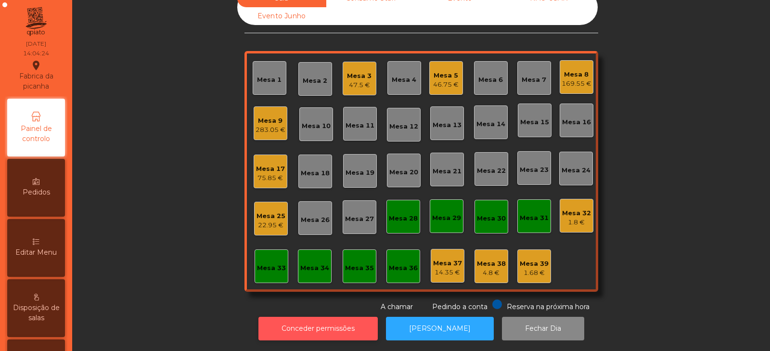
click at [326, 321] on button "Conceder permissões" at bounding box center [317, 328] width 119 height 24
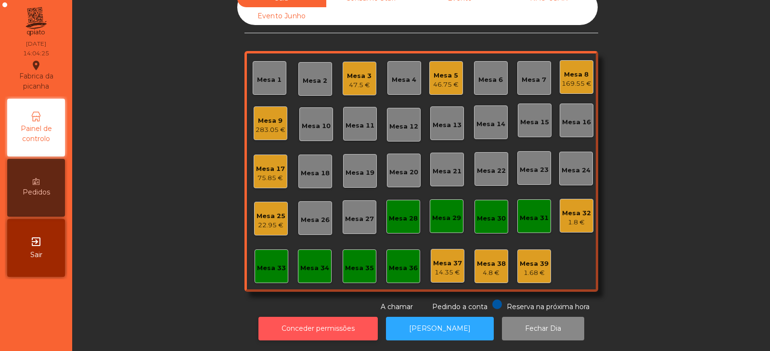
click at [307, 324] on button "Conceder permissões" at bounding box center [317, 328] width 119 height 24
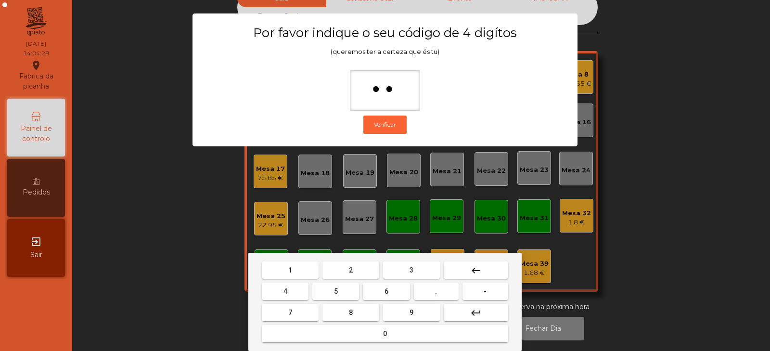
type input "*"
type input "****"
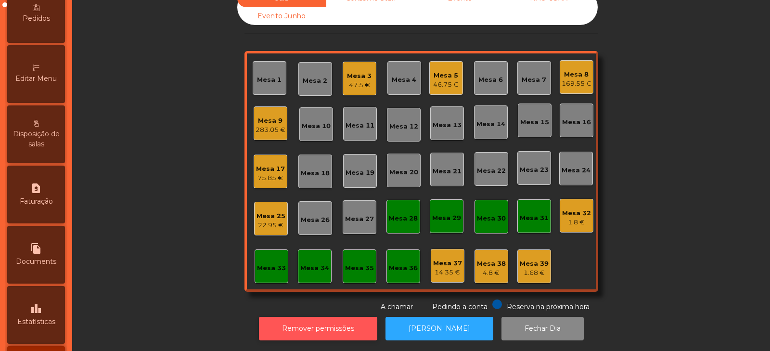
scroll to position [166, 0]
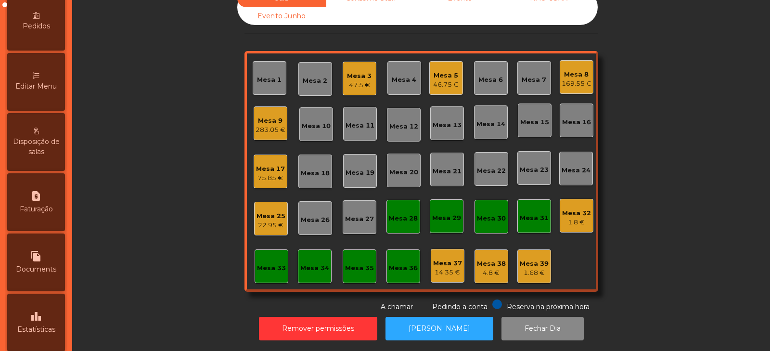
click at [45, 96] on div "Editar Menu" at bounding box center [36, 82] width 58 height 58
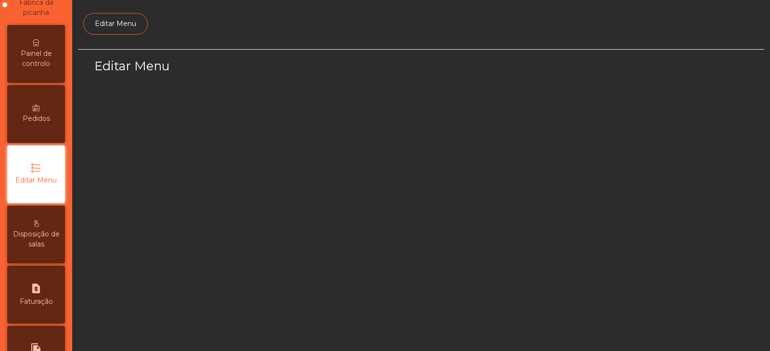
select select "*"
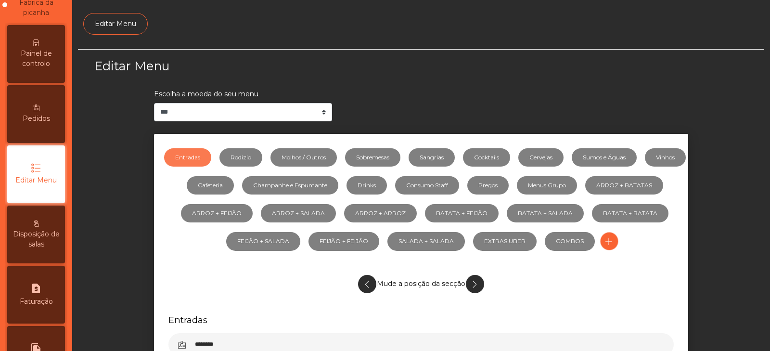
scroll to position [73, 0]
click at [620, 157] on link "Sumos e Águas" at bounding box center [603, 157] width 65 height 18
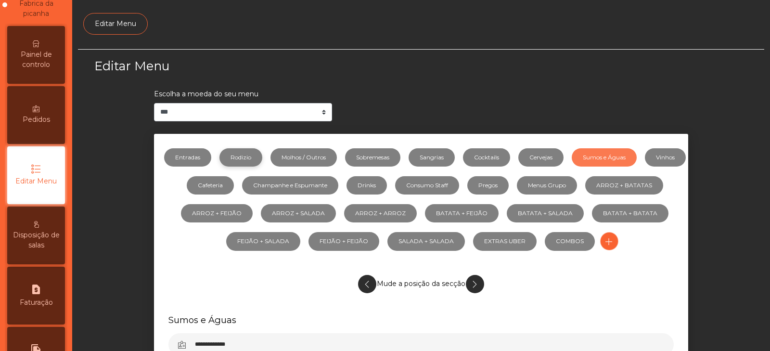
click at [262, 158] on link "Rodizio" at bounding box center [240, 157] width 43 height 18
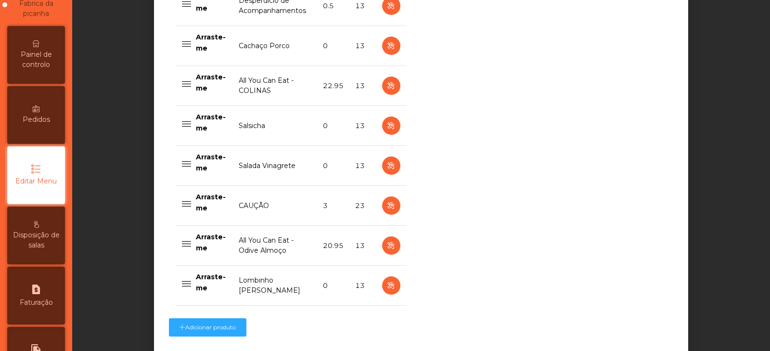
scroll to position [840, 0]
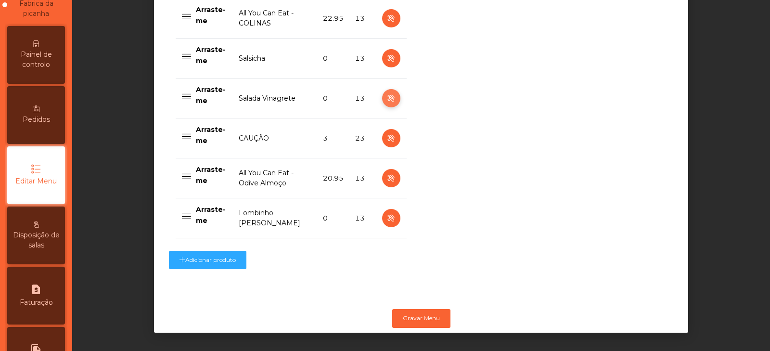
click at [386, 93] on icon "button" at bounding box center [390, 98] width 11 height 12
select select "**"
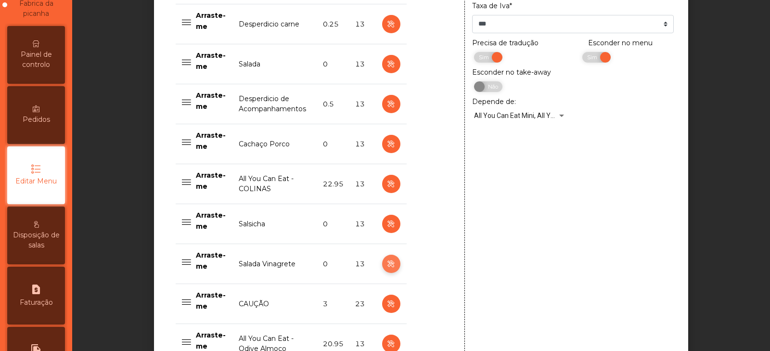
scroll to position [642, 0]
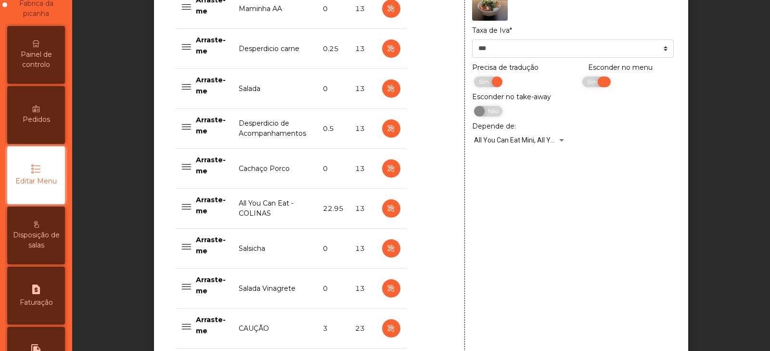
click at [581, 84] on span "Sim" at bounding box center [593, 81] width 24 height 11
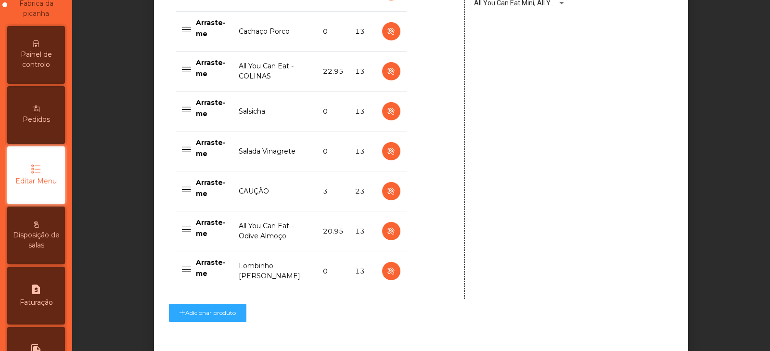
scroll to position [840, 0]
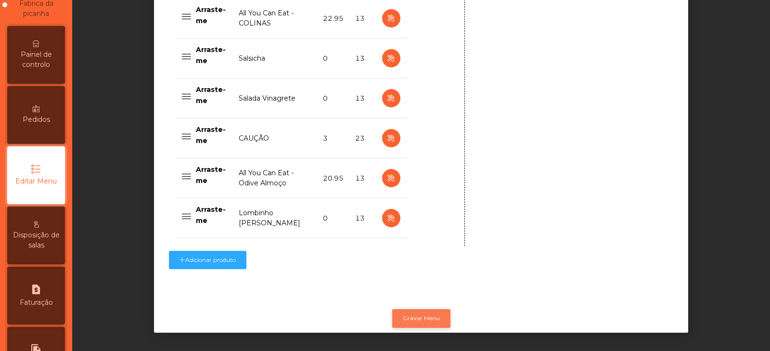
click at [420, 313] on button "Gravar Menu" at bounding box center [421, 318] width 58 height 18
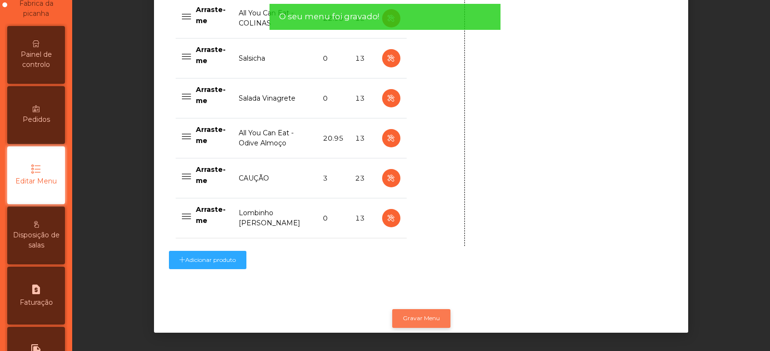
scroll to position [0, 0]
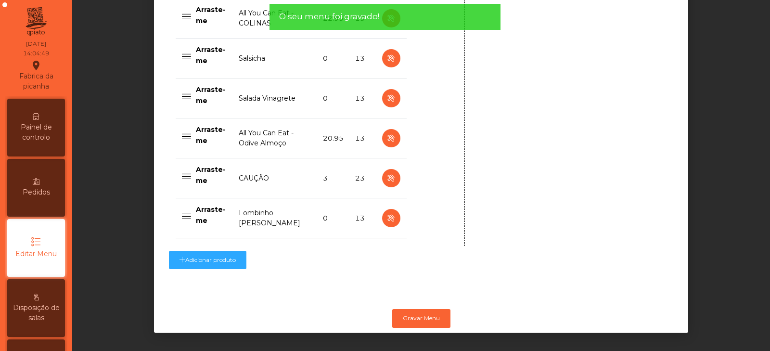
click at [37, 102] on div "Painel de controlo" at bounding box center [36, 128] width 58 height 58
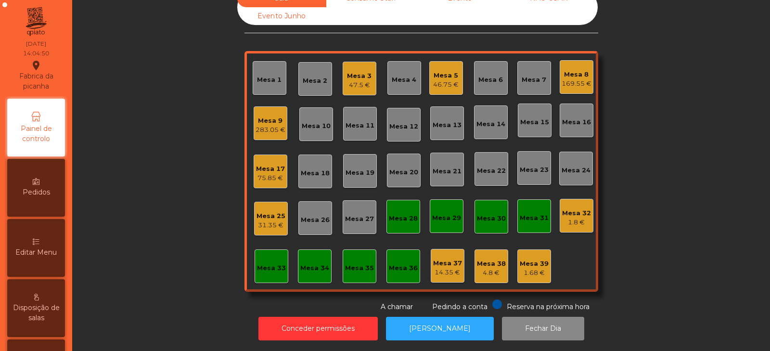
scroll to position [28, 0]
click at [282, 224] on div "Mesa 25 31.35 €" at bounding box center [271, 219] width 34 height 34
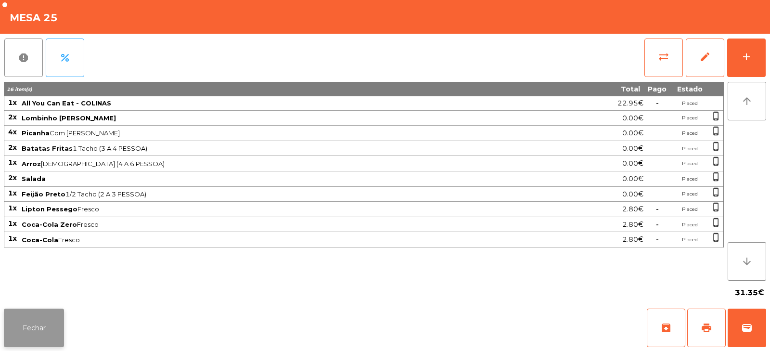
click at [44, 324] on button "Fechar" at bounding box center [34, 327] width 60 height 38
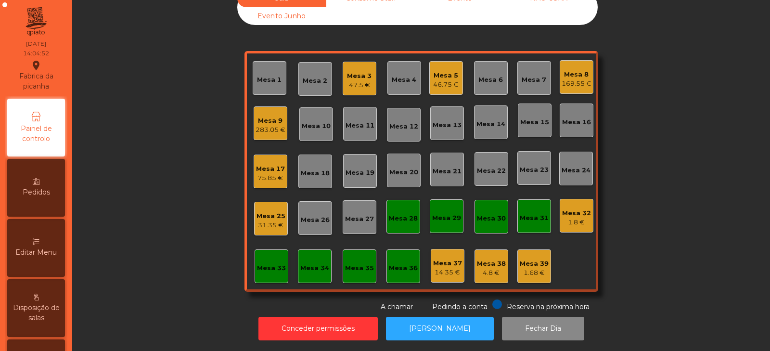
click at [272, 220] on div "31.35 €" at bounding box center [270, 225] width 29 height 10
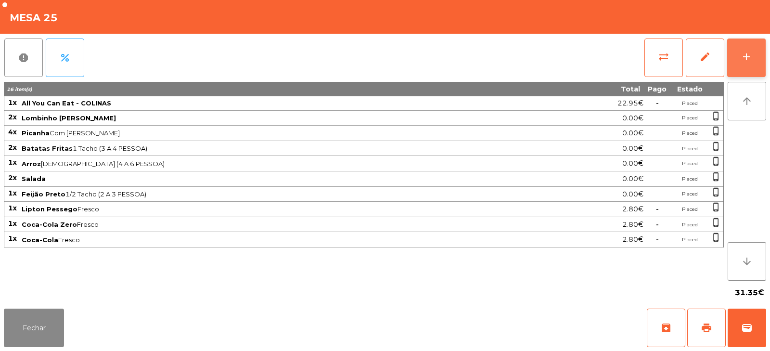
click at [744, 64] on button "add" at bounding box center [746, 57] width 38 height 38
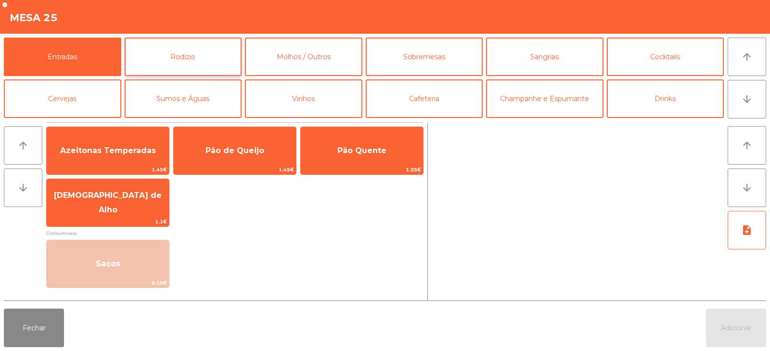
click at [190, 58] on button "Rodizio" at bounding box center [183, 57] width 117 height 38
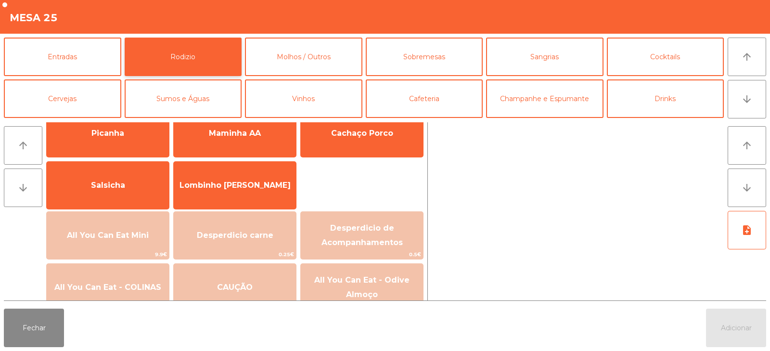
scroll to position [48, 0]
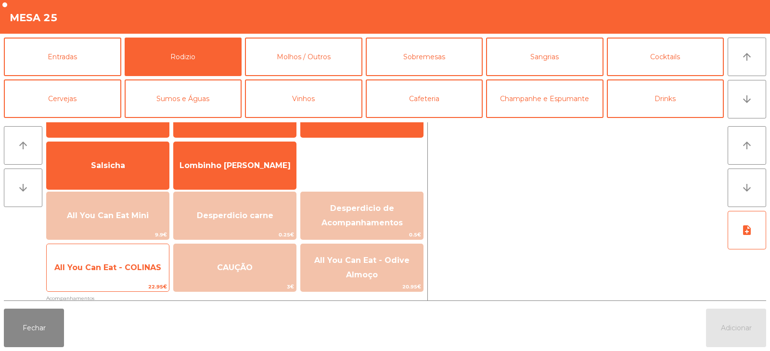
click at [137, 268] on span "All You Can Eat - COLINAS" at bounding box center [107, 267] width 107 height 9
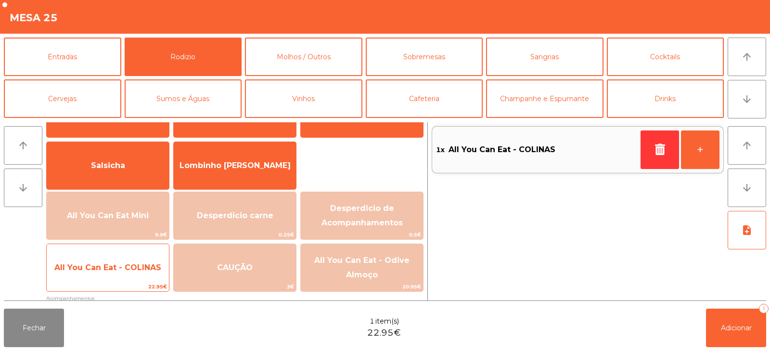
click at [142, 271] on span "All You Can Eat - COLINAS" at bounding box center [107, 267] width 107 height 9
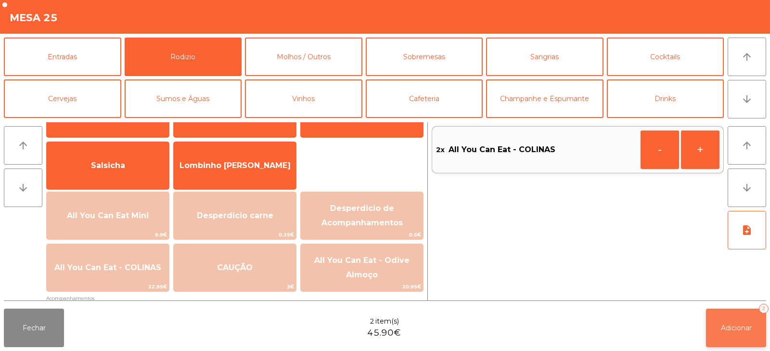
click at [726, 337] on button "Adicionar 2" at bounding box center [736, 327] width 60 height 38
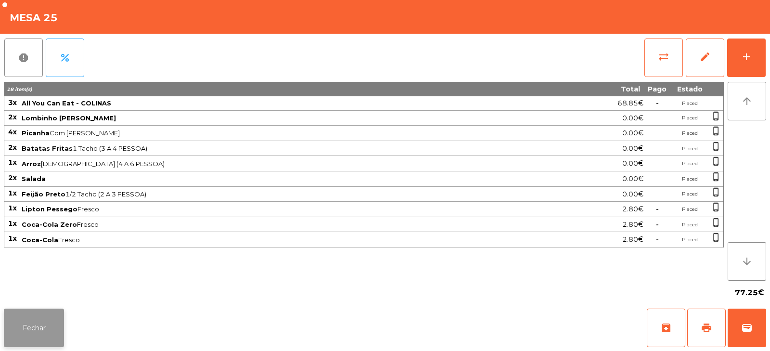
click at [48, 344] on button "Fechar" at bounding box center [34, 327] width 60 height 38
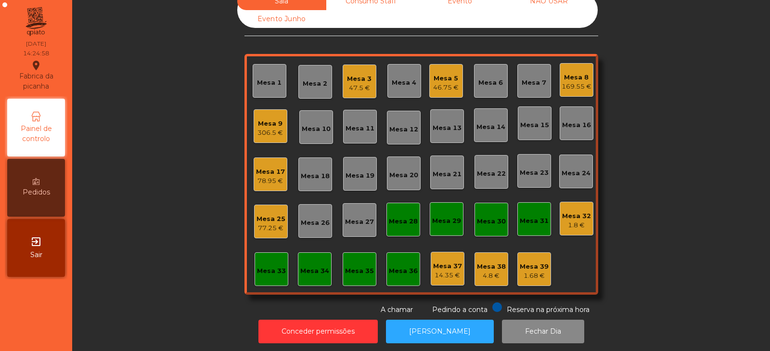
scroll to position [0, 0]
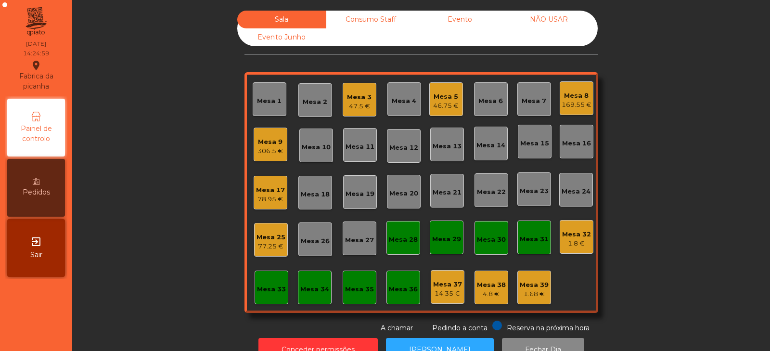
click at [314, 98] on div "Mesa 2" at bounding box center [315, 102] width 25 height 10
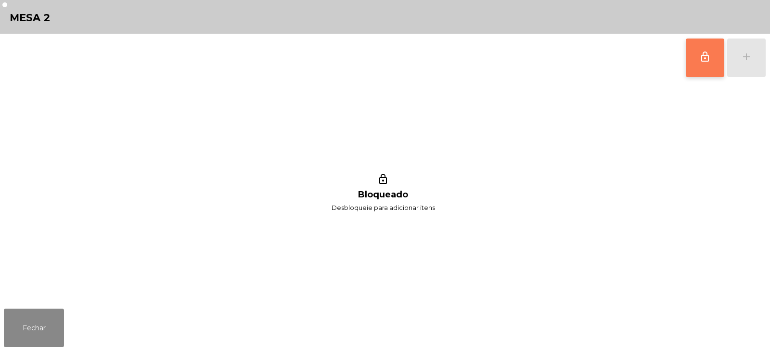
click at [706, 54] on span "lock_outline" at bounding box center [705, 57] width 12 height 12
click at [749, 63] on div "lock_outline add" at bounding box center [725, 58] width 81 height 48
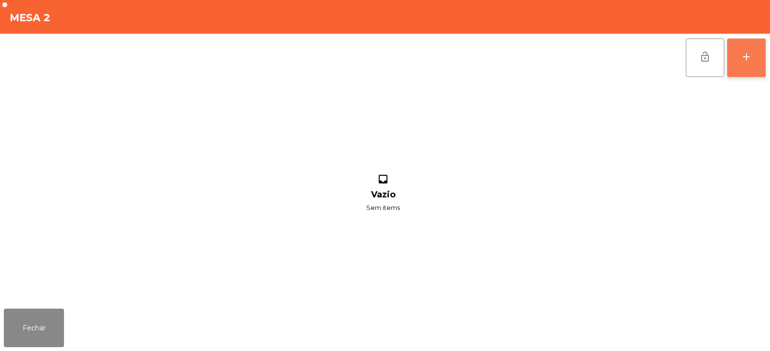
click at [742, 60] on div "add" at bounding box center [746, 57] width 12 height 12
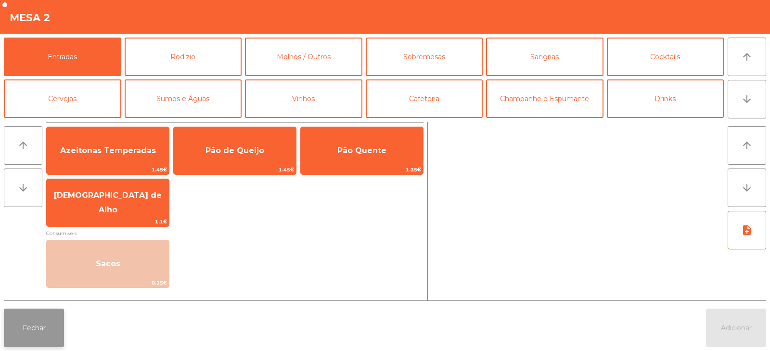
click at [42, 335] on button "Fechar" at bounding box center [34, 327] width 60 height 38
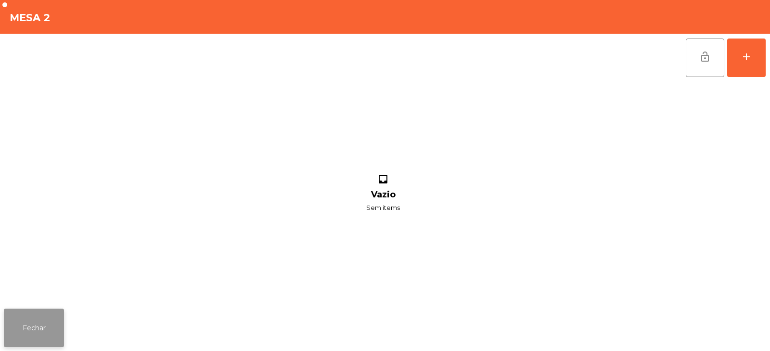
click at [50, 336] on button "Fechar" at bounding box center [34, 327] width 60 height 38
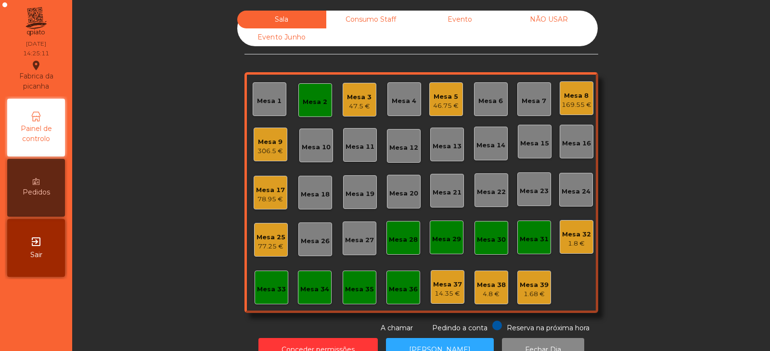
click at [325, 104] on div "Mesa 2" at bounding box center [315, 100] width 34 height 34
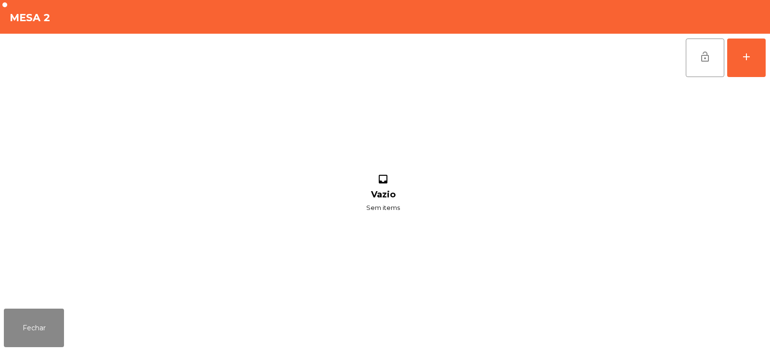
click at [700, 67] on button "lock_open" at bounding box center [704, 57] width 38 height 38
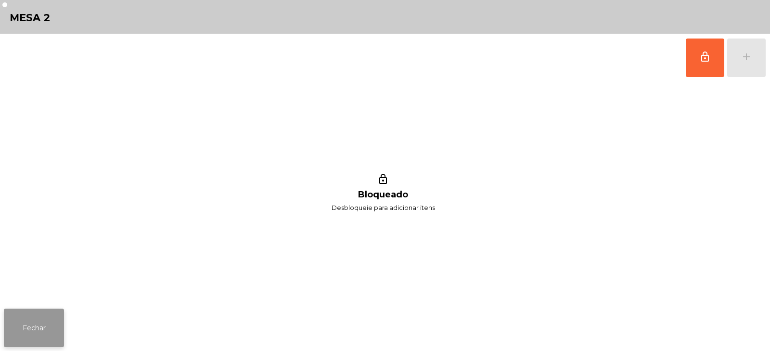
click at [39, 327] on button "Fechar" at bounding box center [34, 327] width 60 height 38
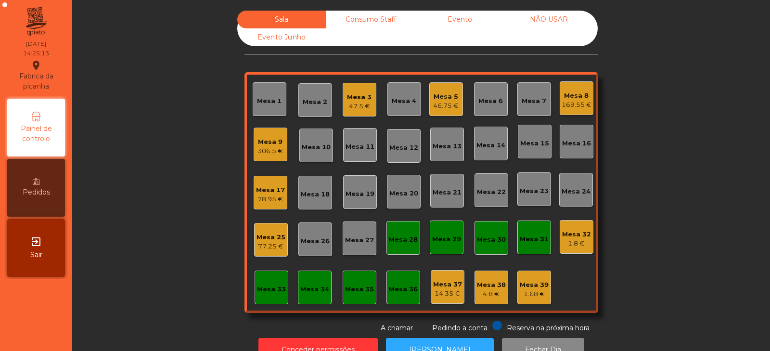
click at [356, 248] on div "Mesa 27" at bounding box center [359, 238] width 34 height 34
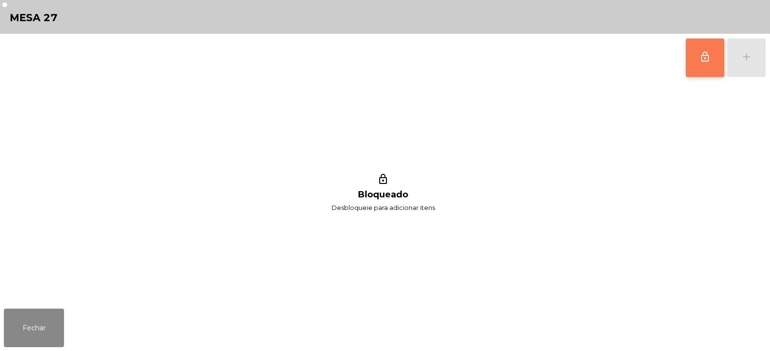
click at [699, 67] on button "lock_outline" at bounding box center [704, 57] width 38 height 38
click at [744, 63] on button "add" at bounding box center [746, 57] width 38 height 38
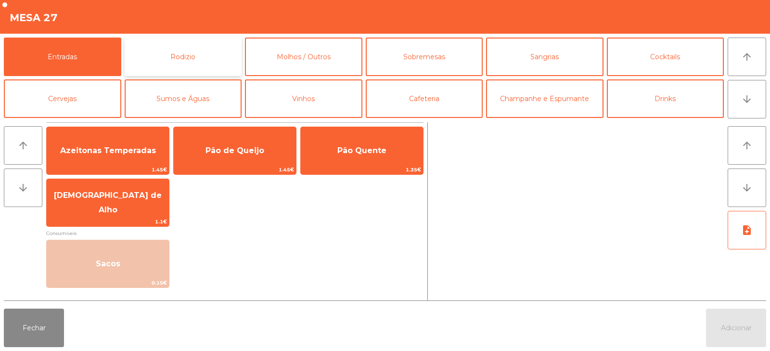
click at [167, 62] on button "Rodizio" at bounding box center [183, 57] width 117 height 38
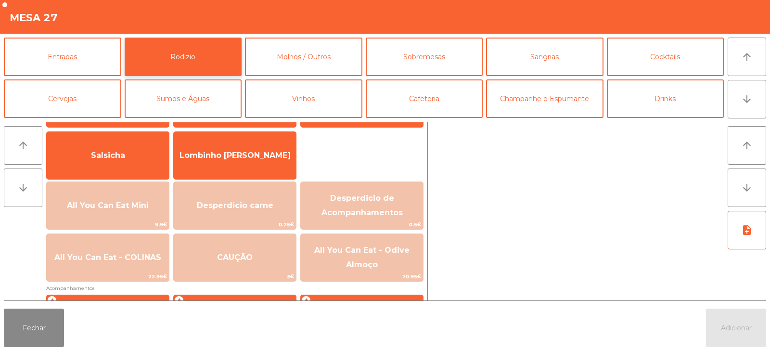
scroll to position [75, 0]
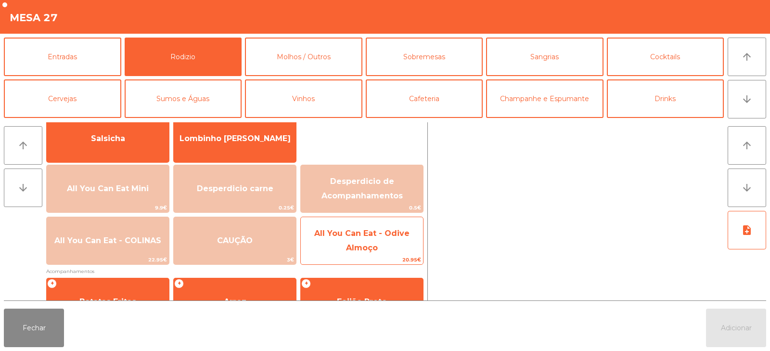
click at [342, 253] on span "All You Can Eat - Odive Almoço" at bounding box center [362, 240] width 122 height 41
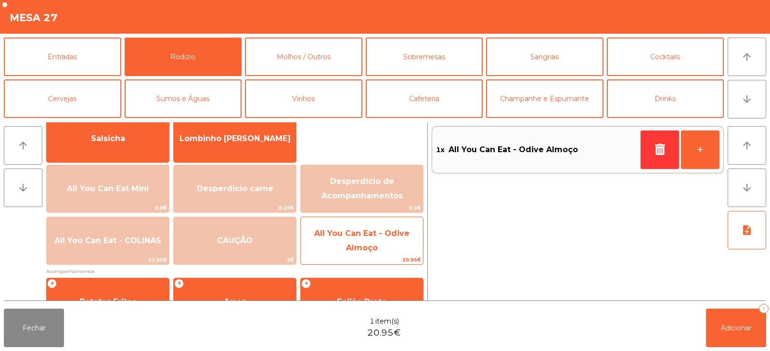
click at [378, 241] on span "All You Can Eat - Odive Almoço" at bounding box center [362, 240] width 122 height 41
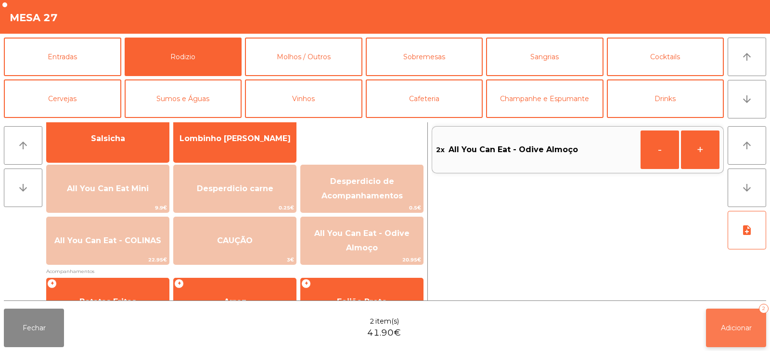
click at [731, 322] on button "Adicionar 2" at bounding box center [736, 327] width 60 height 38
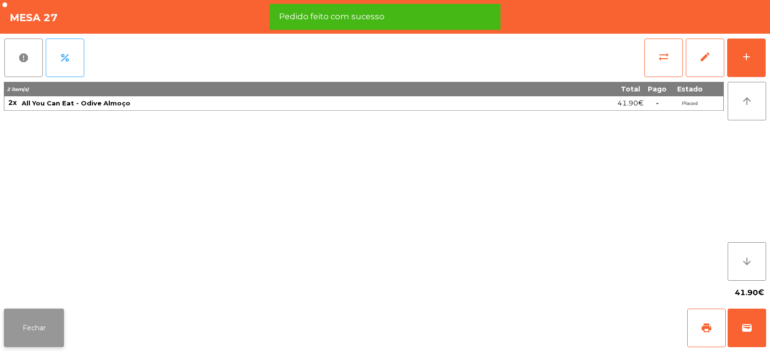
click at [32, 335] on button "Fechar" at bounding box center [34, 327] width 60 height 38
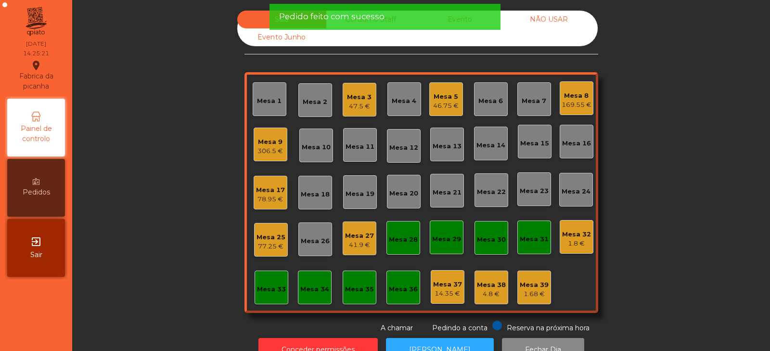
click at [347, 104] on div "47.5 €" at bounding box center [359, 106] width 25 height 10
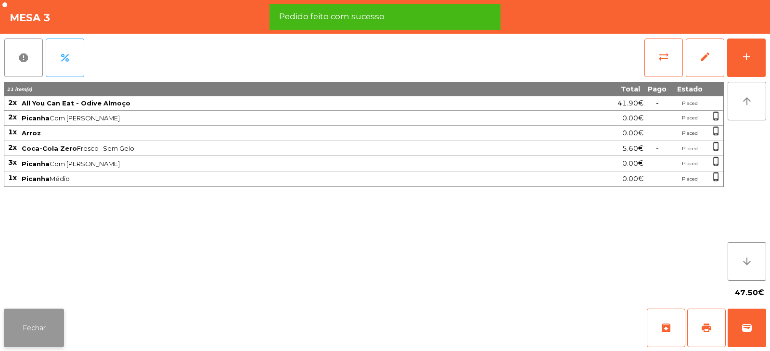
click at [21, 342] on button "Fechar" at bounding box center [34, 327] width 60 height 38
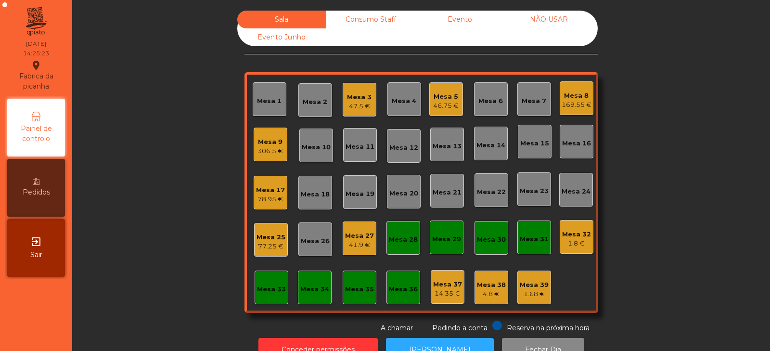
click at [437, 103] on div "46.75 €" at bounding box center [445, 106] width 25 height 10
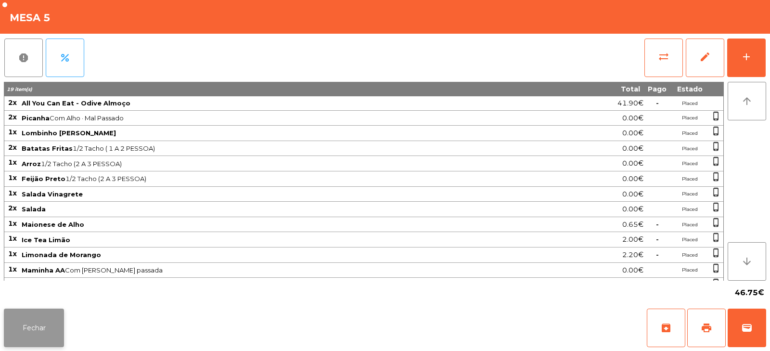
click at [32, 344] on button "Fechar" at bounding box center [34, 327] width 60 height 38
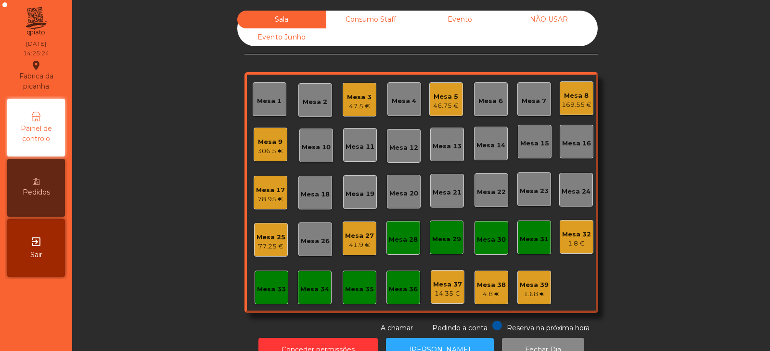
click at [437, 104] on div "46.75 €" at bounding box center [445, 106] width 25 height 10
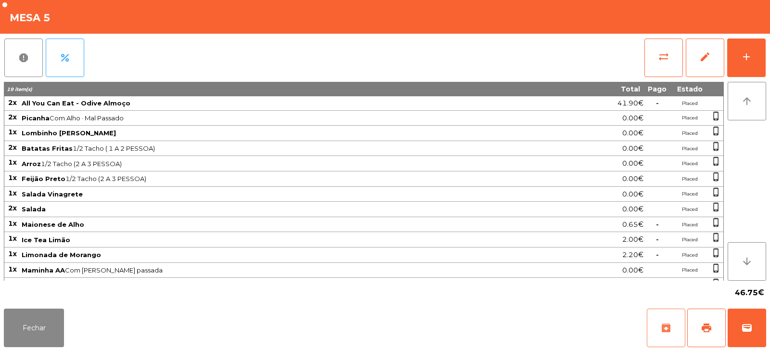
click at [675, 318] on button "archive" at bounding box center [665, 327] width 38 height 38
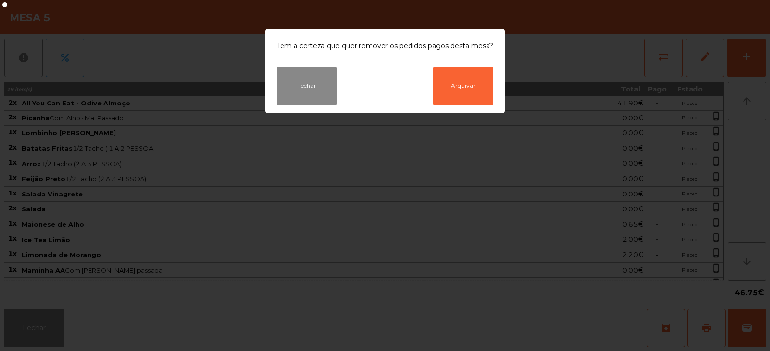
click at [557, 265] on ngb-modal-window "Tem a certeza que quer remover os pedidos pagos desta mesa? Fechar Arquivar" at bounding box center [385, 175] width 770 height 351
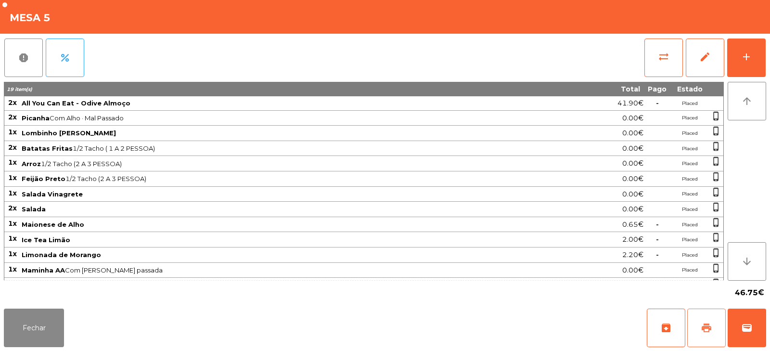
click at [701, 331] on span "print" at bounding box center [706, 328] width 12 height 12
click at [38, 342] on button "Fechar" at bounding box center [34, 327] width 60 height 38
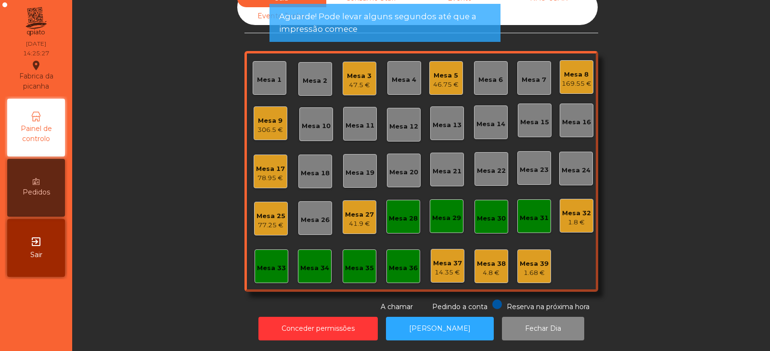
scroll to position [0, 0]
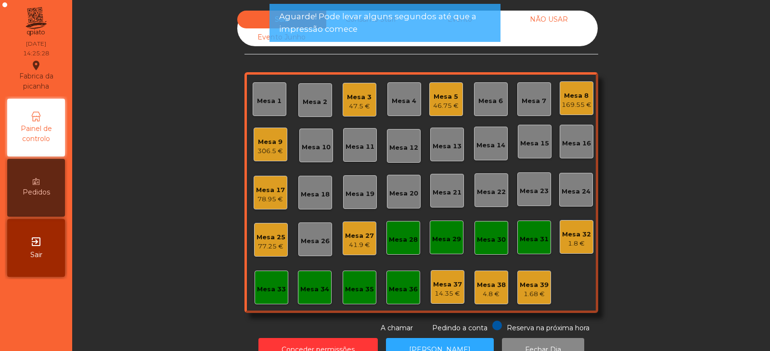
click at [572, 114] on div "Mesa 8 169.55 €" at bounding box center [576, 98] width 34 height 34
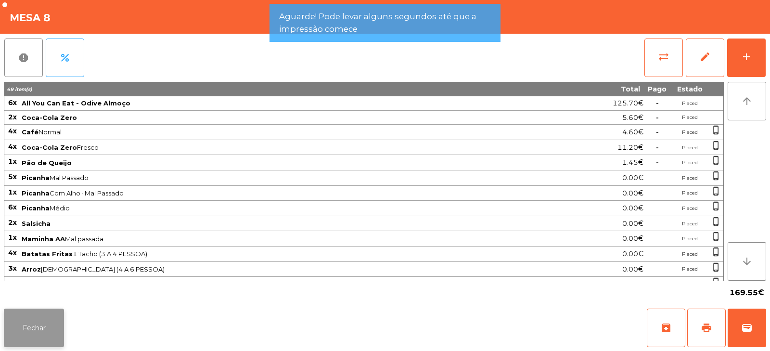
click at [40, 342] on button "Fechar" at bounding box center [34, 327] width 60 height 38
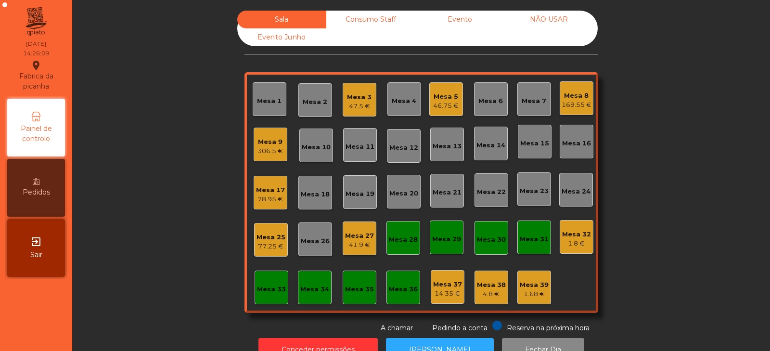
click at [534, 200] on div "Mesa 23" at bounding box center [534, 189] width 34 height 34
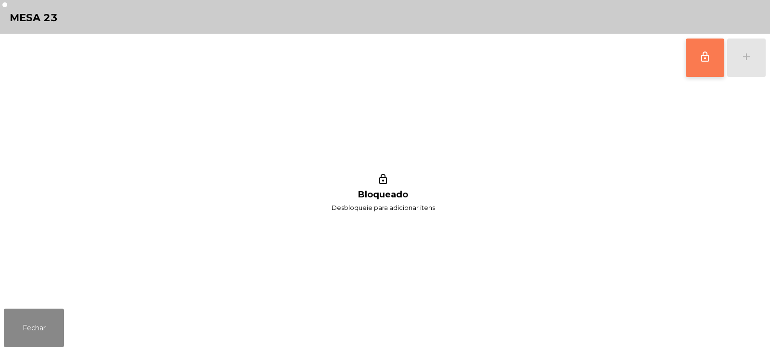
click at [694, 53] on button "lock_outline" at bounding box center [704, 57] width 38 height 38
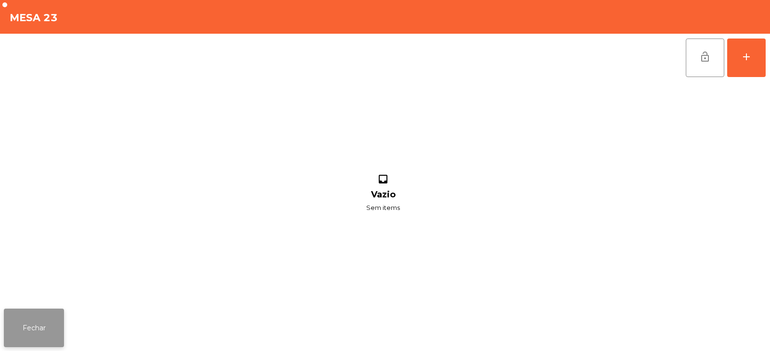
click at [58, 315] on button "Fechar" at bounding box center [34, 327] width 60 height 38
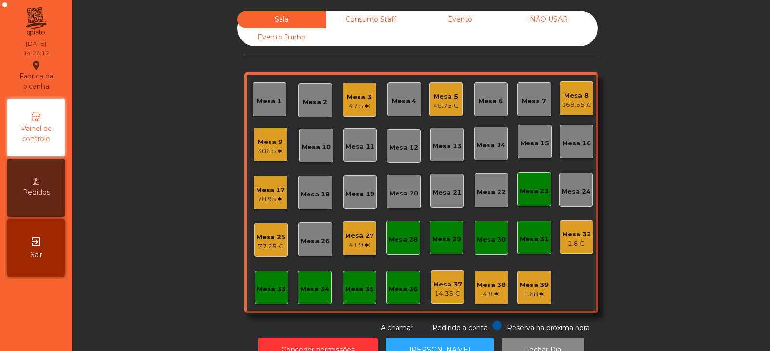
click at [361, 240] on div "Mesa 27" at bounding box center [359, 236] width 29 height 10
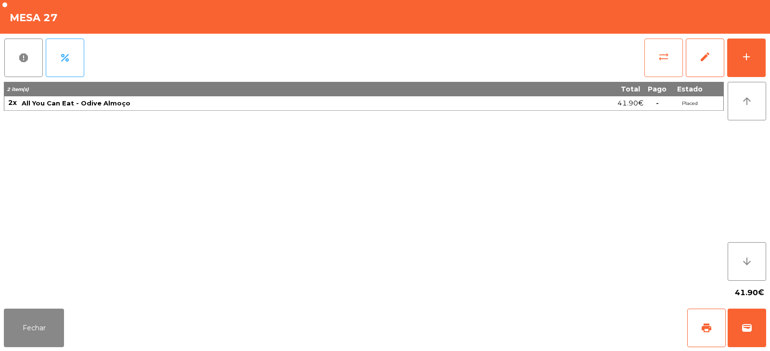
click at [661, 59] on span "sync_alt" at bounding box center [664, 57] width 12 height 12
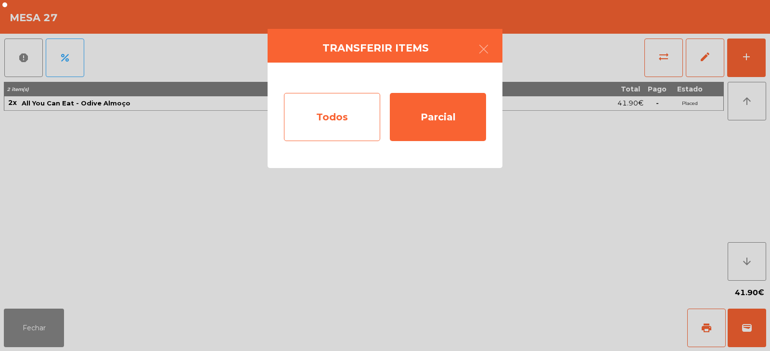
click at [350, 118] on div "Todos" at bounding box center [332, 117] width 96 height 48
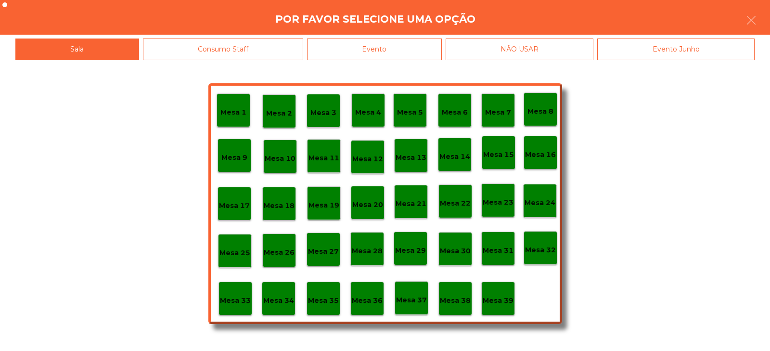
click at [505, 197] on p "Mesa 23" at bounding box center [497, 202] width 31 height 11
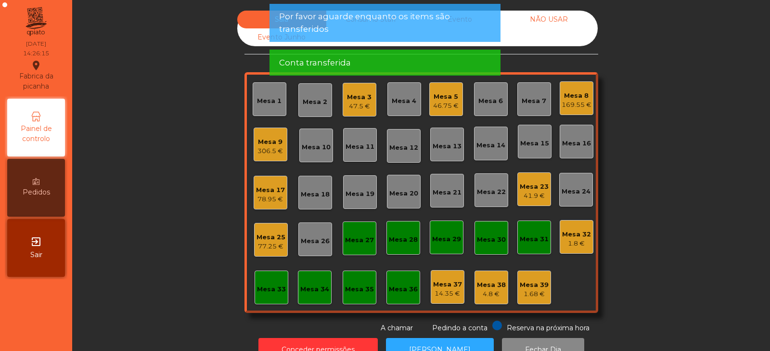
click at [354, 240] on div "Mesa 27" at bounding box center [359, 240] width 29 height 10
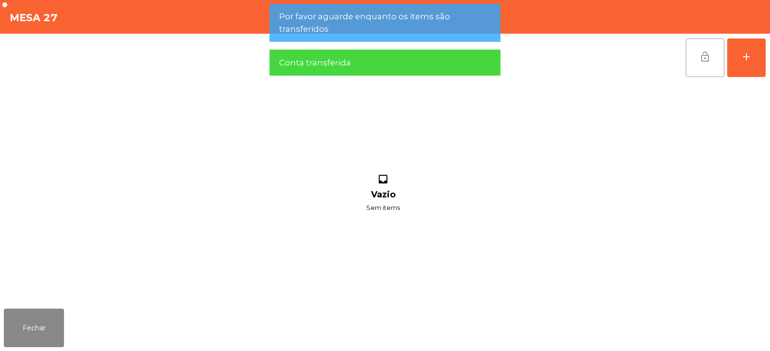
click at [693, 59] on button "lock_open" at bounding box center [704, 57] width 38 height 38
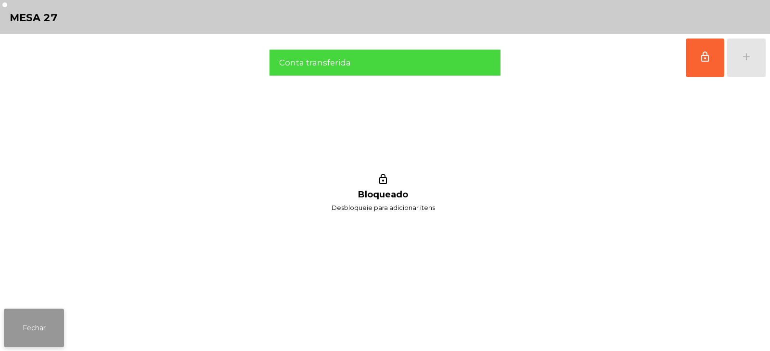
click at [62, 317] on button "Fechar" at bounding box center [34, 327] width 60 height 38
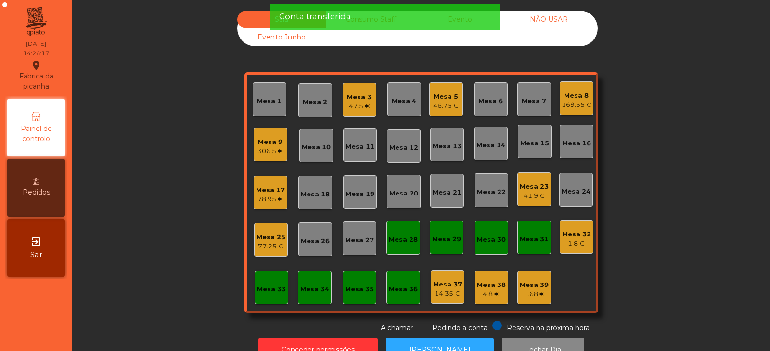
scroll to position [28, 0]
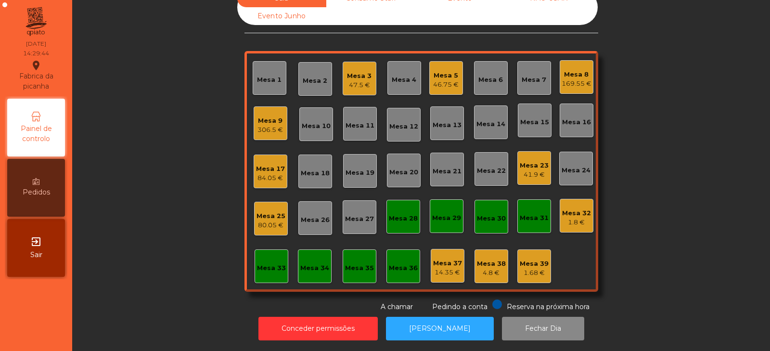
click at [442, 61] on div "Mesa 5 46.75 €" at bounding box center [446, 78] width 34 height 34
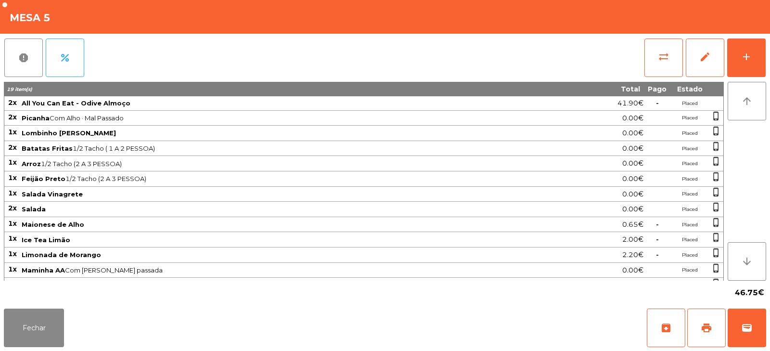
scroll to position [43, 0]
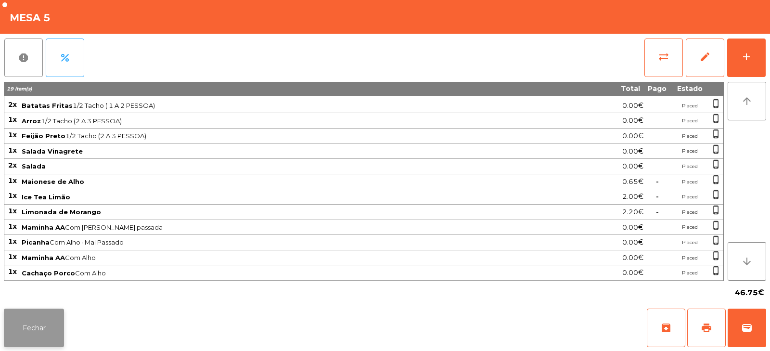
click at [30, 337] on button "Fechar" at bounding box center [34, 327] width 60 height 38
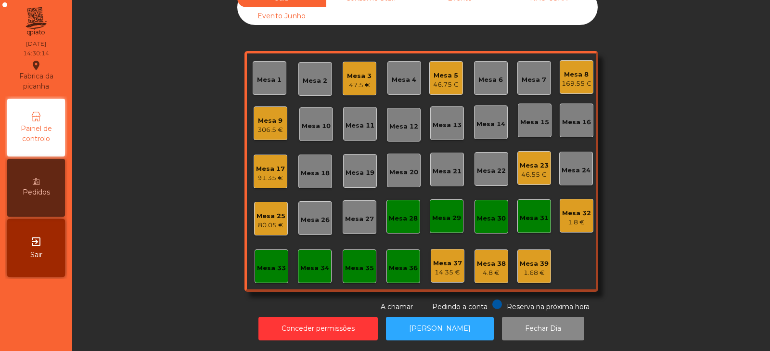
scroll to position [0, 0]
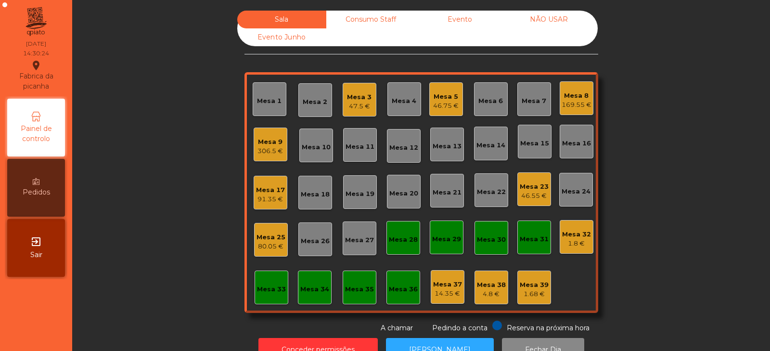
click at [440, 96] on div "Mesa 5" at bounding box center [445, 97] width 25 height 10
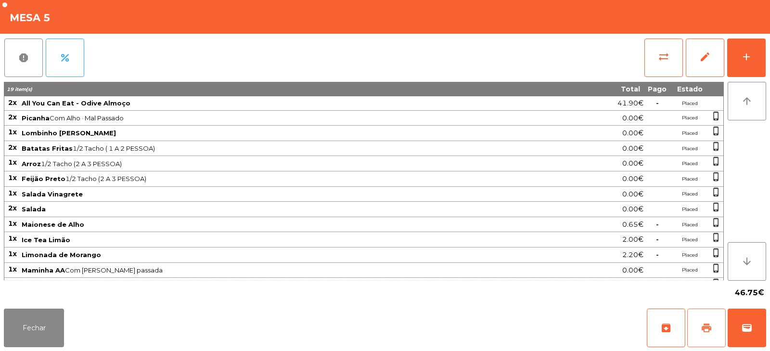
click at [710, 327] on span "print" at bounding box center [706, 328] width 12 height 12
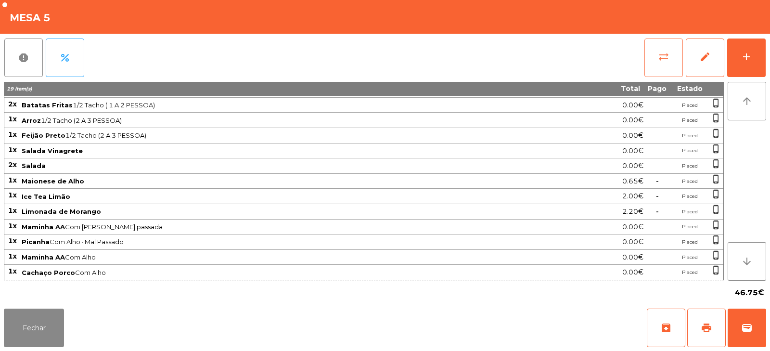
click at [674, 59] on button "sync_alt" at bounding box center [663, 57] width 38 height 38
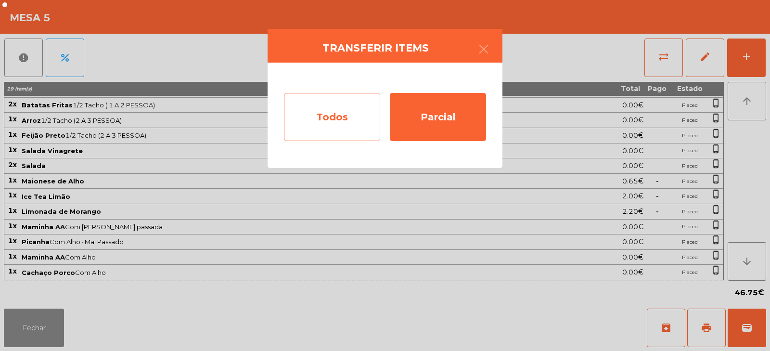
click at [351, 116] on div "Todos" at bounding box center [332, 117] width 96 height 48
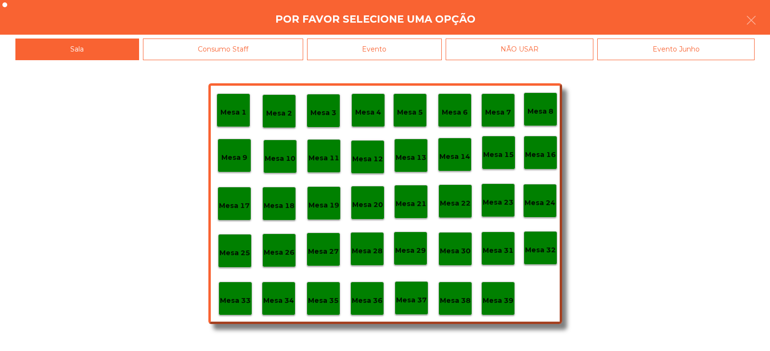
click at [409, 48] on div "Evento" at bounding box center [374, 49] width 135 height 22
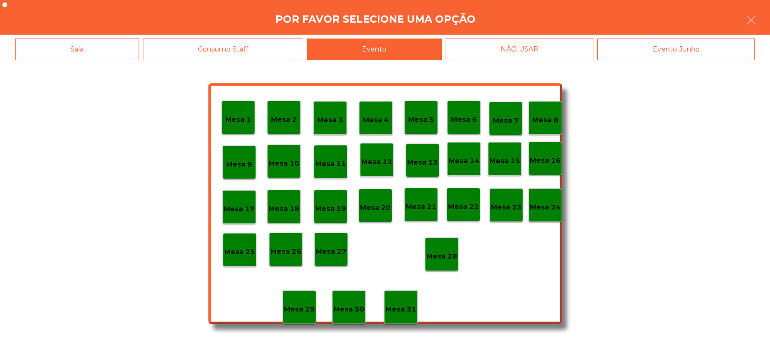
click at [445, 254] on p "Mesa 28" at bounding box center [441, 256] width 31 height 11
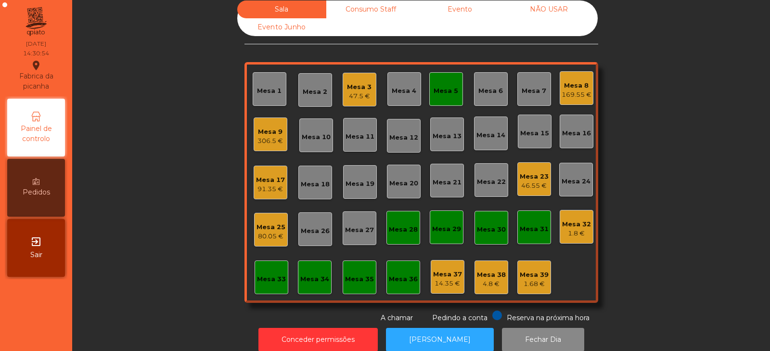
scroll to position [12, 0]
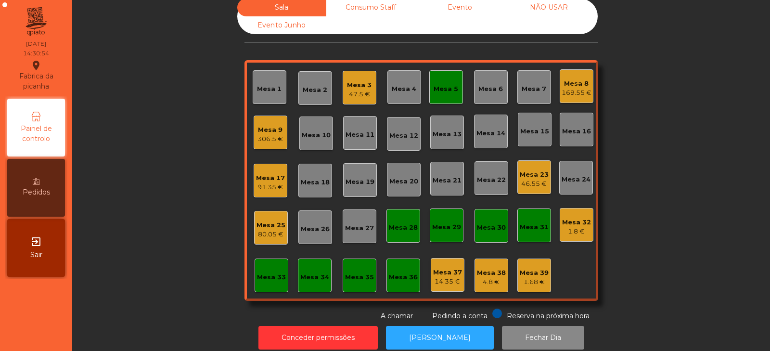
click at [433, 89] on div "Mesa 5" at bounding box center [445, 89] width 25 height 10
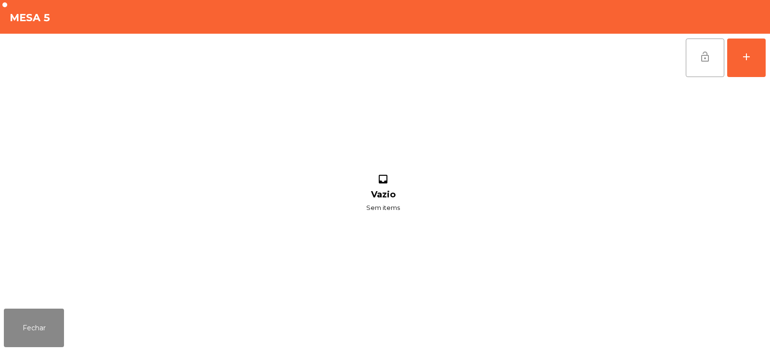
click at [698, 53] on button "lock_open" at bounding box center [704, 57] width 38 height 38
click at [54, 318] on button "Fechar" at bounding box center [34, 327] width 60 height 38
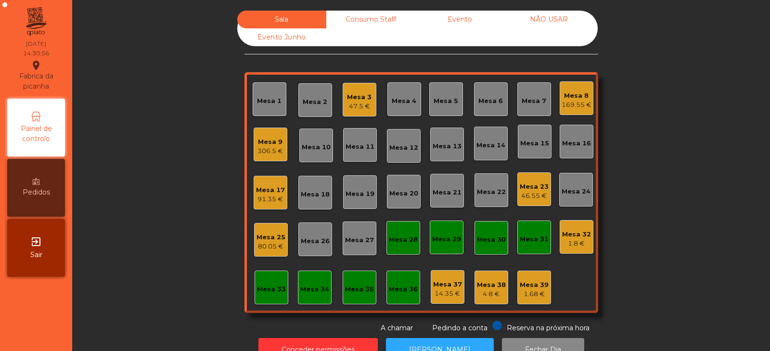
scroll to position [28, 0]
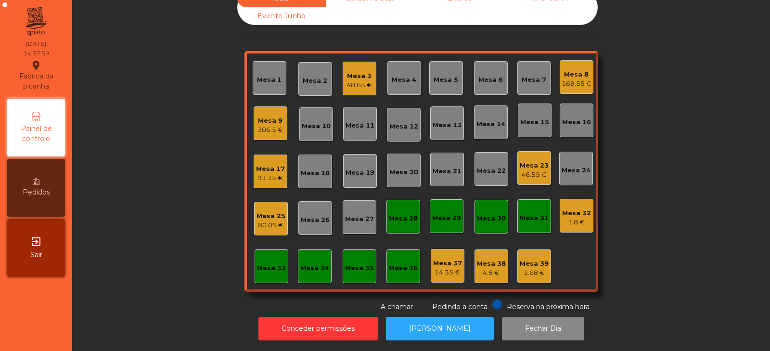
click at [270, 165] on div "Mesa 17" at bounding box center [270, 169] width 29 height 10
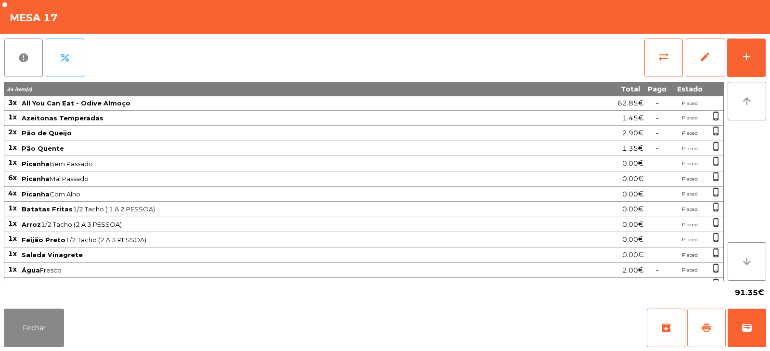
click at [704, 337] on button "print" at bounding box center [706, 327] width 38 height 38
click at [743, 326] on span "wallet" at bounding box center [747, 328] width 12 height 12
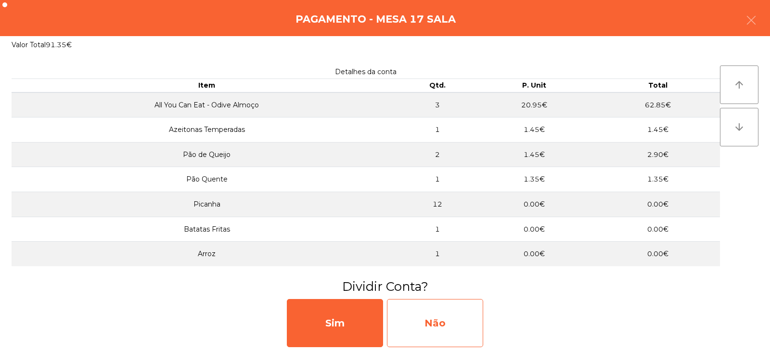
click at [444, 311] on div "Não" at bounding box center [435, 323] width 96 height 48
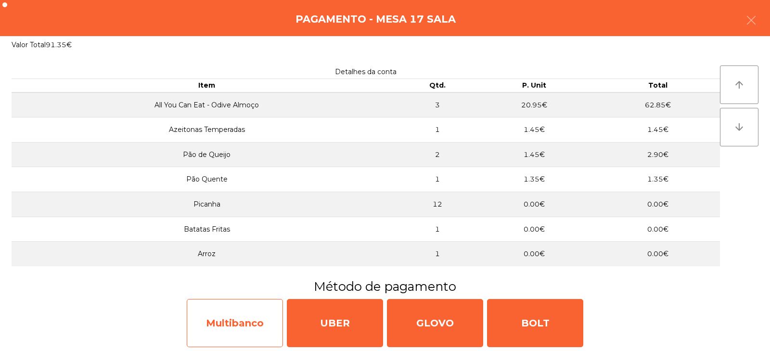
click at [228, 332] on div "Multibanco" at bounding box center [235, 323] width 96 height 48
select select "**"
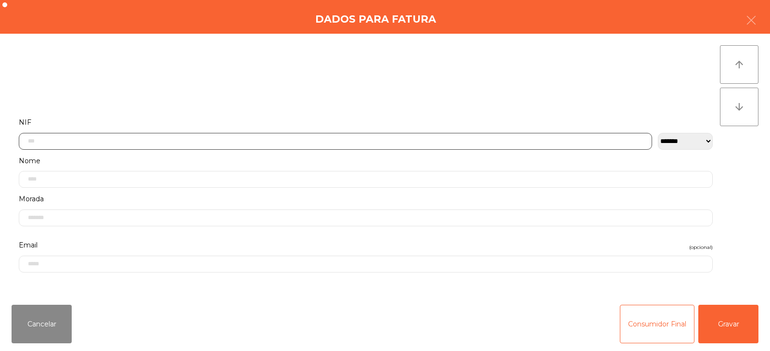
click at [248, 137] on input "text" at bounding box center [335, 141] width 633 height 17
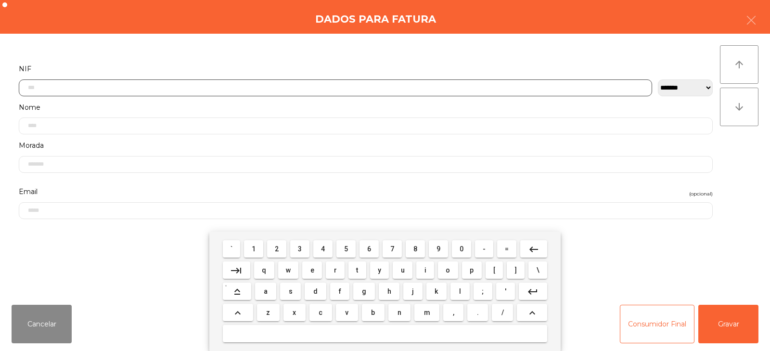
scroll to position [70, 0]
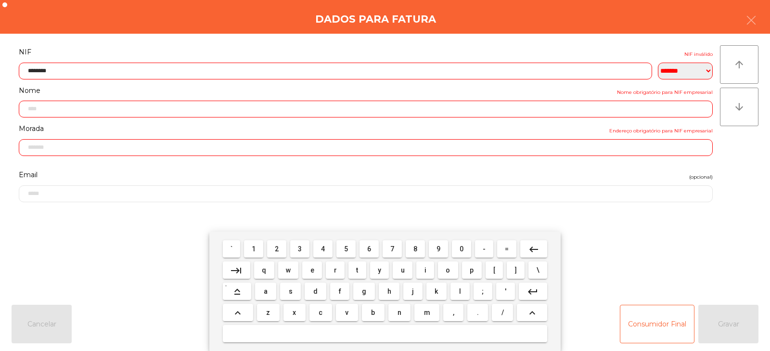
type input "*********"
type input "**********"
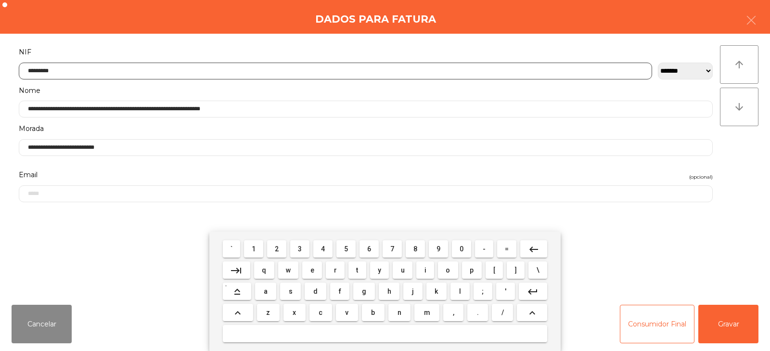
type input "*********"
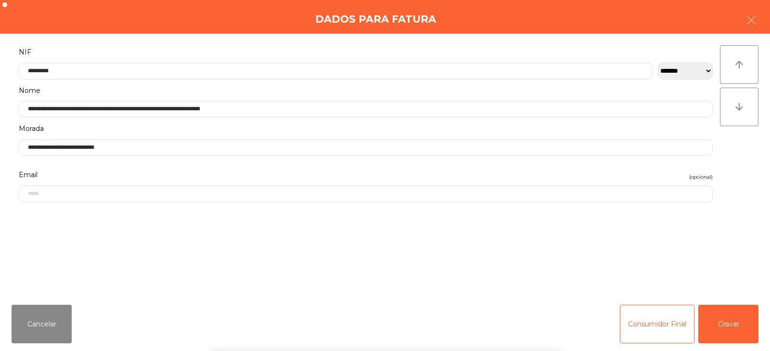
click at [731, 309] on div "` 1 2 3 4 5 6 7 8 9 0 - = keyboard_backspace keyboard_tab q w e r t y u i o p […" at bounding box center [385, 290] width 770 height 119
click at [732, 318] on button "Gravar" at bounding box center [728, 323] width 60 height 38
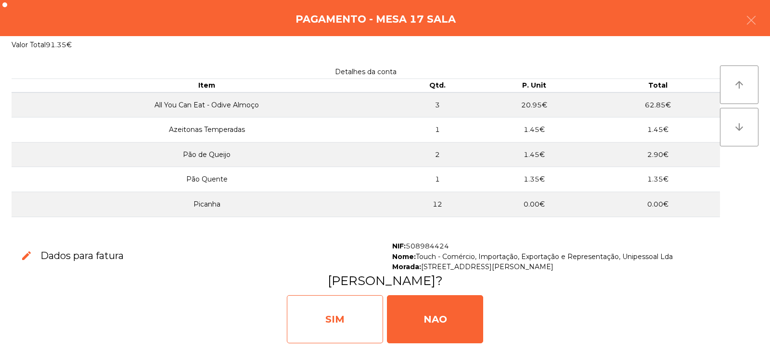
click at [343, 317] on div "SIM" at bounding box center [335, 319] width 96 height 48
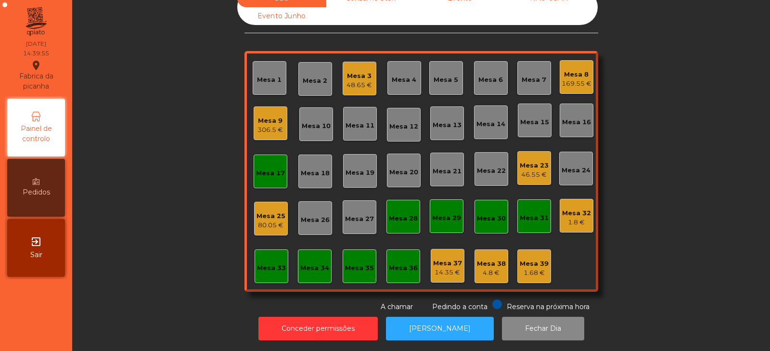
click at [266, 179] on div "Mesa 17" at bounding box center [270, 171] width 34 height 34
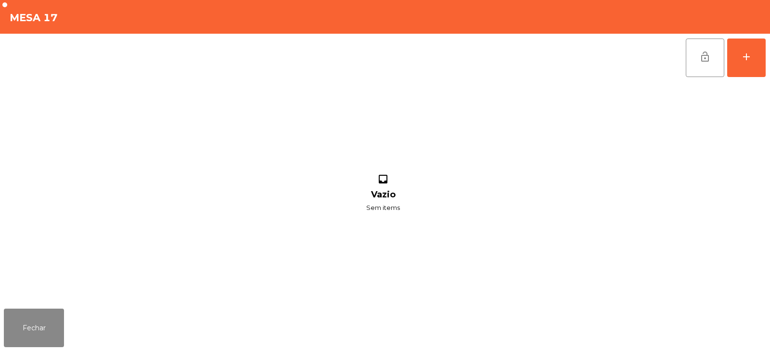
click at [702, 65] on button "lock_open" at bounding box center [704, 57] width 38 height 38
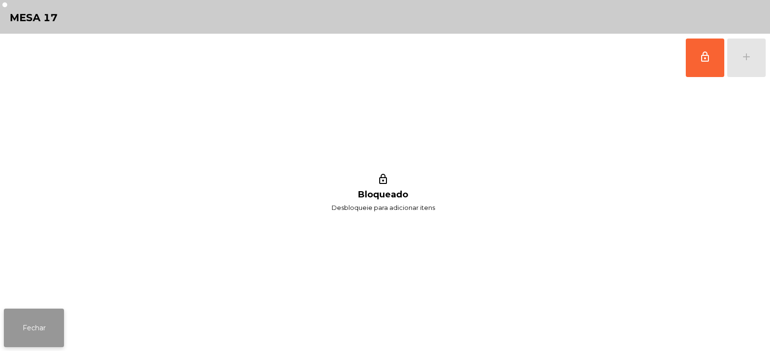
click at [52, 327] on button "Fechar" at bounding box center [34, 327] width 60 height 38
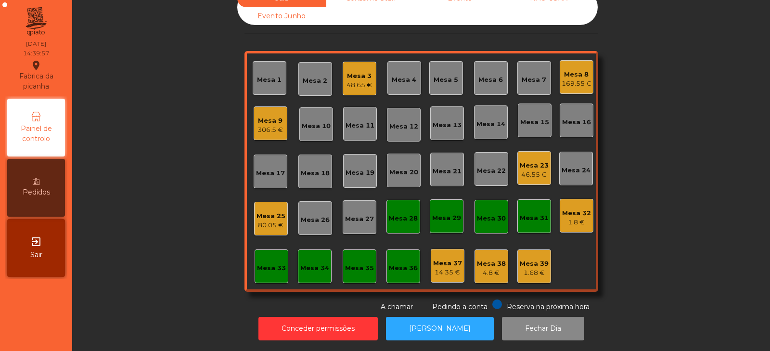
click at [274, 125] on div "306.5 €" at bounding box center [269, 130] width 25 height 10
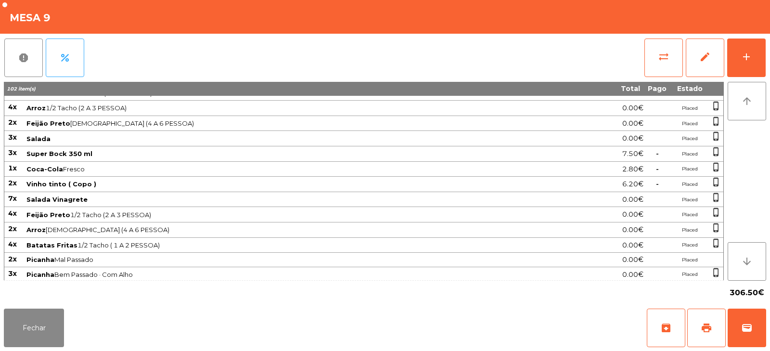
scroll to position [0, 0]
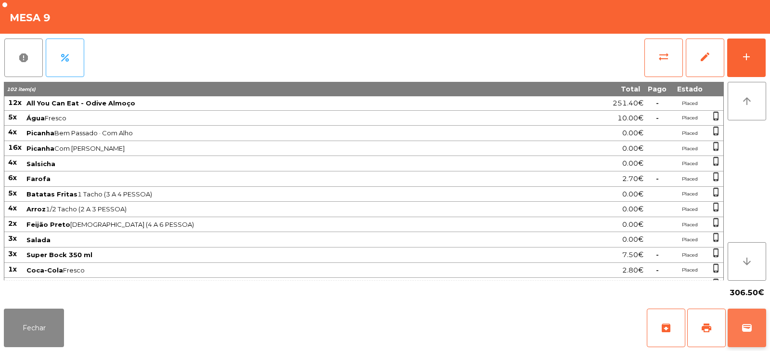
click at [756, 331] on button "wallet" at bounding box center [746, 327] width 38 height 38
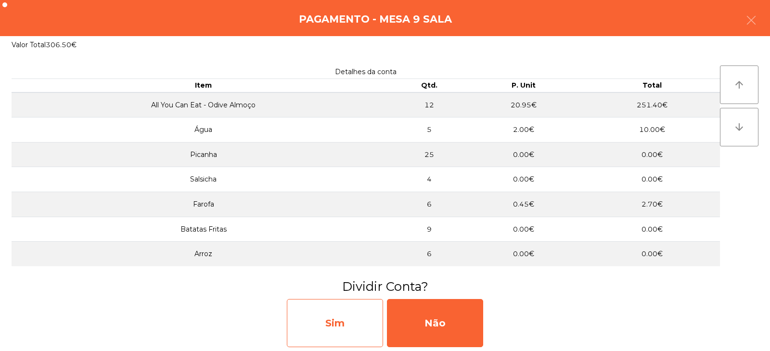
click at [357, 325] on div "Sim" at bounding box center [335, 323] width 96 height 48
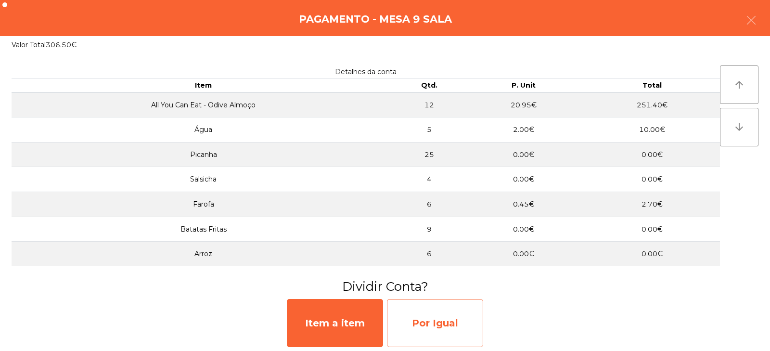
click at [430, 325] on div "Por Igual" at bounding box center [435, 323] width 96 height 48
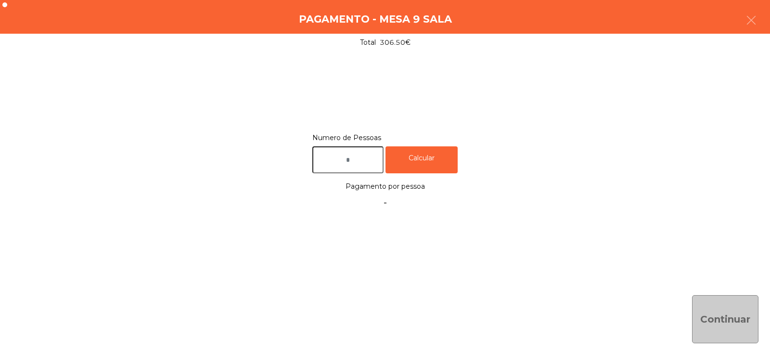
click at [375, 161] on input "text" at bounding box center [347, 159] width 71 height 27
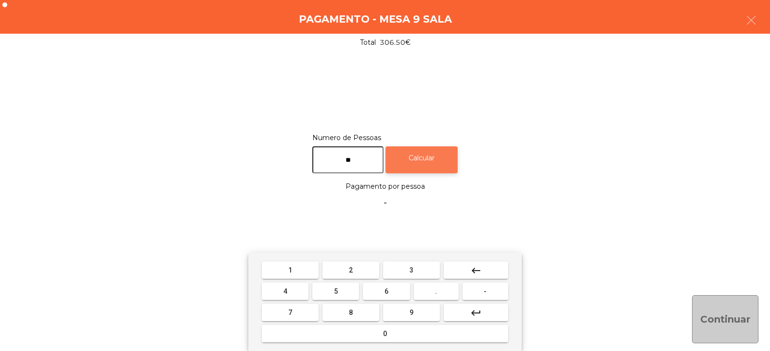
type input "**"
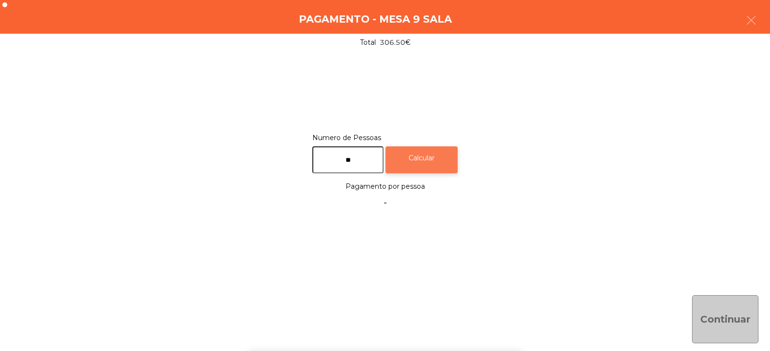
click at [445, 154] on div "Calcular" at bounding box center [421, 159] width 72 height 27
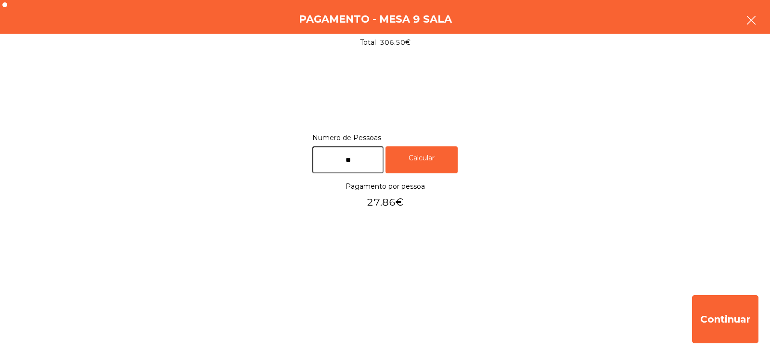
click at [747, 23] on icon "button" at bounding box center [751, 20] width 12 height 12
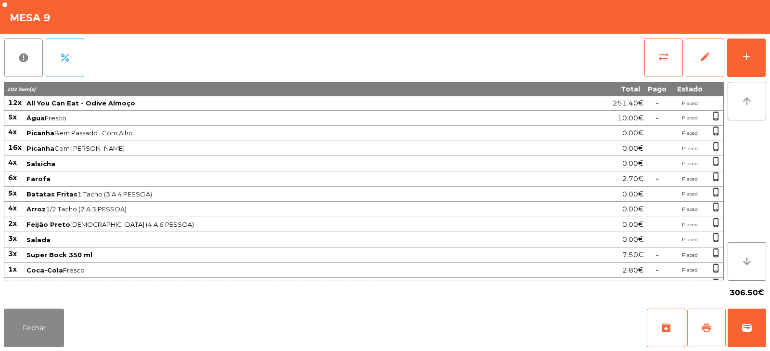
click at [710, 333] on button "print" at bounding box center [706, 327] width 38 height 38
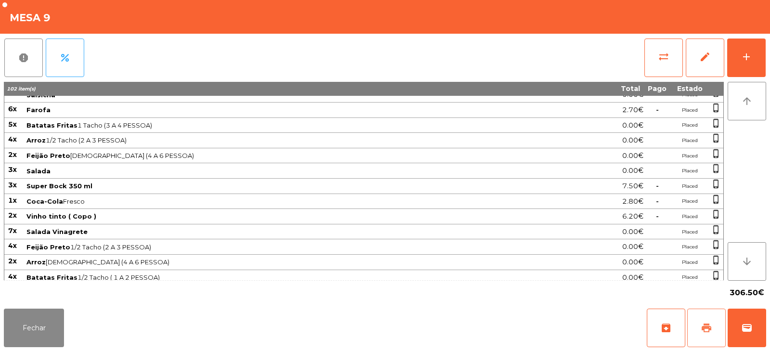
scroll to position [194, 0]
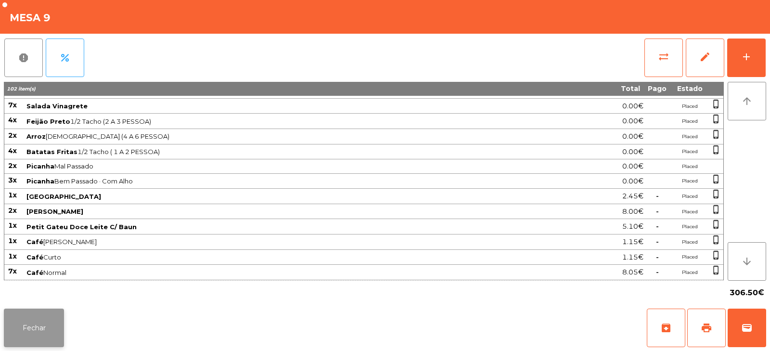
click at [44, 325] on button "Fechar" at bounding box center [34, 327] width 60 height 38
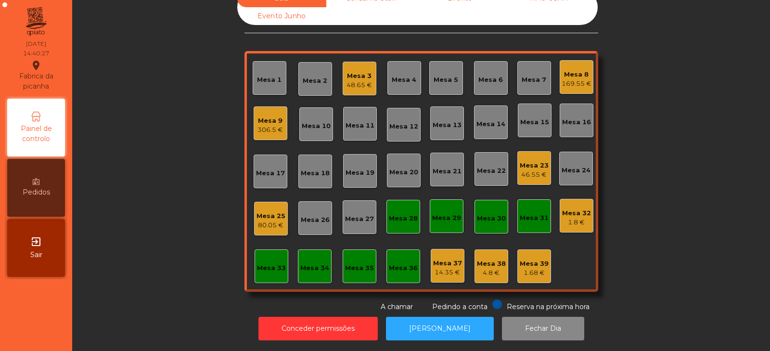
scroll to position [0, 0]
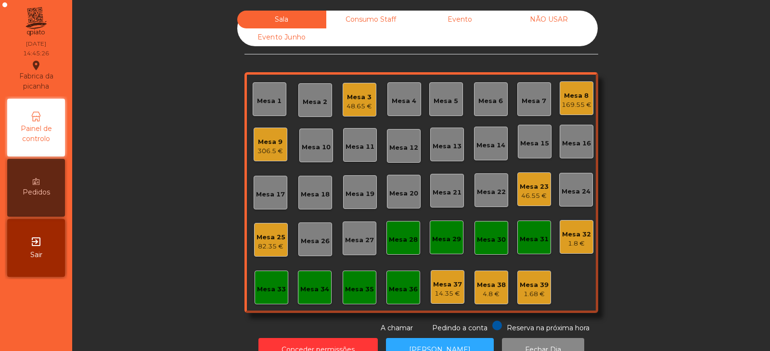
click at [352, 105] on div "48.65 €" at bounding box center [358, 106] width 25 height 10
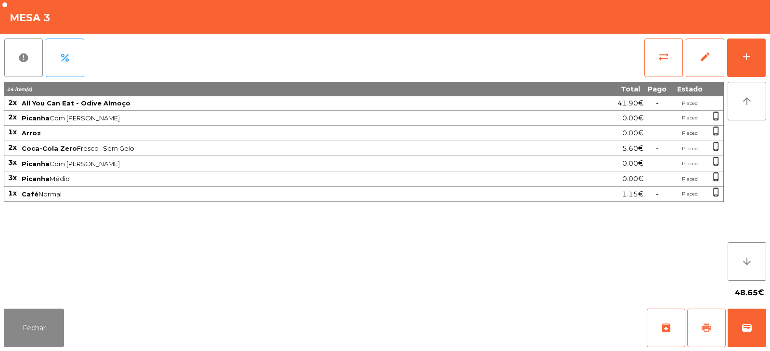
click at [709, 328] on span "print" at bounding box center [706, 328] width 12 height 12
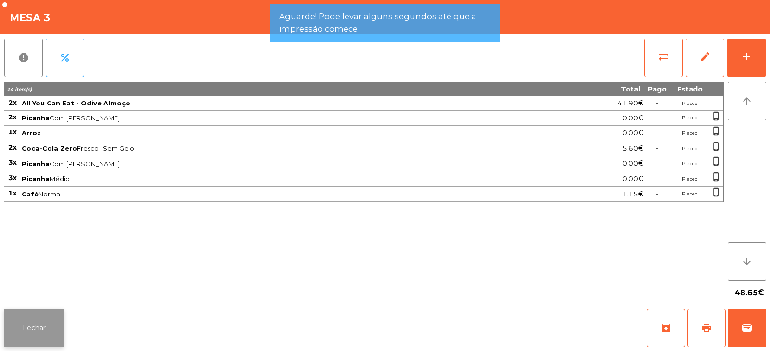
click at [48, 332] on button "Fechar" at bounding box center [34, 327] width 60 height 38
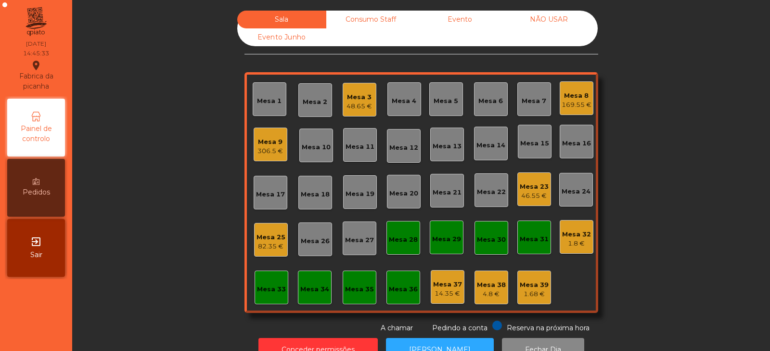
scroll to position [28, 0]
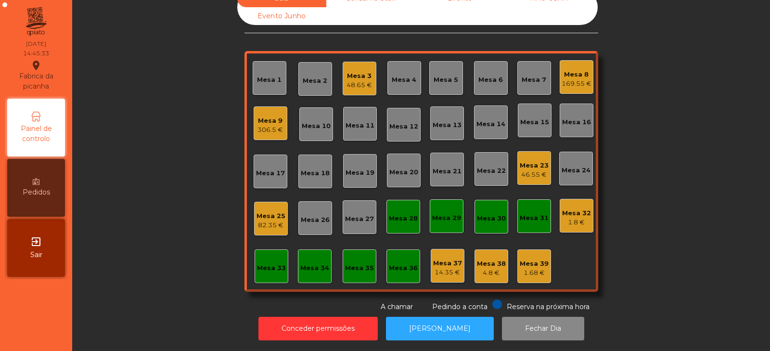
click at [152, 247] on div "Sala Consumo Staff Evento NÃO USAR Evento Junho Mesa 1 Mesa 2 Mesa 3 48.65 € [G…" at bounding box center [420, 150] width 671 height 322
click at [366, 83] on div "Mesa 3 48.65 €" at bounding box center [359, 79] width 34 height 34
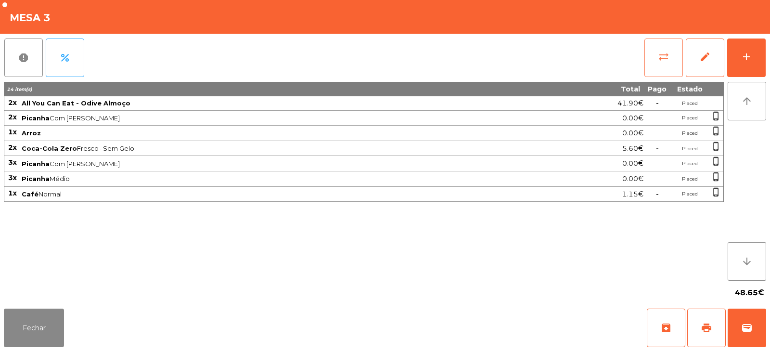
click at [653, 61] on button "sync_alt" at bounding box center [663, 57] width 38 height 38
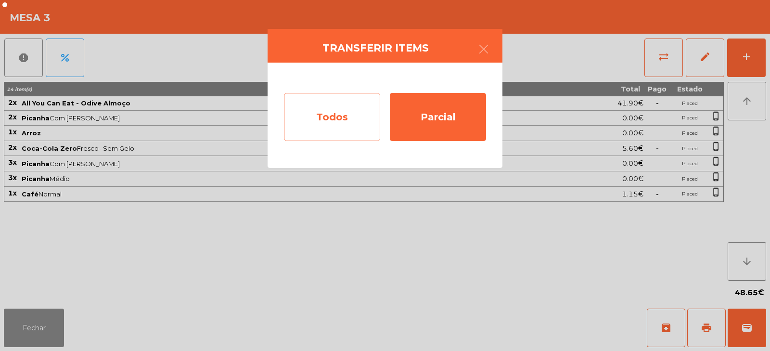
click at [299, 118] on div "Todos" at bounding box center [332, 117] width 96 height 48
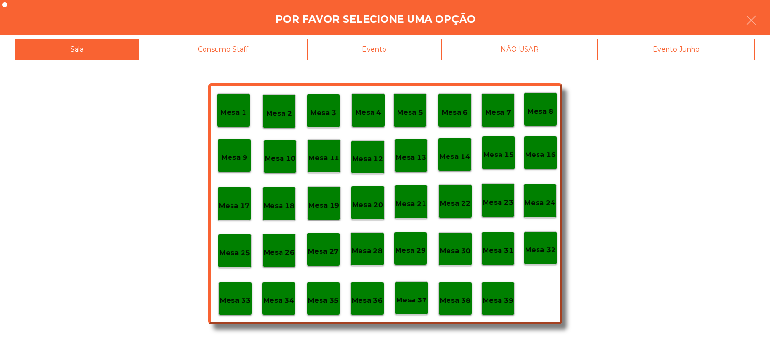
click at [396, 42] on div "Evento" at bounding box center [374, 49] width 135 height 22
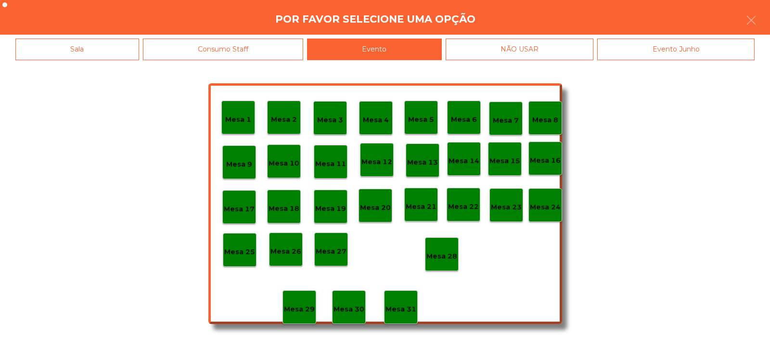
click at [456, 263] on div "Mesa 28" at bounding box center [442, 254] width 34 height 34
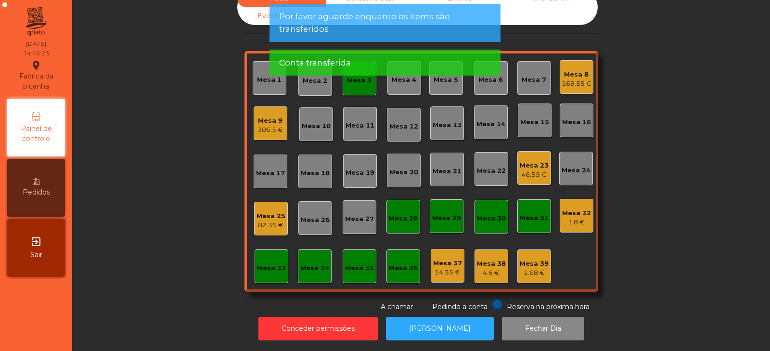
click at [359, 86] on div "Mesa 3" at bounding box center [359, 79] width 34 height 34
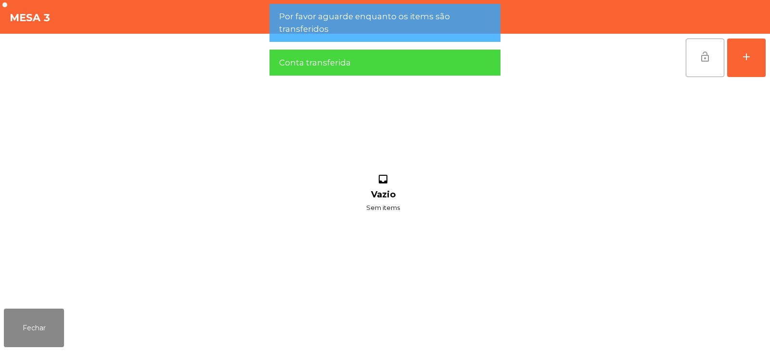
click at [703, 57] on span "lock_open" at bounding box center [705, 57] width 12 height 12
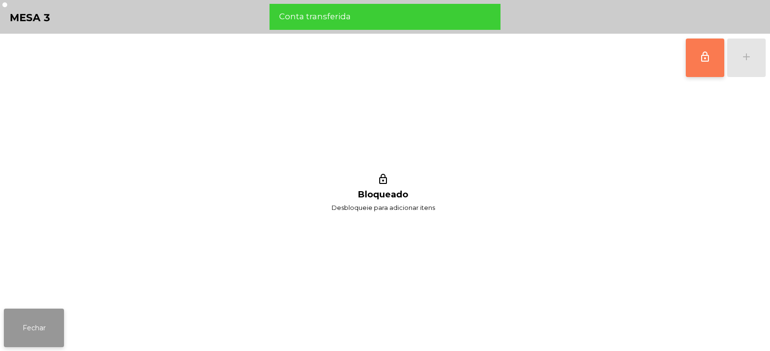
click at [47, 328] on button "Fechar" at bounding box center [34, 327] width 60 height 38
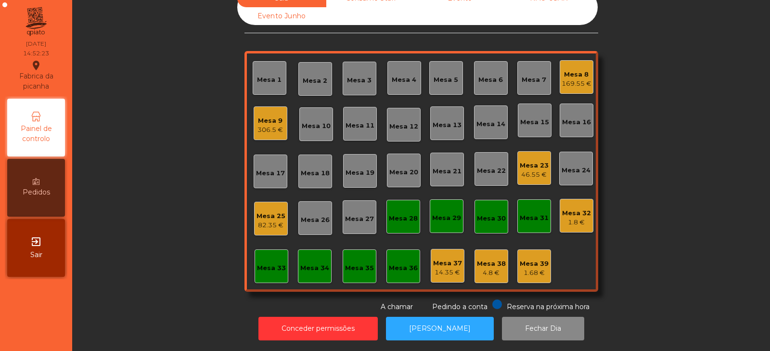
click at [531, 170] on div "46.55 €" at bounding box center [533, 175] width 29 height 10
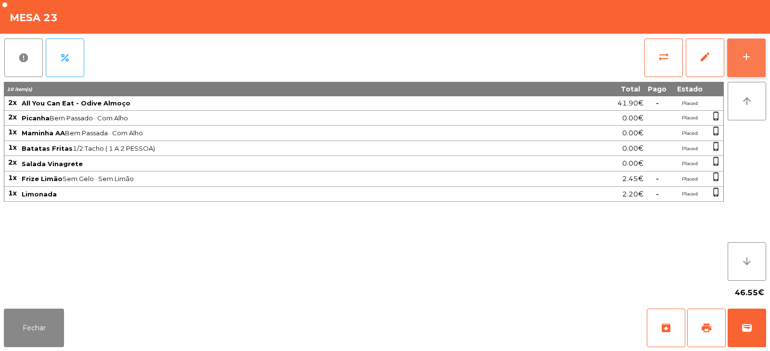
click at [748, 56] on div "add" at bounding box center [746, 57] width 12 height 12
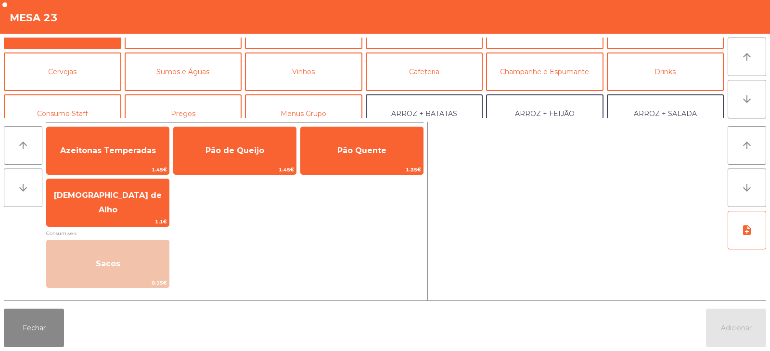
scroll to position [30, 0]
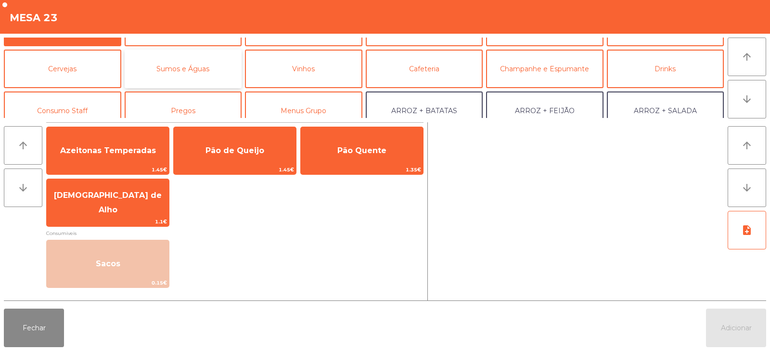
click at [215, 68] on button "Sumos e Águas" at bounding box center [183, 69] width 117 height 38
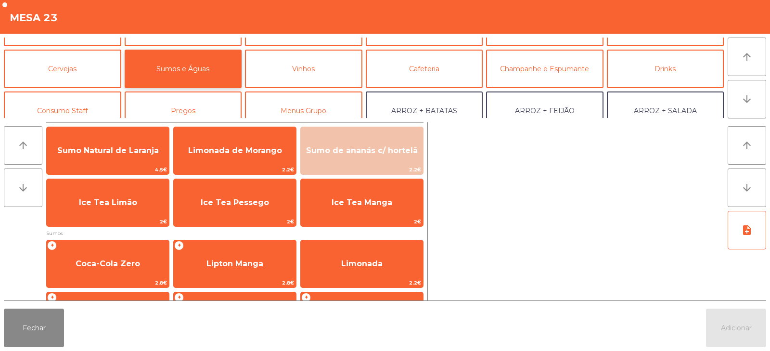
scroll to position [0, 0]
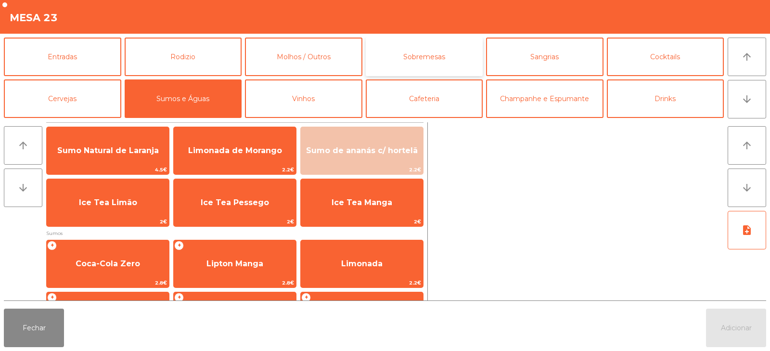
click at [421, 55] on button "Sobremesas" at bounding box center [424, 57] width 117 height 38
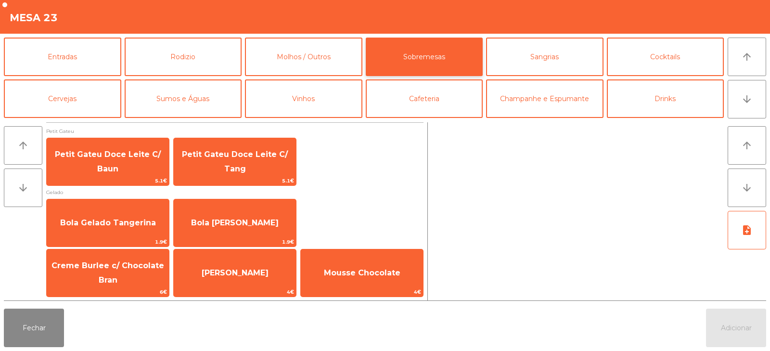
scroll to position [0, 0]
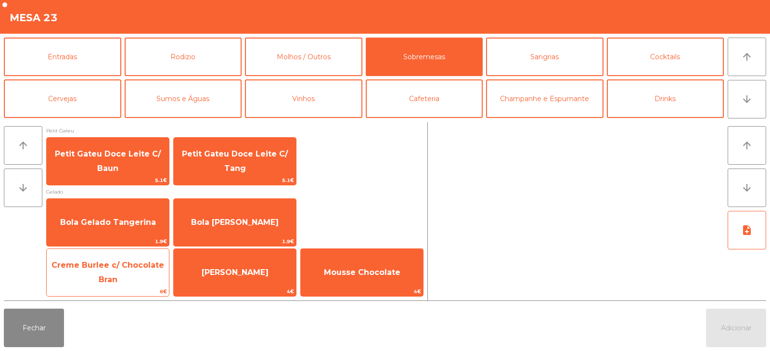
click at [139, 274] on span "Creme Burlee c/ Chocolate Bran" at bounding box center [108, 272] width 122 height 41
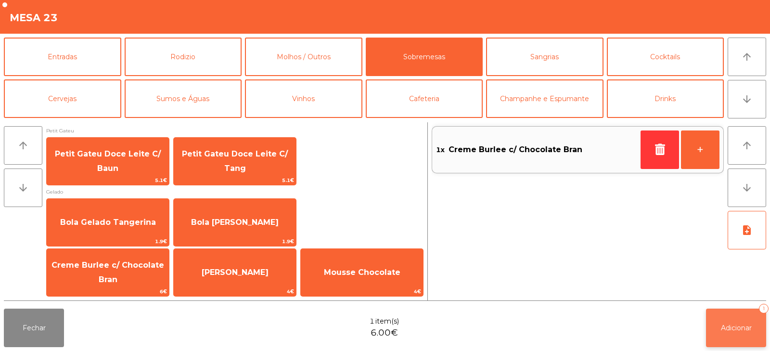
click at [735, 327] on span "Adicionar" at bounding box center [736, 327] width 31 height 9
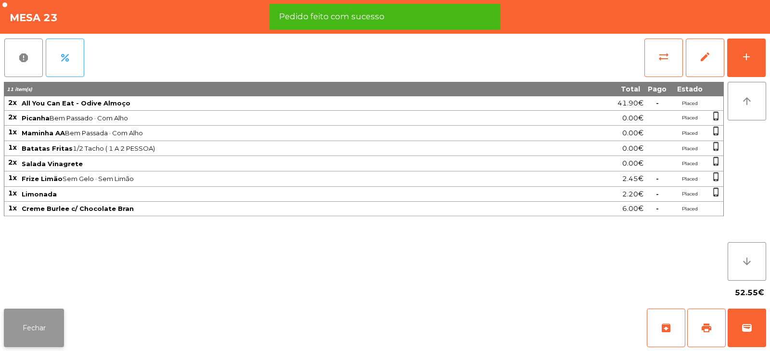
click at [44, 330] on button "Fechar" at bounding box center [34, 327] width 60 height 38
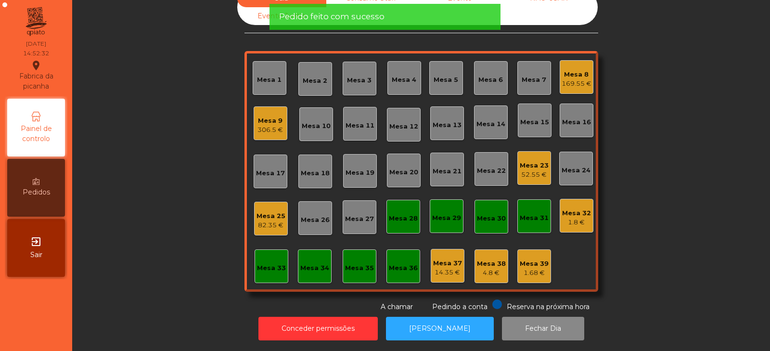
scroll to position [0, 0]
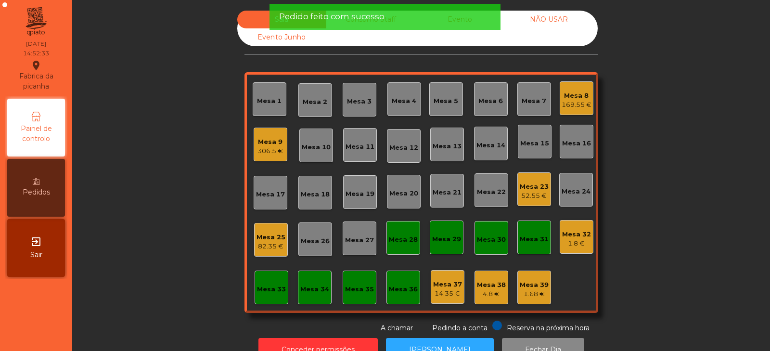
click at [537, 239] on div "Mesa 31" at bounding box center [533, 239] width 29 height 10
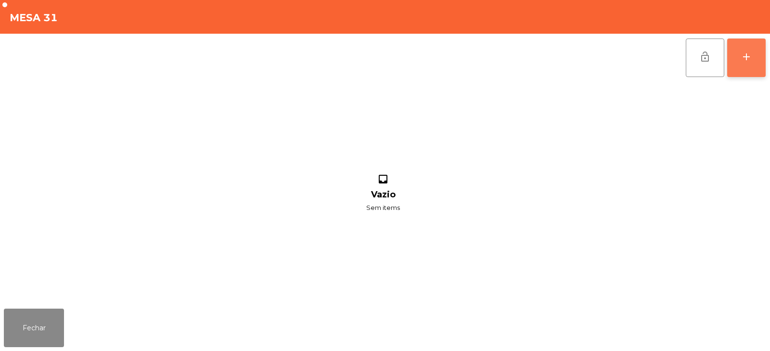
click at [740, 53] on div "add" at bounding box center [746, 57] width 12 height 12
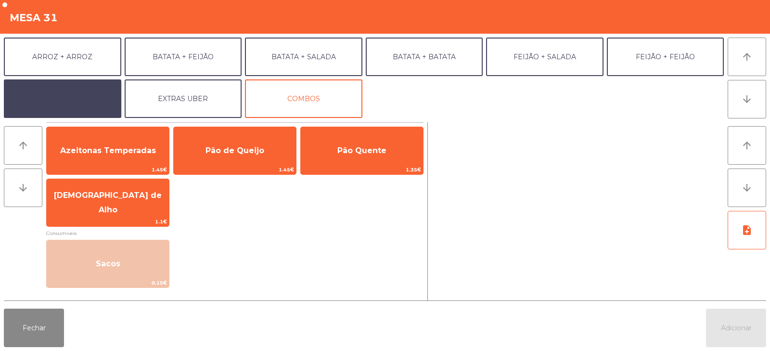
click at [97, 82] on button "SALADA + SALADA" at bounding box center [62, 98] width 117 height 38
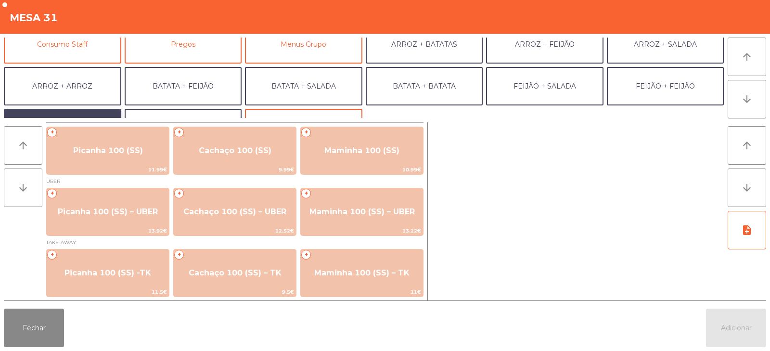
scroll to position [97, 0]
click at [102, 59] on button "Consumo Staff" at bounding box center [62, 43] width 117 height 38
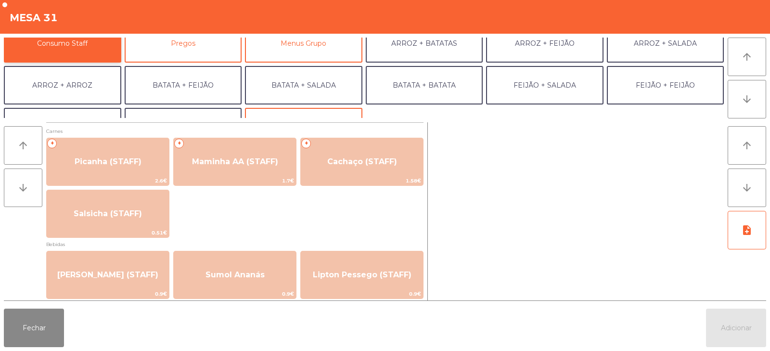
scroll to position [0, 0]
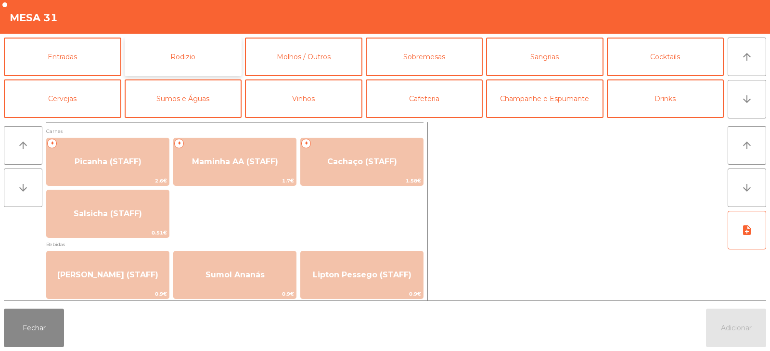
click at [218, 54] on button "Rodizio" at bounding box center [183, 57] width 117 height 38
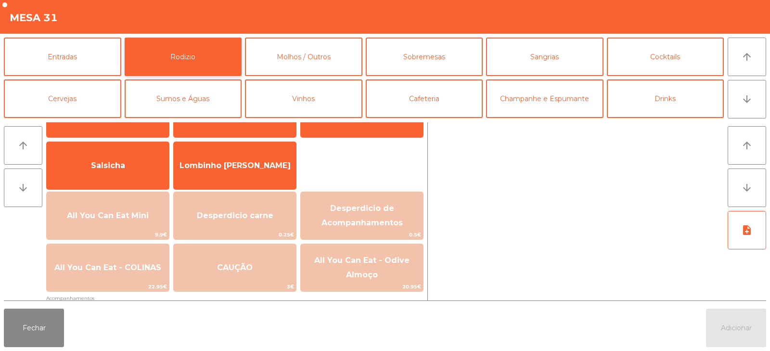
scroll to position [46, 0]
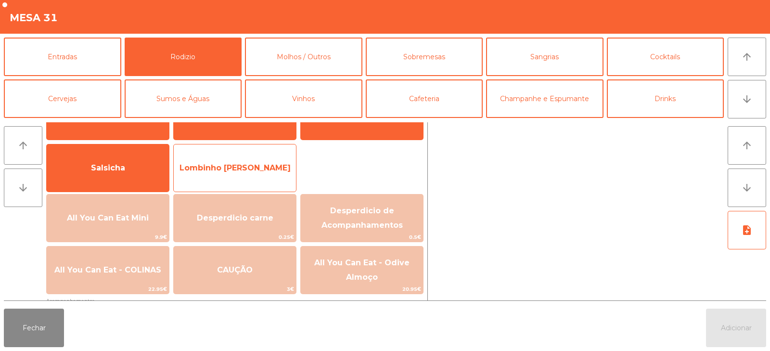
click at [274, 168] on span "Lombinho [PERSON_NAME]" at bounding box center [234, 167] width 111 height 9
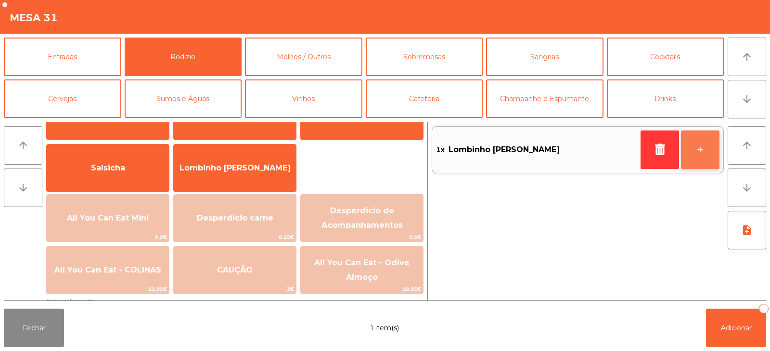
click at [709, 156] on button "+" at bounding box center [700, 149] width 38 height 38
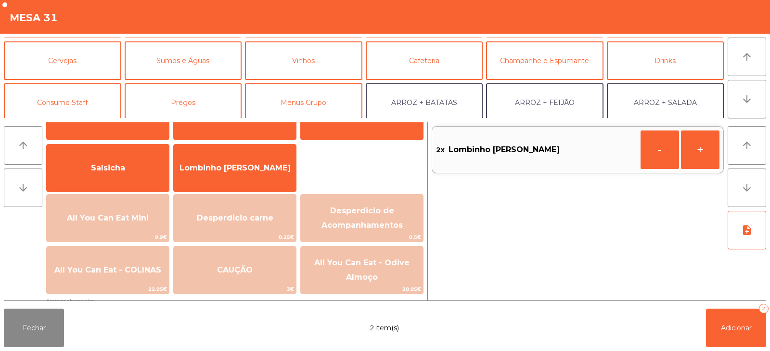
scroll to position [50, 0]
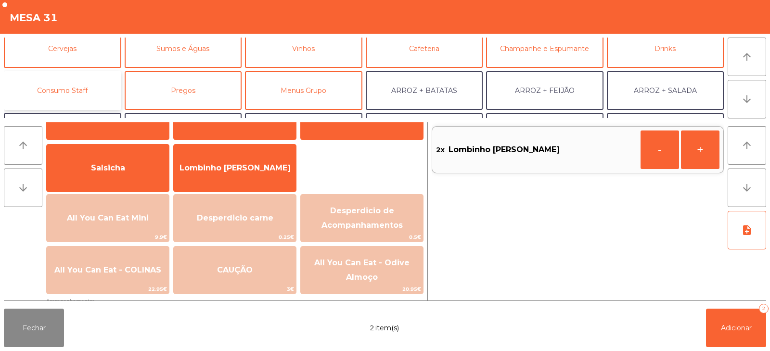
click at [95, 91] on button "Consumo Staff" at bounding box center [62, 90] width 117 height 38
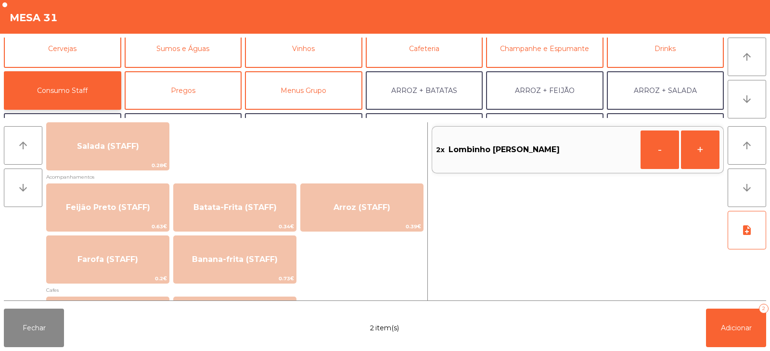
scroll to position [386, 0]
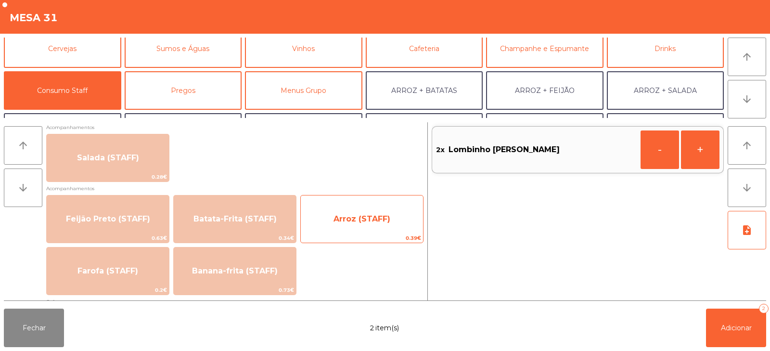
click at [382, 214] on span "Arroz (STAFF)" at bounding box center [361, 218] width 57 height 9
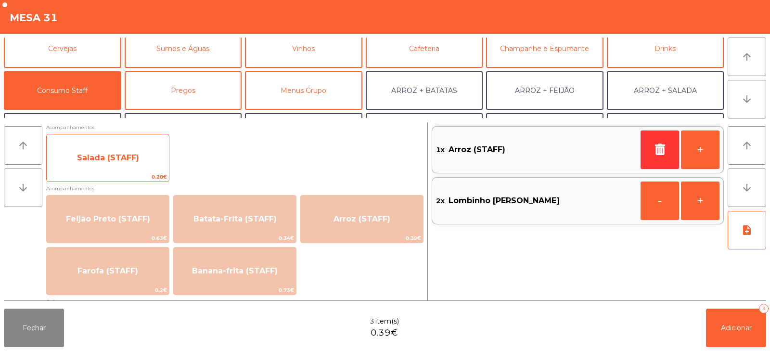
click at [143, 162] on span "Salada (STAFF)" at bounding box center [108, 158] width 122 height 26
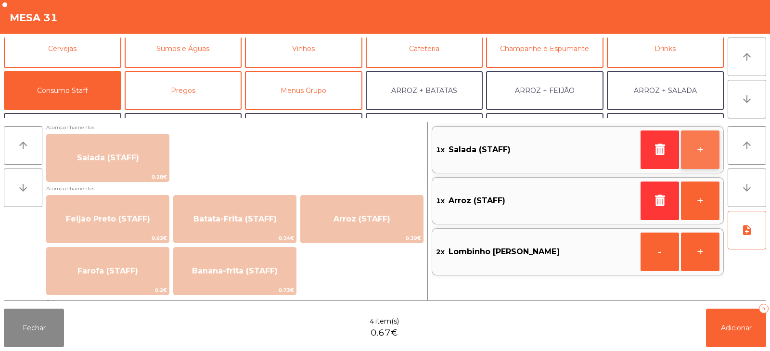
click at [700, 152] on button "+" at bounding box center [700, 149] width 38 height 38
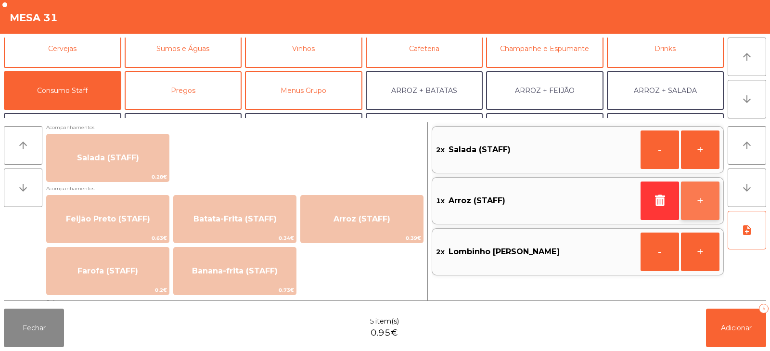
click at [697, 205] on button "+" at bounding box center [700, 200] width 38 height 38
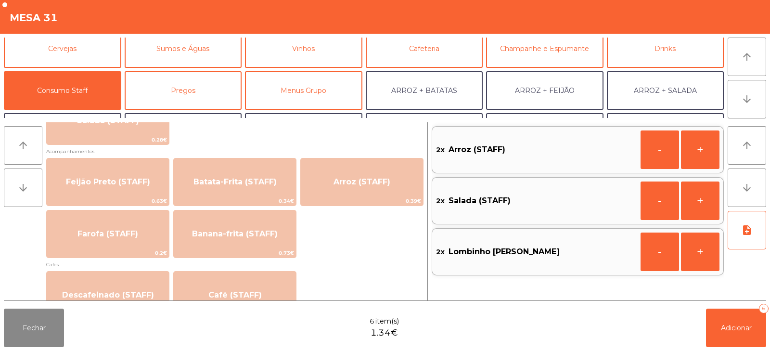
scroll to position [435, 0]
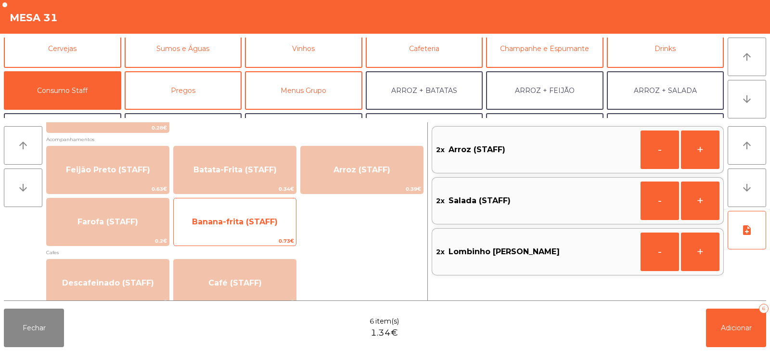
click at [281, 227] on span "Banana-frita (STAFF)" at bounding box center [235, 222] width 122 height 26
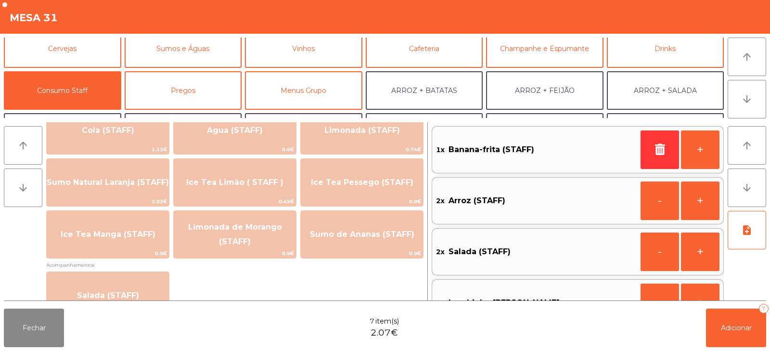
scroll to position [246, 0]
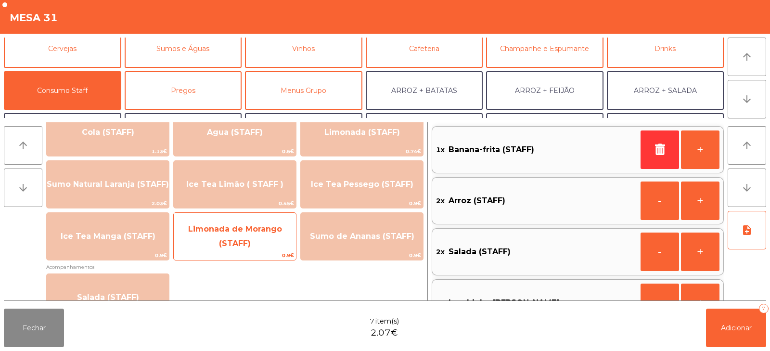
click at [260, 237] on span "Limonada de Morango (STAFF)" at bounding box center [235, 236] width 122 height 41
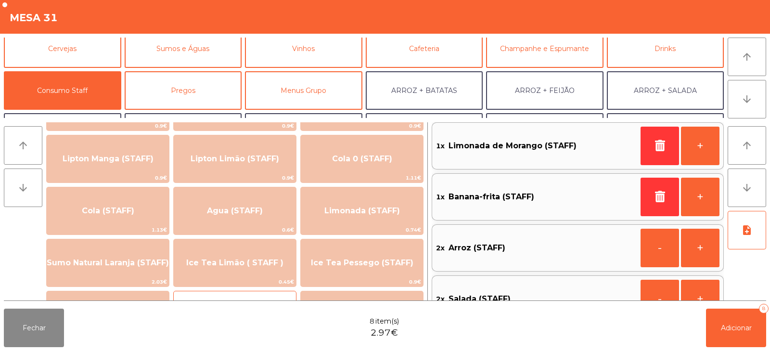
scroll to position [163, 0]
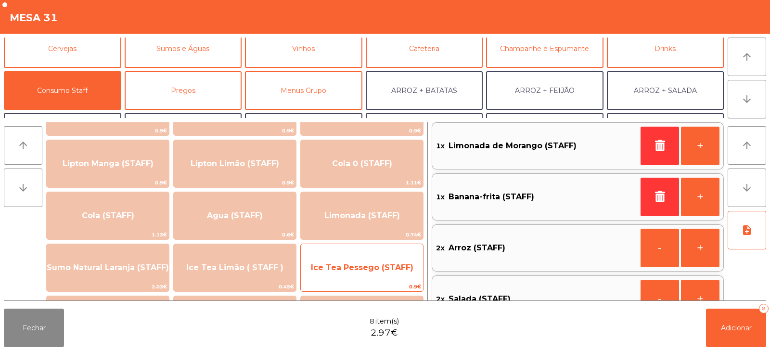
click at [388, 265] on span "Ice Tea Pessego (STAFF)" at bounding box center [362, 267] width 102 height 9
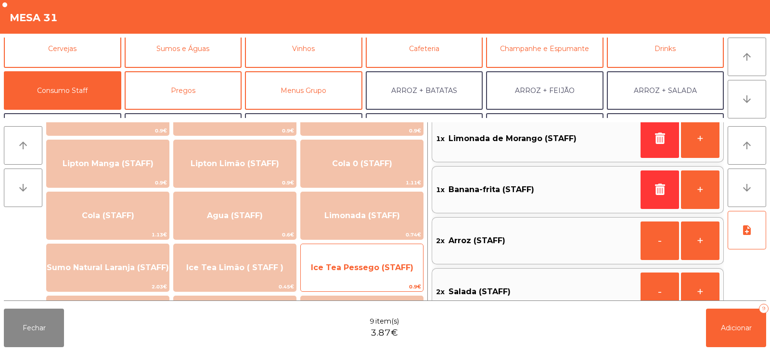
scroll to position [132, 0]
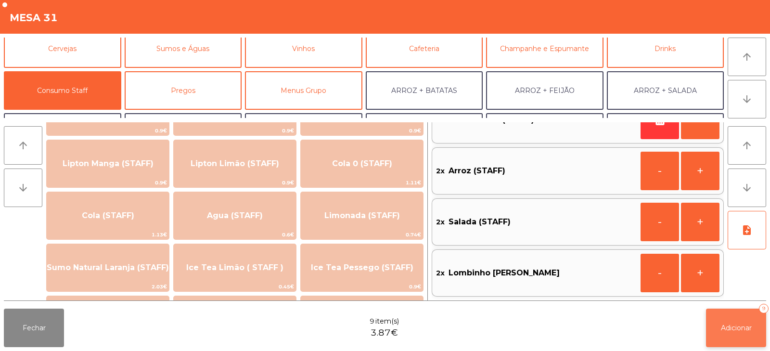
click at [730, 330] on span "Adicionar" at bounding box center [736, 327] width 31 height 9
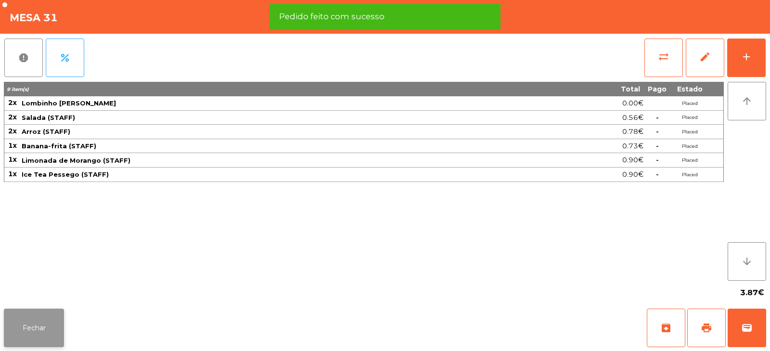
click at [53, 330] on button "Fechar" at bounding box center [34, 327] width 60 height 38
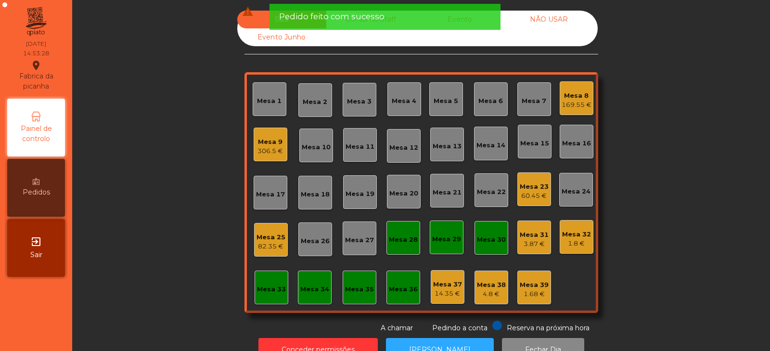
click at [258, 247] on div "82.35 €" at bounding box center [270, 246] width 29 height 10
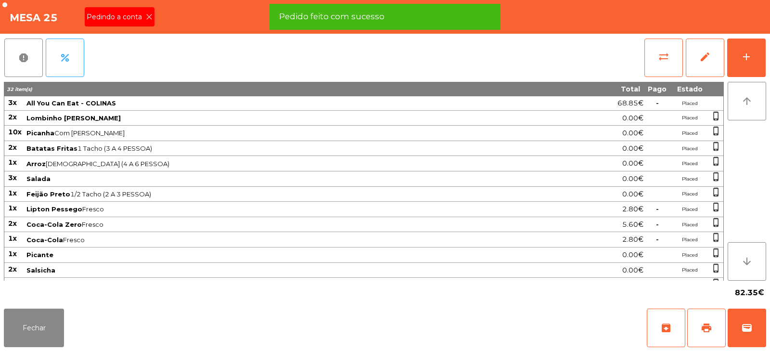
click at [149, 17] on icon at bounding box center [149, 16] width 7 height 7
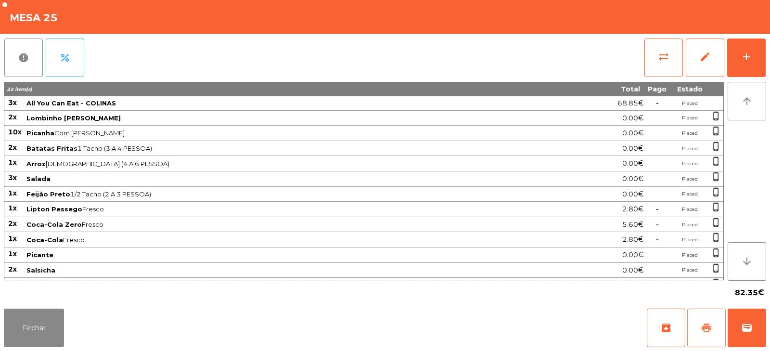
click at [703, 338] on button "print" at bounding box center [706, 327] width 38 height 38
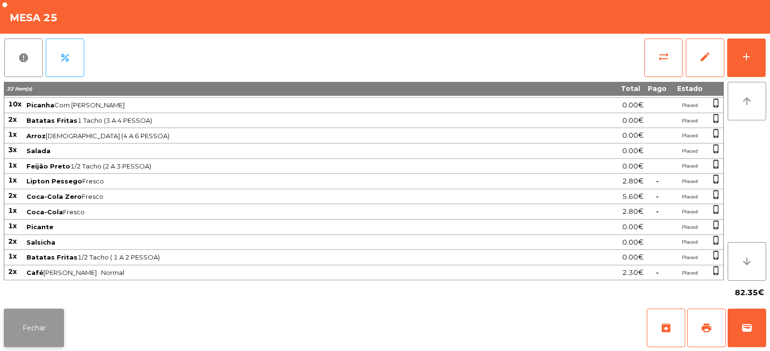
click at [62, 316] on button "Fechar" at bounding box center [34, 327] width 60 height 38
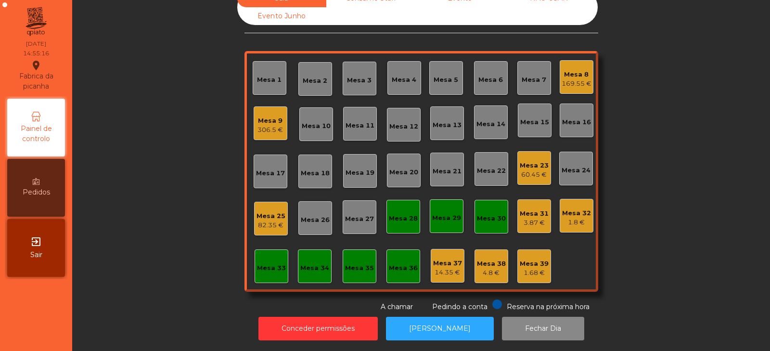
scroll to position [0, 0]
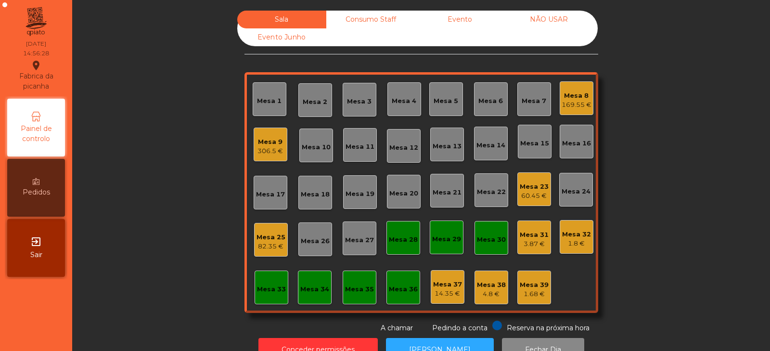
click at [263, 242] on div "82.35 €" at bounding box center [270, 246] width 29 height 10
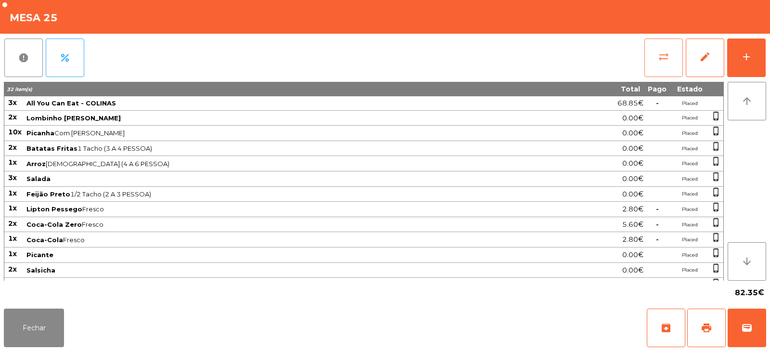
click at [670, 59] on button "sync_alt" at bounding box center [663, 57] width 38 height 38
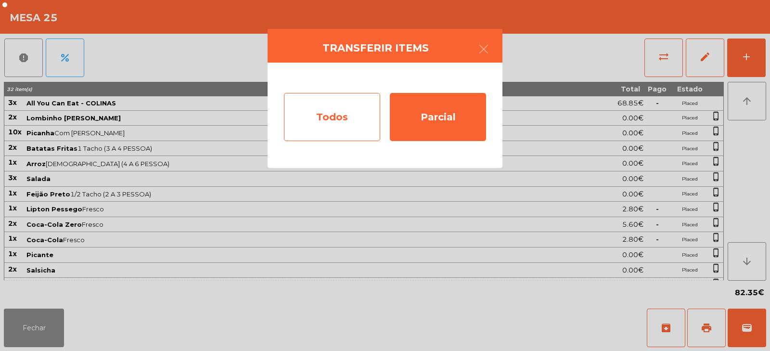
click at [353, 114] on div "Todos" at bounding box center [332, 117] width 96 height 48
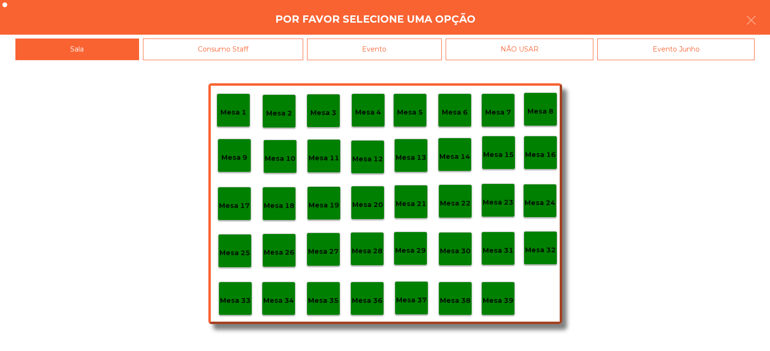
click at [412, 49] on div "Evento" at bounding box center [374, 49] width 135 height 22
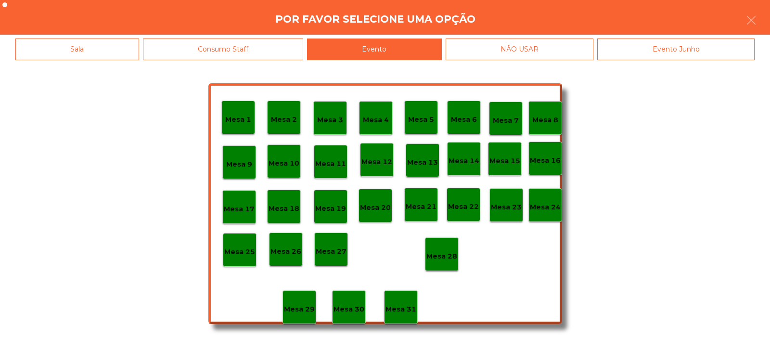
click at [448, 243] on div "Mesa 28" at bounding box center [442, 254] width 34 height 34
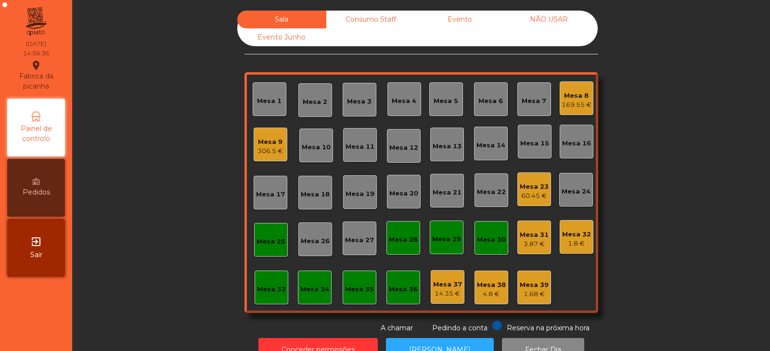
click at [574, 103] on div "169.55 €" at bounding box center [576, 105] width 30 height 10
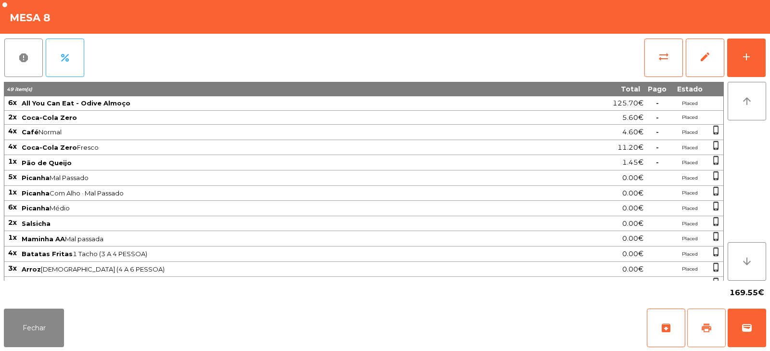
click at [707, 328] on span "print" at bounding box center [706, 328] width 12 height 12
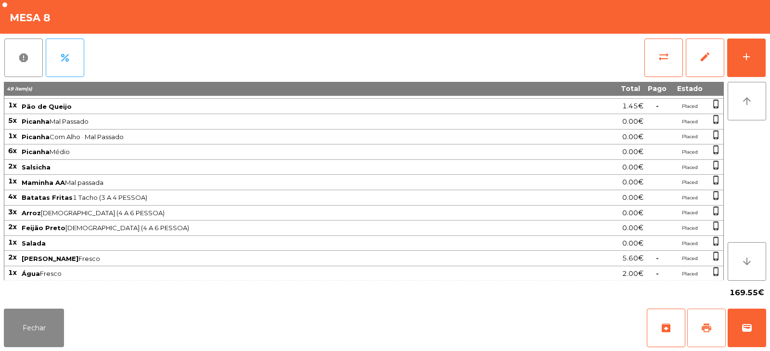
scroll to position [103, 0]
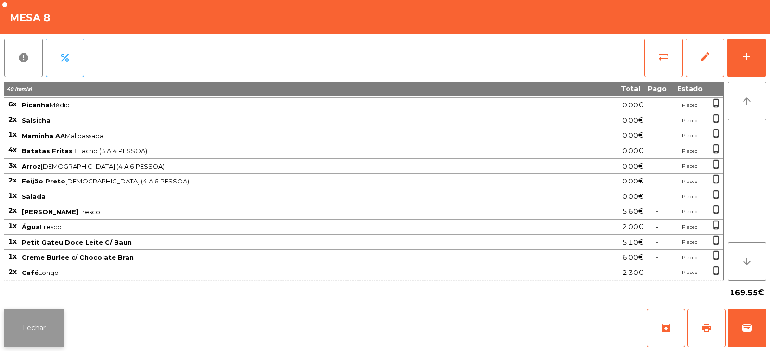
click at [51, 329] on button "Fechar" at bounding box center [34, 327] width 60 height 38
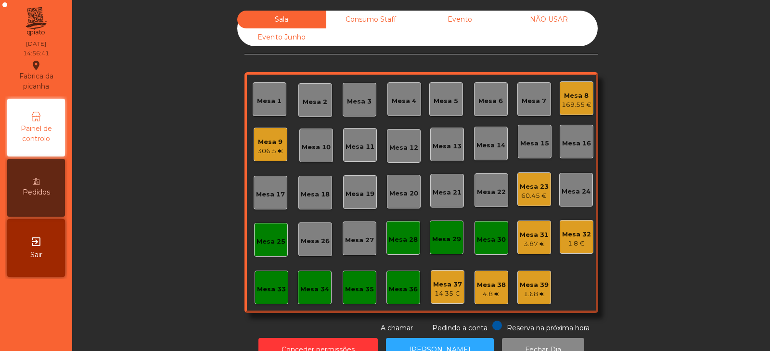
scroll to position [28, 0]
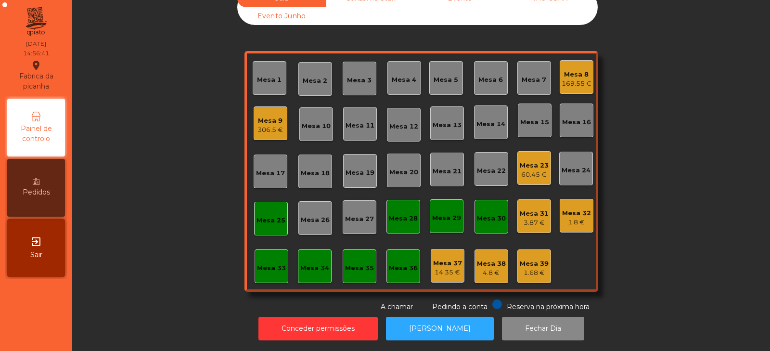
click at [208, 217] on div "Sala Consumo Staff Evento NÃO USAR Evento Junho Mesa 1 Mesa 2 Mesa 3 [GEOGRAPHI…" at bounding box center [420, 150] width 671 height 322
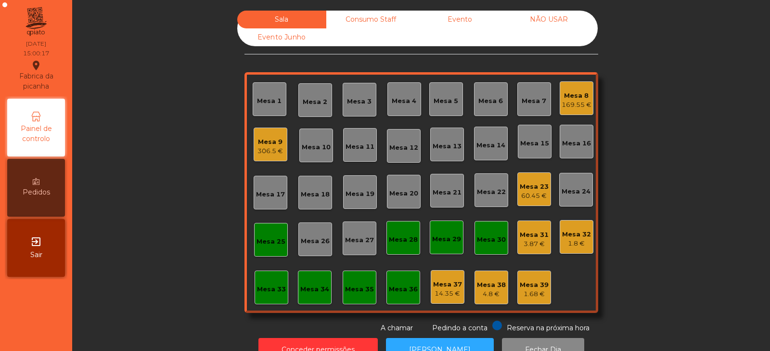
click at [528, 192] on div "60.45 €" at bounding box center [533, 196] width 29 height 10
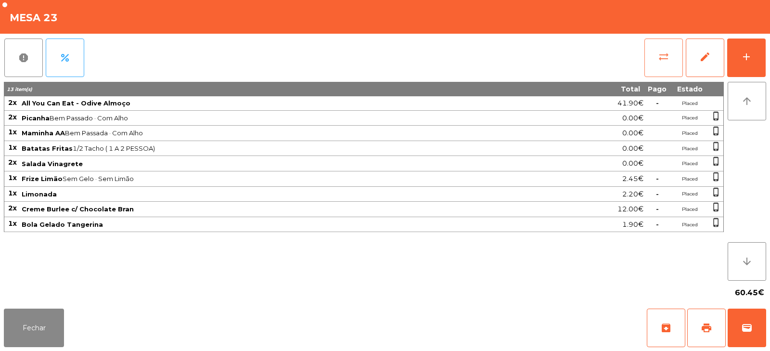
click at [663, 55] on span "sync_alt" at bounding box center [664, 57] width 12 height 12
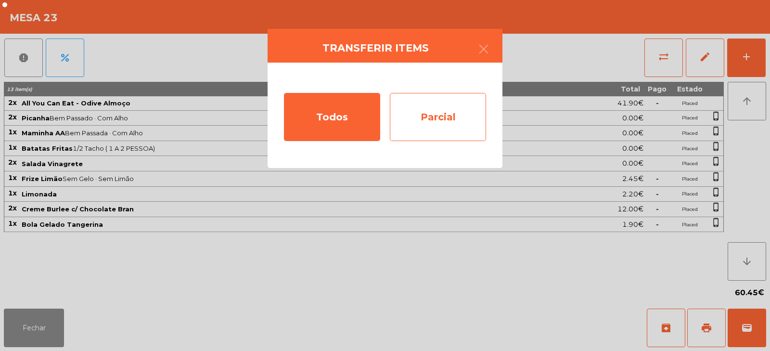
click at [445, 119] on div "Parcial" at bounding box center [438, 117] width 96 height 48
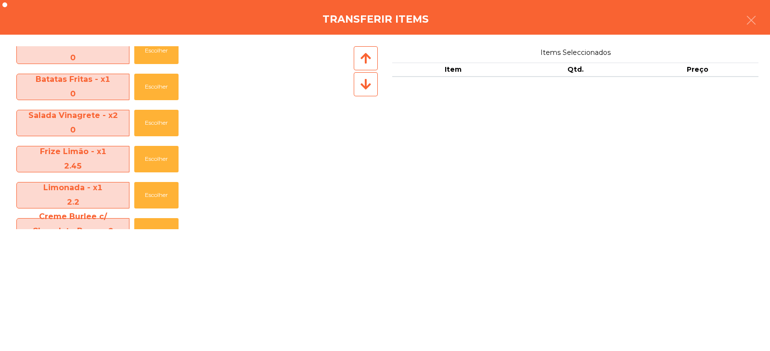
scroll to position [142, 0]
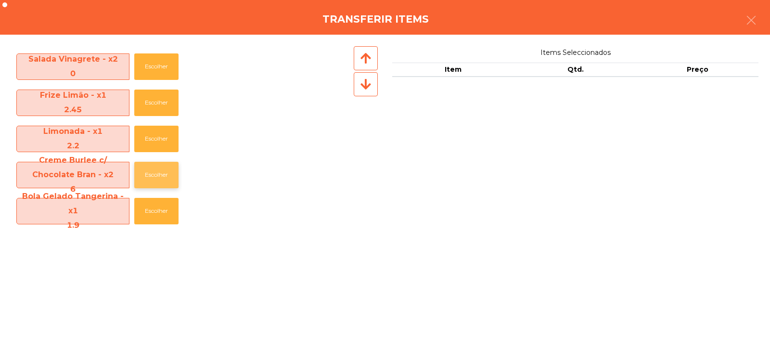
click at [157, 175] on button "Escolher" at bounding box center [156, 175] width 44 height 26
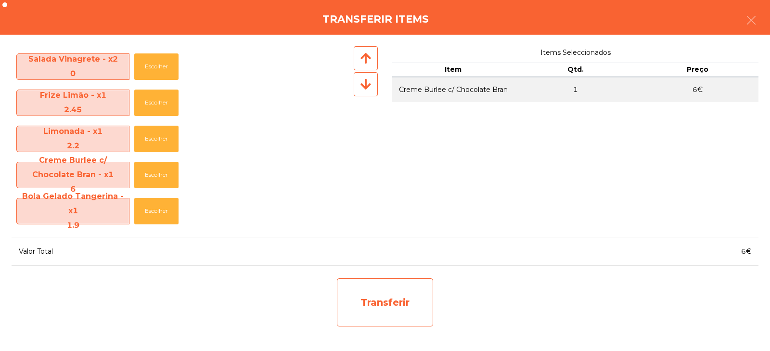
click at [429, 304] on div "Transferir" at bounding box center [385, 302] width 96 height 48
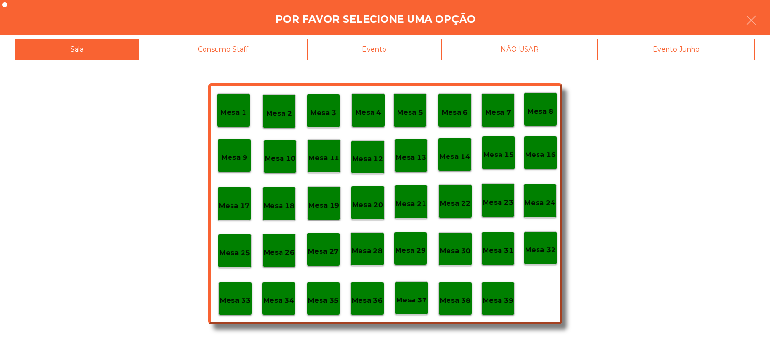
click at [502, 291] on div "Mesa 39" at bounding box center [497, 298] width 31 height 15
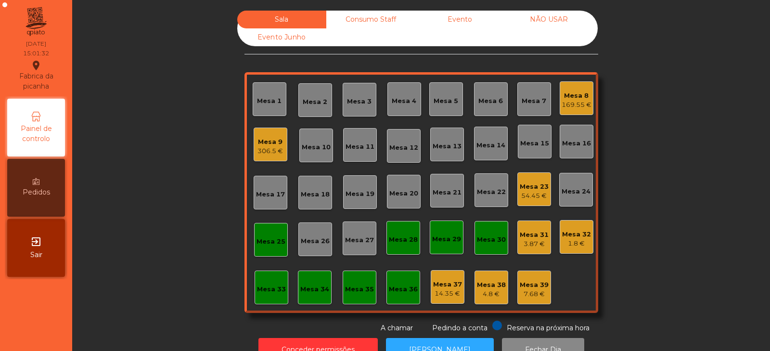
scroll to position [28, 0]
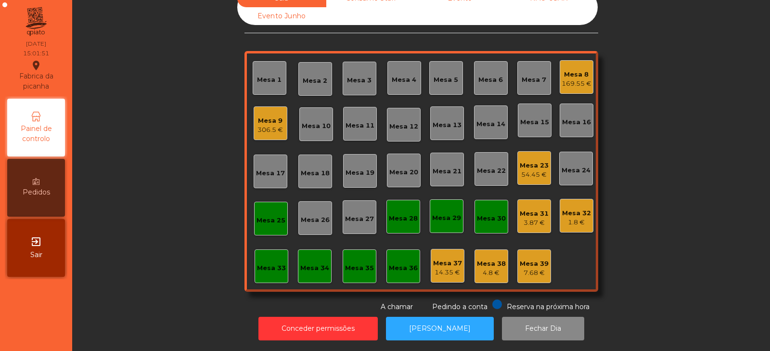
click at [568, 79] on div "169.55 €" at bounding box center [576, 84] width 30 height 10
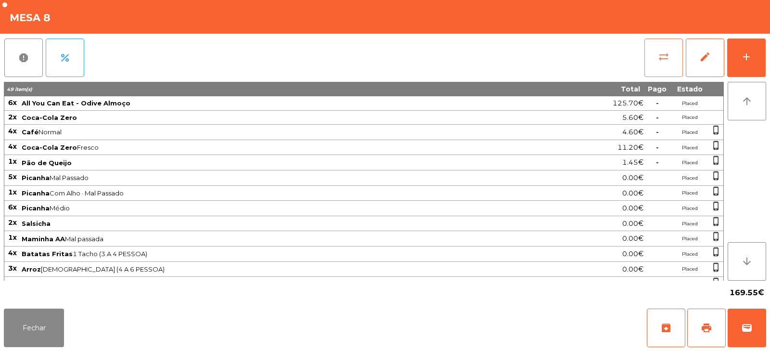
click at [662, 60] on span "sync_alt" at bounding box center [664, 57] width 12 height 12
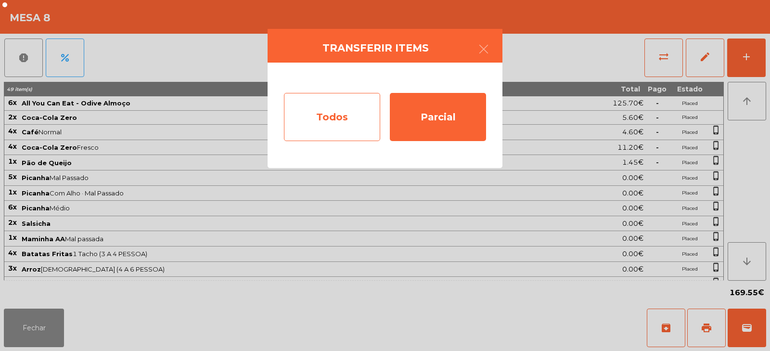
click at [354, 116] on div "Todos" at bounding box center [332, 117] width 96 height 48
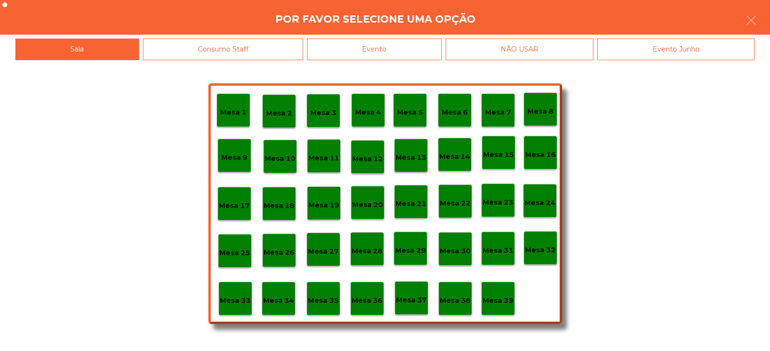
click at [431, 46] on div "Evento" at bounding box center [374, 49] width 135 height 22
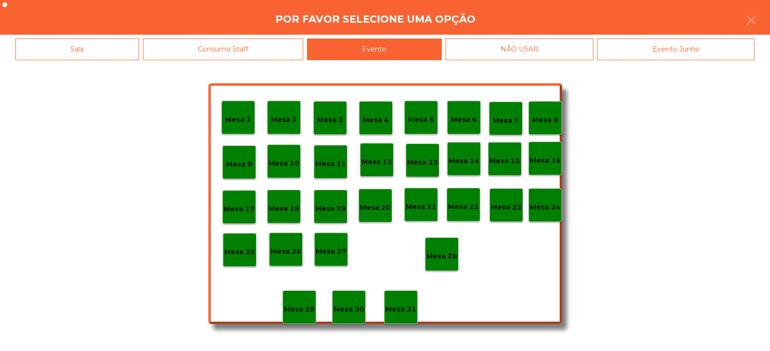
click at [452, 250] on div "Mesa 28" at bounding box center [441, 254] width 31 height 15
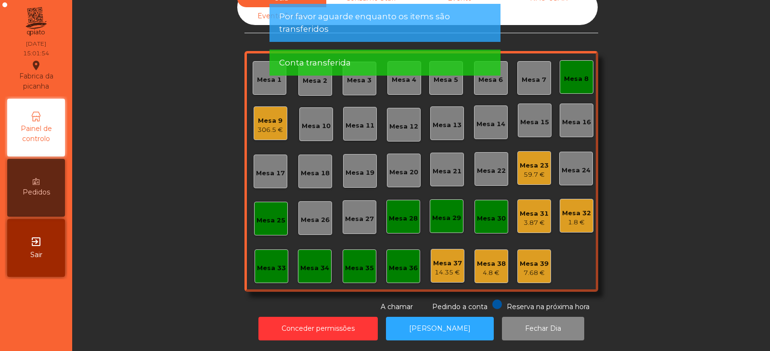
click at [577, 74] on div "Mesa 8" at bounding box center [576, 79] width 25 height 10
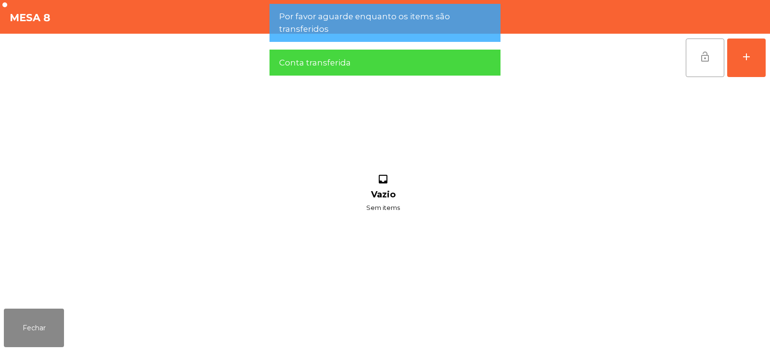
click at [711, 51] on button "lock_open" at bounding box center [704, 57] width 38 height 38
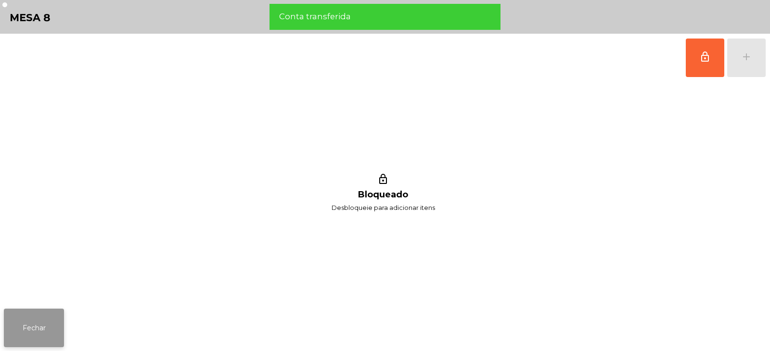
click at [61, 324] on button "Fechar" at bounding box center [34, 327] width 60 height 38
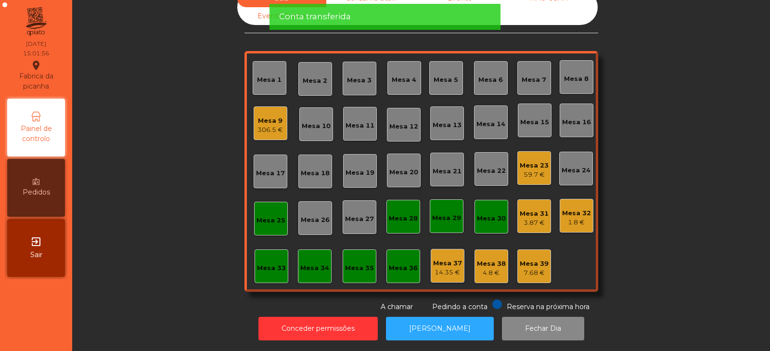
click at [260, 116] on div "Mesa 9" at bounding box center [269, 121] width 25 height 10
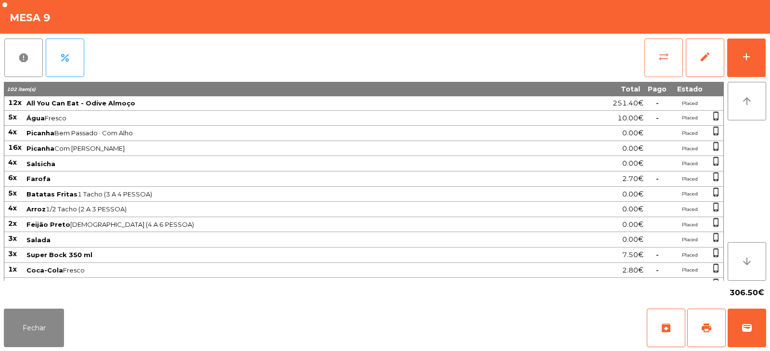
click at [654, 62] on button "sync_alt" at bounding box center [663, 57] width 38 height 38
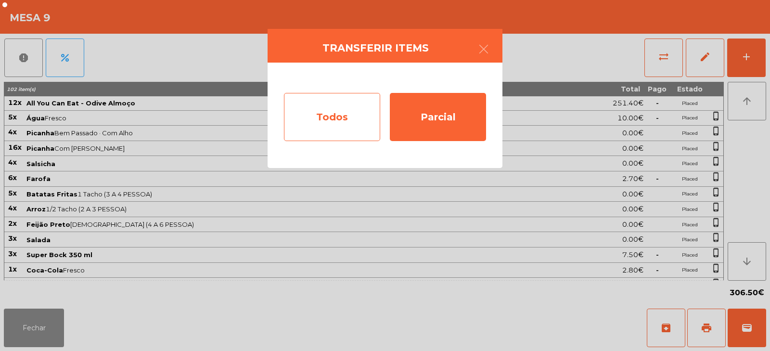
click at [340, 114] on div "Todos" at bounding box center [332, 117] width 96 height 48
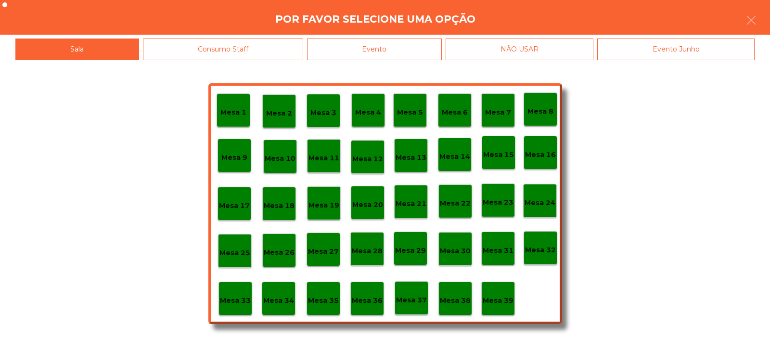
click at [420, 44] on div "Evento" at bounding box center [374, 49] width 135 height 22
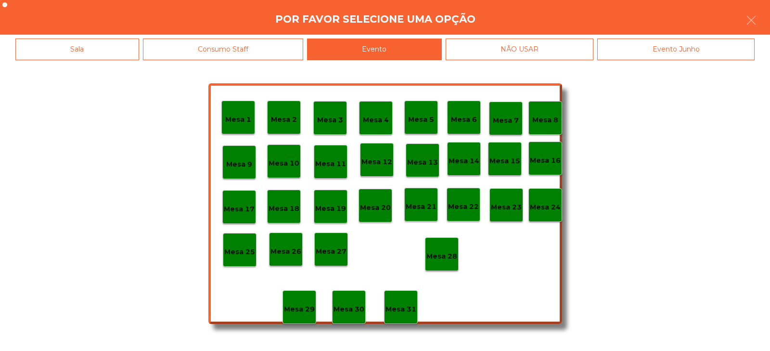
click at [447, 249] on div "Mesa 28" at bounding box center [441, 254] width 31 height 15
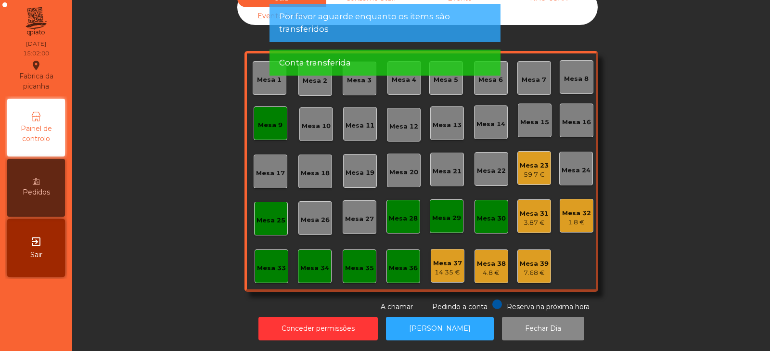
click at [268, 124] on div "Mesa 9" at bounding box center [270, 123] width 34 height 34
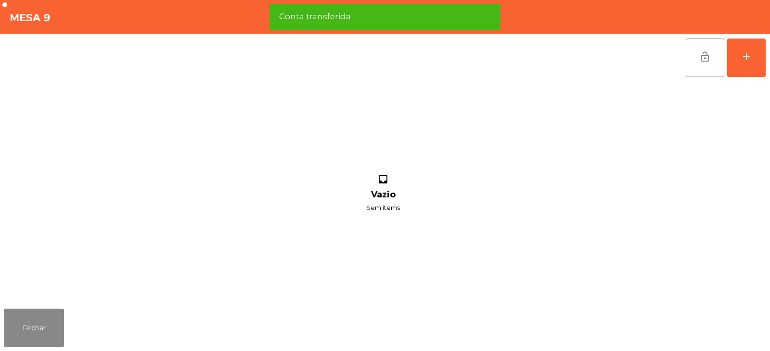
click at [702, 60] on span "lock_open" at bounding box center [705, 57] width 12 height 12
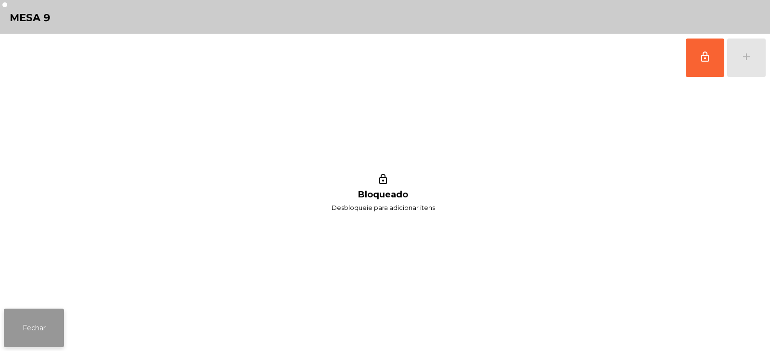
click at [39, 323] on button "Fechar" at bounding box center [34, 327] width 60 height 38
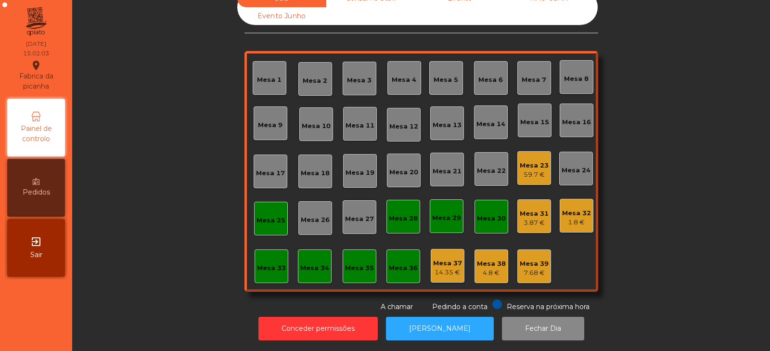
scroll to position [0, 0]
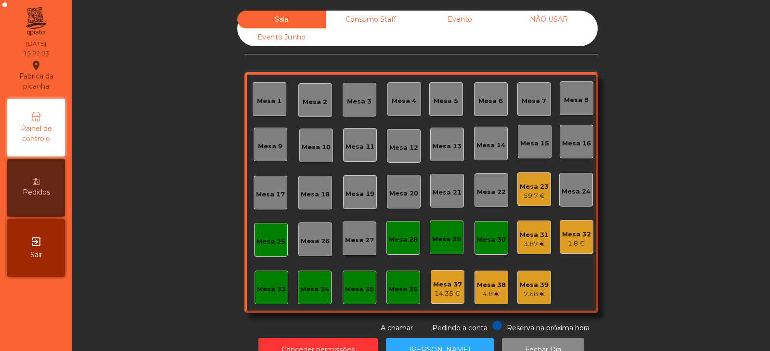
click at [277, 238] on div "Mesa 25" at bounding box center [270, 242] width 29 height 10
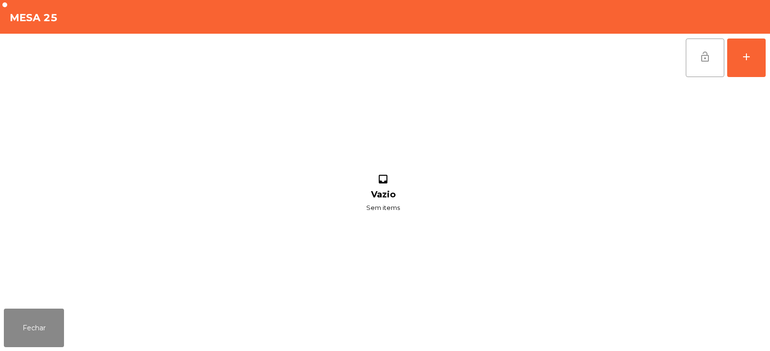
click at [698, 67] on button "lock_open" at bounding box center [704, 57] width 38 height 38
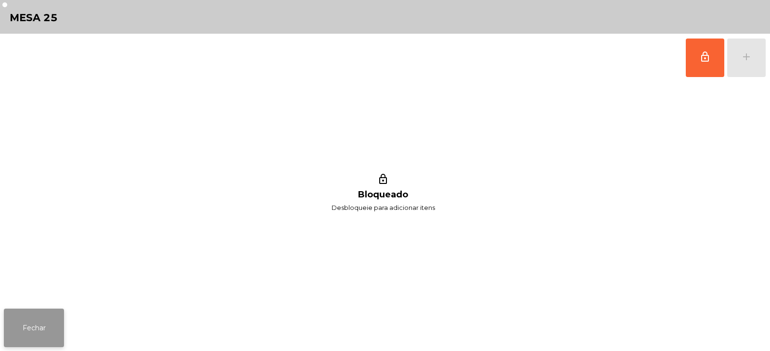
click at [59, 329] on button "Fechar" at bounding box center [34, 327] width 60 height 38
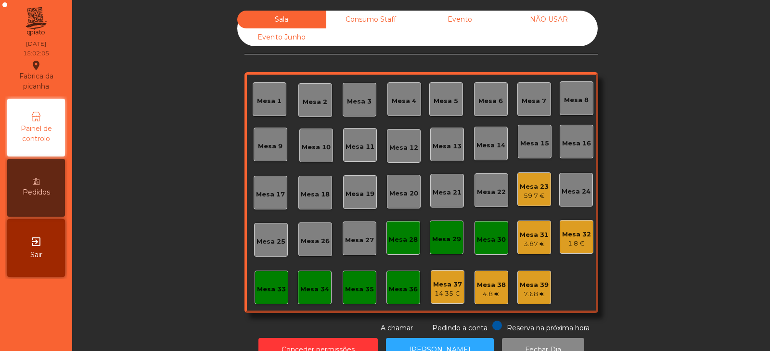
scroll to position [28, 0]
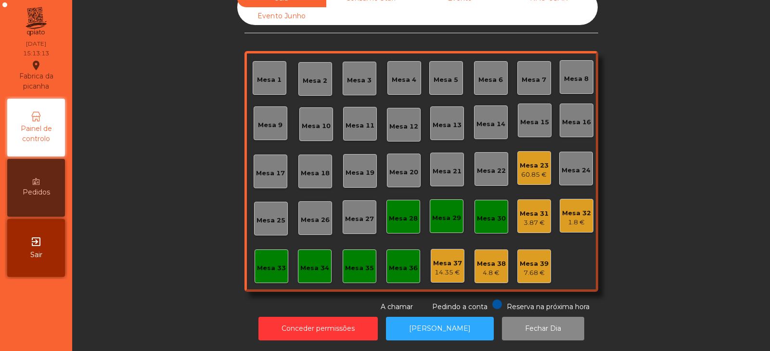
click at [532, 176] on div "Mesa 23 60.85 €" at bounding box center [534, 168] width 34 height 34
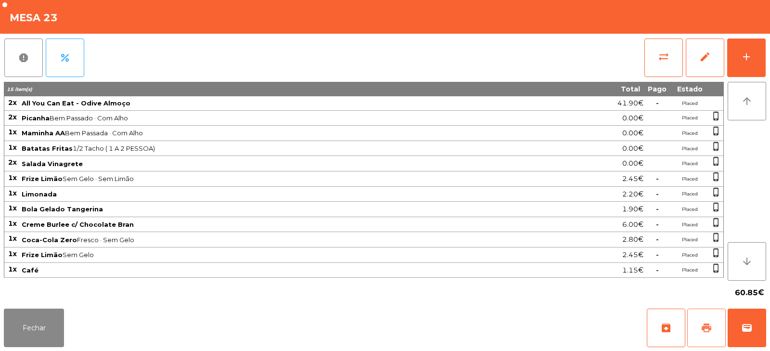
click at [710, 335] on button "print" at bounding box center [706, 327] width 38 height 38
click at [40, 332] on button "Fechar" at bounding box center [34, 327] width 60 height 38
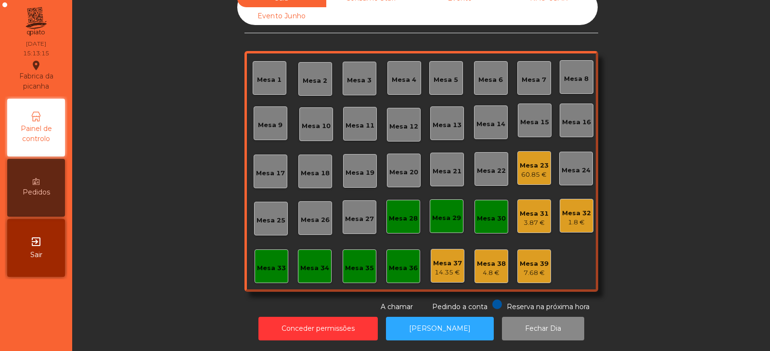
click at [534, 218] on div "3.87 €" at bounding box center [533, 223] width 29 height 10
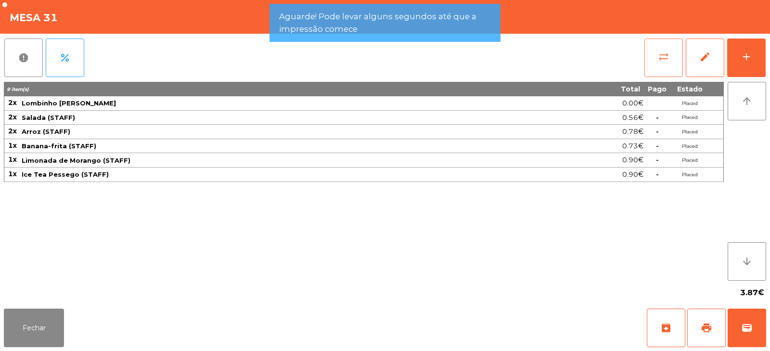
click at [666, 58] on span "sync_alt" at bounding box center [664, 57] width 12 height 12
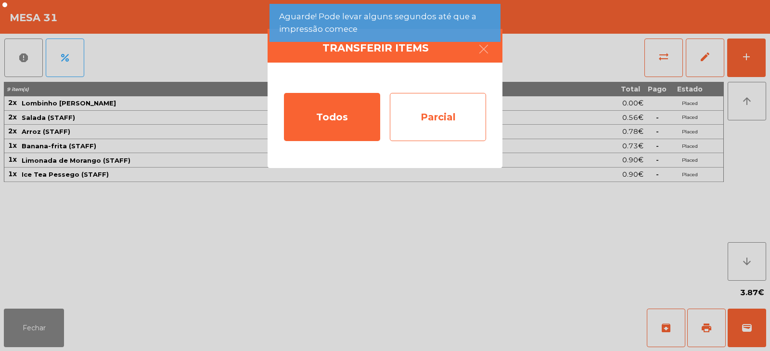
click at [448, 123] on div "Parcial" at bounding box center [438, 117] width 96 height 48
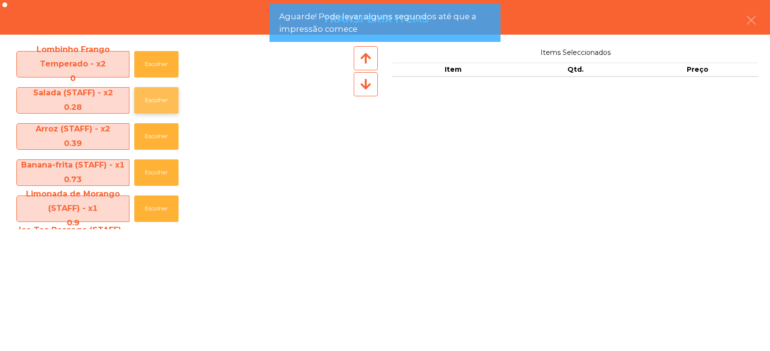
click at [153, 101] on button "Escolher" at bounding box center [156, 100] width 44 height 26
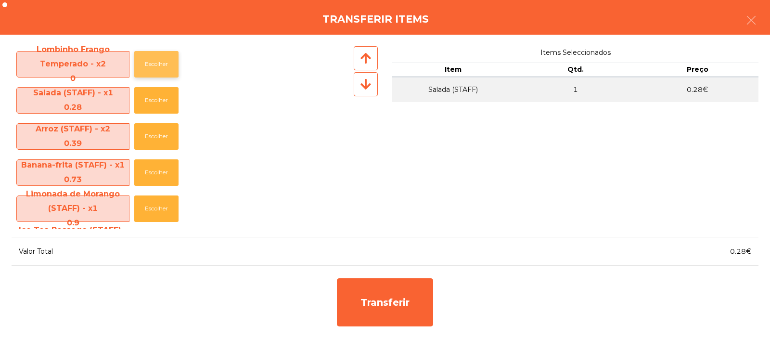
click at [157, 64] on button "Escolher" at bounding box center [156, 64] width 44 height 26
click at [154, 138] on button "Escolher" at bounding box center [156, 136] width 44 height 26
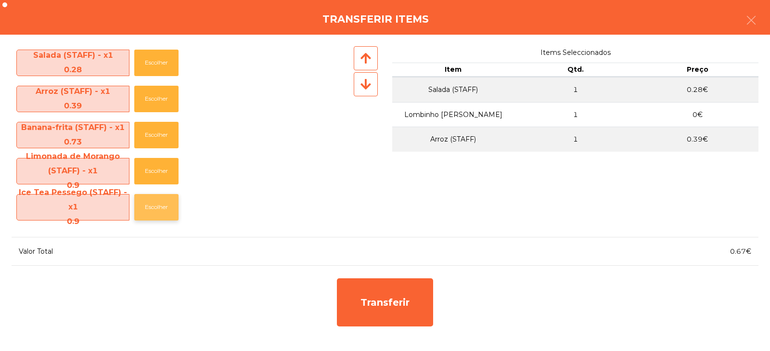
click at [148, 209] on button "Escolher" at bounding box center [156, 207] width 44 height 26
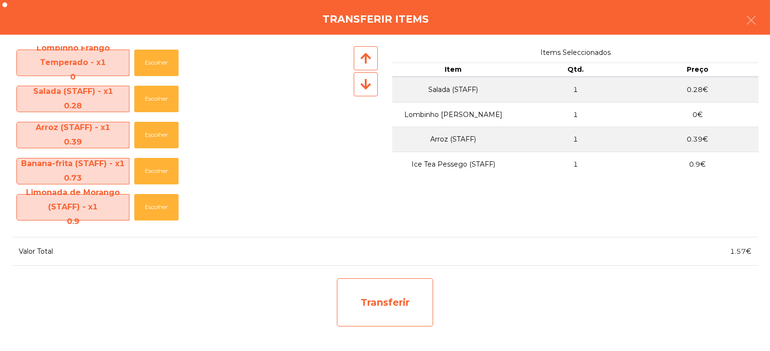
click at [361, 301] on div "Transferir" at bounding box center [385, 302] width 96 height 48
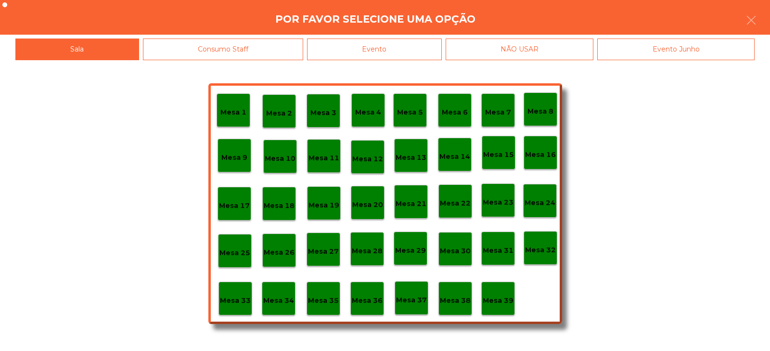
click at [408, 251] on p "Mesa 29" at bounding box center [410, 250] width 31 height 11
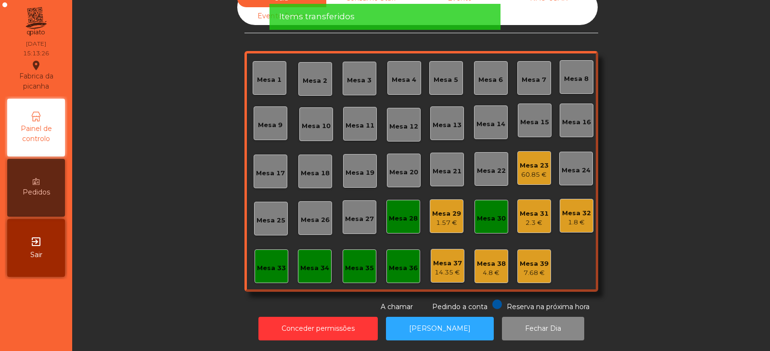
click at [530, 218] on div "2.3 €" at bounding box center [533, 223] width 29 height 10
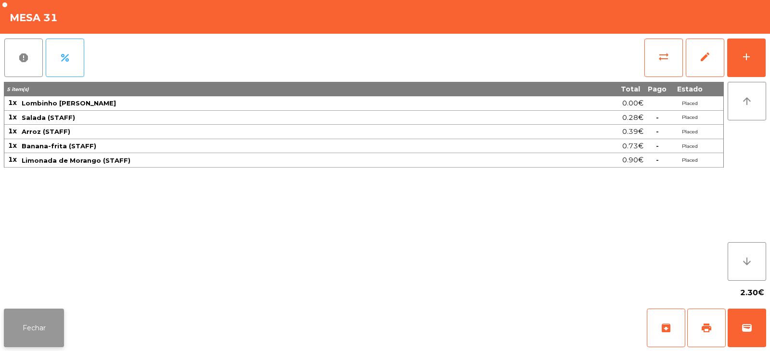
click at [47, 320] on button "Fechar" at bounding box center [34, 327] width 60 height 38
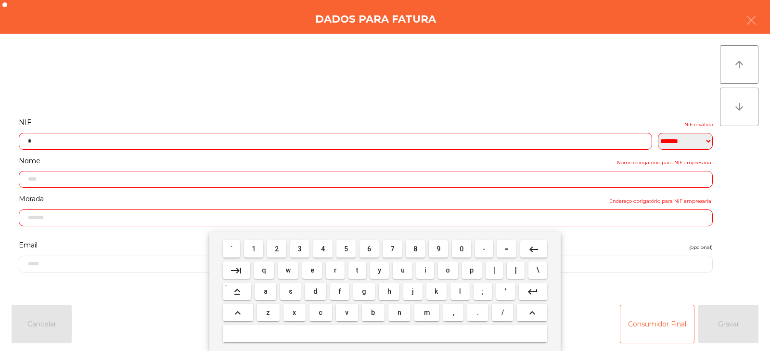
select select "**"
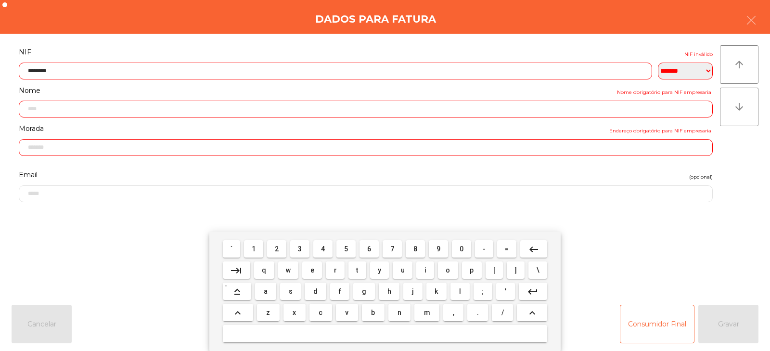
type input "*********"
type input "**********"
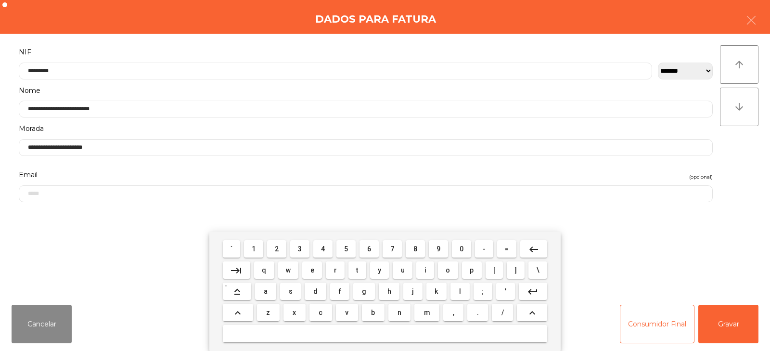
type input "*********"
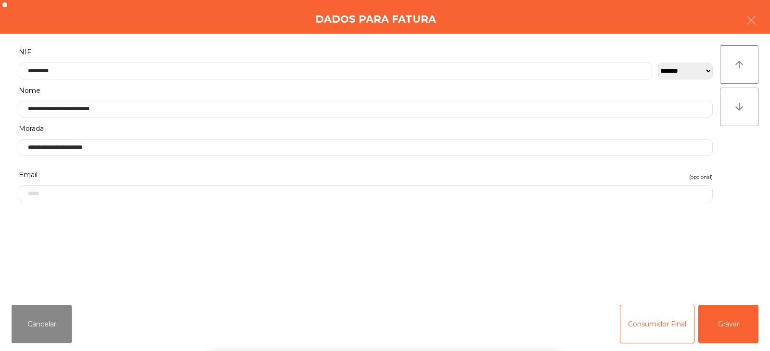
click at [719, 330] on div "` 1 2 3 4 5 6 7 8 9 0 - = keyboard_backspace keyboard_tab q w e r t y u i o p […" at bounding box center [385, 290] width 770 height 119
click at [732, 327] on button "Gravar" at bounding box center [728, 323] width 60 height 38
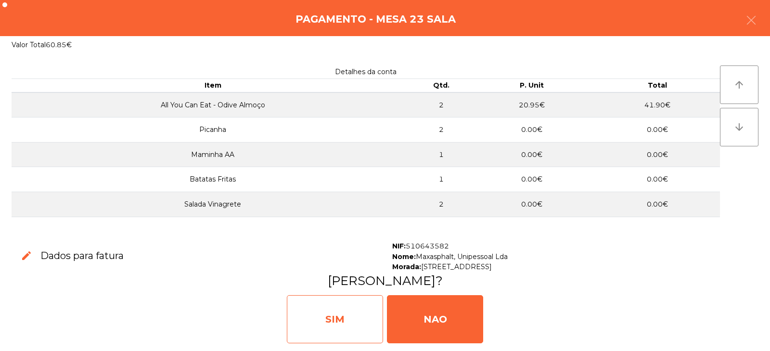
click at [363, 322] on div "SIM" at bounding box center [335, 319] width 96 height 48
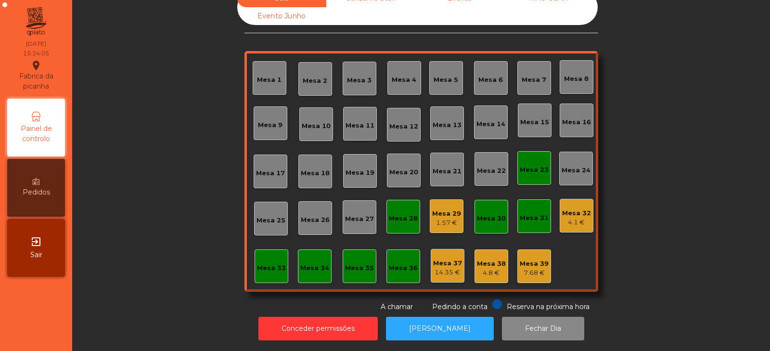
click at [529, 151] on div "Mesa 23" at bounding box center [534, 168] width 34 height 34
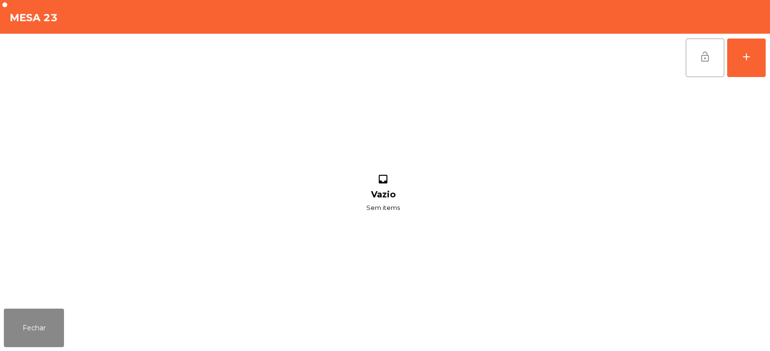
click at [697, 64] on button "lock_open" at bounding box center [704, 57] width 38 height 38
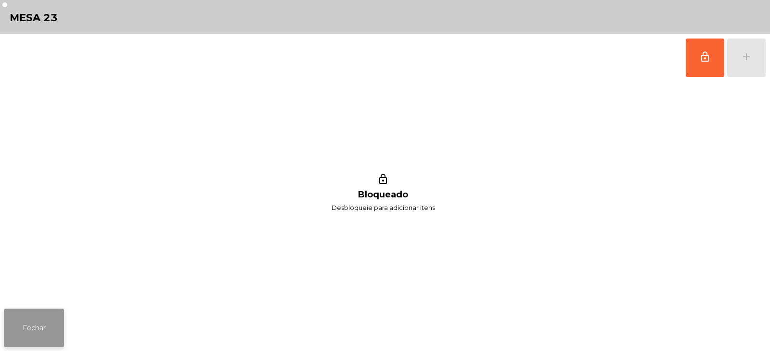
click at [37, 343] on button "Fechar" at bounding box center [34, 327] width 60 height 38
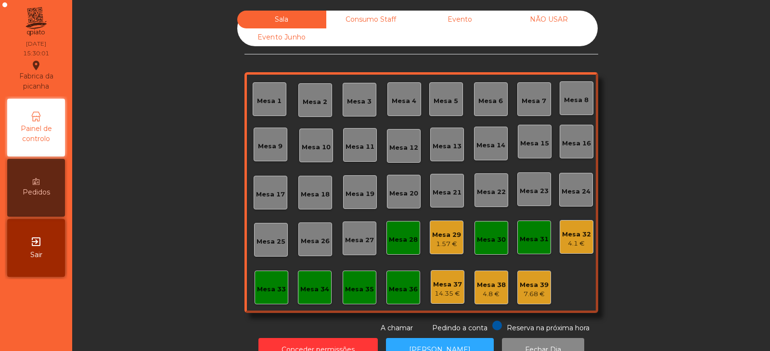
scroll to position [28, 0]
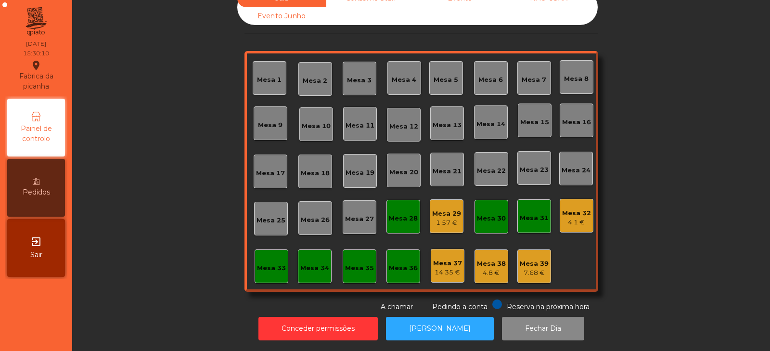
click at [437, 218] on div "1.57 €" at bounding box center [446, 223] width 29 height 10
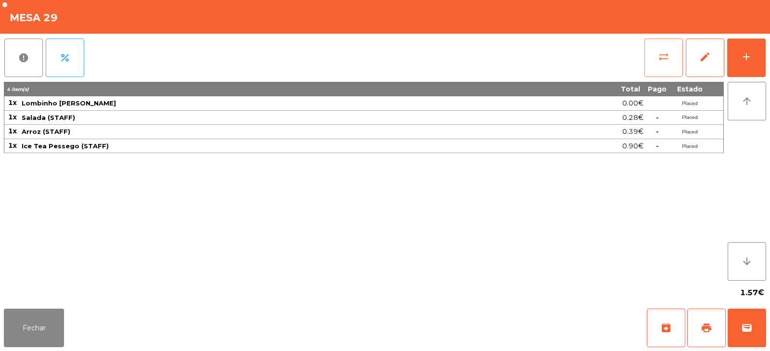
click at [655, 59] on button "sync_alt" at bounding box center [663, 57] width 38 height 38
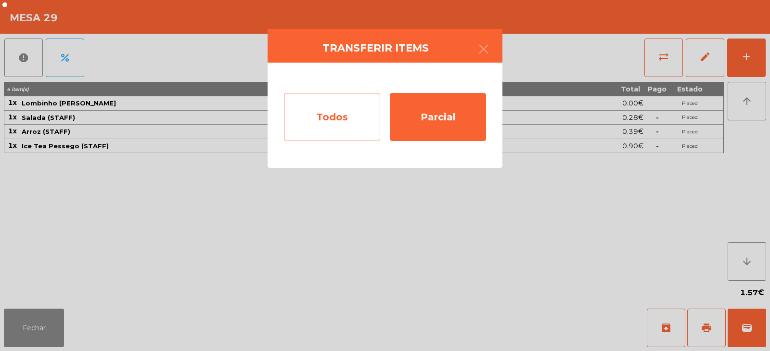
click at [348, 107] on div "Todos" at bounding box center [332, 117] width 96 height 48
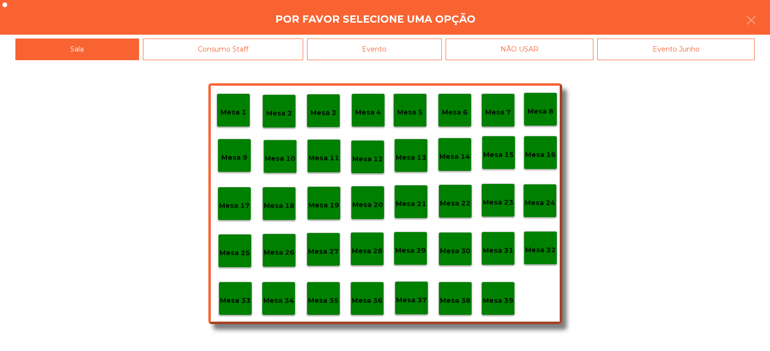
click at [408, 49] on div "Evento" at bounding box center [374, 49] width 135 height 22
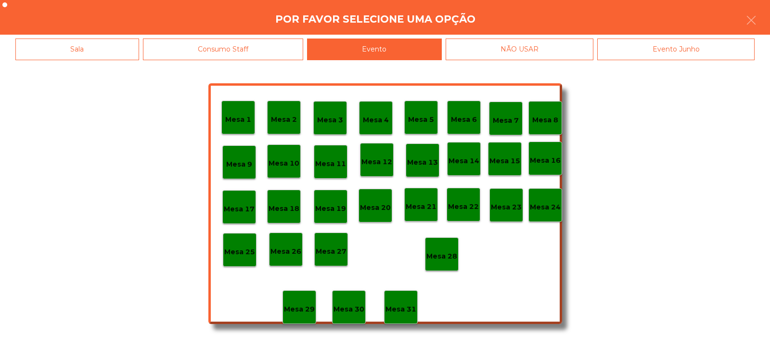
click at [444, 255] on p "Mesa 28" at bounding box center [441, 256] width 31 height 11
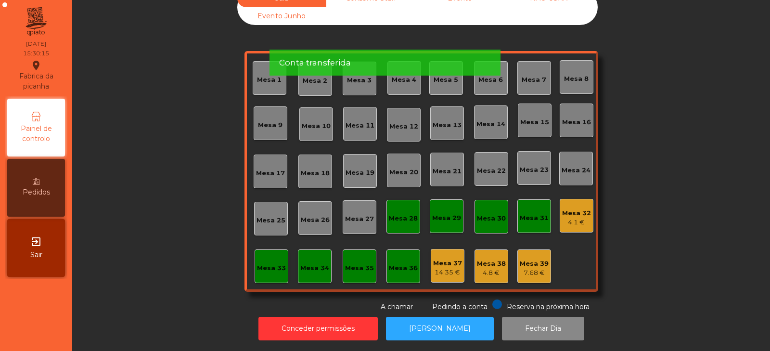
scroll to position [0, 0]
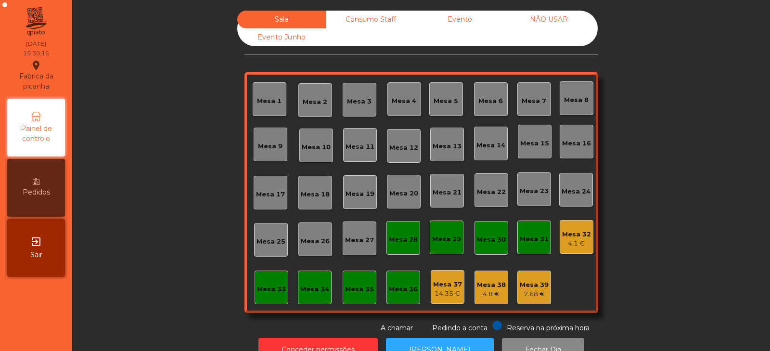
click at [371, 20] on div "Consumo Staff" at bounding box center [370, 20] width 89 height 18
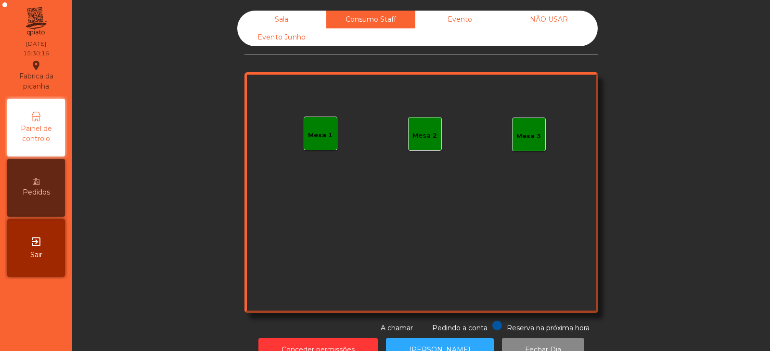
click at [462, 21] on div "Evento" at bounding box center [459, 20] width 89 height 18
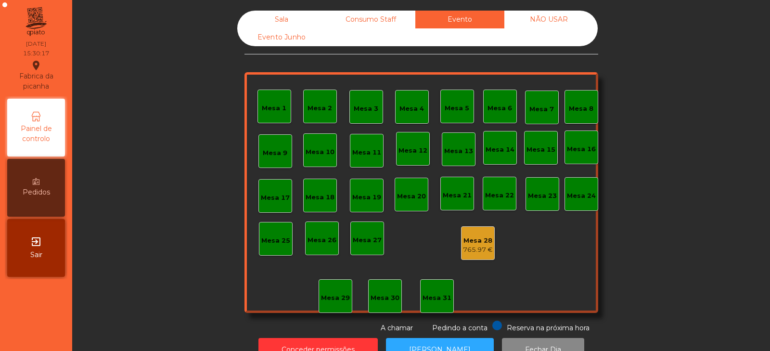
click at [555, 13] on div "NÃO USAR" at bounding box center [548, 20] width 89 height 18
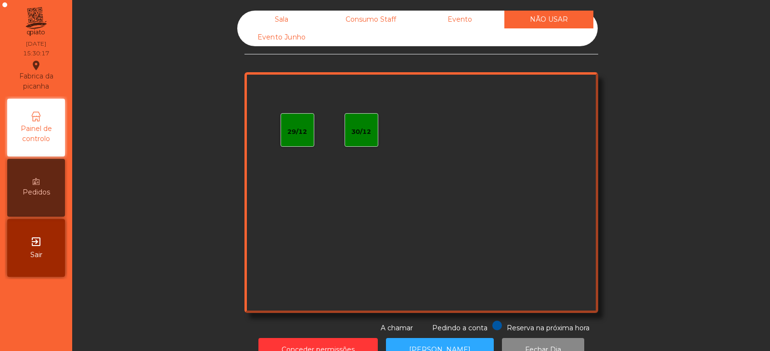
click at [287, 38] on div "Evento Junho" at bounding box center [281, 37] width 89 height 18
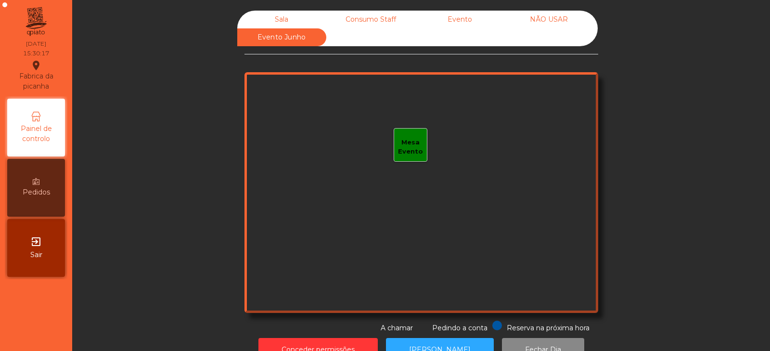
click at [281, 16] on div "Sala" at bounding box center [281, 20] width 89 height 18
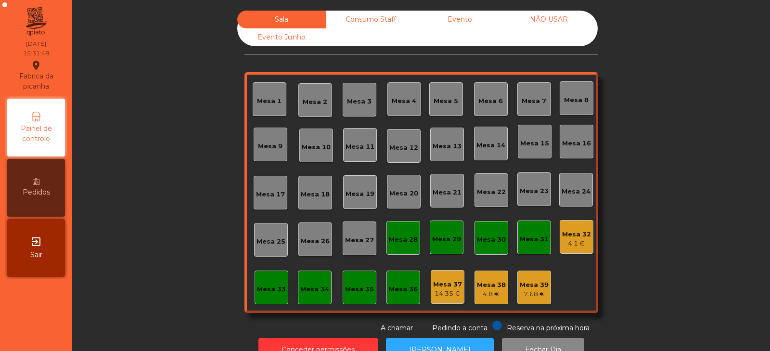
scroll to position [28, 0]
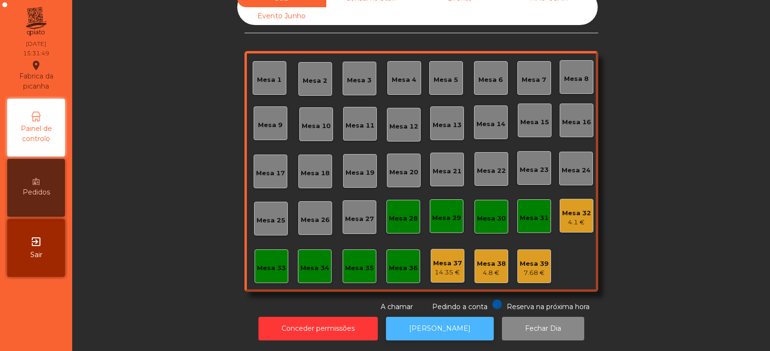
click at [454, 322] on button "[PERSON_NAME]" at bounding box center [440, 328] width 108 height 24
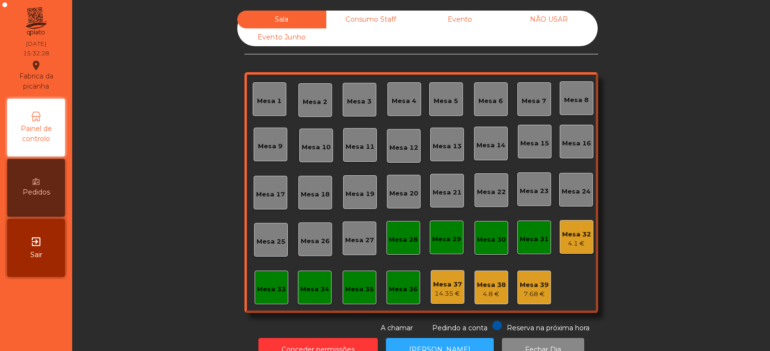
click at [469, 24] on div "Evento" at bounding box center [459, 20] width 89 height 18
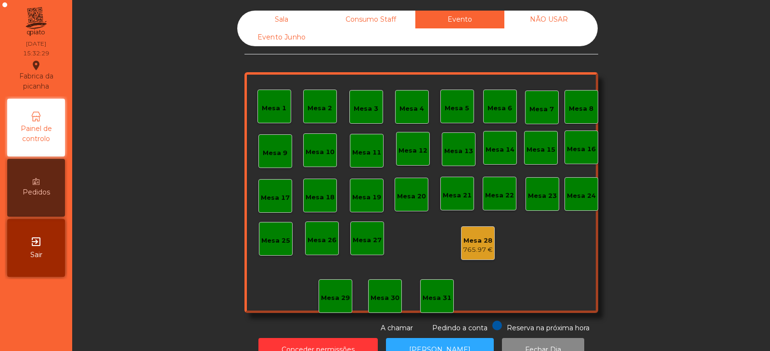
click at [478, 252] on div "765.97 €" at bounding box center [478, 250] width 30 height 10
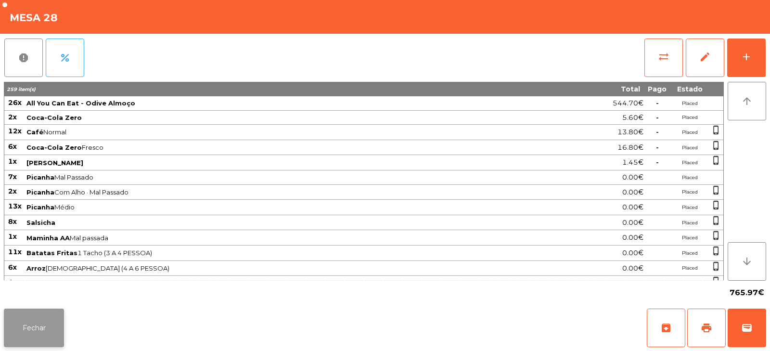
click at [47, 323] on button "Fechar" at bounding box center [34, 327] width 60 height 38
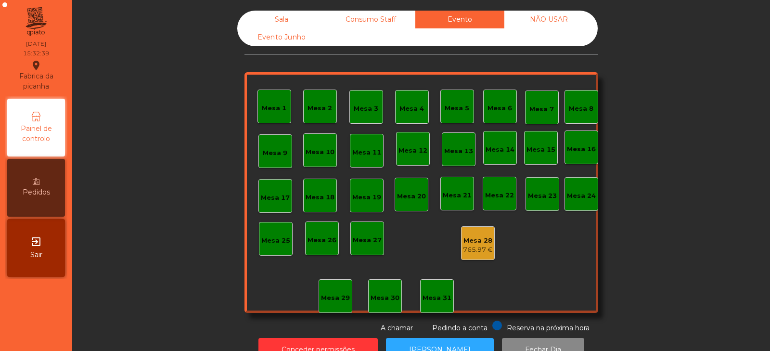
scroll to position [28, 0]
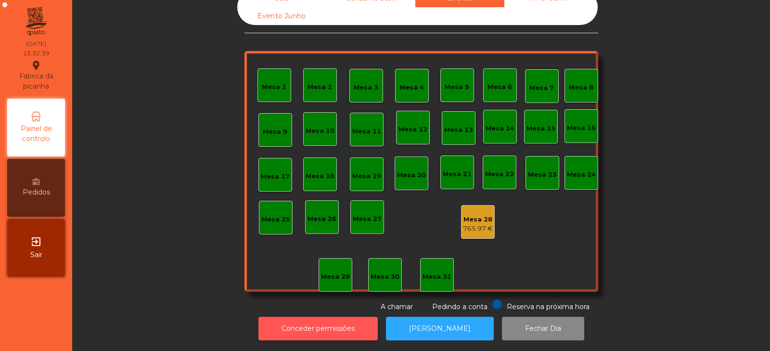
click at [338, 325] on button "Conceder permissões" at bounding box center [317, 328] width 119 height 24
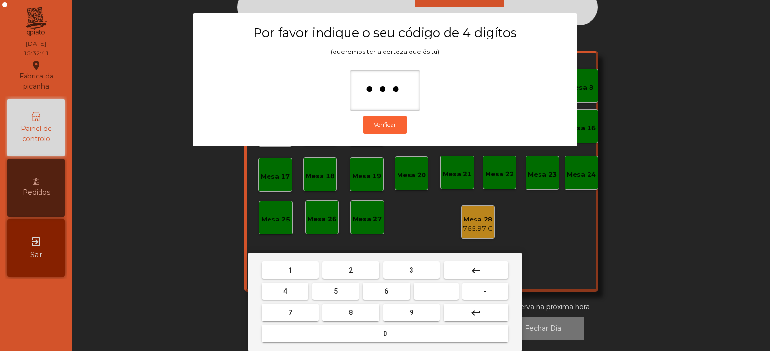
type input "****"
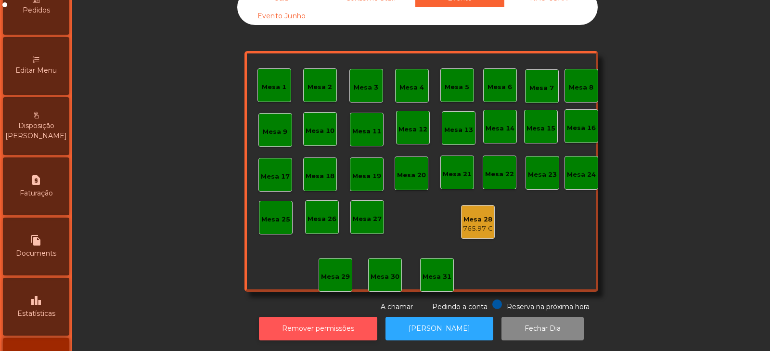
scroll to position [199, 0]
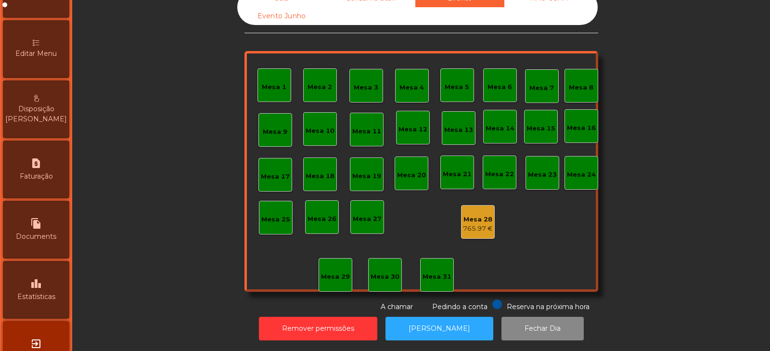
click at [36, 292] on span "Estatísticas" at bounding box center [36, 296] width 38 height 10
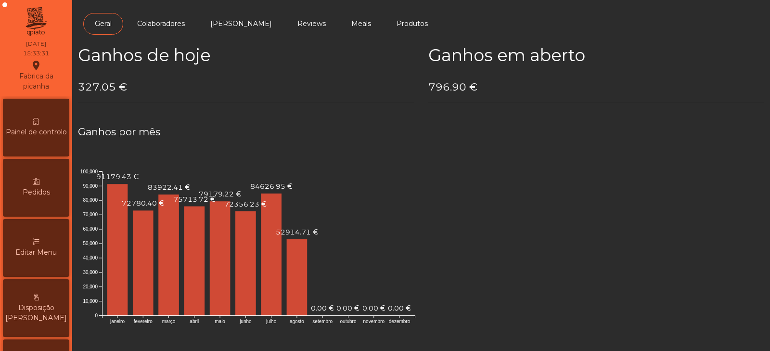
click at [29, 127] on span "Painel de controlo" at bounding box center [36, 132] width 61 height 10
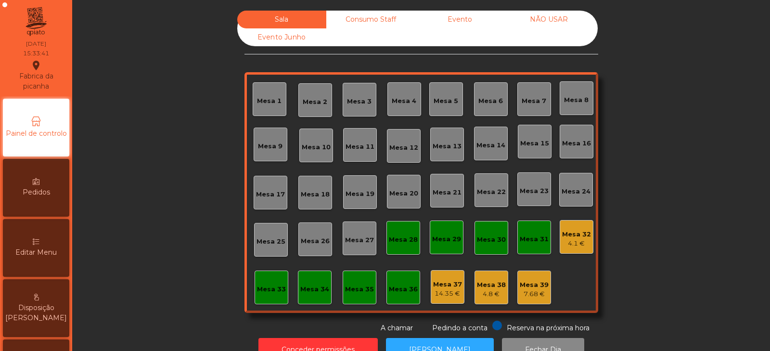
scroll to position [28, 0]
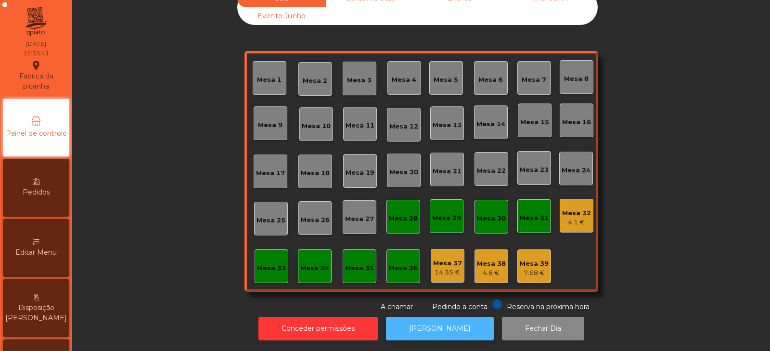
click at [416, 323] on button "[PERSON_NAME]" at bounding box center [440, 328] width 108 height 24
click at [575, 217] on div "4.1 €" at bounding box center [576, 222] width 29 height 10
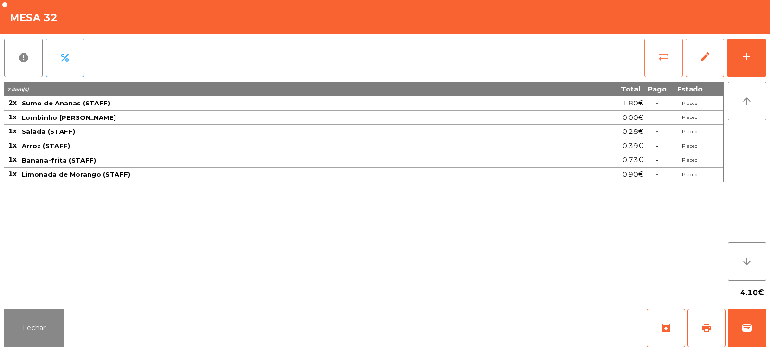
click at [659, 58] on span "sync_alt" at bounding box center [664, 57] width 12 height 12
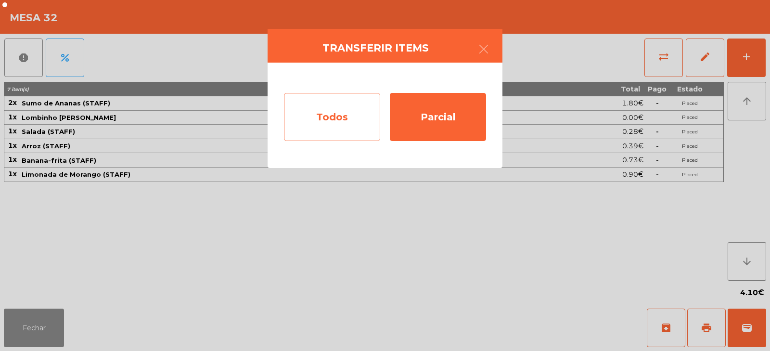
click at [344, 108] on div "Todos" at bounding box center [332, 117] width 96 height 48
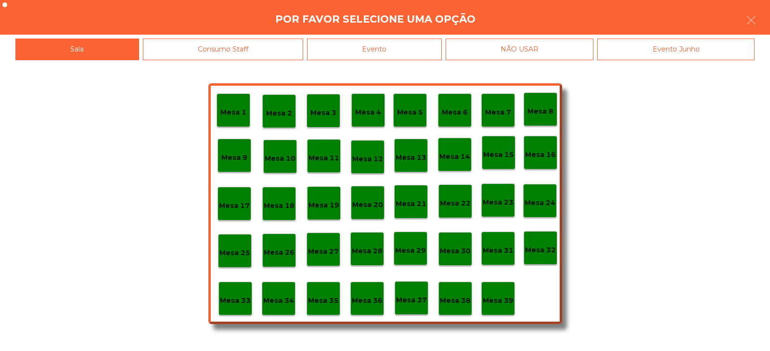
click at [413, 46] on div "Evento" at bounding box center [374, 49] width 135 height 22
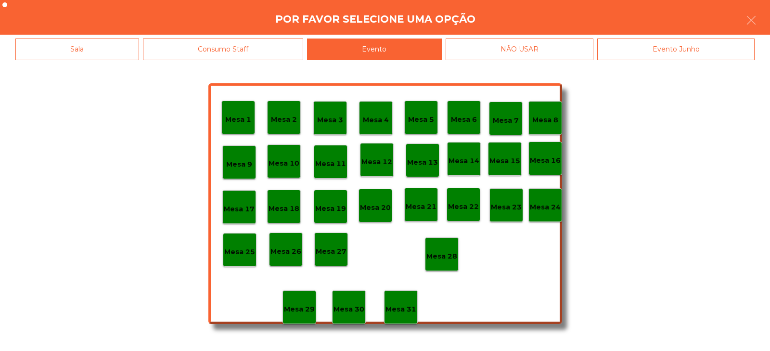
click at [447, 251] on p "Mesa 28" at bounding box center [441, 256] width 31 height 11
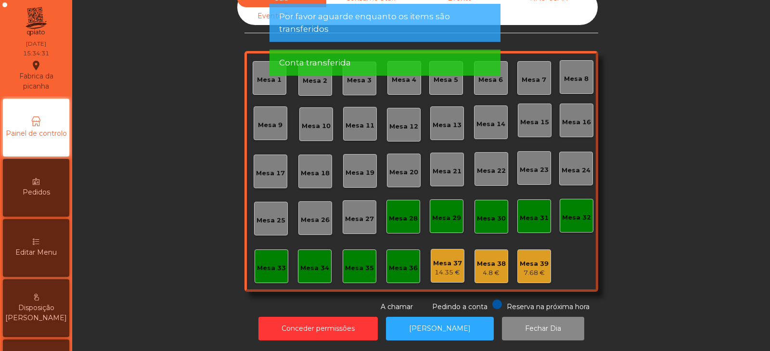
scroll to position [0, 0]
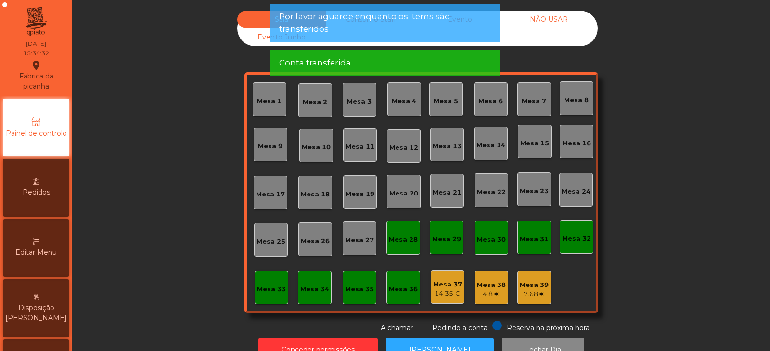
click at [546, 20] on div "NÃO USAR" at bounding box center [548, 20] width 89 height 18
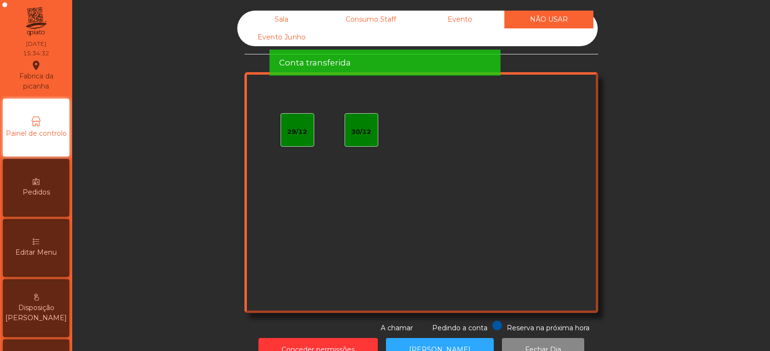
click at [485, 57] on div "Conta transferida" at bounding box center [385, 63] width 212 height 12
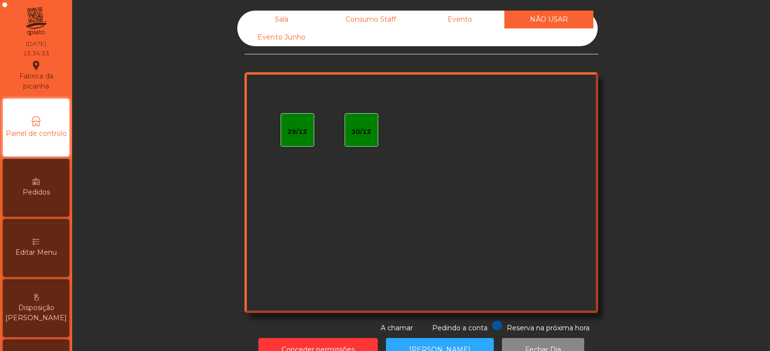
click at [458, 25] on div "Evento" at bounding box center [459, 20] width 89 height 18
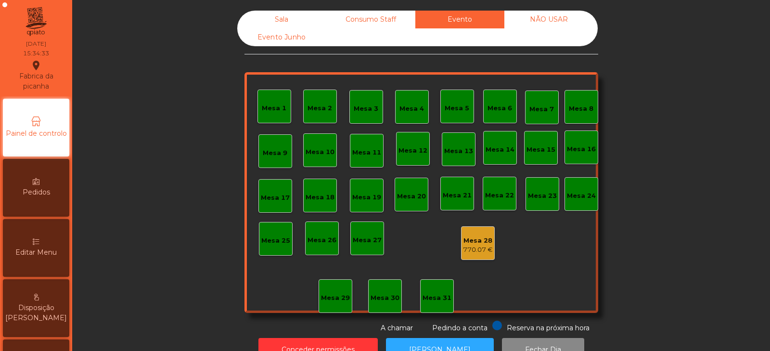
click at [394, 20] on div "Consumo Staff" at bounding box center [370, 20] width 89 height 18
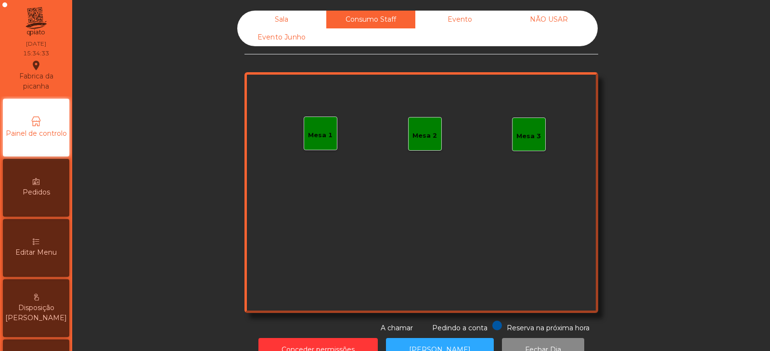
click at [296, 16] on div "Sala" at bounding box center [281, 20] width 89 height 18
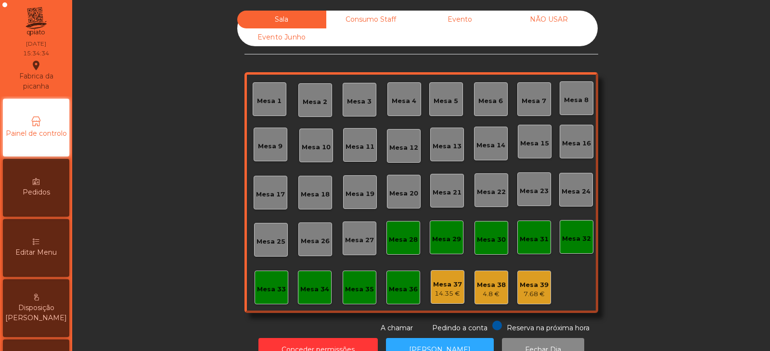
click at [293, 44] on div "Evento Junho" at bounding box center [281, 37] width 89 height 18
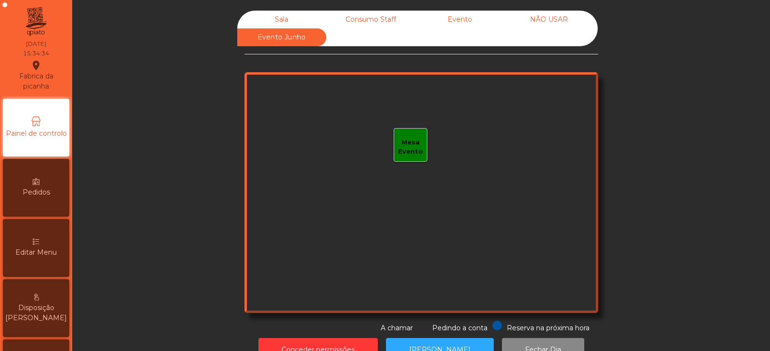
click at [284, 15] on div "Sala" at bounding box center [281, 20] width 89 height 18
